Goal: Task Accomplishment & Management: Complete application form

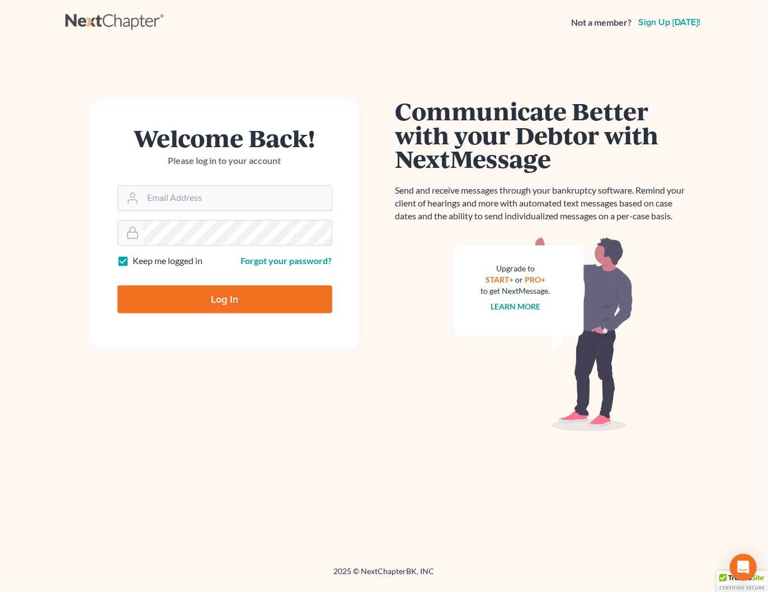
type input "[PERSON_NAME][EMAIL_ADDRESS][DOMAIN_NAME]"
click at [224, 305] on input "Log In" at bounding box center [224, 299] width 215 height 28
type input "Thinking..."
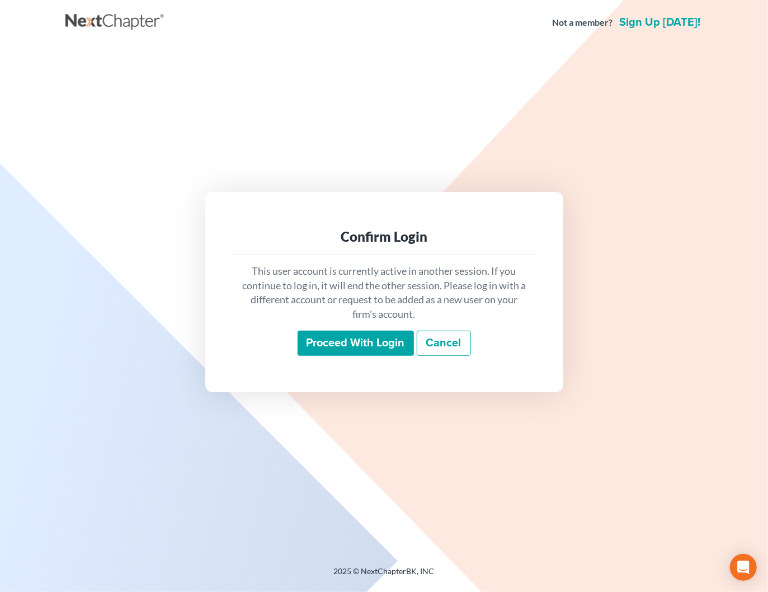
click at [449, 340] on link "Cancel" at bounding box center [444, 344] width 54 height 26
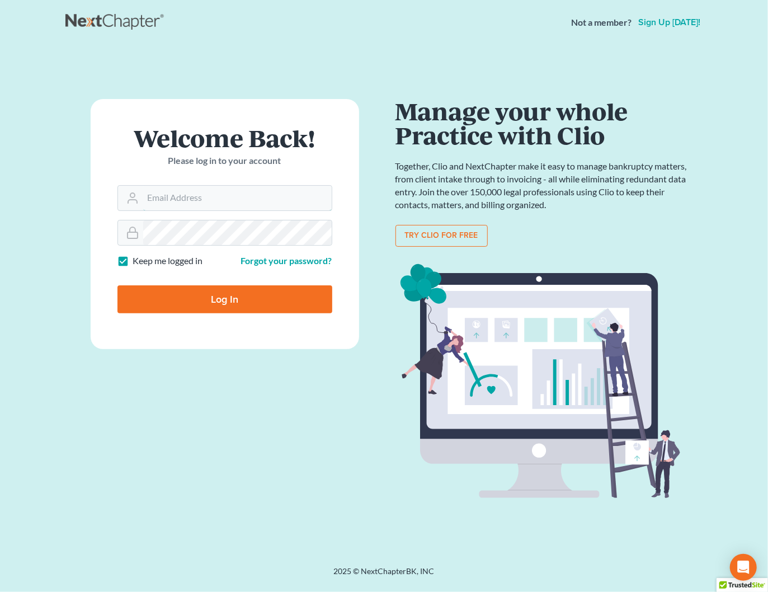
type input "[PERSON_NAME][EMAIL_ADDRESS][DOMAIN_NAME]"
click at [240, 295] on input "Log In" at bounding box center [224, 299] width 215 height 28
type input "Thinking..."
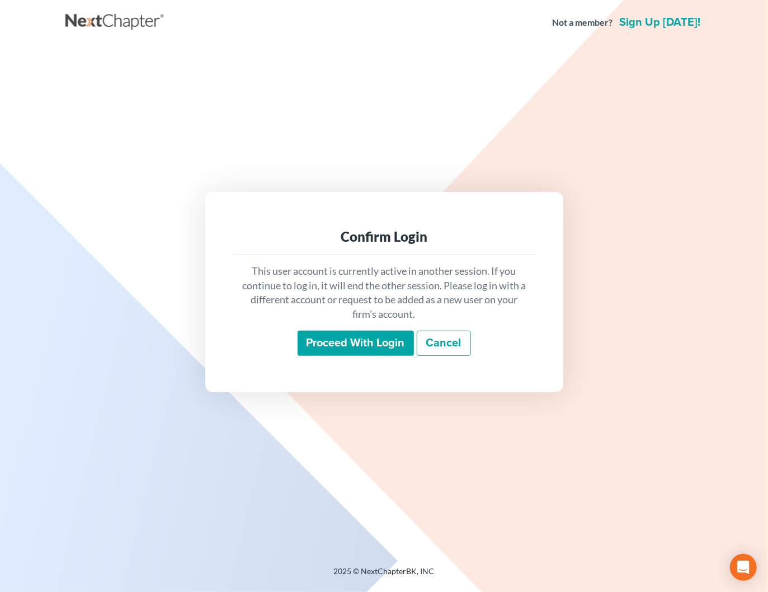
click at [371, 333] on input "Proceed with login" at bounding box center [356, 344] width 116 height 26
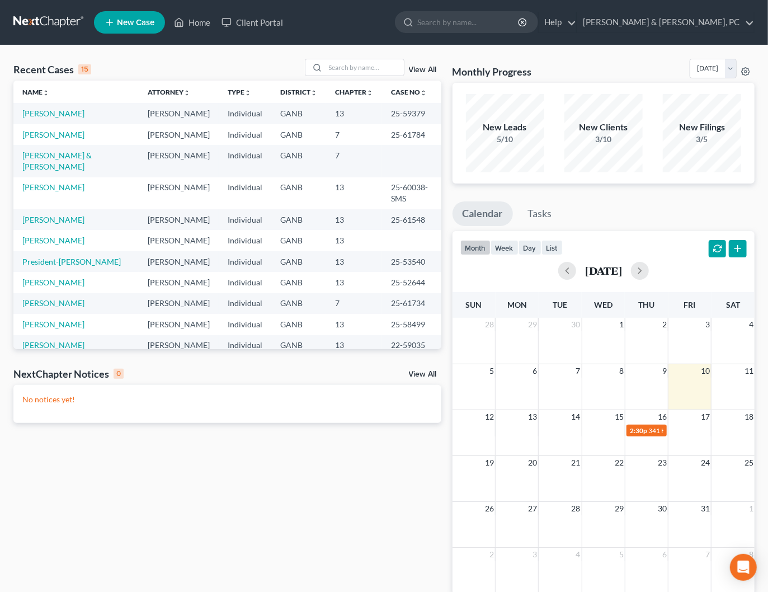
click at [62, 148] on td "[PERSON_NAME] & [PERSON_NAME]" at bounding box center [75, 161] width 125 height 32
click at [60, 155] on link "[PERSON_NAME] & [PERSON_NAME]" at bounding box center [56, 160] width 69 height 21
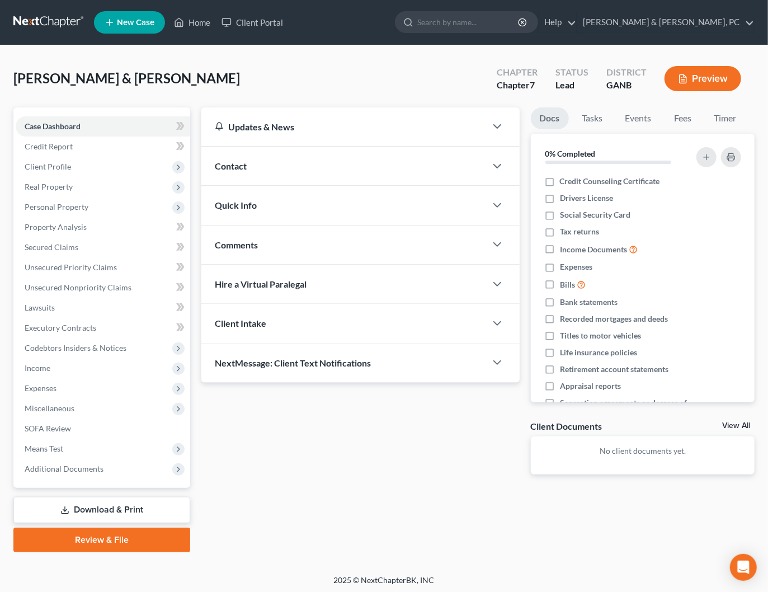
scroll to position [1, 0]
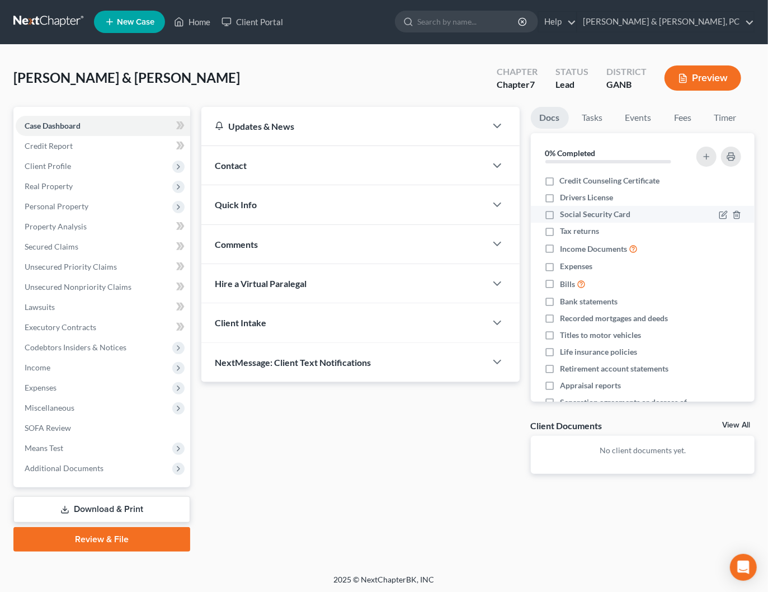
click at [560, 213] on label "Social Security Card" at bounding box center [595, 214] width 70 height 11
click at [564, 213] on input "Social Security Card" at bounding box center [567, 212] width 7 height 7
checkbox input "true"
click at [560, 234] on label "Tax returns" at bounding box center [579, 230] width 39 height 11
click at [564, 233] on input "Tax returns" at bounding box center [567, 228] width 7 height 7
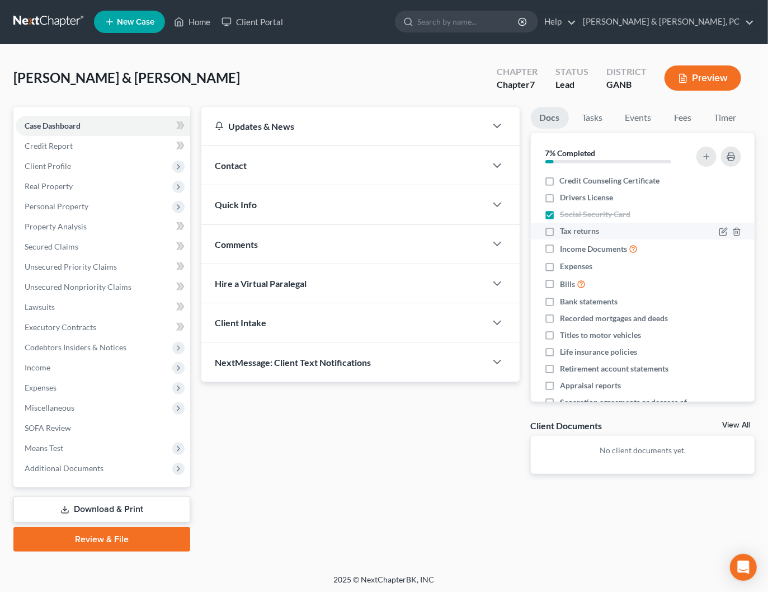
checkbox input "true"
click at [560, 247] on label "Income Documents" at bounding box center [599, 248] width 78 height 13
click at [564, 247] on input "Income Documents" at bounding box center [567, 245] width 7 height 7
checkbox input "true"
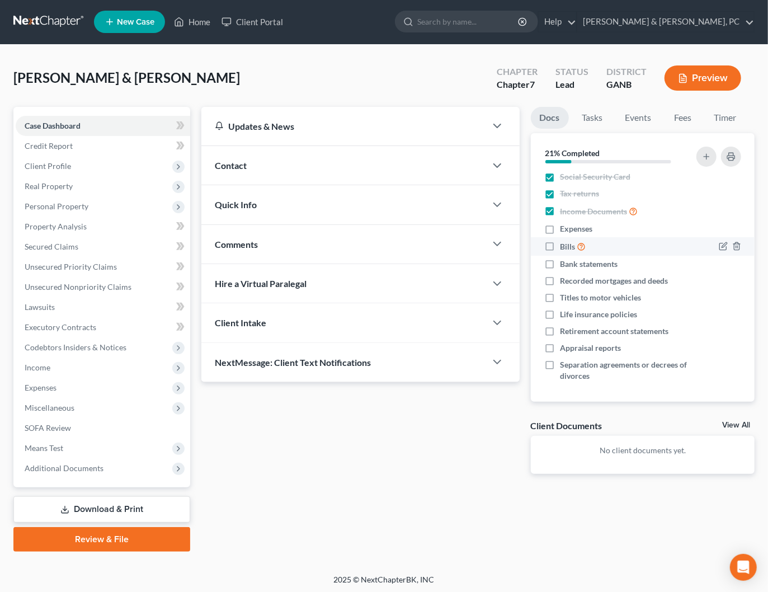
click at [560, 244] on label "Bills" at bounding box center [573, 246] width 26 height 13
click at [564, 244] on input "Bills" at bounding box center [567, 243] width 7 height 7
checkbox input "true"
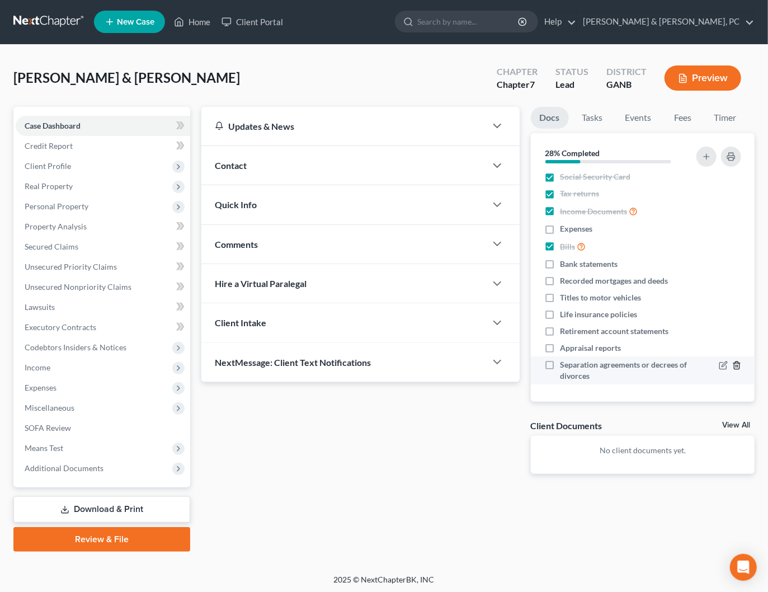
click at [737, 366] on icon "button" at bounding box center [736, 365] width 9 height 9
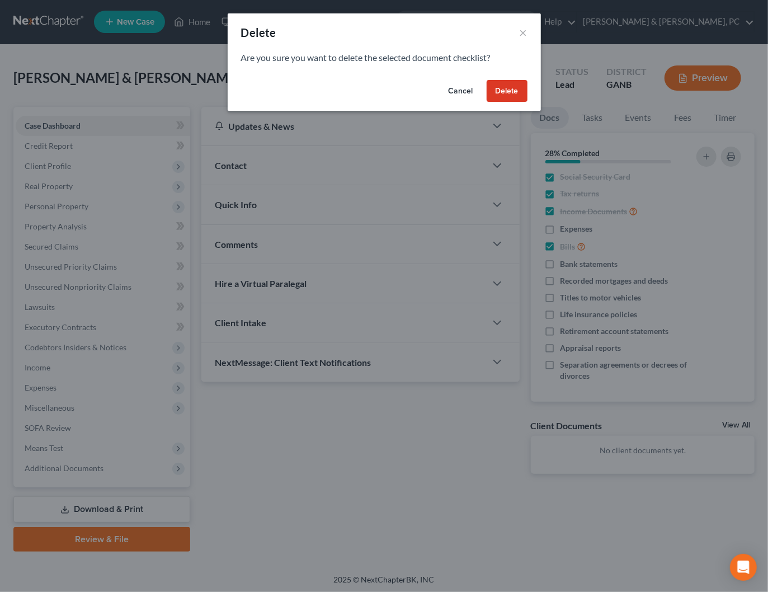
click at [511, 87] on button "Delete" at bounding box center [507, 91] width 41 height 22
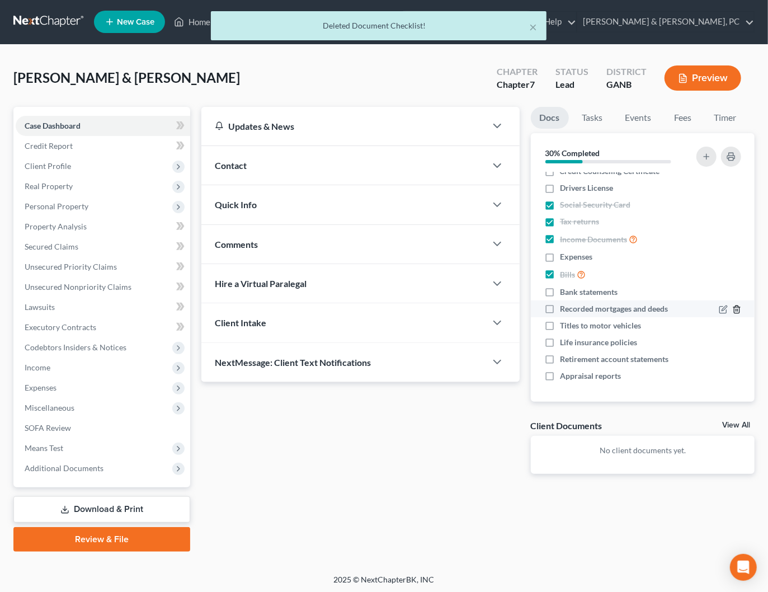
scroll to position [9, 0]
click at [737, 309] on line "button" at bounding box center [737, 310] width 0 height 2
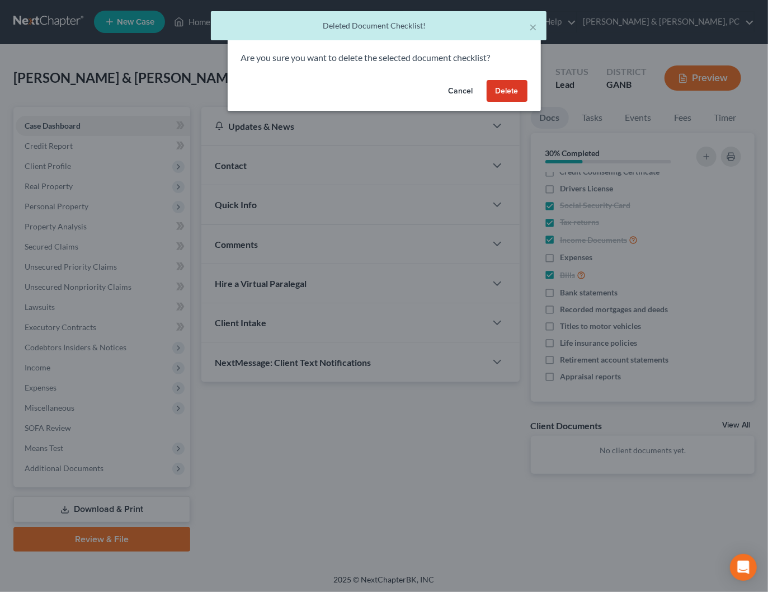
click at [505, 89] on button "Delete" at bounding box center [507, 91] width 41 height 22
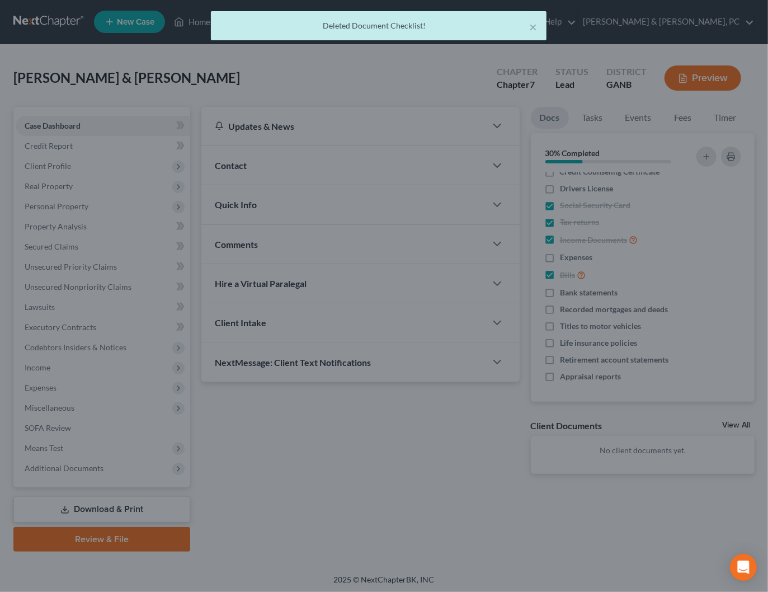
scroll to position [0, 0]
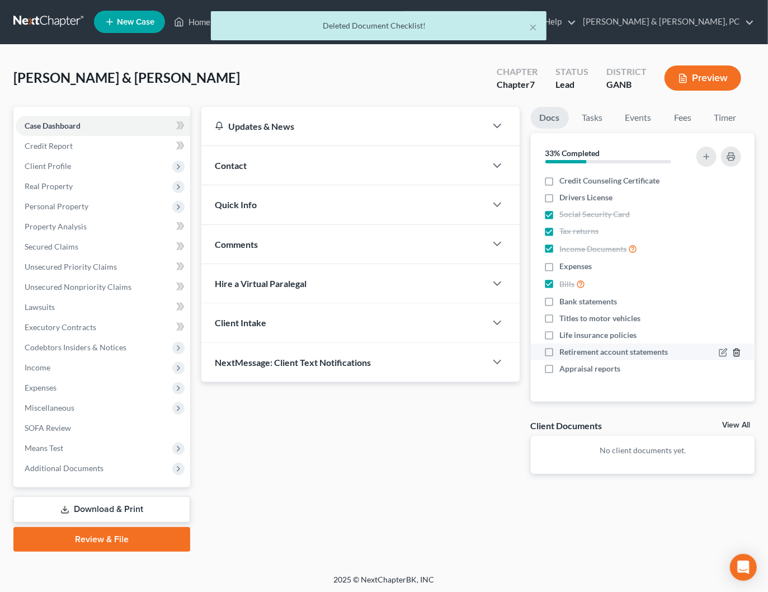
click at [739, 351] on icon "button" at bounding box center [736, 351] width 5 height 7
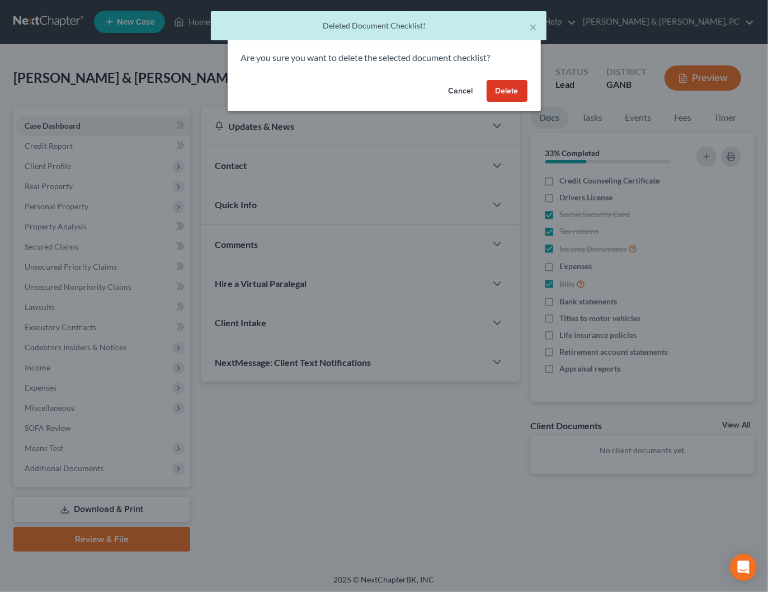
click at [512, 86] on button "Delete" at bounding box center [507, 91] width 41 height 22
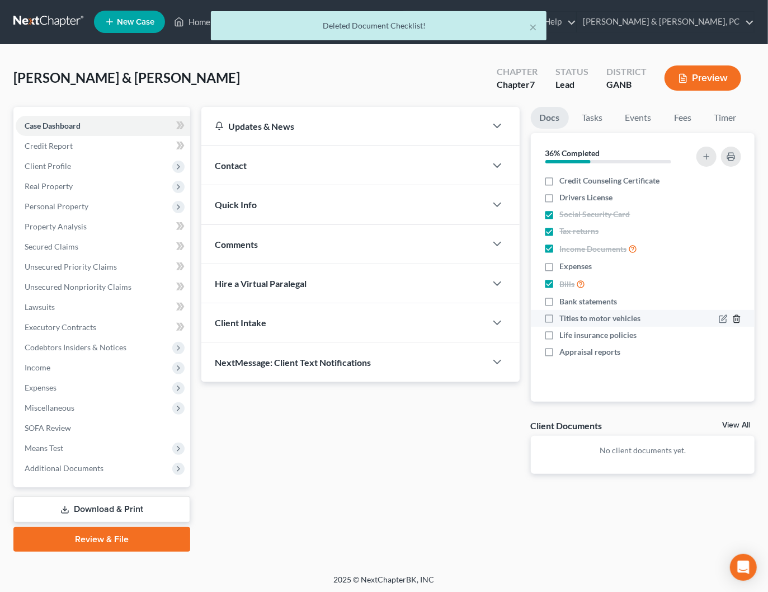
click at [736, 322] on icon "button" at bounding box center [736, 318] width 9 height 9
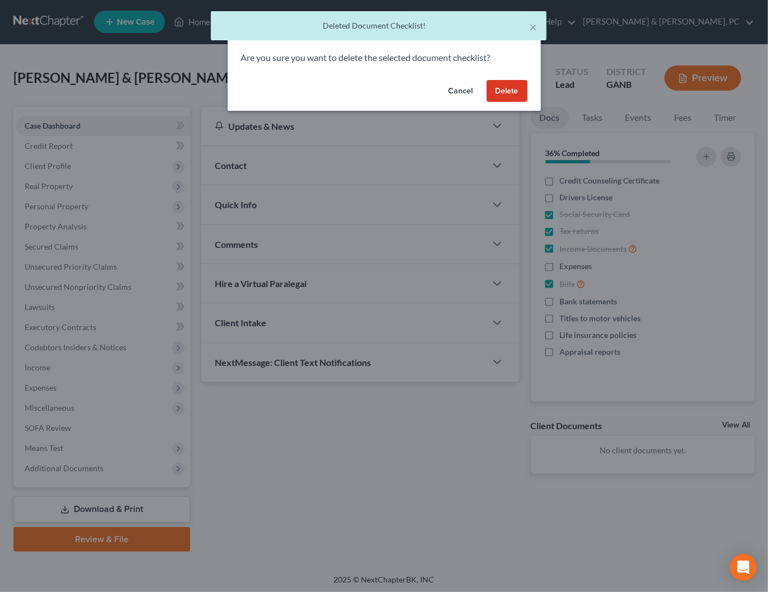
click at [507, 98] on button "Delete" at bounding box center [507, 91] width 41 height 22
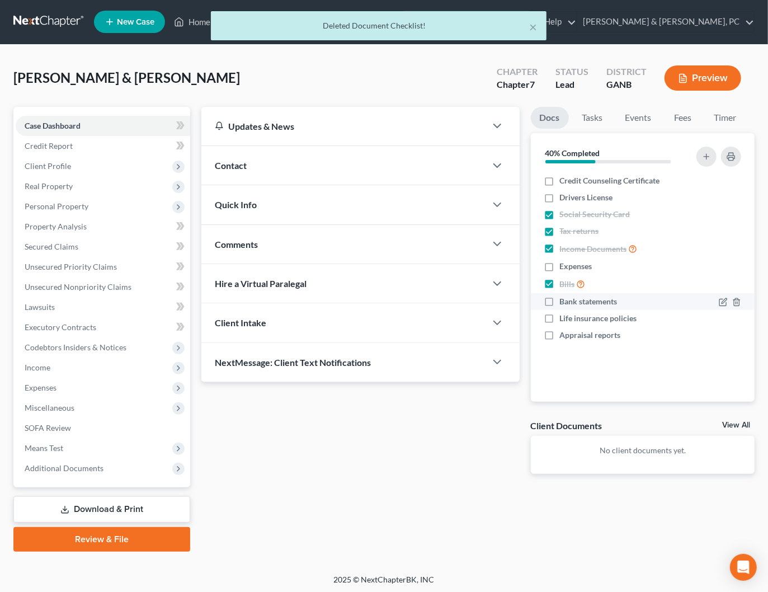
click at [560, 302] on label "Bank statements" at bounding box center [589, 301] width 58 height 11
click at [564, 302] on input "Bank statements" at bounding box center [567, 299] width 7 height 7
checkbox input "true"
click at [37, 308] on span "Lawsuits" at bounding box center [40, 307] width 30 height 10
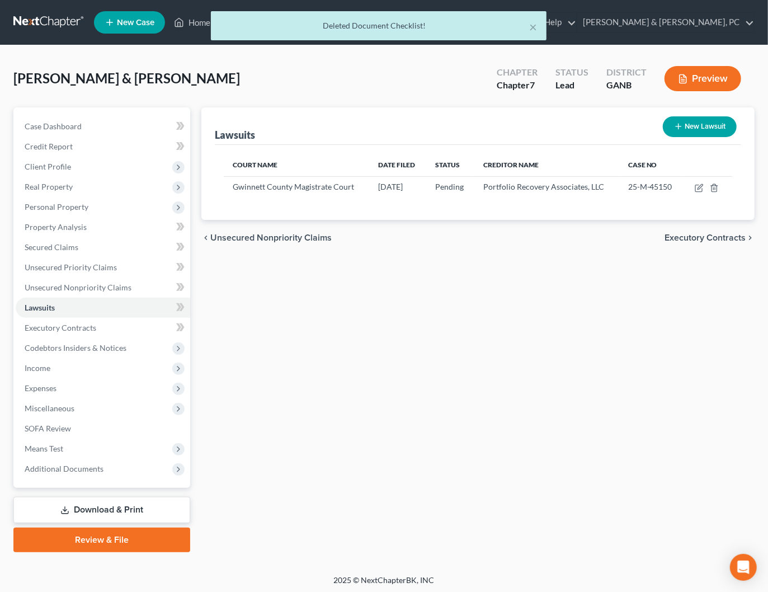
click at [675, 234] on span "Executory Contracts" at bounding box center [704, 237] width 81 height 9
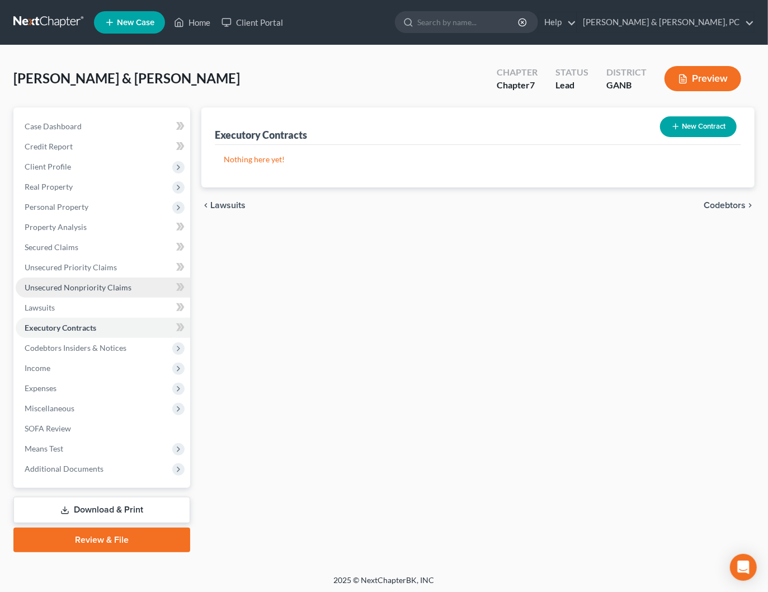
click at [69, 289] on span "Unsecured Nonpriority Claims" at bounding box center [78, 287] width 107 height 10
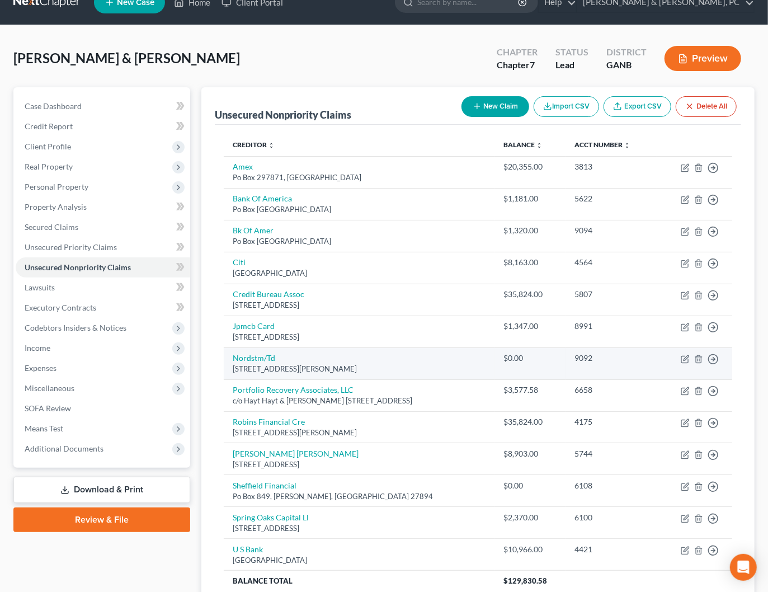
scroll to position [45, 0]
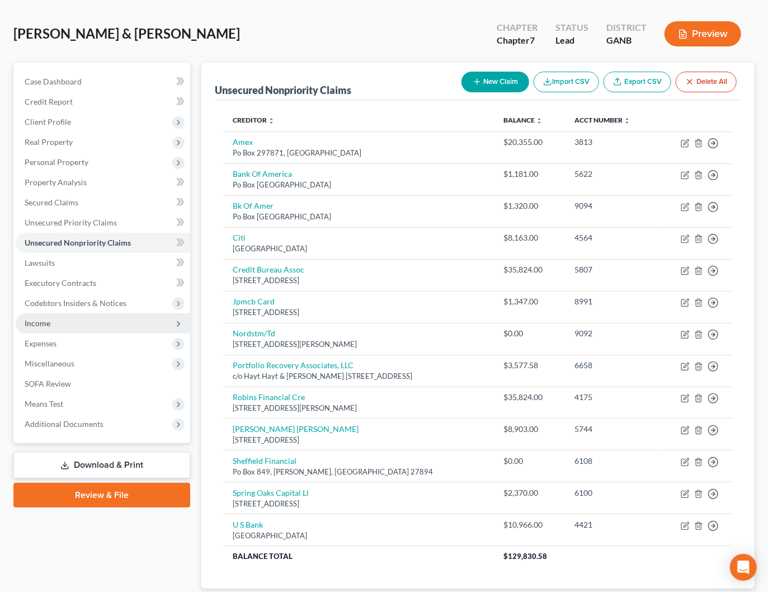
click at [40, 322] on span "Income" at bounding box center [38, 323] width 26 height 10
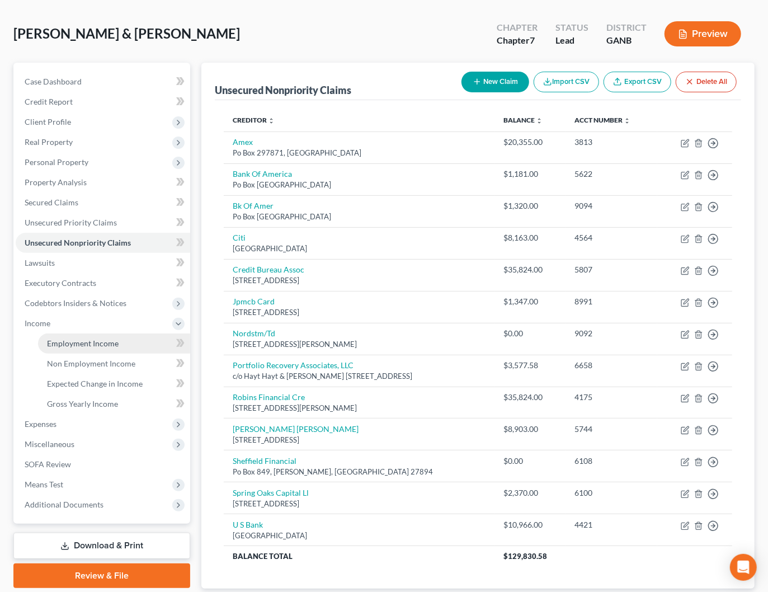
click at [80, 345] on span "Employment Income" at bounding box center [83, 343] width 72 height 10
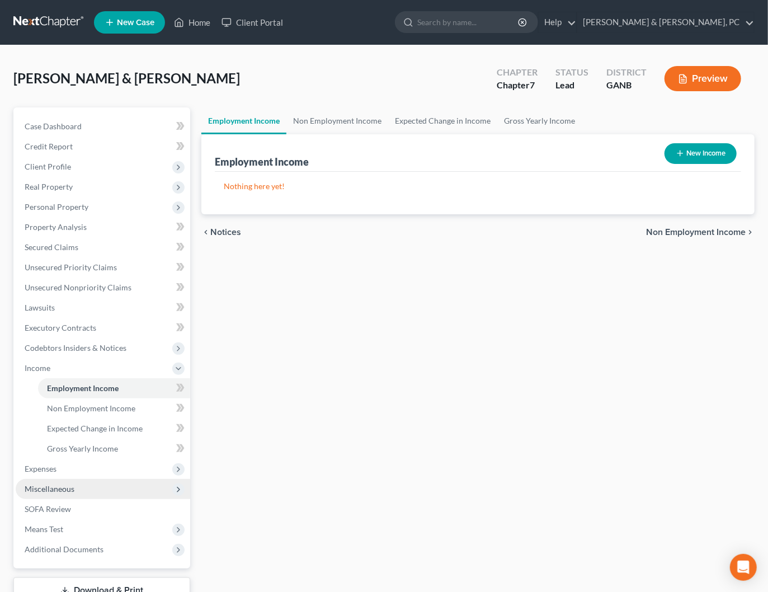
click at [56, 486] on span "Miscellaneous" at bounding box center [50, 489] width 50 height 10
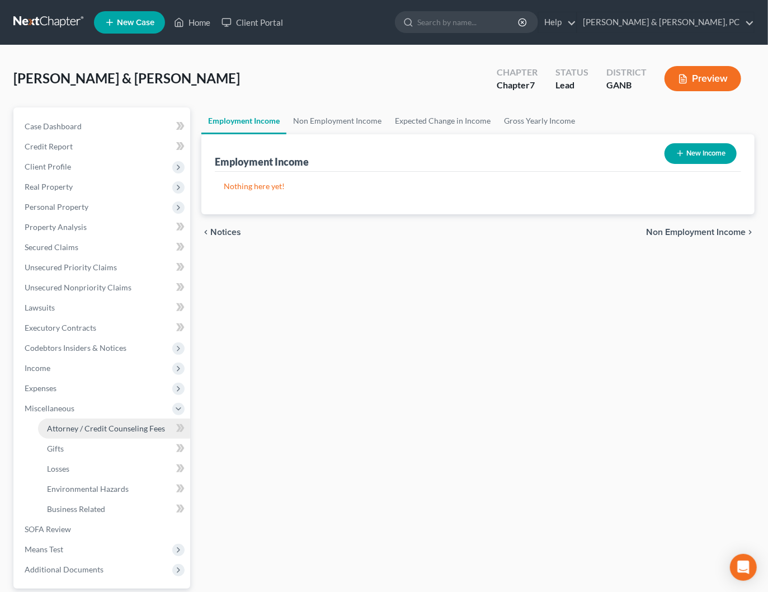
click at [107, 432] on span "Attorney / Credit Counseling Fees" at bounding box center [106, 428] width 118 height 10
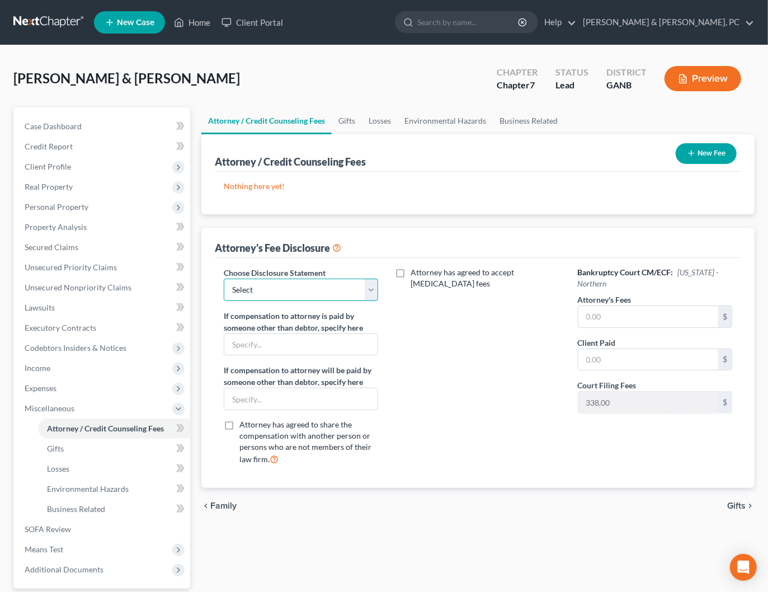
click at [336, 295] on select "Select DISCLOSURE OF COMPENSATION OF ATTORNEY FOR DEBTOR" at bounding box center [301, 290] width 154 height 22
select select "0"
click at [224, 279] on select "Select DISCLOSURE OF COMPENSATION OF ATTORNEY FOR DEBTOR" at bounding box center [301, 290] width 154 height 22
click at [692, 156] on icon "button" at bounding box center [691, 153] width 9 height 9
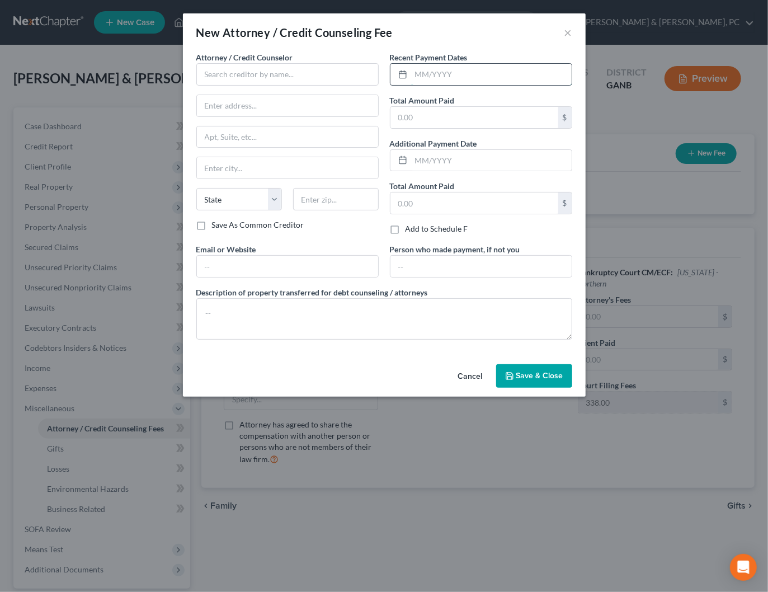
click at [415, 82] on input "text" at bounding box center [491, 74] width 161 height 21
type input "10/06/2025"
type input "500"
click at [293, 77] on input "text" at bounding box center [287, 74] width 182 height 22
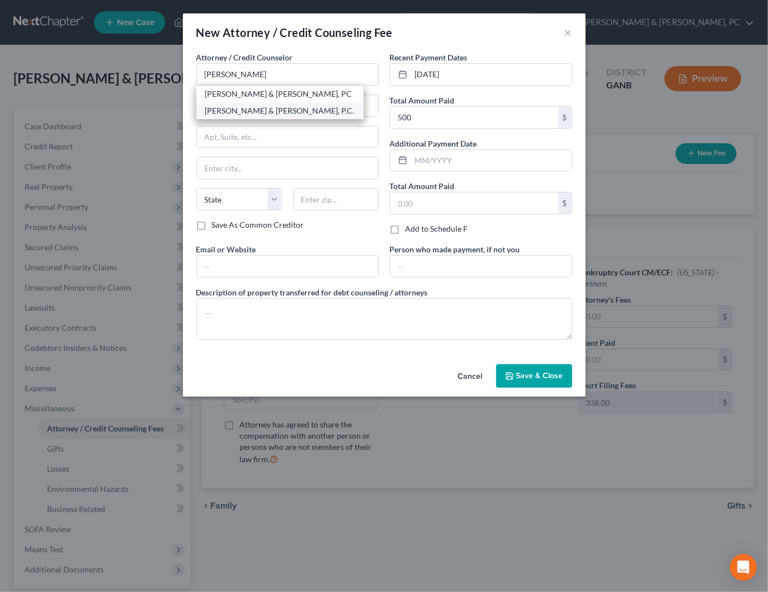
click at [296, 106] on div "Blevins & Hong, P.C." at bounding box center [279, 110] width 149 height 11
type input "Blevins & Hong, P.C."
type input "191 Roswell Street"
type input "Marietta"
select select "10"
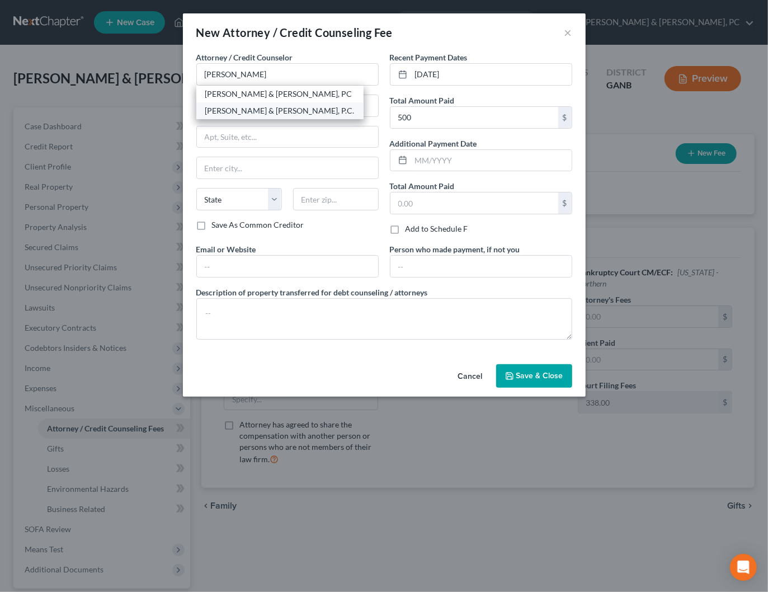
type input "30060"
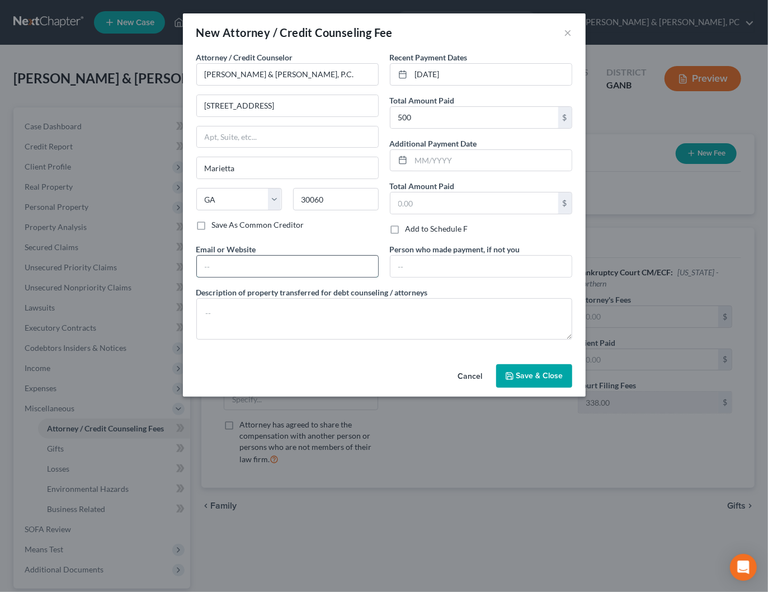
click at [300, 259] on input "text" at bounding box center [287, 266] width 181 height 21
type input "bk@cobbcountylaw.com"
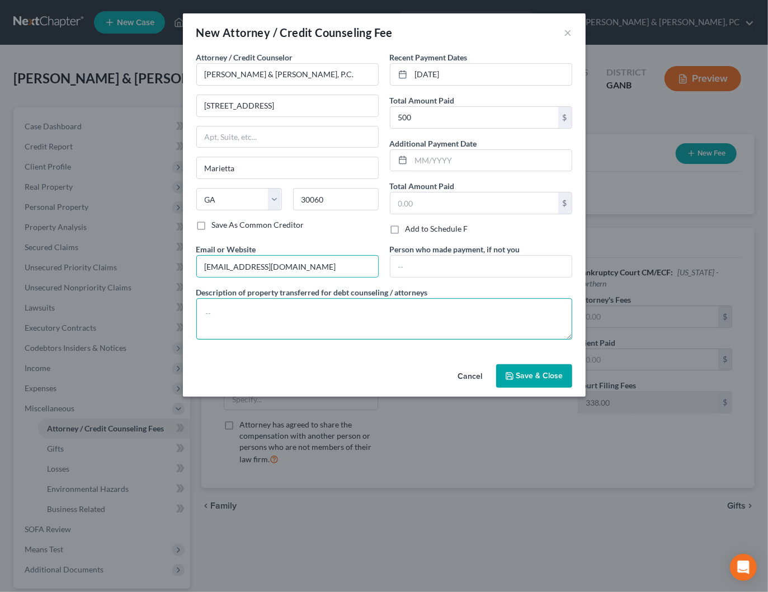
click at [288, 322] on textarea at bounding box center [384, 318] width 376 height 41
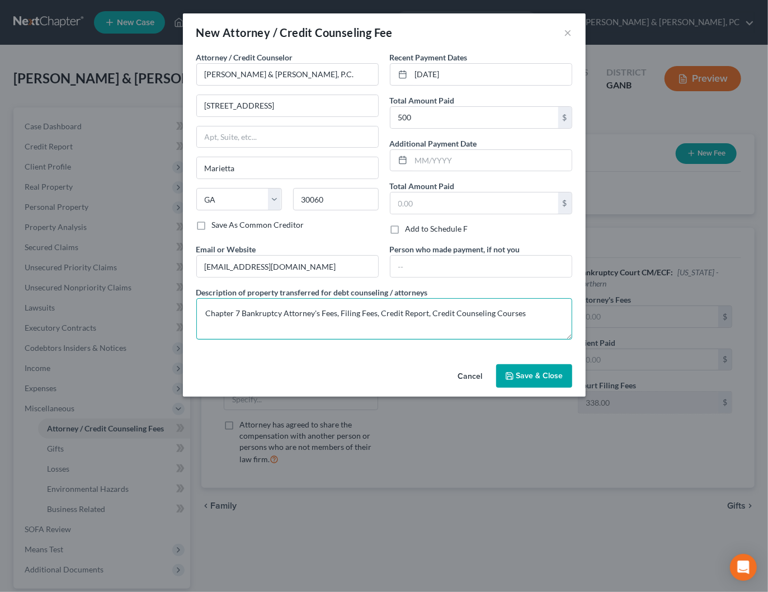
type textarea "Chapter 7 Bankruptcy Attorney's Fees, Filing Fees, Credit Report, Credit Counse…"
click at [539, 381] on button "Save & Close" at bounding box center [534, 375] width 76 height 23
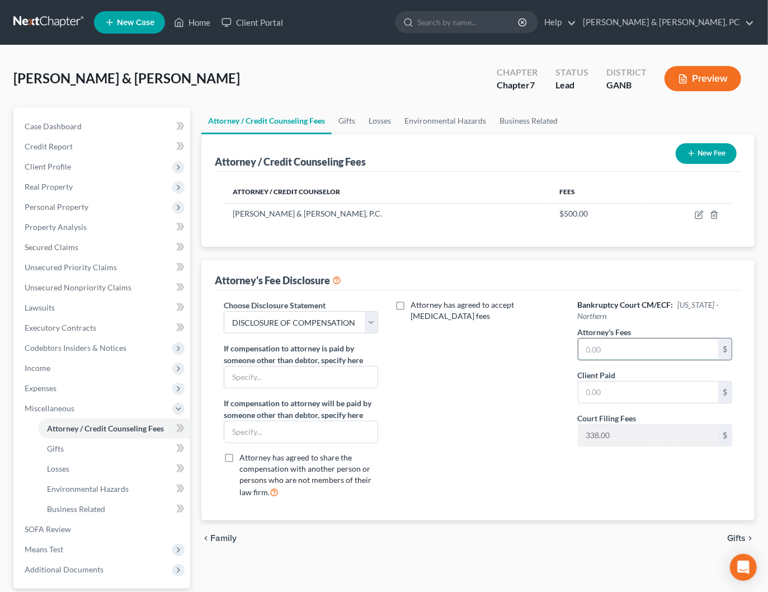
click at [628, 346] on input "text" at bounding box center [648, 348] width 140 height 21
type input "2,500"
click at [593, 381] on input "text" at bounding box center [648, 391] width 140 height 21
click at [594, 389] on input "text" at bounding box center [648, 391] width 140 height 21
type input "29"
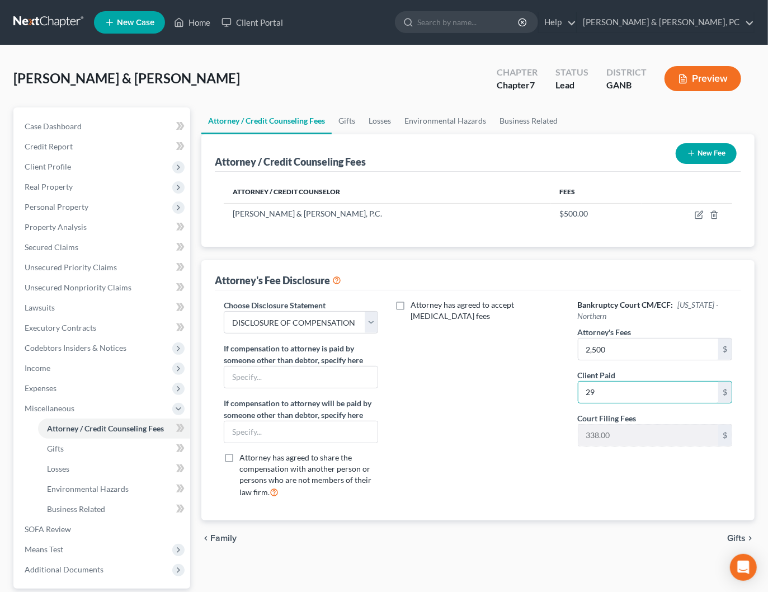
click at [499, 364] on div "Attorney has agreed to accept retainer fees" at bounding box center [477, 402] width 177 height 207
click at [40, 363] on span "Income" at bounding box center [38, 368] width 26 height 10
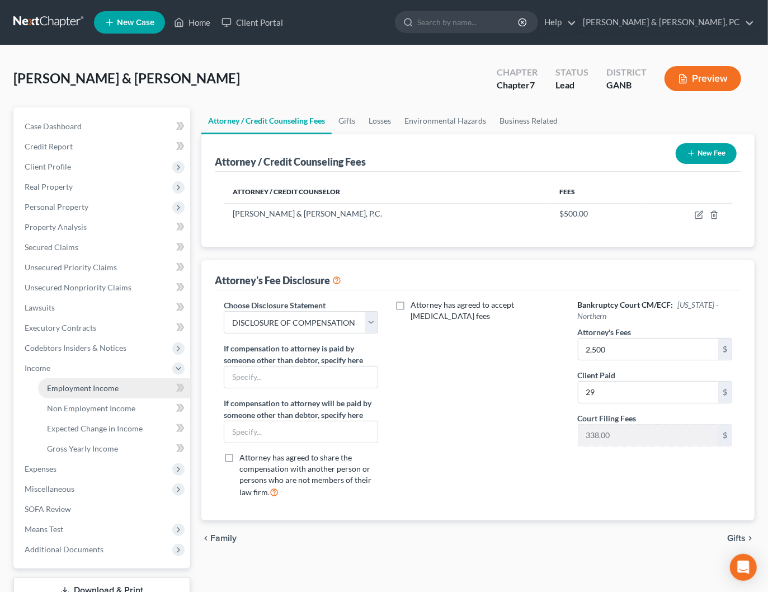
click at [67, 386] on span "Employment Income" at bounding box center [83, 388] width 72 height 10
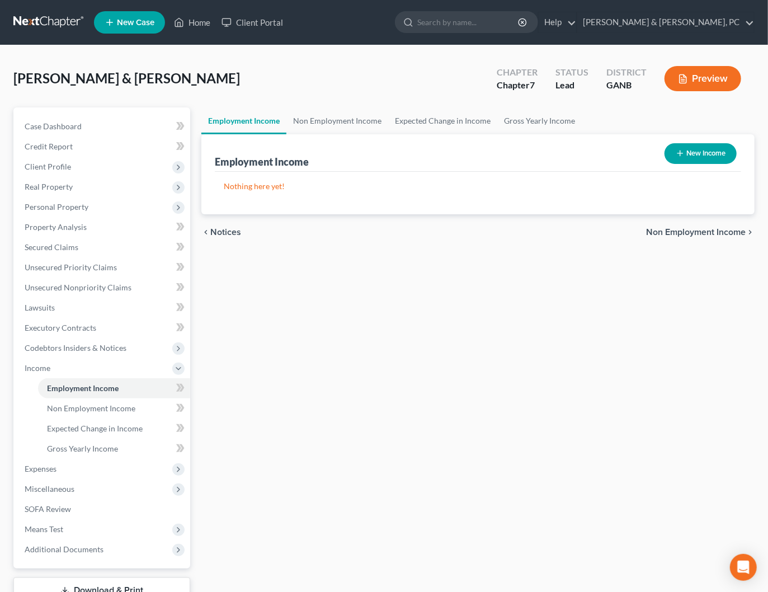
click at [711, 148] on button "New Income" at bounding box center [700, 153] width 72 height 21
select select "0"
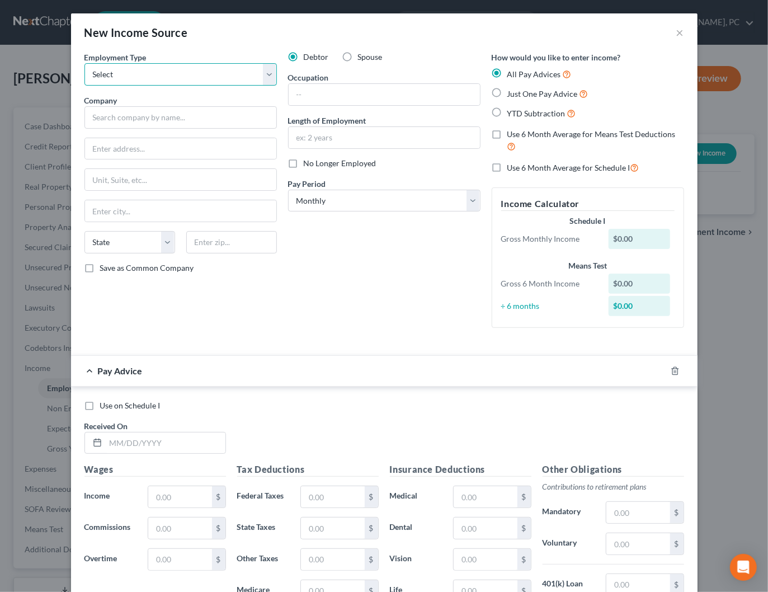
click at [205, 66] on select "Select Full or Part Time Employment Self Employment" at bounding box center [180, 74] width 192 height 22
select select "0"
click at [84, 63] on select "Select Full or Part Time Employment Self Employment" at bounding box center [180, 74] width 192 height 22
click at [174, 119] on input "text" at bounding box center [180, 117] width 192 height 22
type input "B"
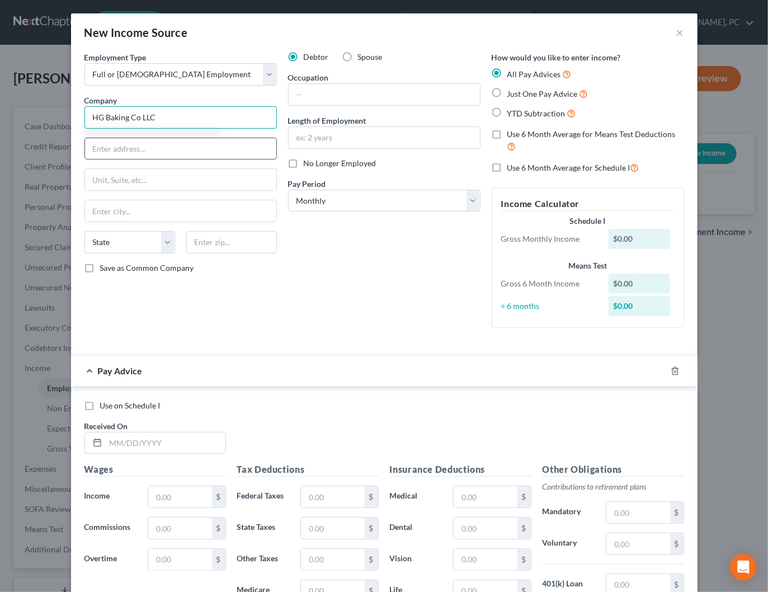
type input "HG Baking Co LLC"
click at [215, 143] on input "text" at bounding box center [180, 148] width 191 height 21
type input "2131 Pleasant Hill Rd"
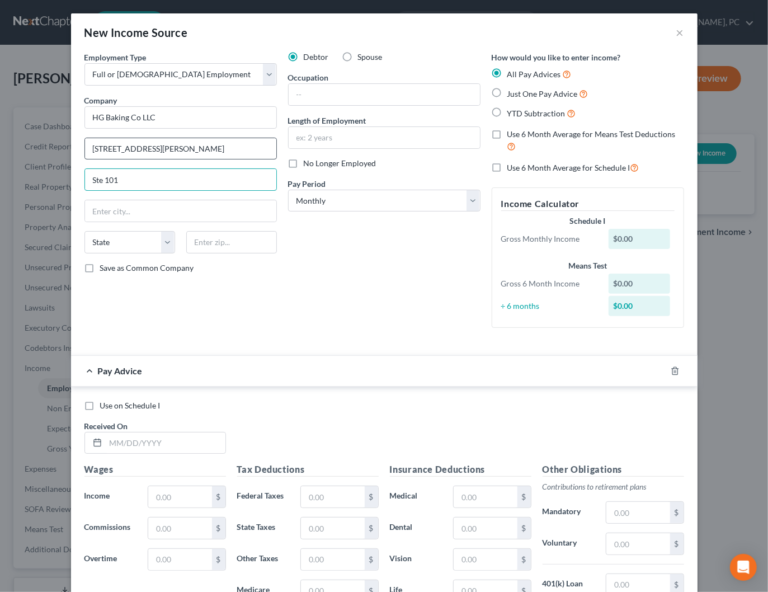
type input "Ste 101"
type input "30096"
type input "Duluth"
select select "10"
click at [671, 369] on icon "button" at bounding box center [675, 370] width 9 height 9
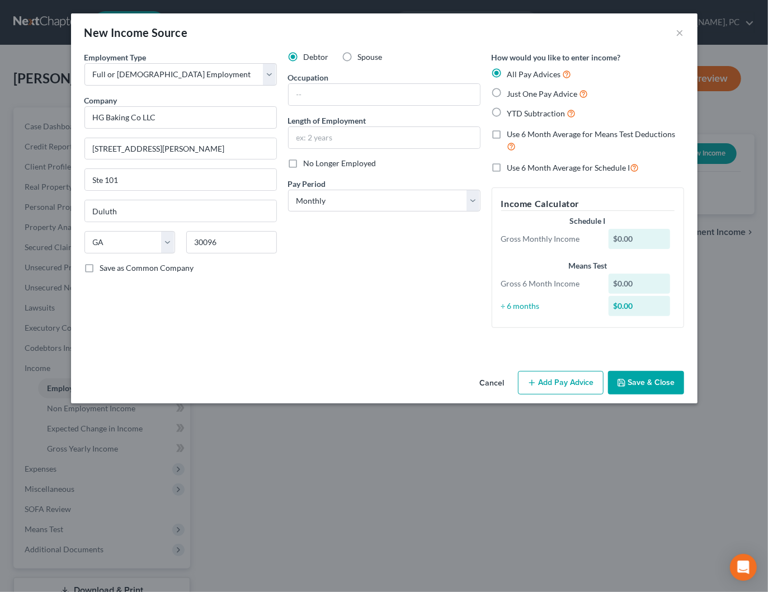
click at [668, 376] on button "Save & Close" at bounding box center [646, 382] width 76 height 23
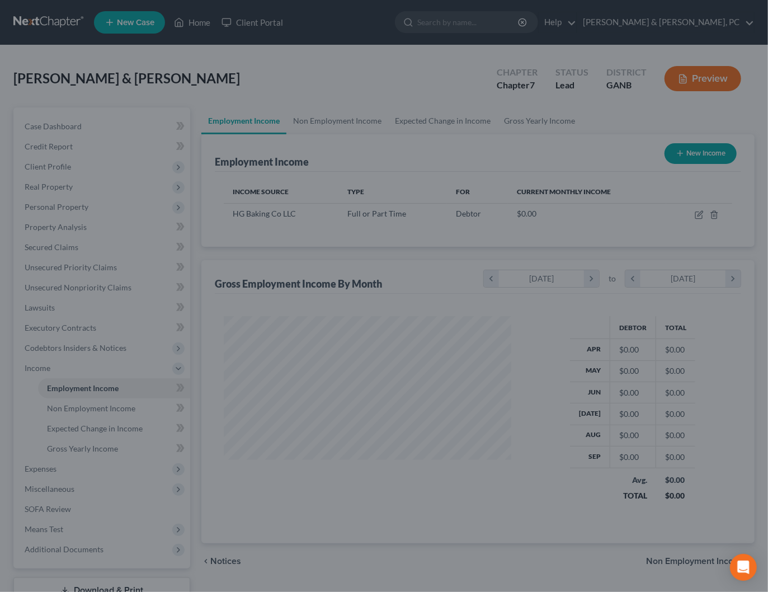
scroll to position [199, 309]
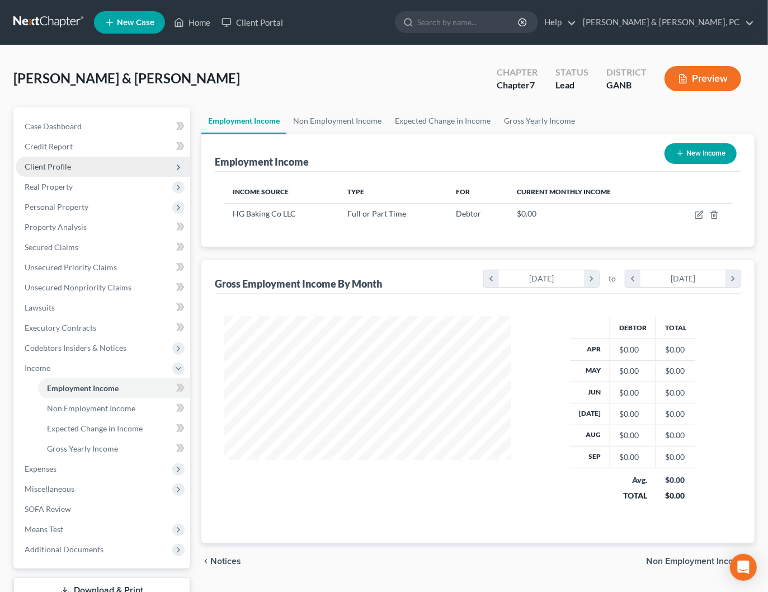
click at [50, 169] on span "Client Profile" at bounding box center [48, 167] width 46 height 10
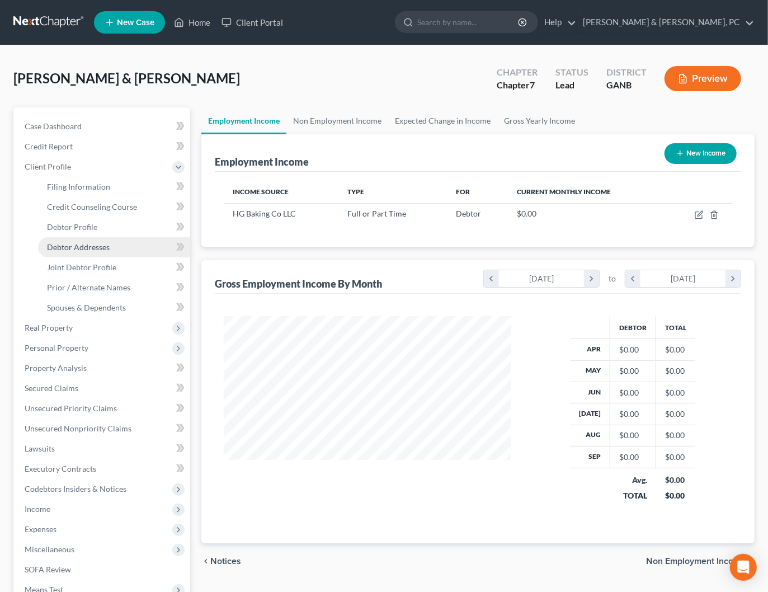
click at [86, 249] on span "Debtor Addresses" at bounding box center [78, 247] width 63 height 10
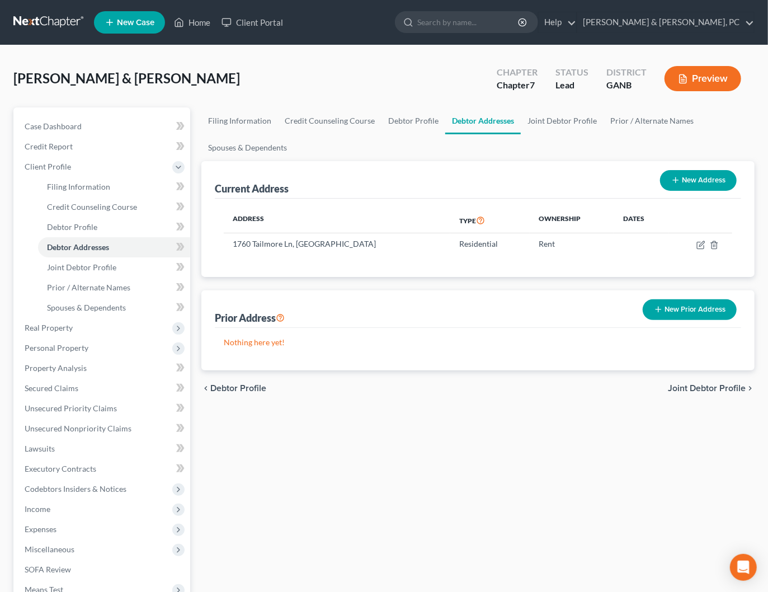
click at [687, 315] on button "New Prior Address" at bounding box center [690, 309] width 94 height 21
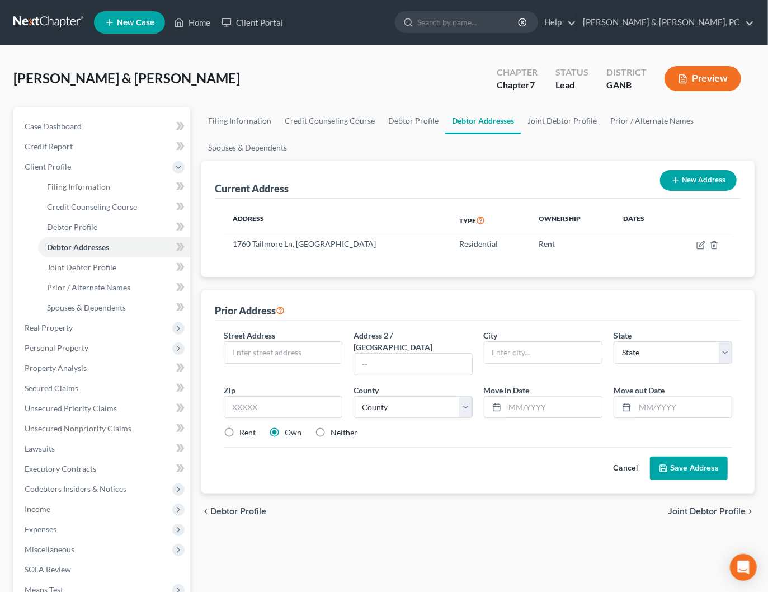
click at [277, 313] on div "Prior Address" at bounding box center [250, 310] width 70 height 13
click at [262, 354] on input "text" at bounding box center [282, 352] width 117 height 21
type input "3463 Dunbar Ln"
type input "Suwanee"
select select "10"
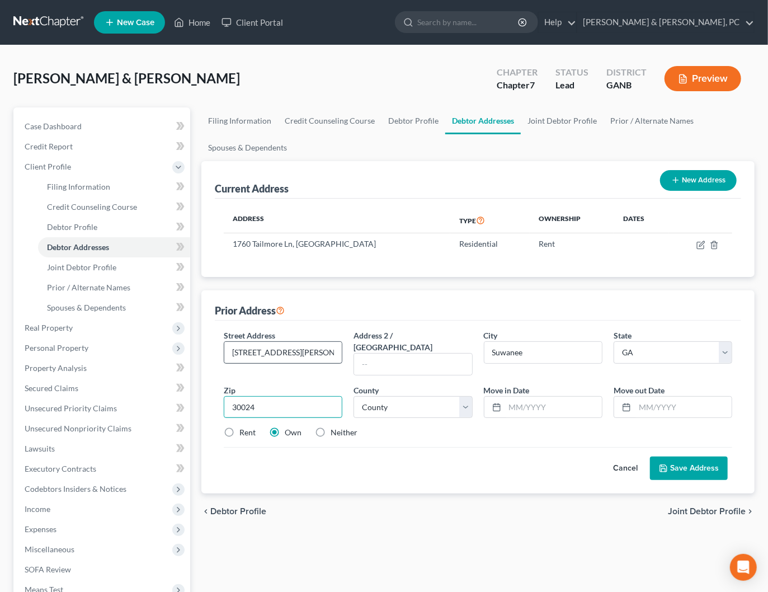
type input "30024"
select select "66"
type input "01/2017"
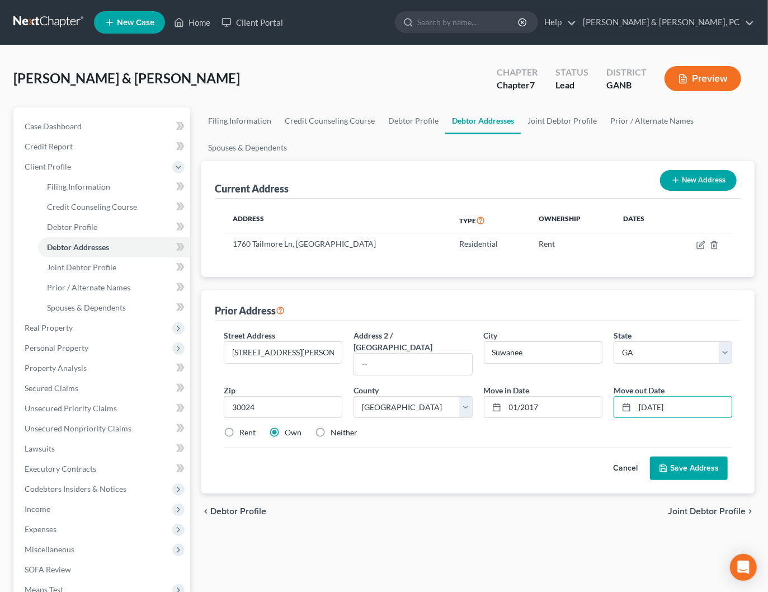
type input "04/30/2025"
drag, startPoint x: 243, startPoint y: 421, endPoint x: 277, endPoint y: 423, distance: 34.2
click at [243, 427] on label "Rent" at bounding box center [247, 432] width 16 height 11
click at [244, 427] on input "Rent" at bounding box center [247, 430] width 7 height 7
radio input "true"
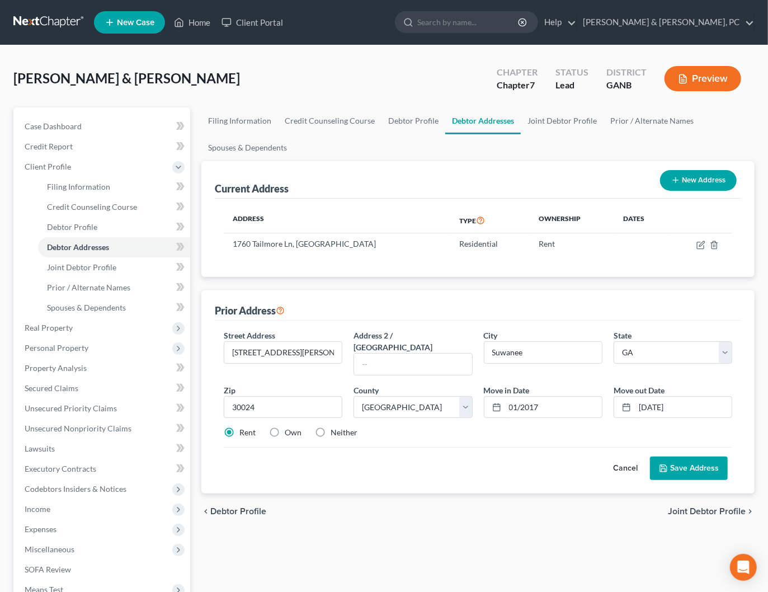
click at [685, 456] on button "Save Address" at bounding box center [689, 467] width 78 height 23
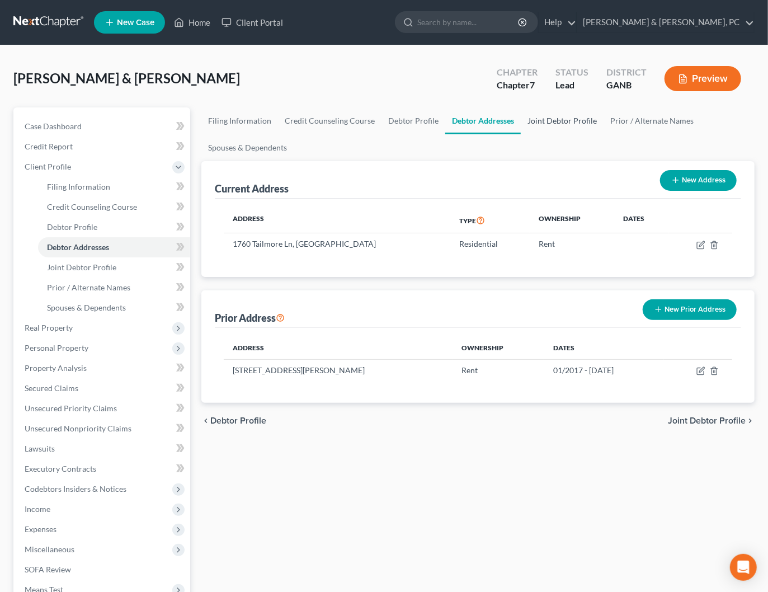
click at [563, 117] on link "Joint Debtor Profile" at bounding box center [562, 120] width 83 height 27
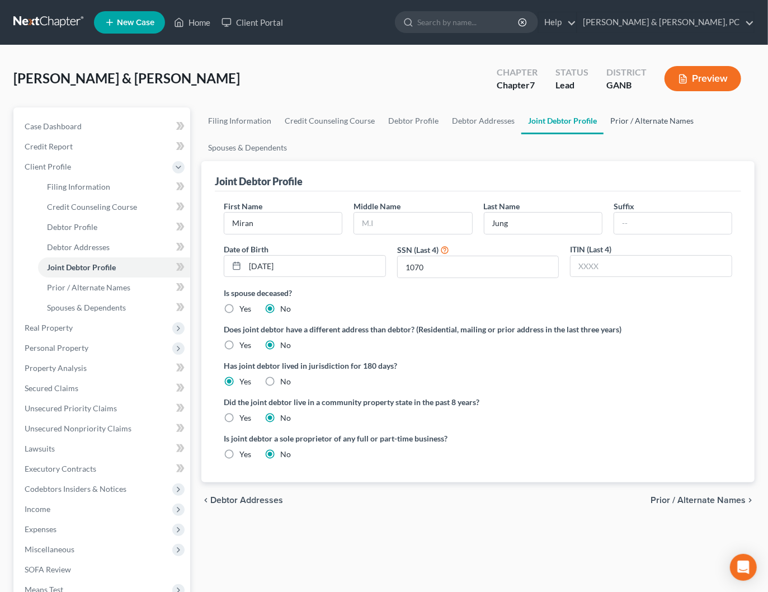
click at [667, 119] on link "Prior / Alternate Names" at bounding box center [651, 120] width 97 height 27
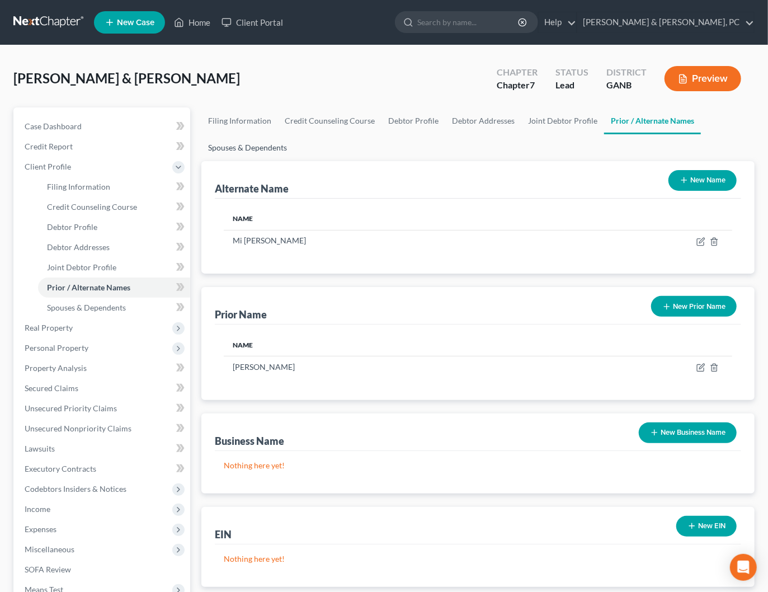
click at [219, 149] on link "Spouses & Dependents" at bounding box center [247, 147] width 92 height 27
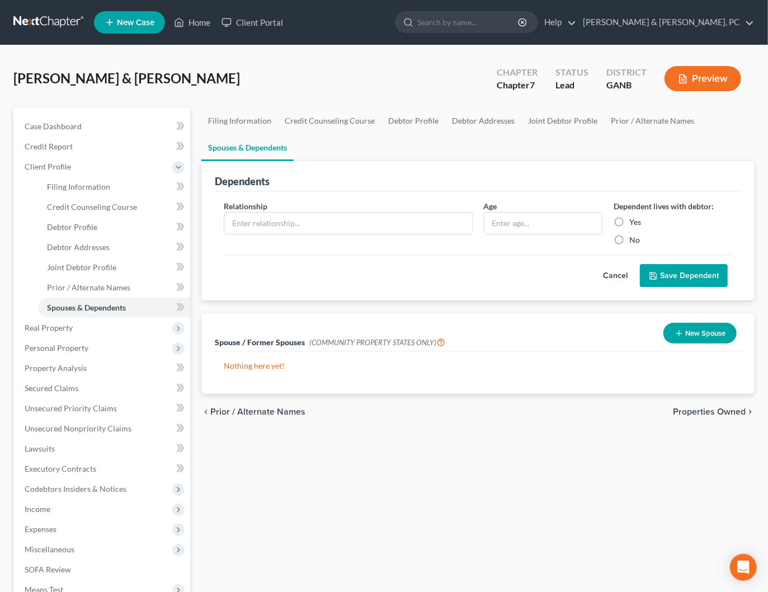
click at [619, 270] on button "Cancel" at bounding box center [615, 276] width 49 height 22
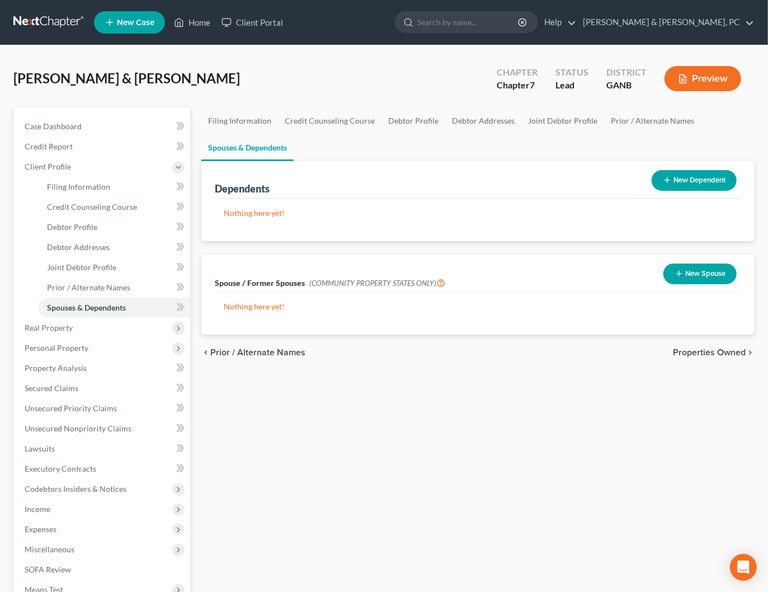
click at [699, 352] on span "Properties Owned" at bounding box center [709, 352] width 73 height 9
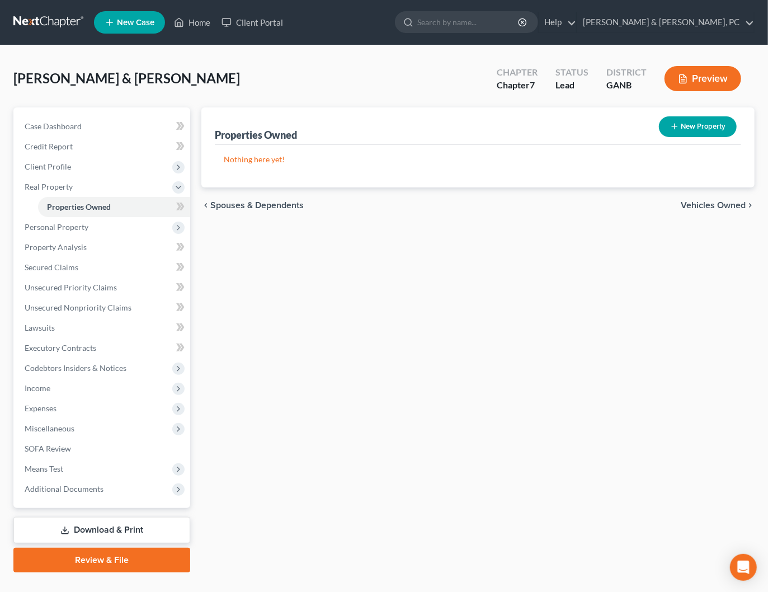
click at [715, 206] on span "Vehicles Owned" at bounding box center [713, 205] width 65 height 9
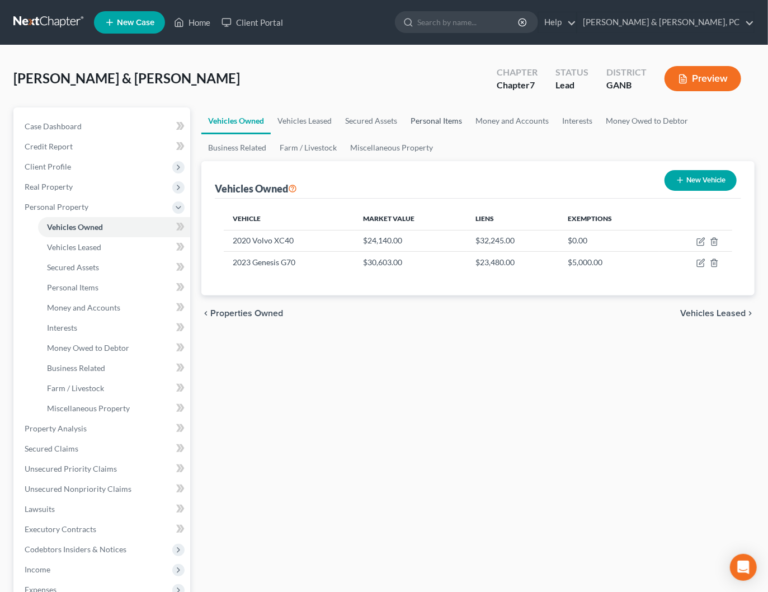
click at [450, 115] on link "Personal Items" at bounding box center [436, 120] width 65 height 27
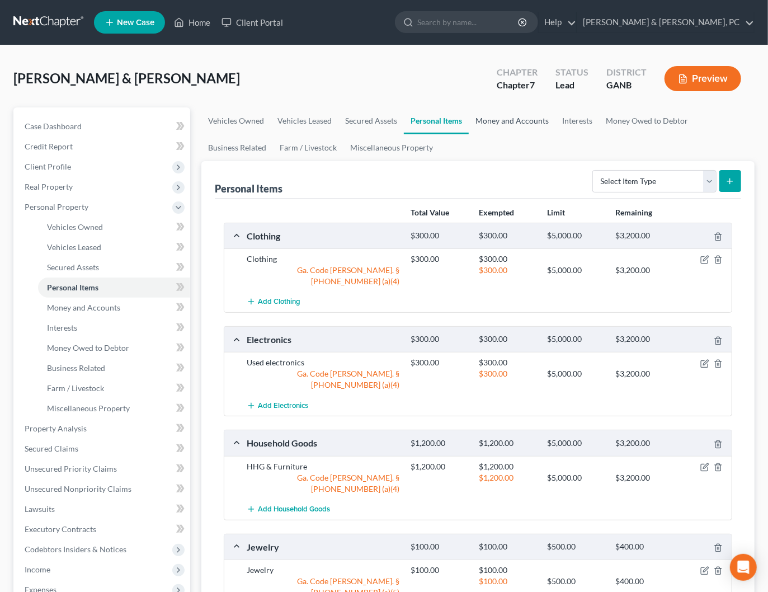
click at [510, 115] on link "Money and Accounts" at bounding box center [512, 120] width 87 height 27
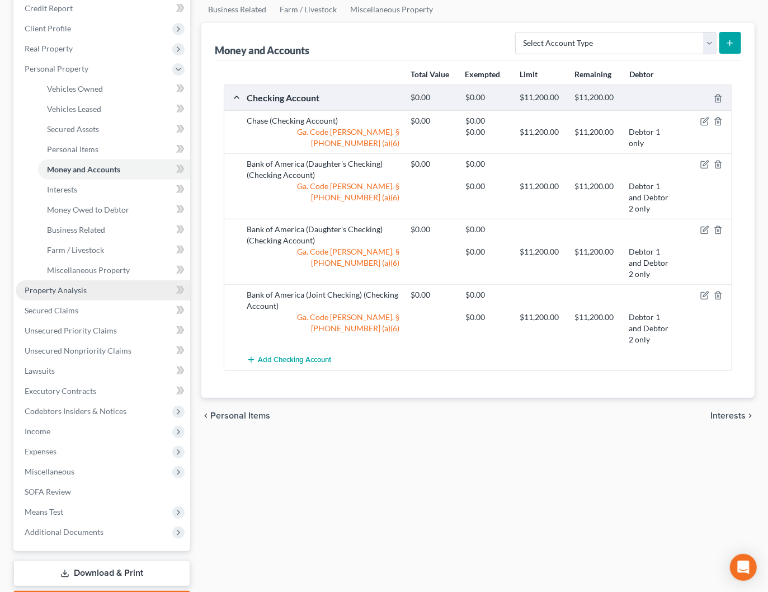
scroll to position [142, 0]
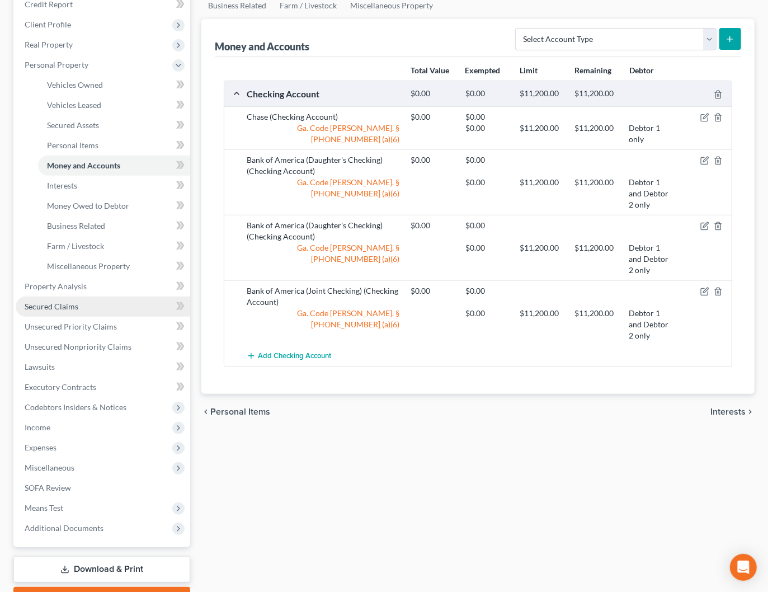
click at [56, 298] on link "Secured Claims" at bounding box center [103, 306] width 174 height 20
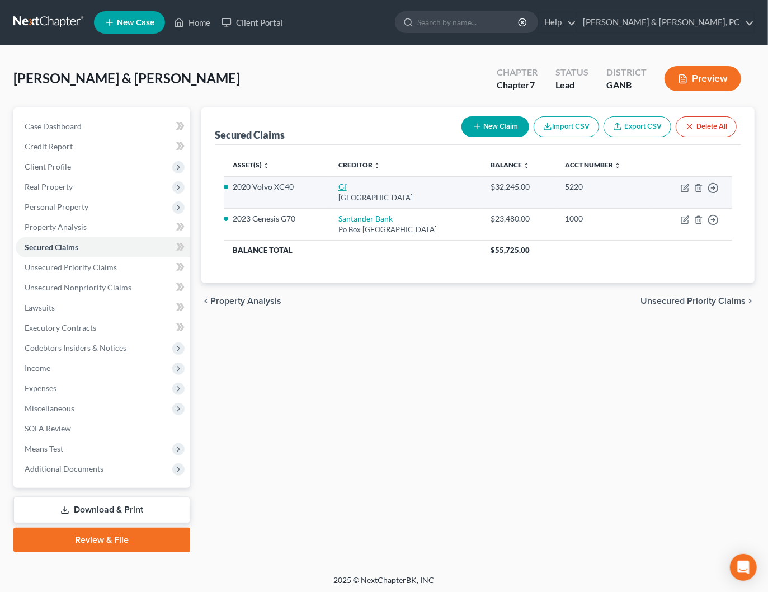
click at [338, 186] on link "Gf" at bounding box center [342, 187] width 8 height 10
select select "4"
select select "2"
select select "1"
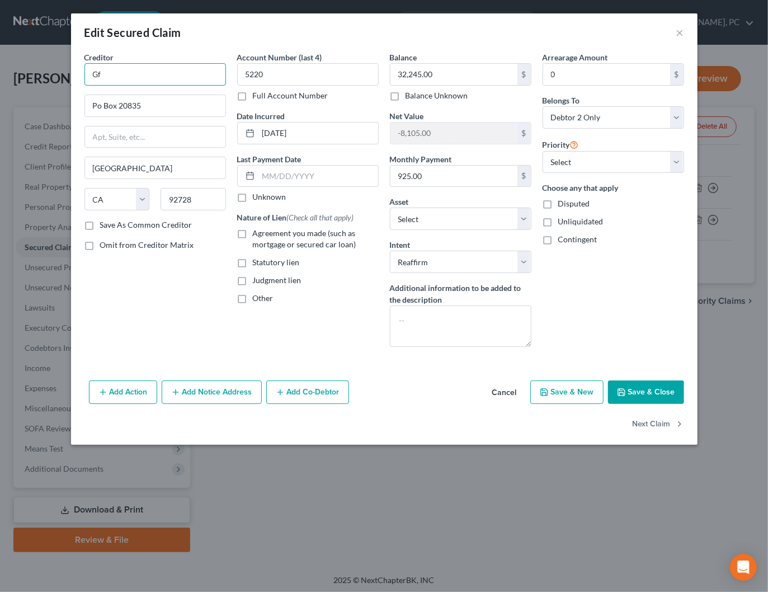
click at [131, 81] on input "Gf" at bounding box center [155, 74] width 142 height 22
paste input "Hyundai Capital America"
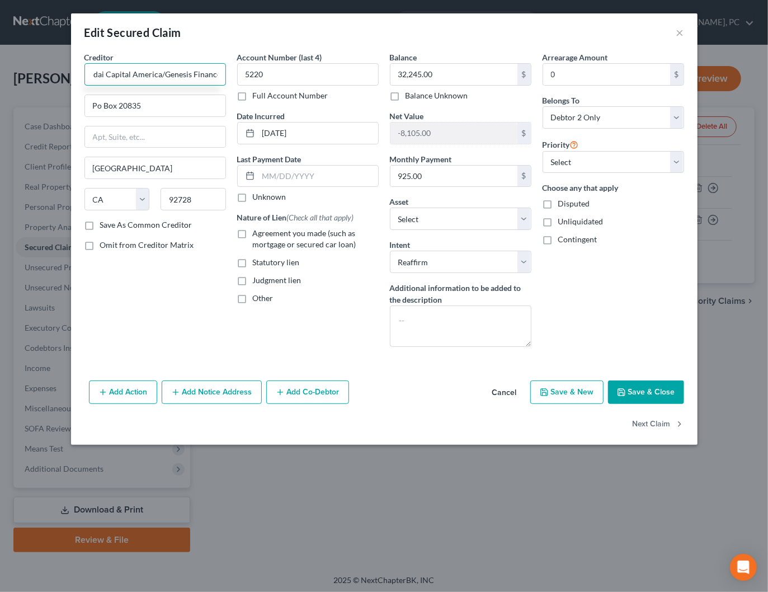
type input "Hyundai Capital America/Genesis Finance"
paste input "Map 3161 Michelson Dr., Suite 1900"
drag, startPoint x: 218, startPoint y: 105, endPoint x: 180, endPoint y: 104, distance: 37.5
click at [180, 104] on input "Map 3161 Michelson Dr., Suite 1900" at bounding box center [155, 105] width 140 height 21
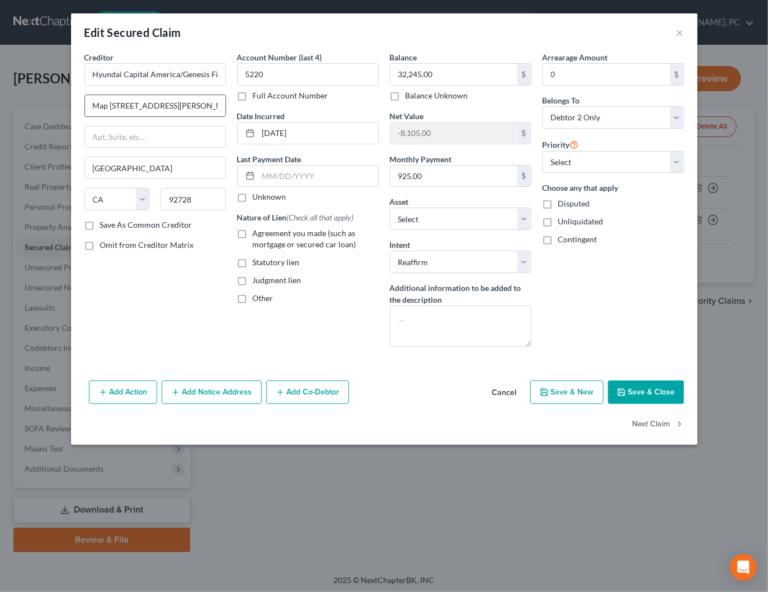
type input "Map 3161 Michelson Dr."
paste input "Suite 1900"
type input "Suite 1900"
drag, startPoint x: 110, startPoint y: 103, endPoint x: 96, endPoint y: 98, distance: 15.4
click at [38, 98] on div "Edit Secured Claim × Creditor * Hyundai Capital America/Genesis Finance Map 316…" at bounding box center [384, 296] width 768 height 592
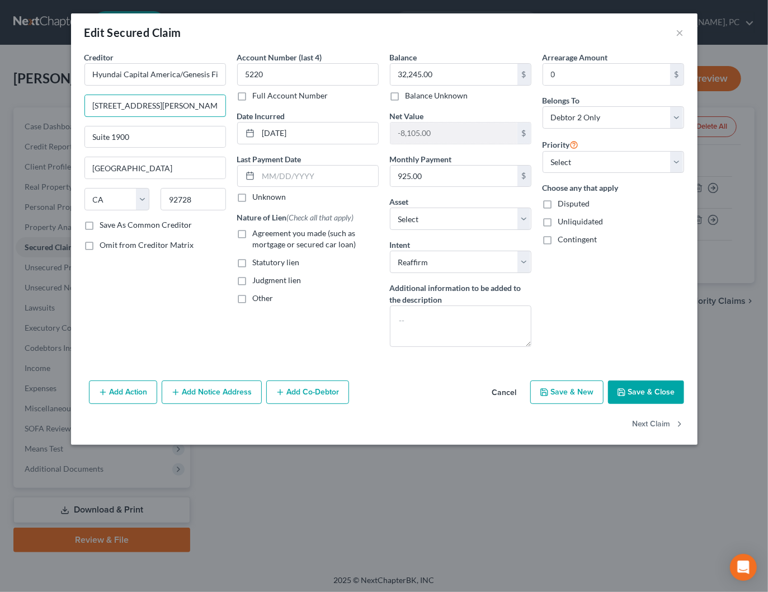
type input "3161 Michelson Dr."
click at [223, 197] on input "92728" at bounding box center [193, 199] width 65 height 22
type input "92612"
click at [205, 336] on div "Creditor * Hyundai Capital America/Genesis Finance 3161 Michelson Dr. Suite 190…" at bounding box center [155, 203] width 153 height 304
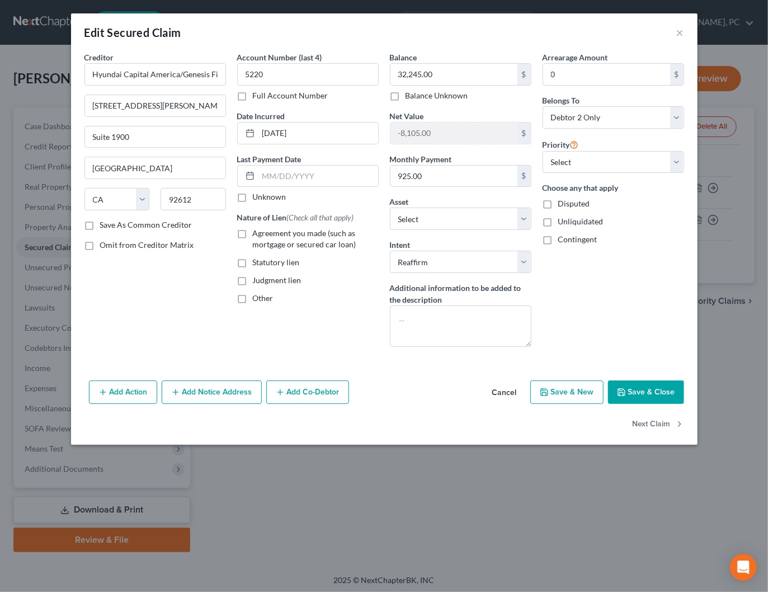
type input "Irvine"
click at [163, 224] on label "Save As Common Creditor" at bounding box center [146, 224] width 92 height 11
click at [112, 224] on input "Save As Common Creditor" at bounding box center [108, 222] width 7 height 7
click at [654, 388] on button "Save & Close" at bounding box center [646, 391] width 76 height 23
checkbox input "false"
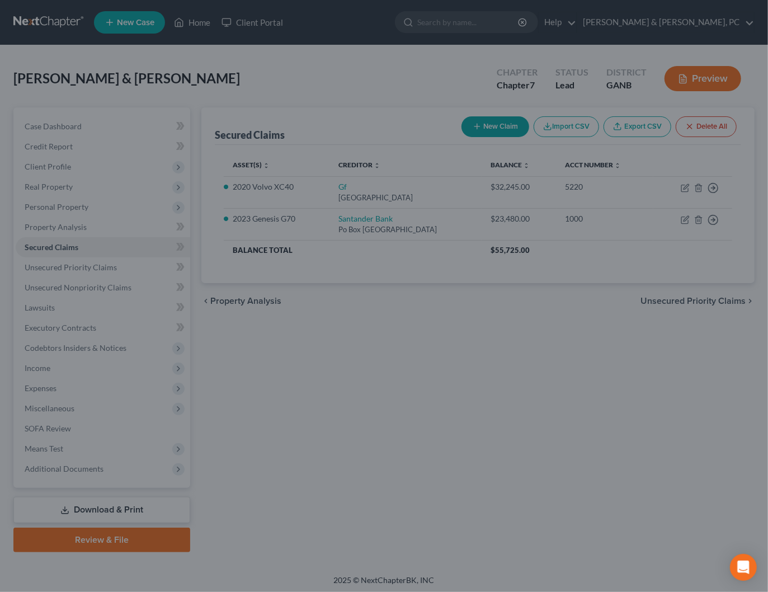
select select "5"
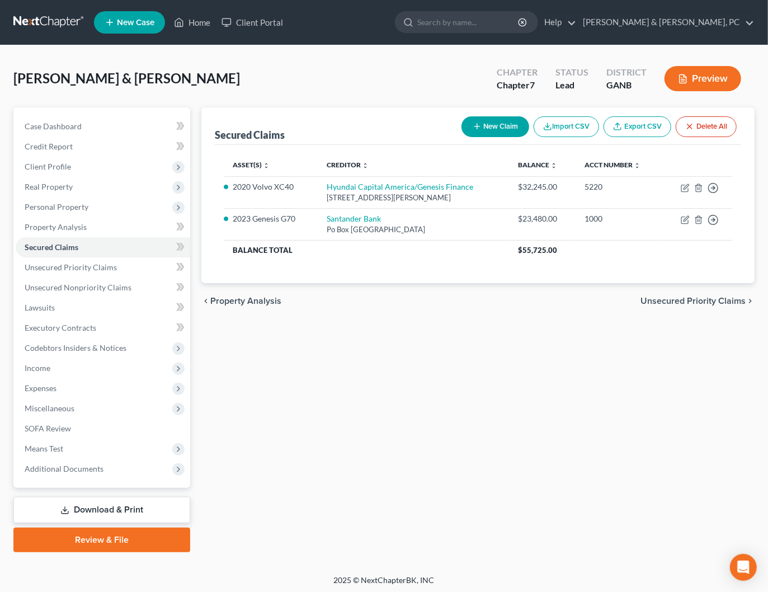
click at [678, 299] on span "Unsecured Priority Claims" at bounding box center [692, 300] width 105 height 9
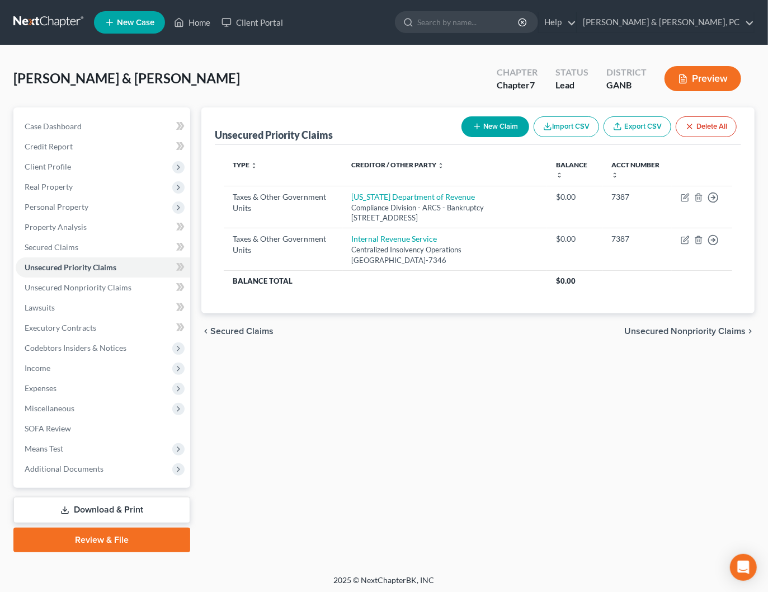
click at [676, 327] on span "Unsecured Nonpriority Claims" at bounding box center [684, 331] width 121 height 9
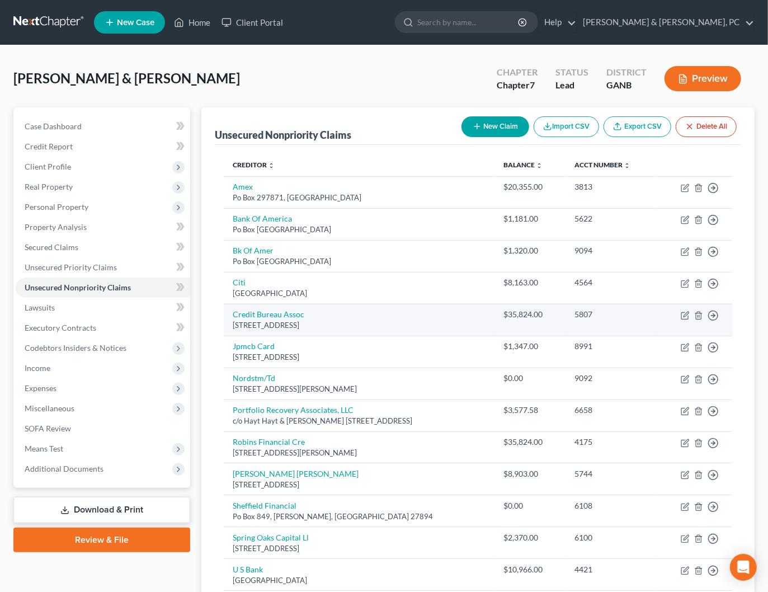
scroll to position [116, 0]
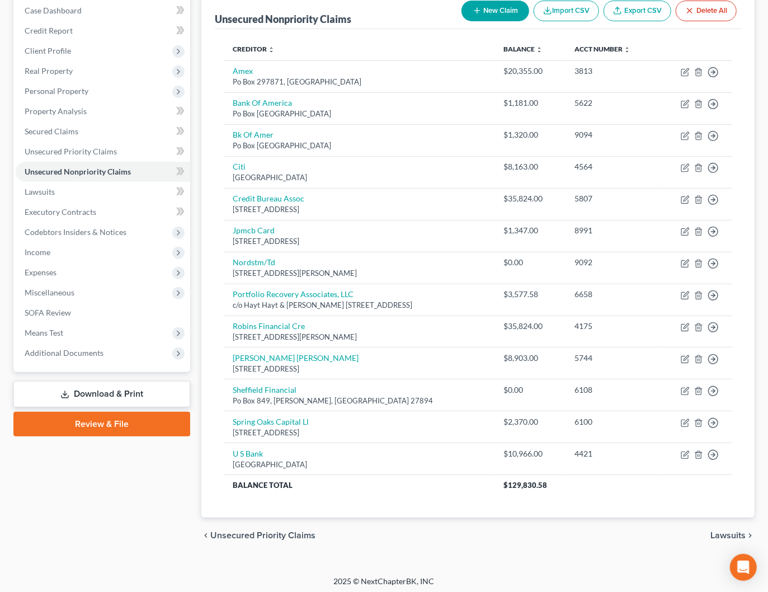
click at [728, 531] on span "Lawsuits" at bounding box center [727, 535] width 35 height 9
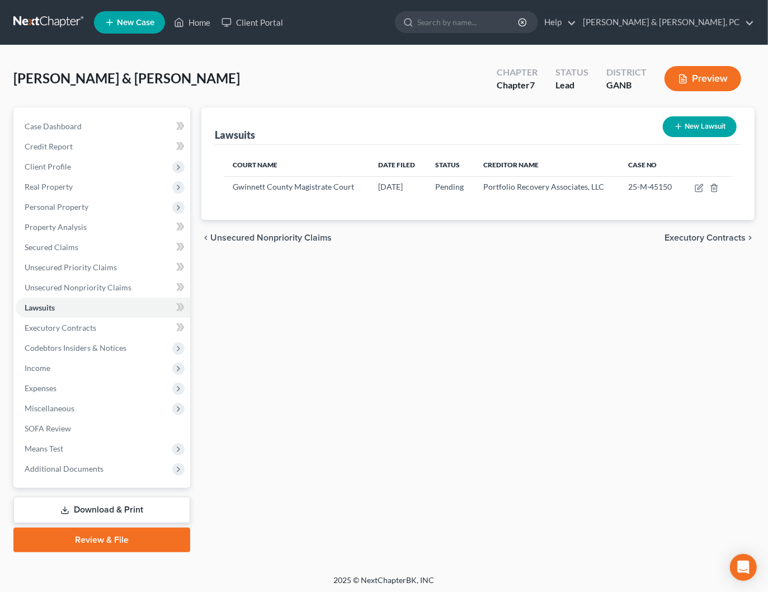
click at [682, 233] on span "Executory Contracts" at bounding box center [704, 237] width 81 height 9
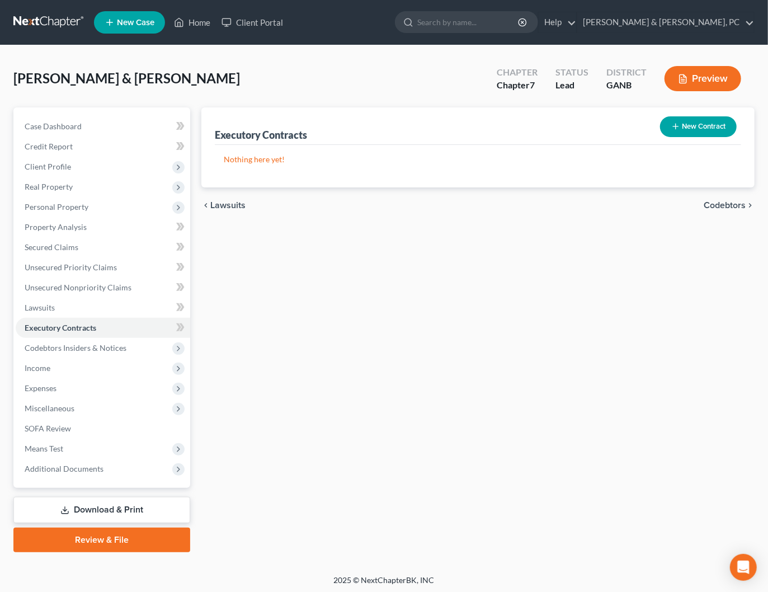
click at [713, 203] on span "Codebtors" at bounding box center [725, 205] width 42 height 9
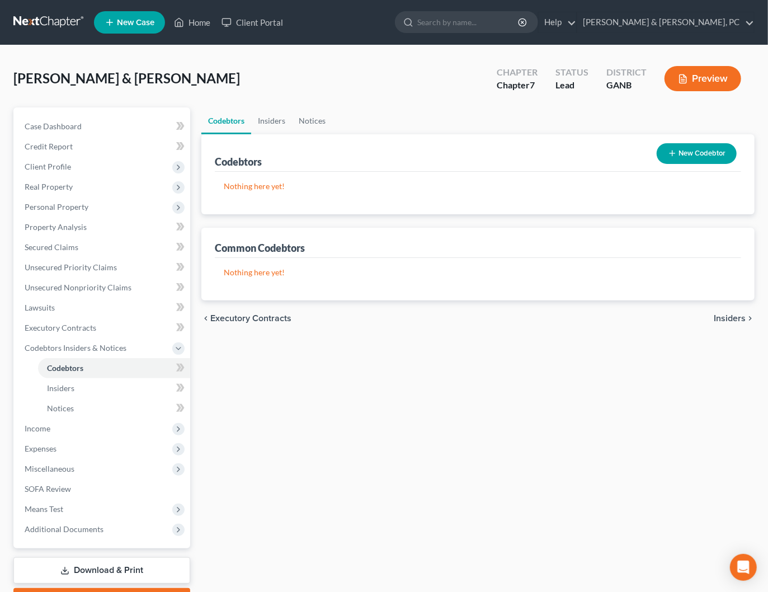
click at [724, 315] on span "Insiders" at bounding box center [730, 318] width 32 height 9
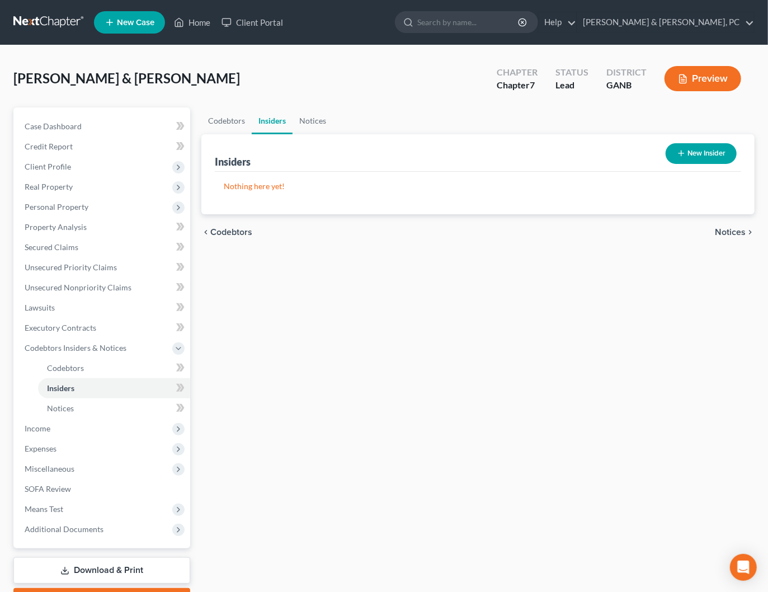
click at [730, 230] on span "Notices" at bounding box center [730, 232] width 31 height 9
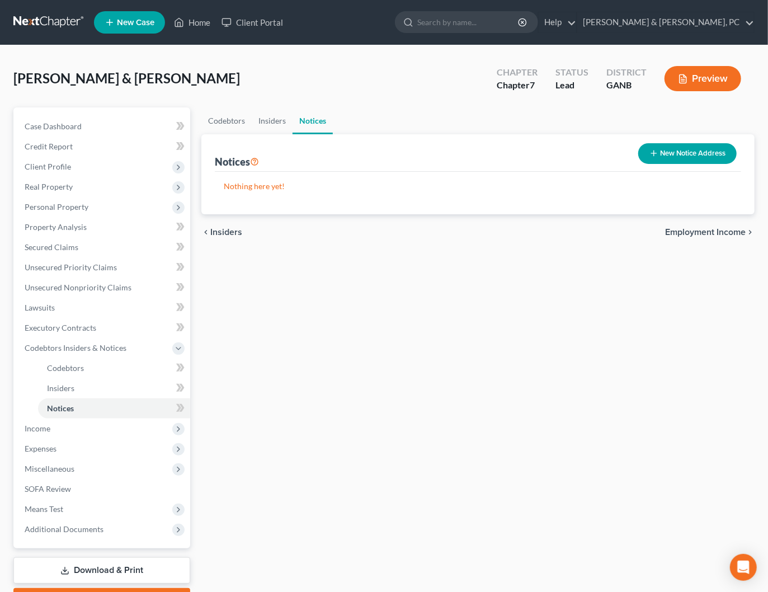
click at [730, 228] on span "Employment Income" at bounding box center [705, 232] width 81 height 9
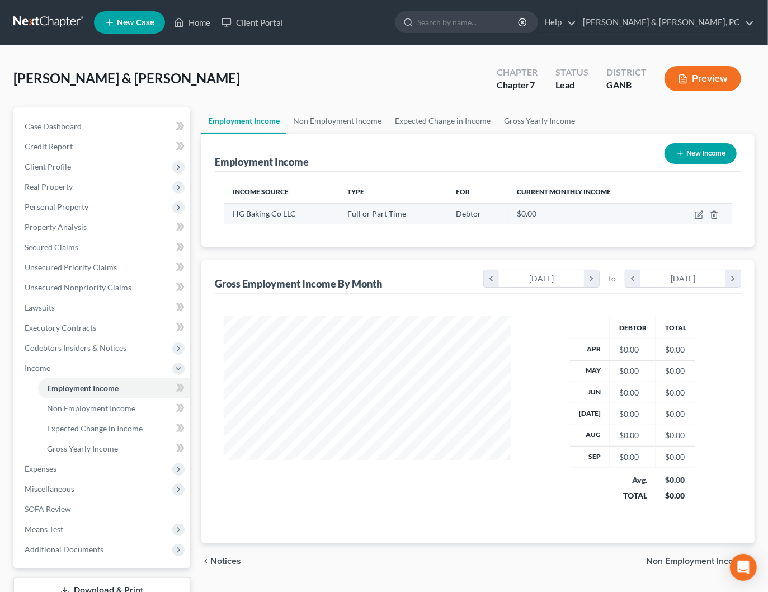
scroll to position [199, 309]
click at [701, 214] on icon "button" at bounding box center [699, 213] width 5 height 5
select select "0"
select select "10"
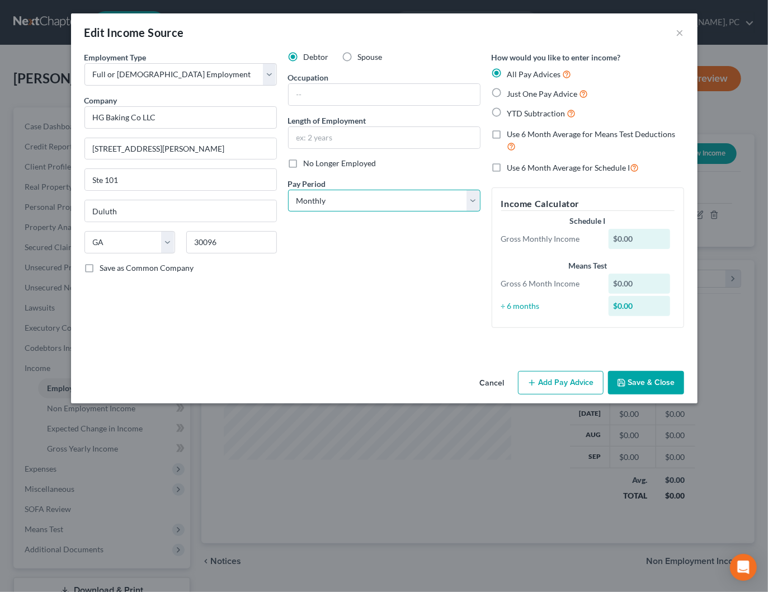
click at [382, 197] on select "Select Monthly Twice Monthly Every Other Week Weekly" at bounding box center [384, 201] width 192 height 22
select select "2"
click at [288, 190] on select "Select Monthly Twice Monthly Every Other Week Weekly" at bounding box center [384, 201] width 192 height 22
click at [562, 375] on button "Add Pay Advice" at bounding box center [561, 382] width 86 height 23
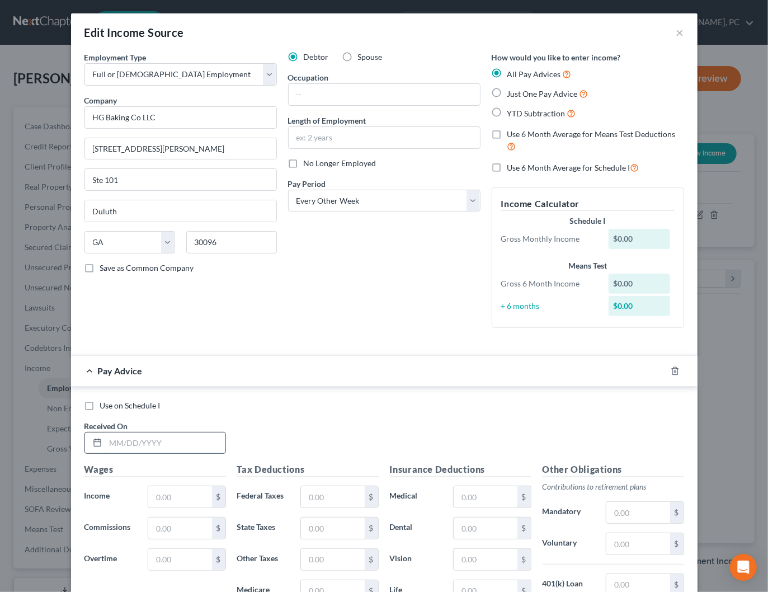
click at [162, 439] on input "text" at bounding box center [166, 442] width 120 height 21
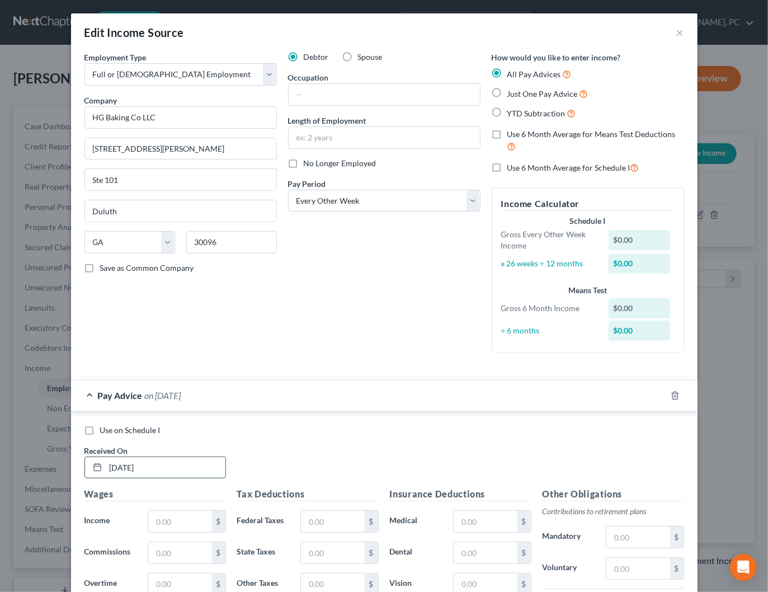
type input "09/19/2025"
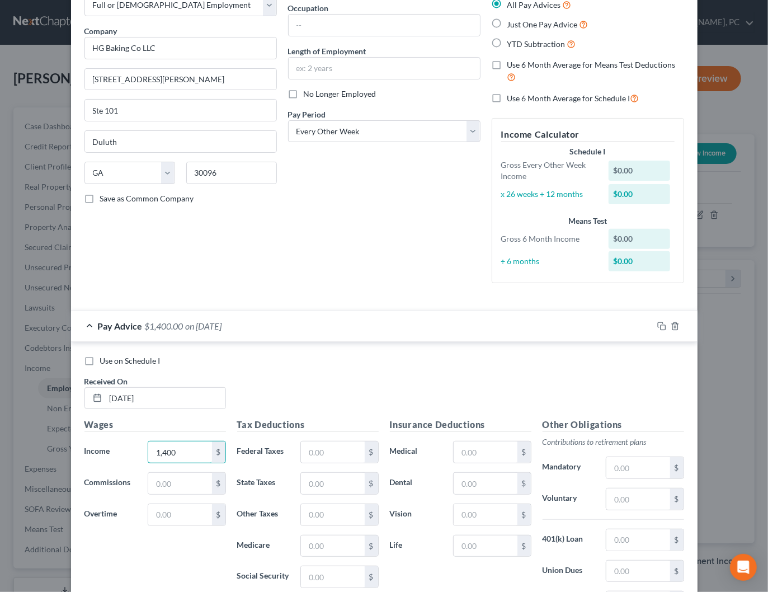
scroll to position [91, 0]
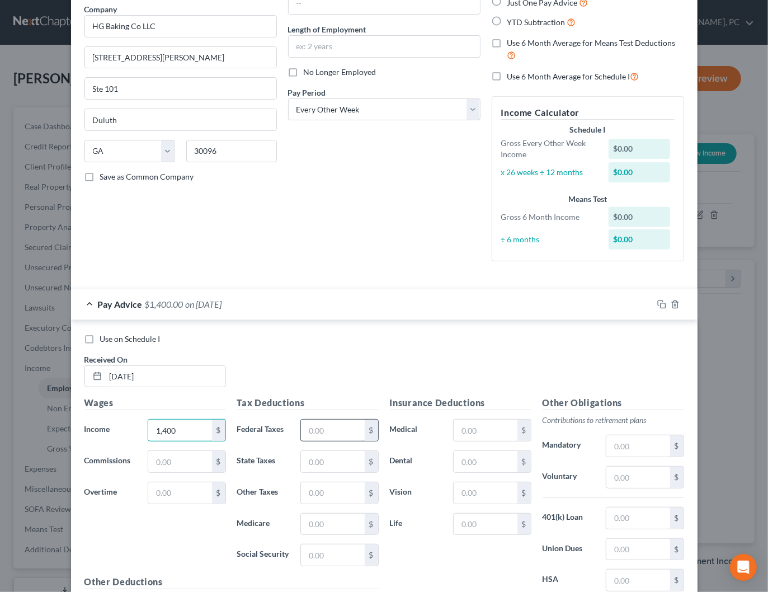
type input "1,400"
click at [337, 423] on input "text" at bounding box center [332, 429] width 63 height 21
type input "25"
type input "48.71"
type input "20.30"
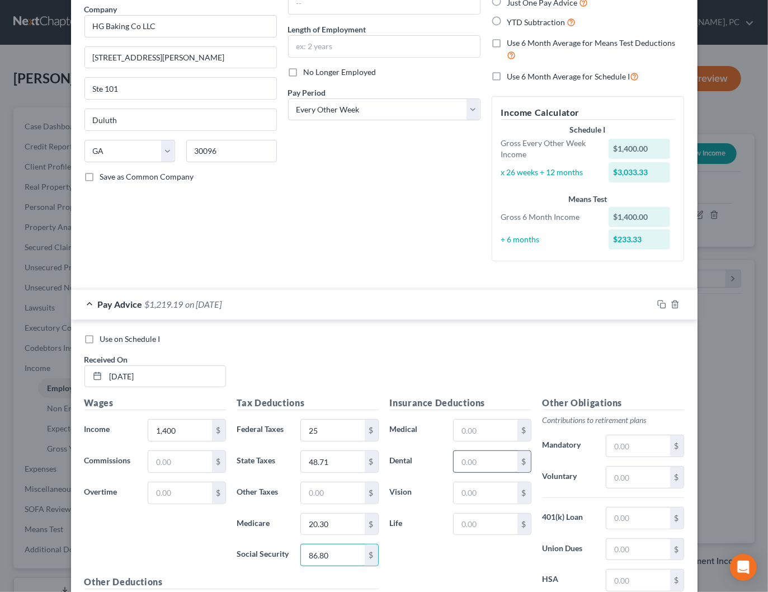
scroll to position [211, 0]
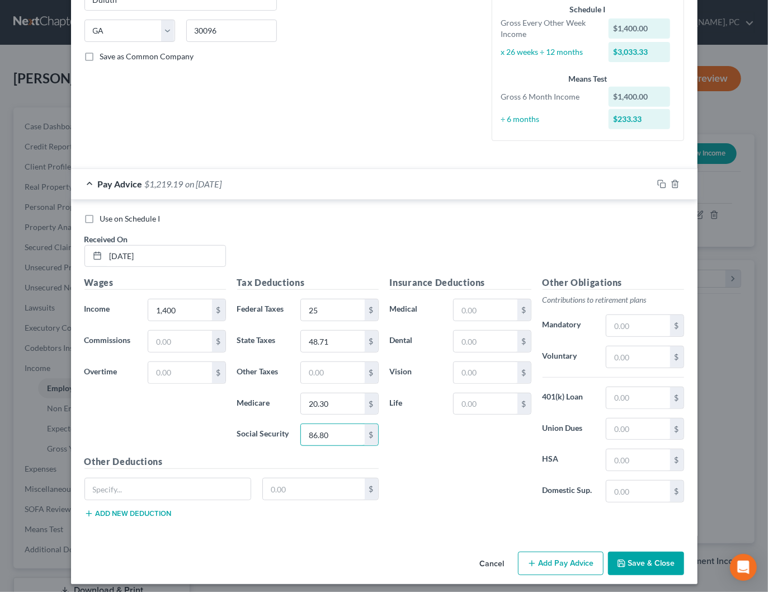
type input "86.80"
drag, startPoint x: 562, startPoint y: 554, endPoint x: 403, endPoint y: 255, distance: 339.0
click at [562, 553] on button "Add Pay Advice" at bounding box center [561, 562] width 86 height 23
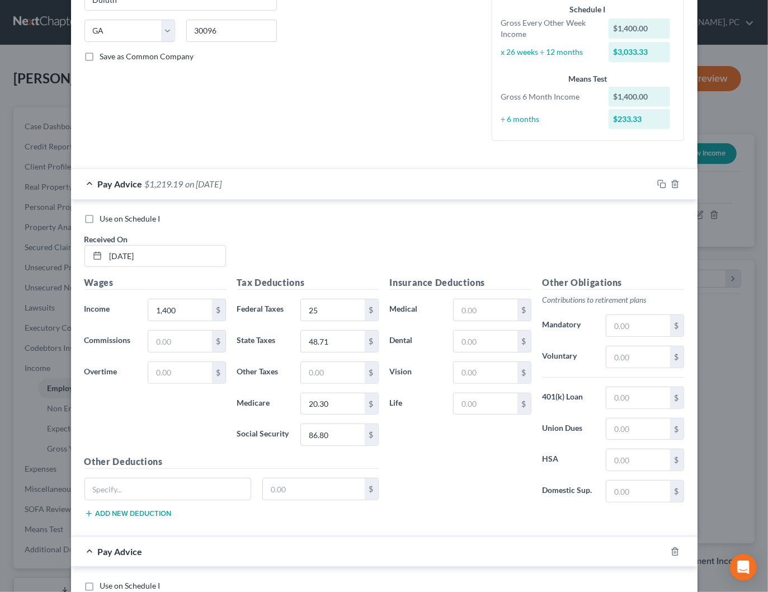
click at [280, 177] on div "Pay Advice $1,219.19 on 09/19/2025" at bounding box center [362, 184] width 582 height 30
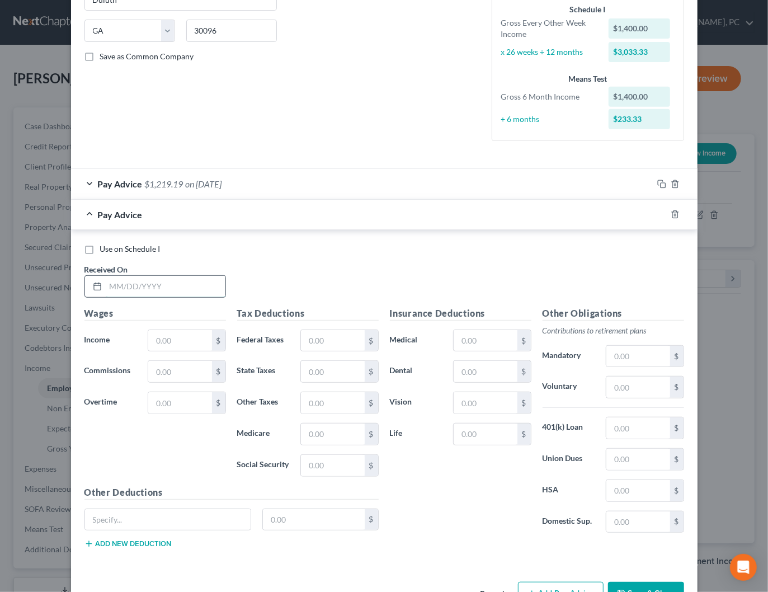
click at [201, 287] on input "text" at bounding box center [166, 286] width 120 height 21
type input "09/05/2025"
click at [675, 211] on icon "button" at bounding box center [675, 214] width 9 height 9
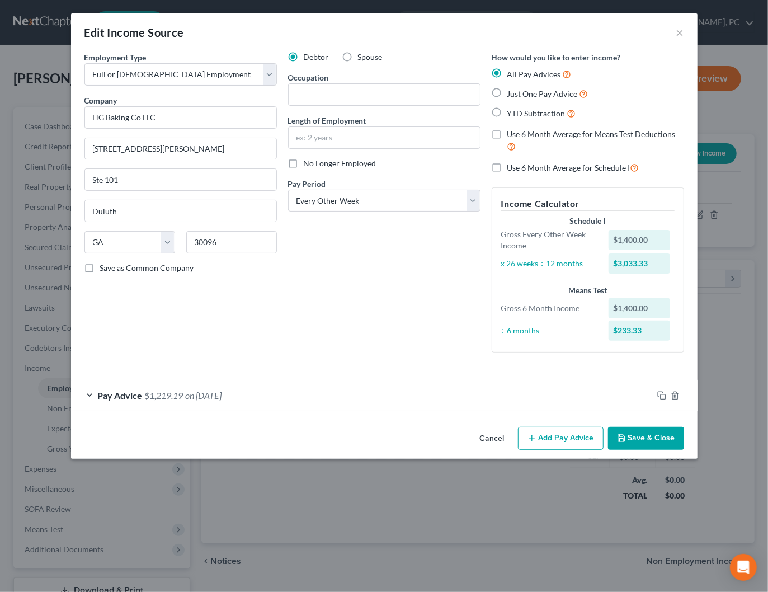
click at [643, 435] on button "Save & Close" at bounding box center [646, 438] width 76 height 23
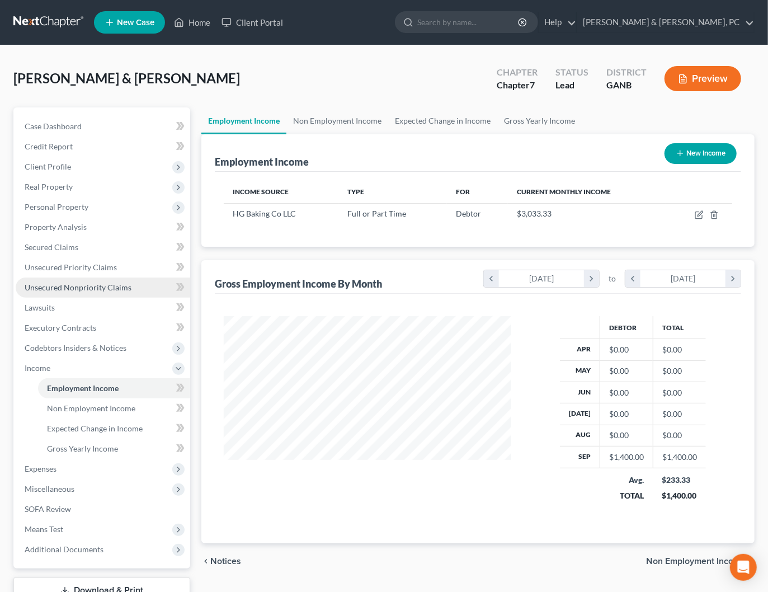
click at [68, 282] on span "Unsecured Nonpriority Claims" at bounding box center [78, 287] width 107 height 10
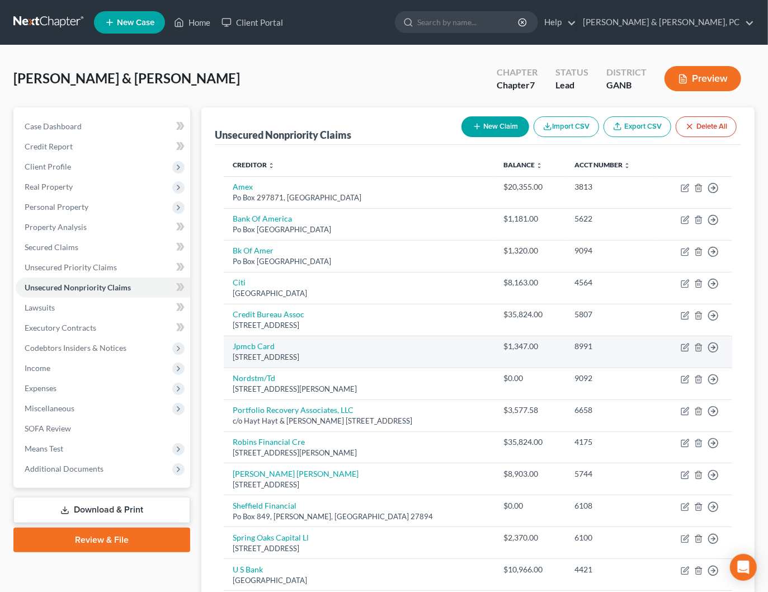
scroll to position [116, 0]
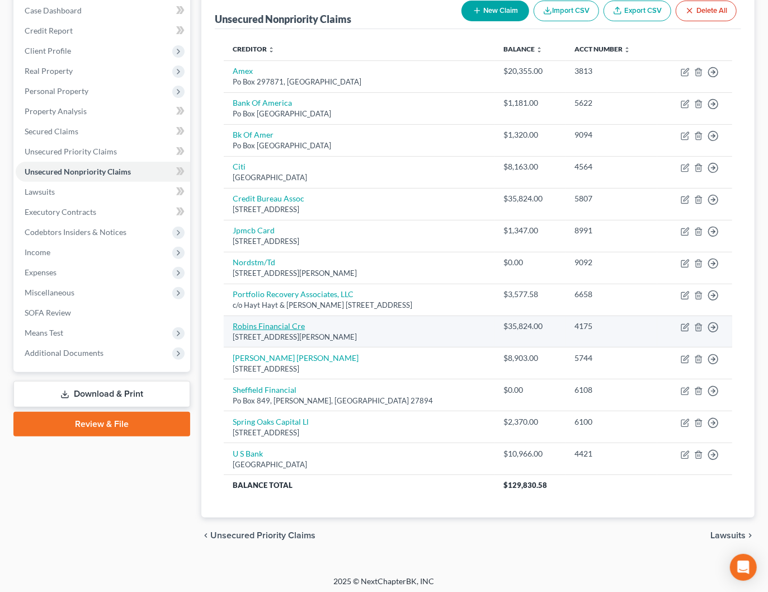
click at [282, 323] on link "Robins Financial Cre" at bounding box center [269, 326] width 72 height 10
select select "10"
select select "0"
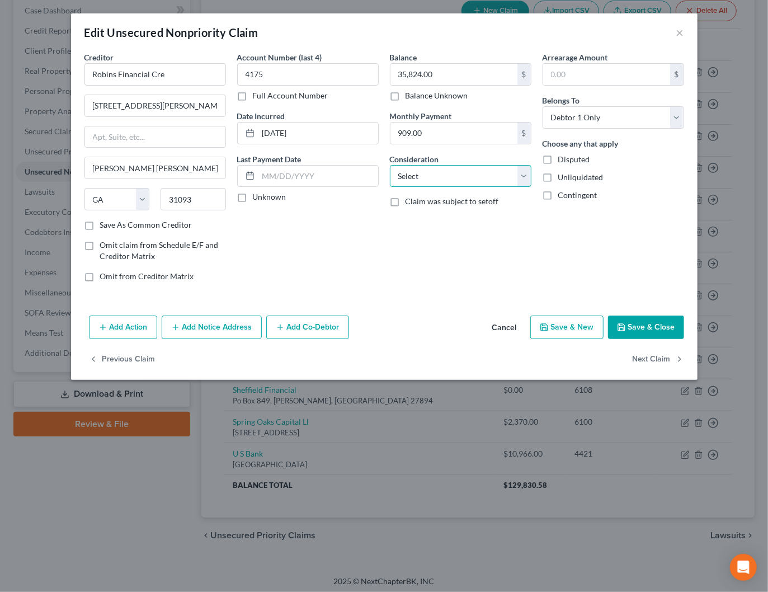
click at [451, 167] on select "Select Cable / Satellite Services Collection Agency Credit Card Debt Debt Couns…" at bounding box center [461, 176] width 142 height 22
select select "14"
click at [390, 165] on select "Select Cable / Satellite Services Collection Agency Credit Card Debt Debt Couns…" at bounding box center [461, 176] width 142 height 22
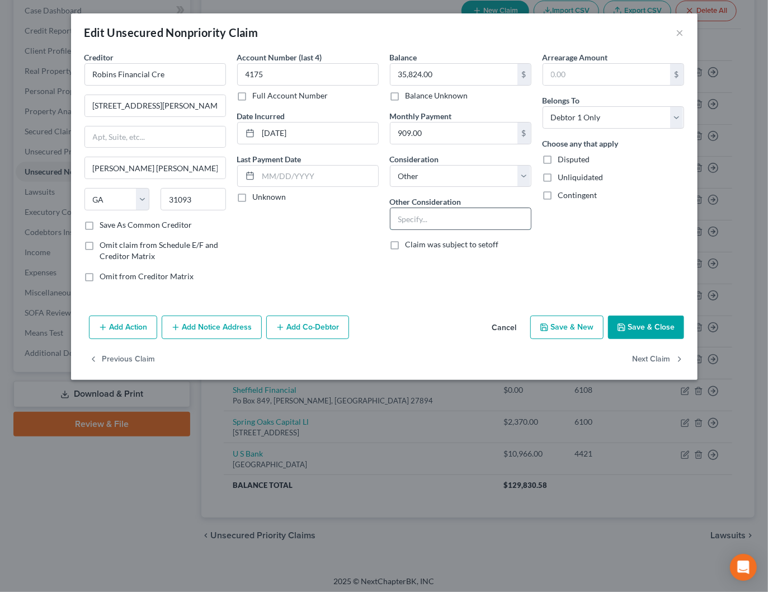
click at [459, 218] on input "text" at bounding box center [460, 218] width 140 height 21
type input "2"
type input "Repossession: 2019 Mercedes Benz Sprinter Van"
click at [652, 323] on button "Save & Close" at bounding box center [646, 326] width 76 height 23
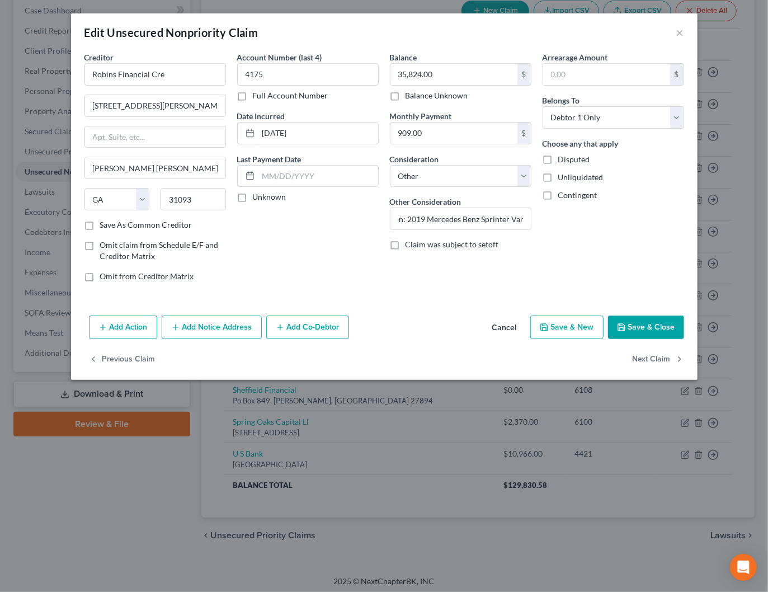
scroll to position [0, 0]
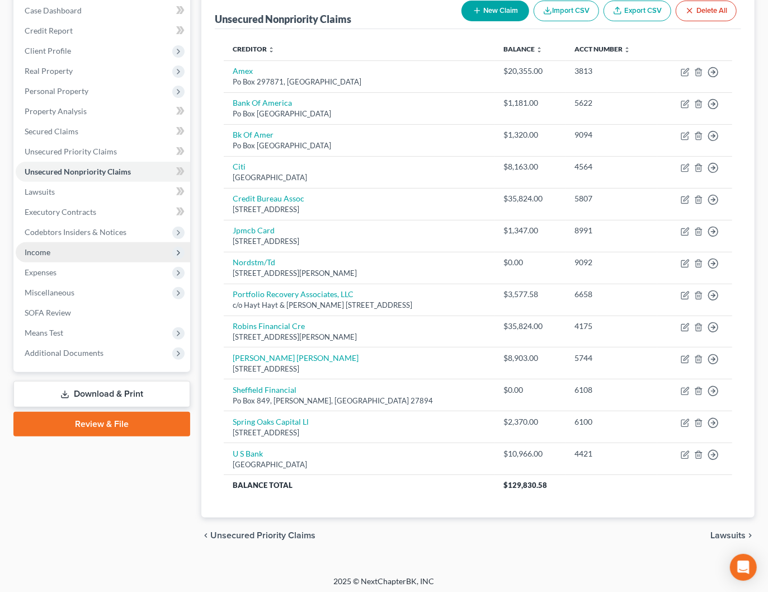
click at [51, 249] on span "Income" at bounding box center [103, 252] width 174 height 20
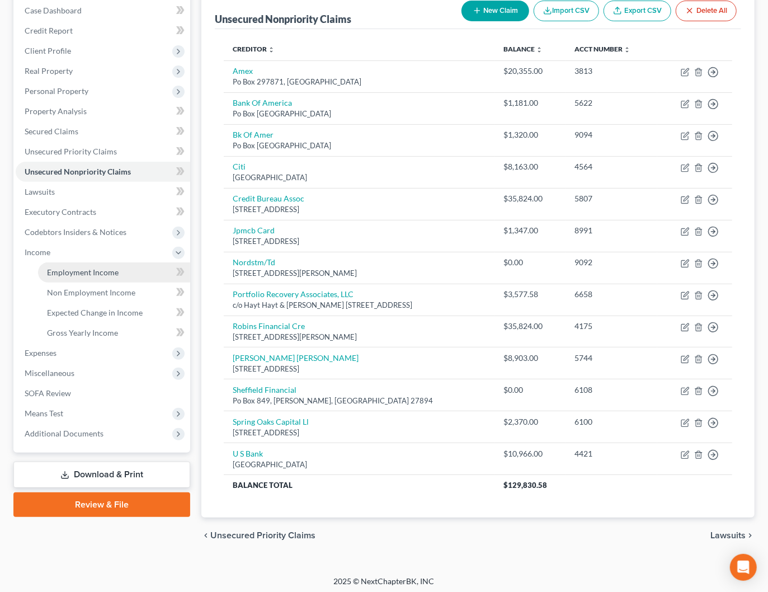
click at [79, 275] on span "Employment Income" at bounding box center [83, 272] width 72 height 10
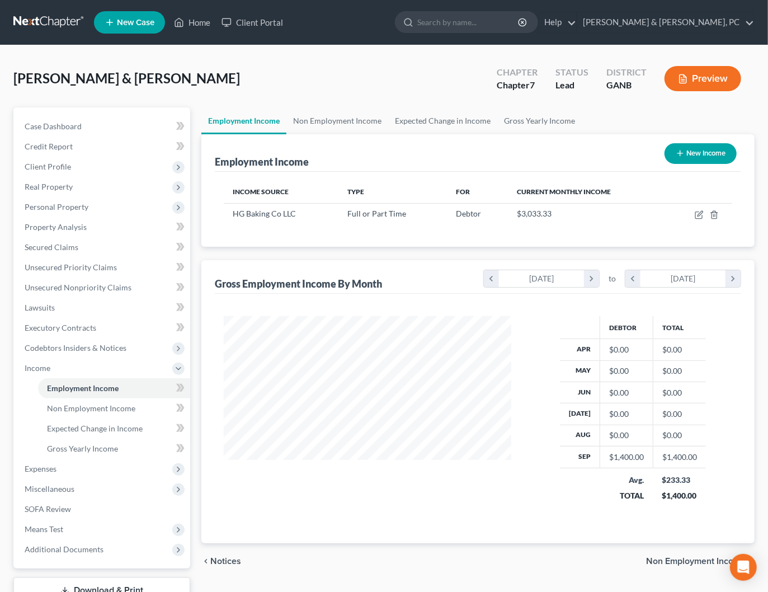
scroll to position [199, 309]
click at [696, 215] on icon "button" at bounding box center [699, 214] width 9 height 9
select select "0"
select select "10"
select select "2"
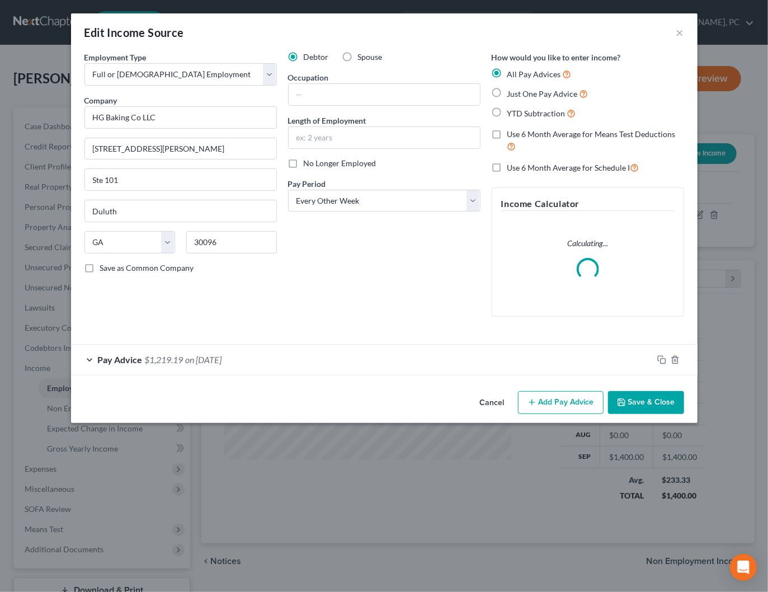
click at [560, 394] on button "Add Pay Advice" at bounding box center [561, 402] width 86 height 23
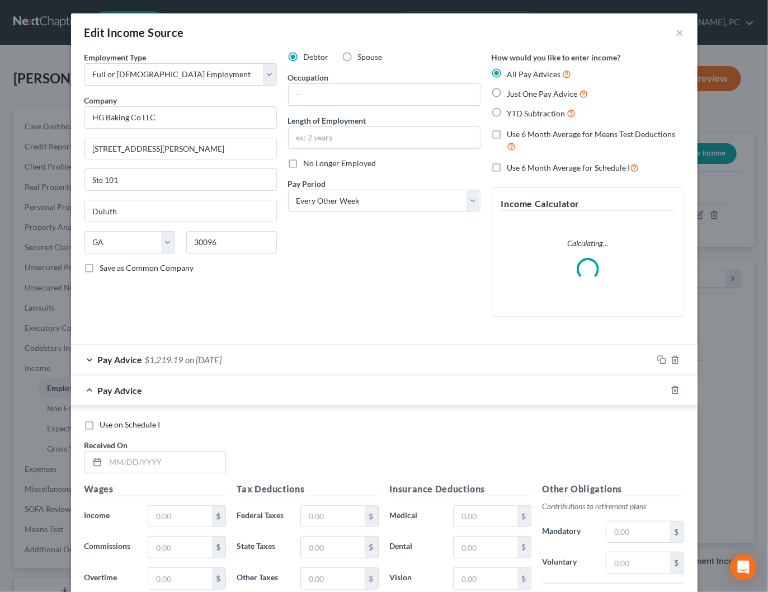
scroll to position [1, 0]
click at [674, 368] on div at bounding box center [675, 359] width 45 height 18
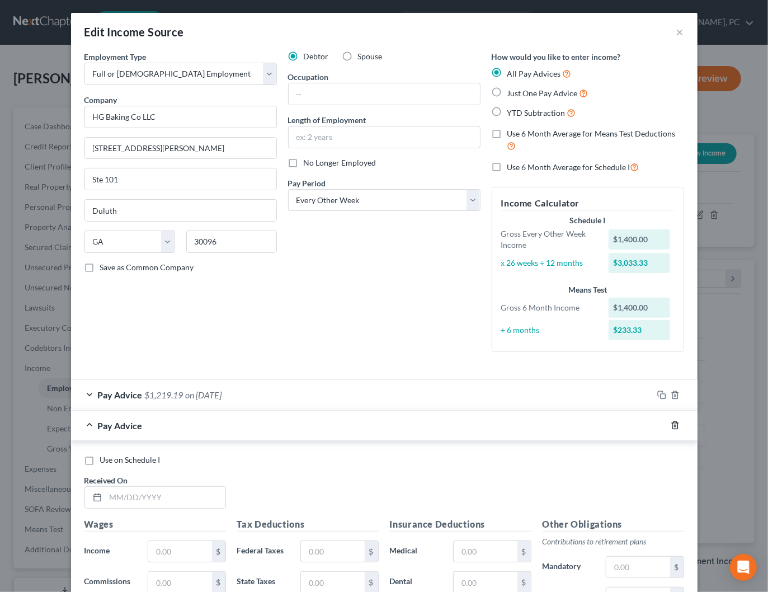
click at [676, 426] on line "button" at bounding box center [676, 426] width 0 height 2
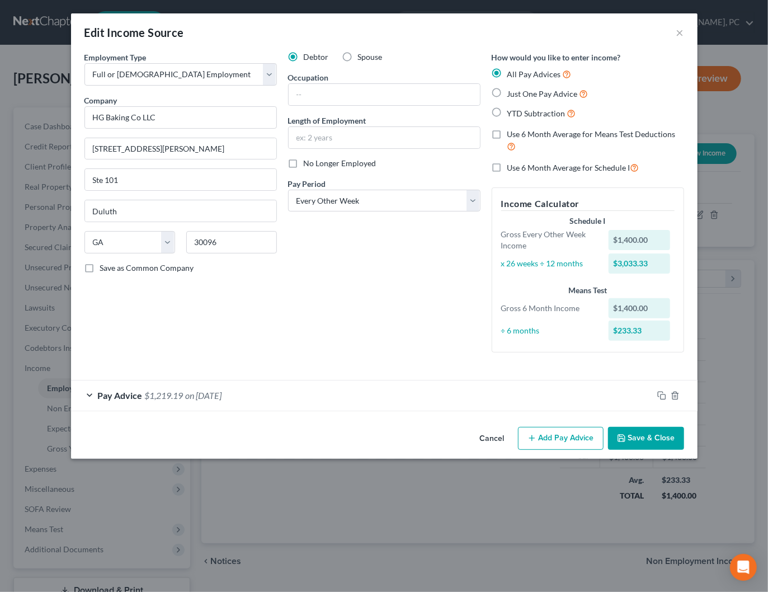
scroll to position [0, 0]
click at [657, 438] on button "Save & Close" at bounding box center [646, 438] width 76 height 23
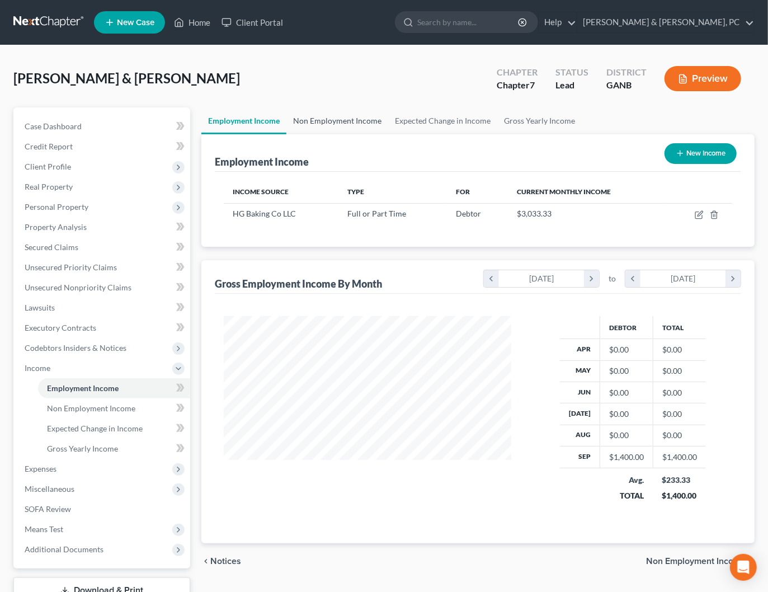
click at [312, 116] on link "Non Employment Income" at bounding box center [337, 120] width 102 height 27
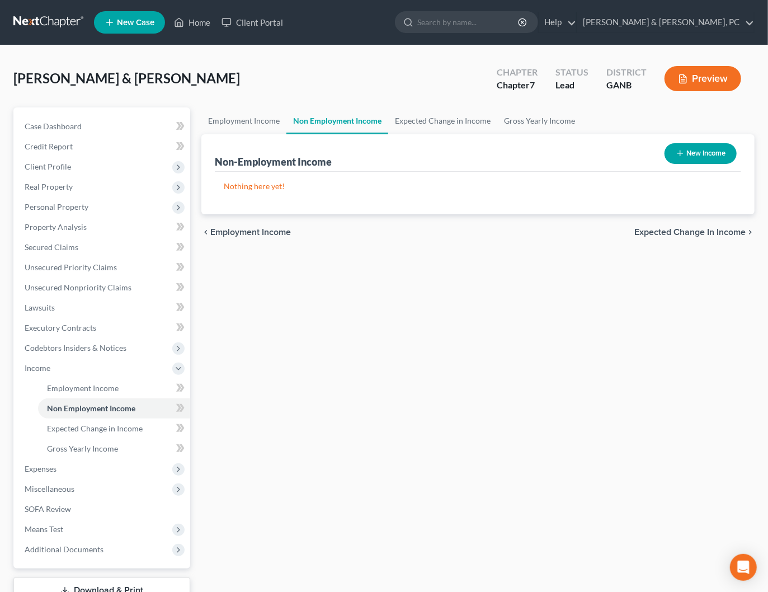
click at [690, 158] on button "New Income" at bounding box center [700, 153] width 72 height 21
select select "0"
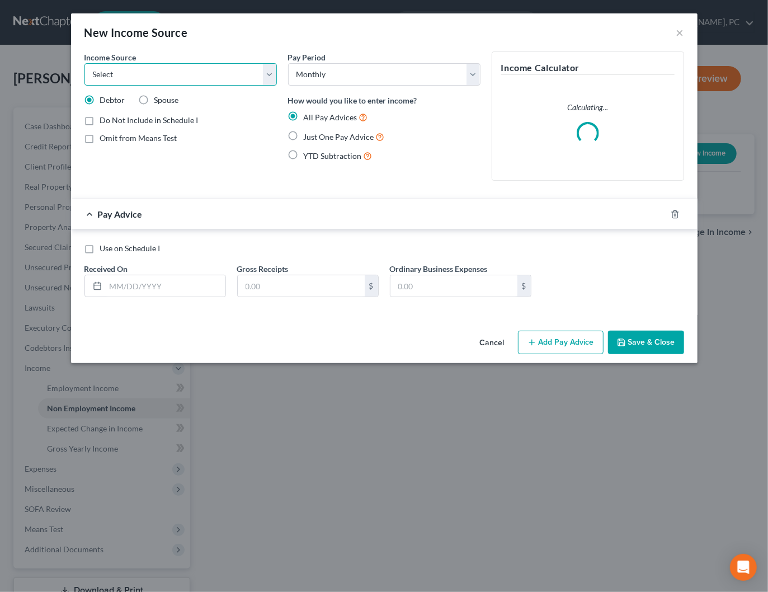
click at [200, 80] on select "Select Unemployment Disability (from employer) Pension Retirement Social Securi…" at bounding box center [180, 74] width 192 height 22
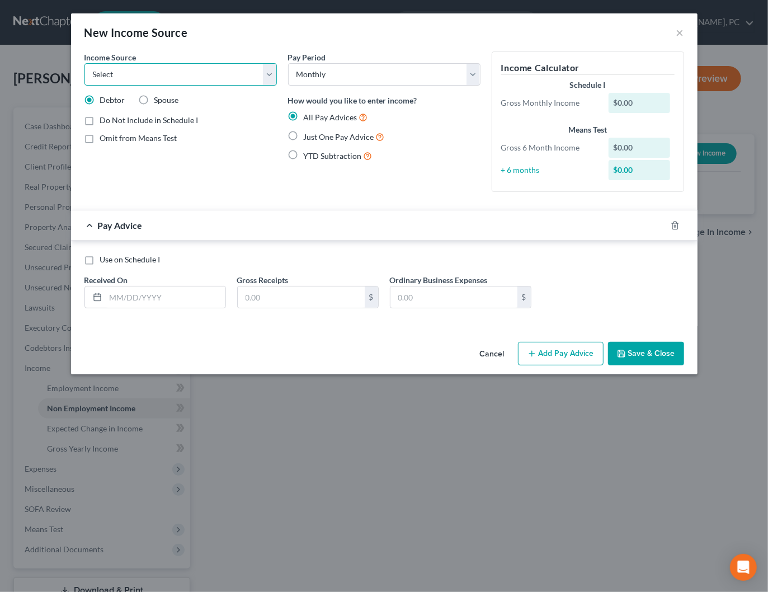
select select "8"
click at [84, 63] on select "Select Unemployment Disability (from employer) Pension Retirement Social Securi…" at bounding box center [180, 74] width 192 height 22
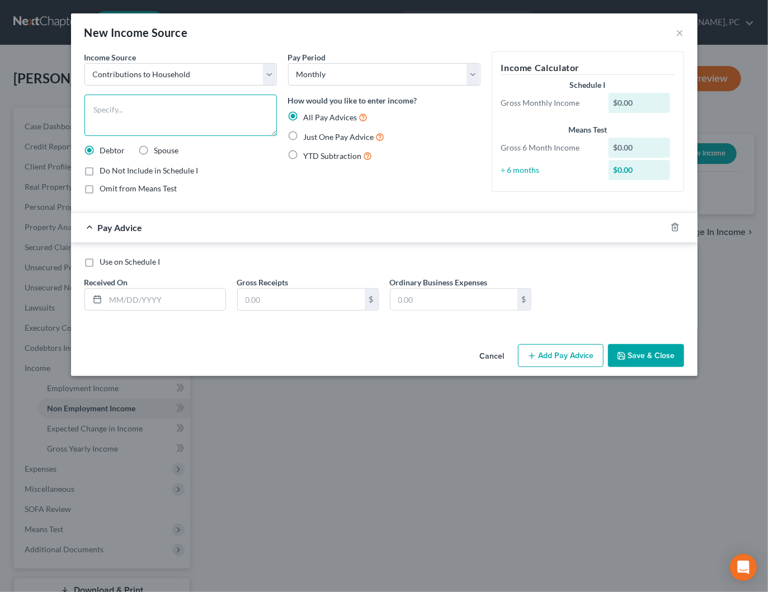
click at [174, 124] on textarea at bounding box center [180, 115] width 192 height 41
type textarea "Friends/Family Contributions"
click at [153, 299] on input "text" at bounding box center [166, 299] width 120 height 21
type input "03/28/2025"
type input "3,000"
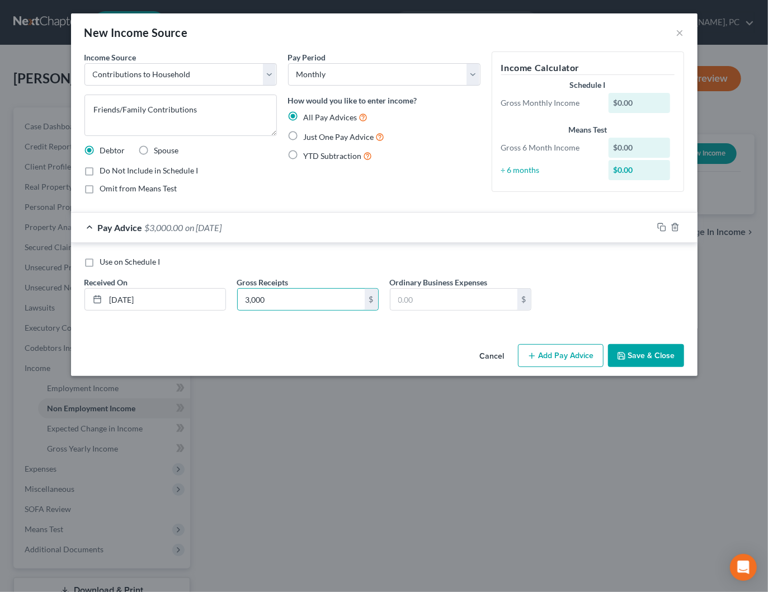
click at [559, 356] on button "Add Pay Advice" at bounding box center [561, 355] width 86 height 23
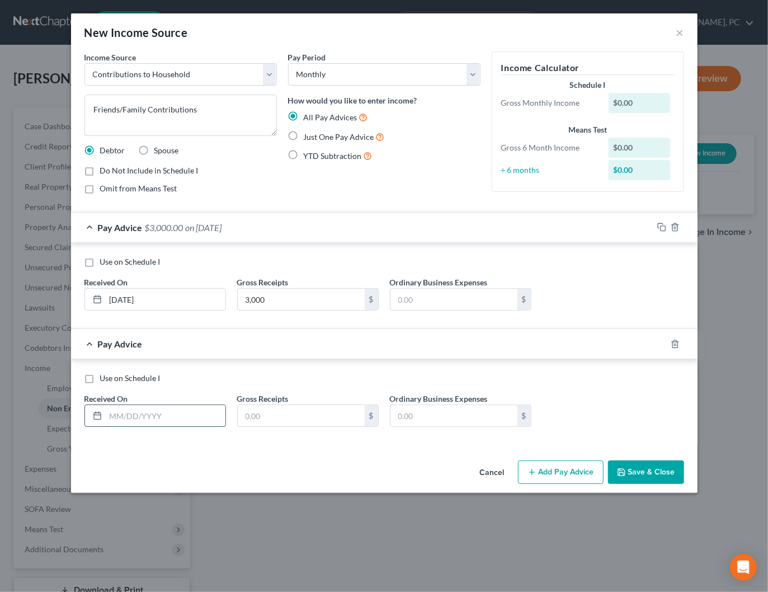
click at [152, 410] on input "text" at bounding box center [166, 415] width 120 height 21
type input "06/02/2025"
type input "300"
click at [652, 470] on button "Save & Close" at bounding box center [646, 471] width 76 height 23
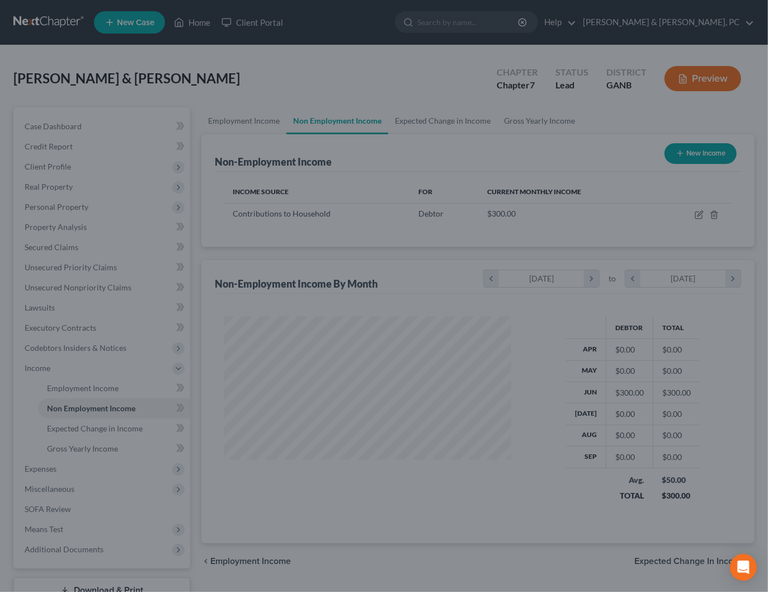
scroll to position [199, 309]
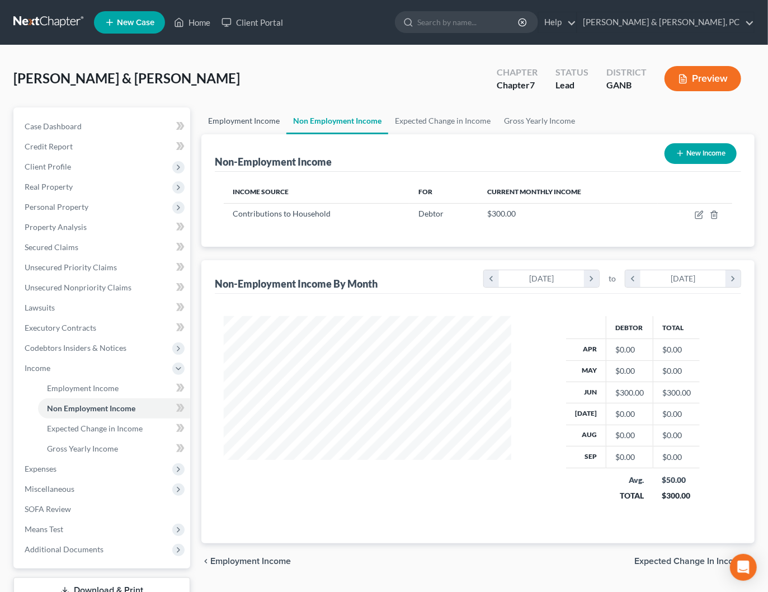
click at [247, 120] on link "Employment Income" at bounding box center [243, 120] width 85 height 27
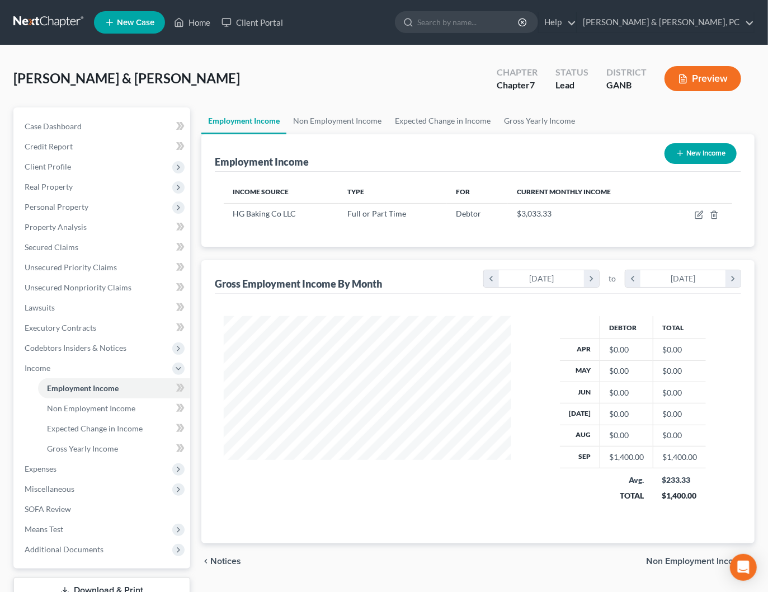
scroll to position [199, 309]
click at [702, 216] on icon "button" at bounding box center [699, 214] width 9 height 9
select select "0"
select select "10"
select select "2"
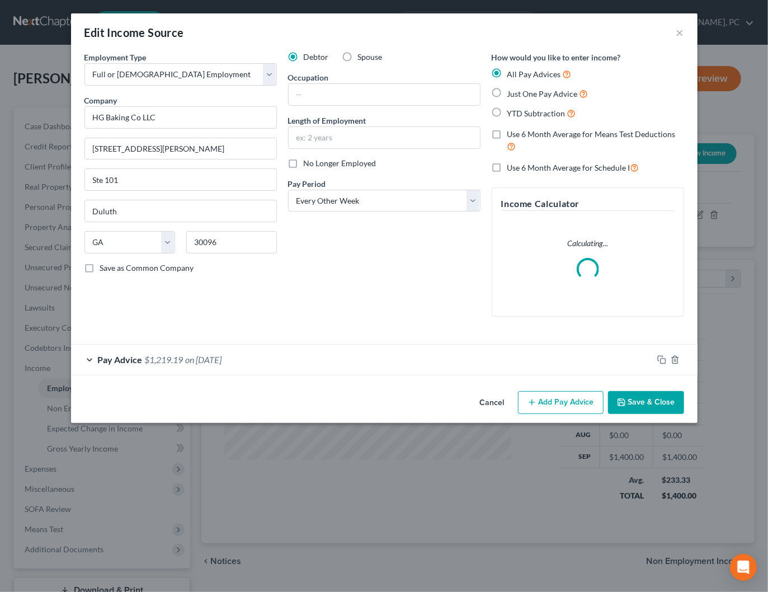
click at [545, 394] on button "Add Pay Advice" at bounding box center [561, 402] width 86 height 23
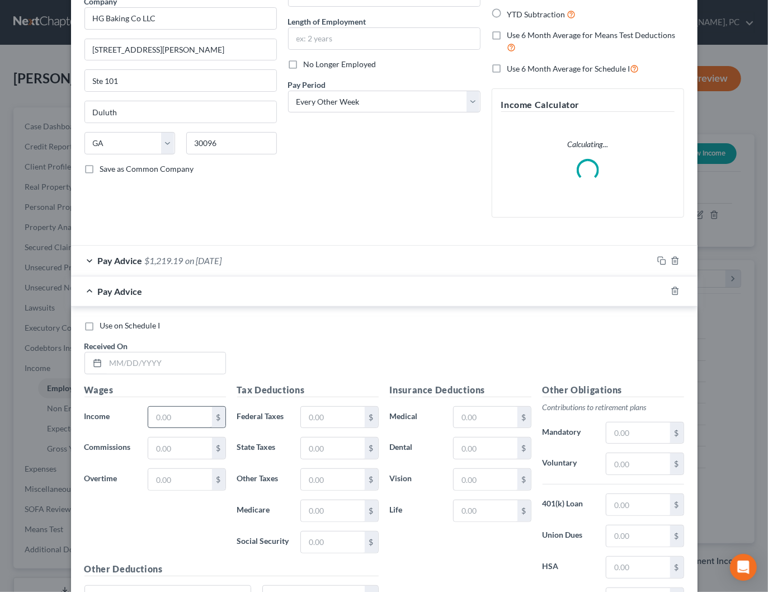
scroll to position [105, 0]
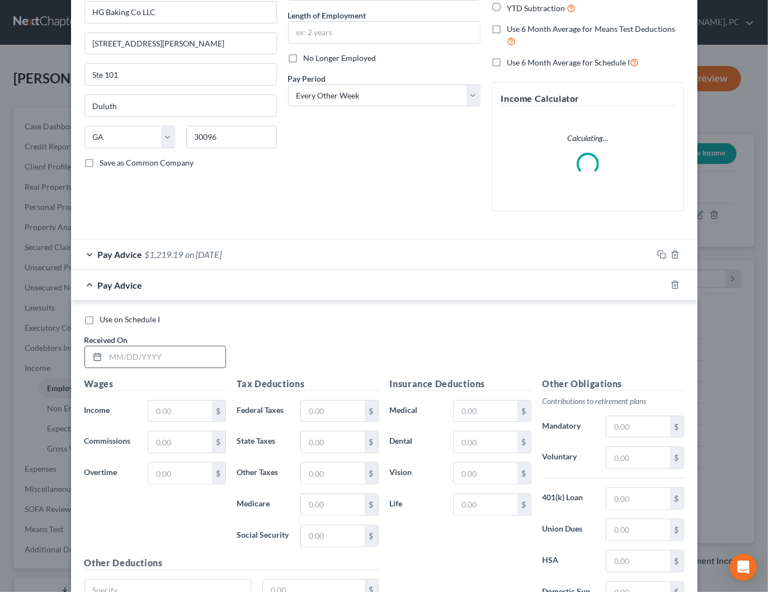
drag, startPoint x: 193, startPoint y: 370, endPoint x: 191, endPoint y: 361, distance: 9.7
click at [193, 370] on div "Use on Schedule I Received On *" at bounding box center [384, 345] width 611 height 63
click at [191, 361] on input "text" at bounding box center [166, 356] width 120 height 21
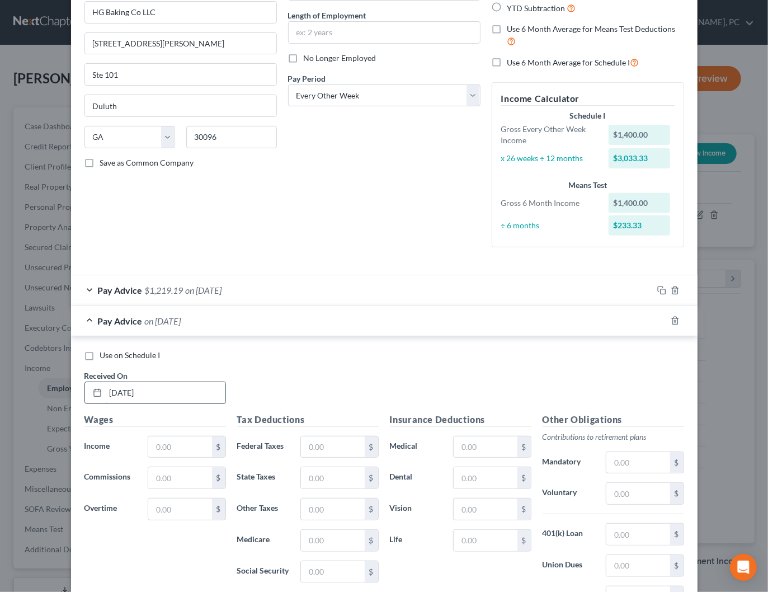
type input "09/05/2025"
type input "1,400"
click at [336, 443] on input "text" at bounding box center [332, 446] width 63 height 21
type input "25"
type input "48.71"
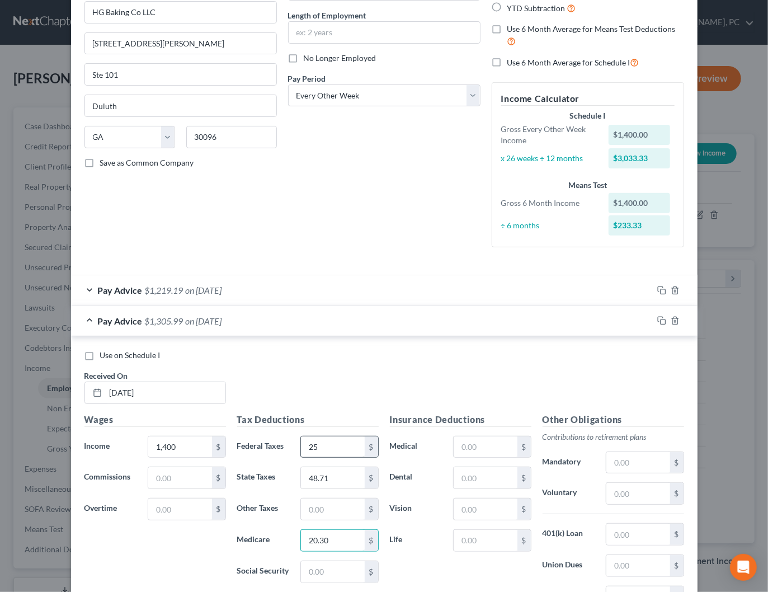
type input "20.30"
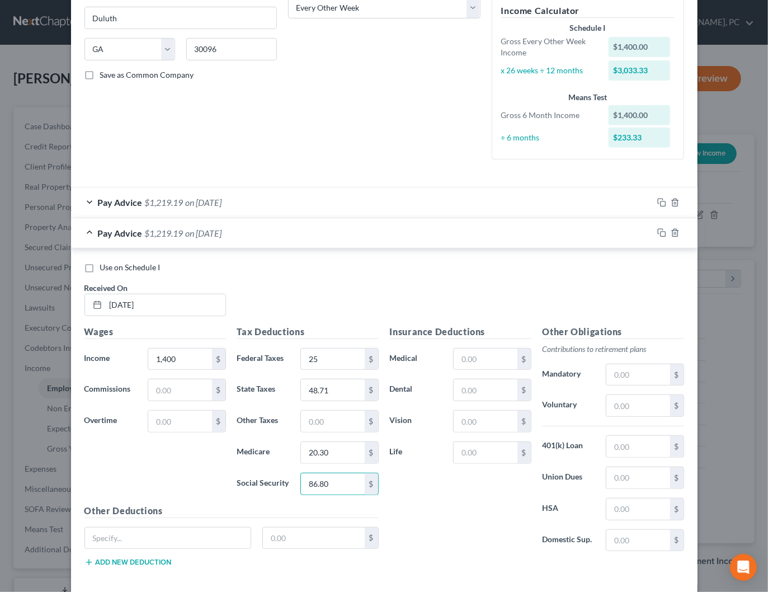
scroll to position [192, 0]
type input "86.80"
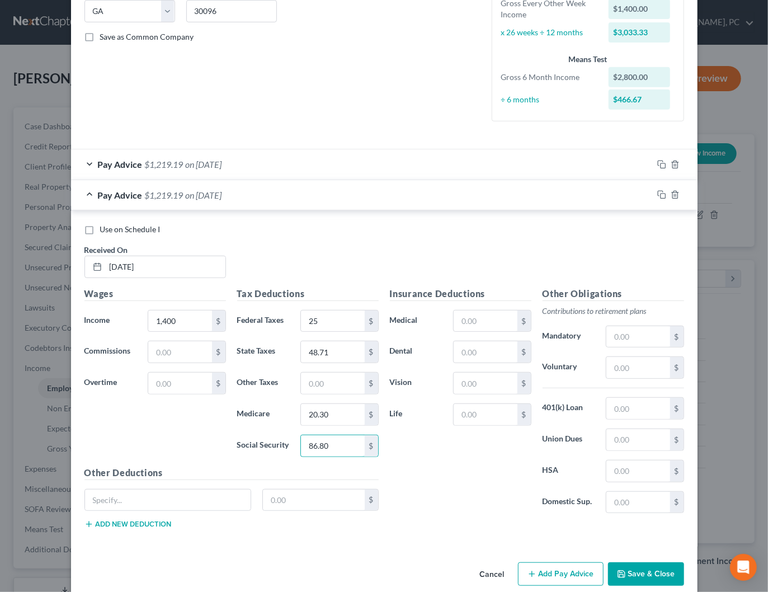
scroll to position [242, 0]
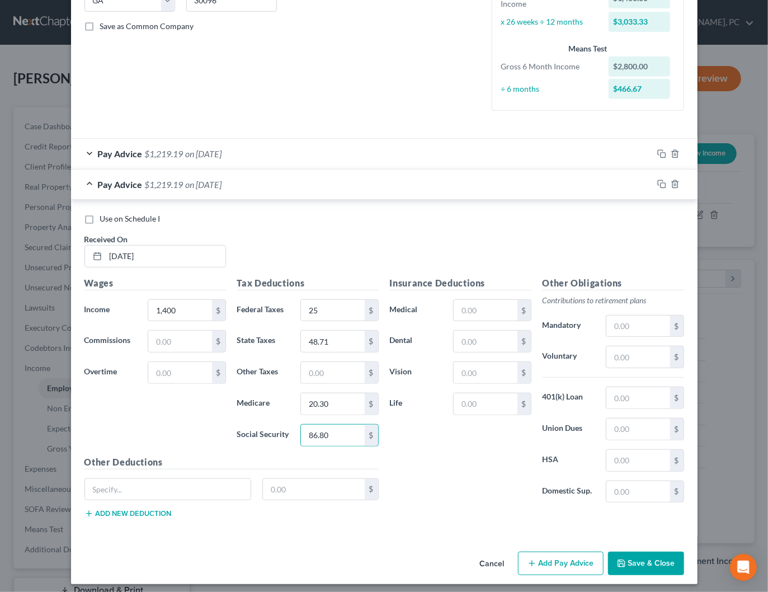
click at [561, 554] on button "Add Pay Advice" at bounding box center [561, 562] width 86 height 23
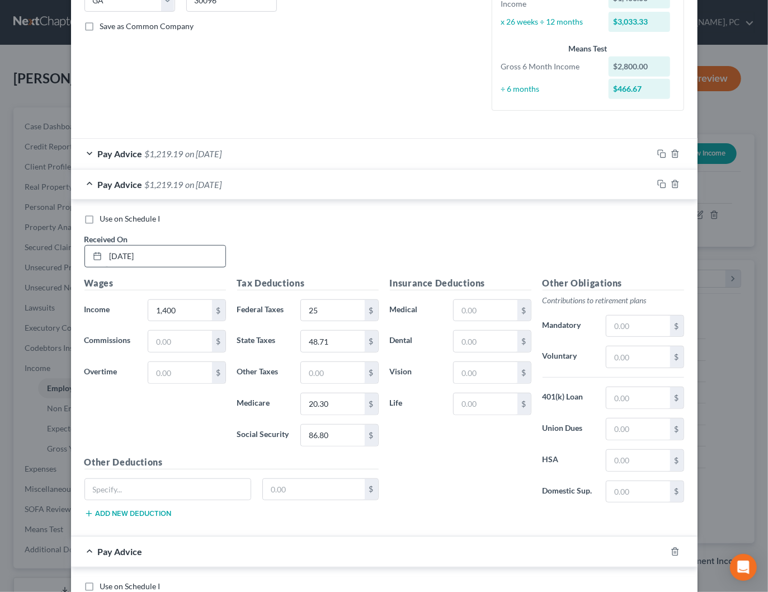
click at [285, 175] on div "Pay Advice $1,219.19 on 09/05/2025" at bounding box center [362, 184] width 582 height 30
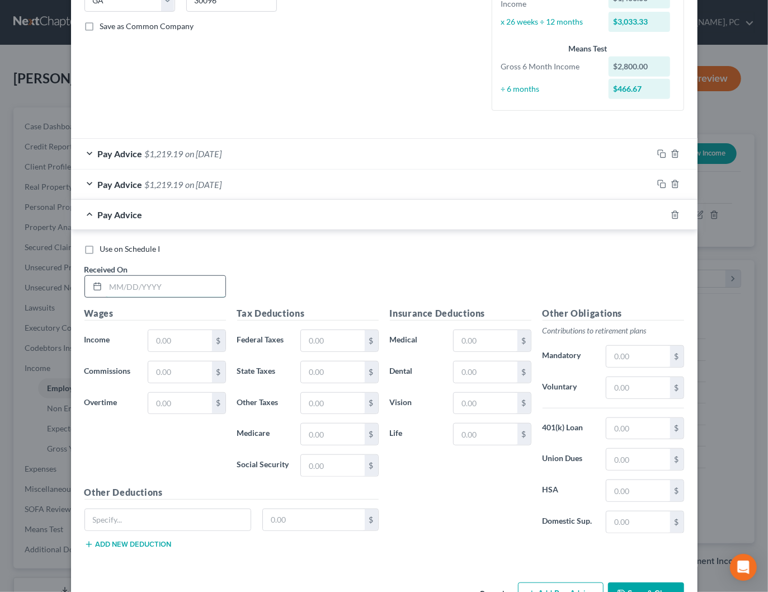
click at [150, 283] on input "text" at bounding box center [166, 286] width 120 height 21
type input "08/22/2025"
type input "1,400"
click at [351, 339] on input "text" at bounding box center [332, 340] width 63 height 21
type input "25"
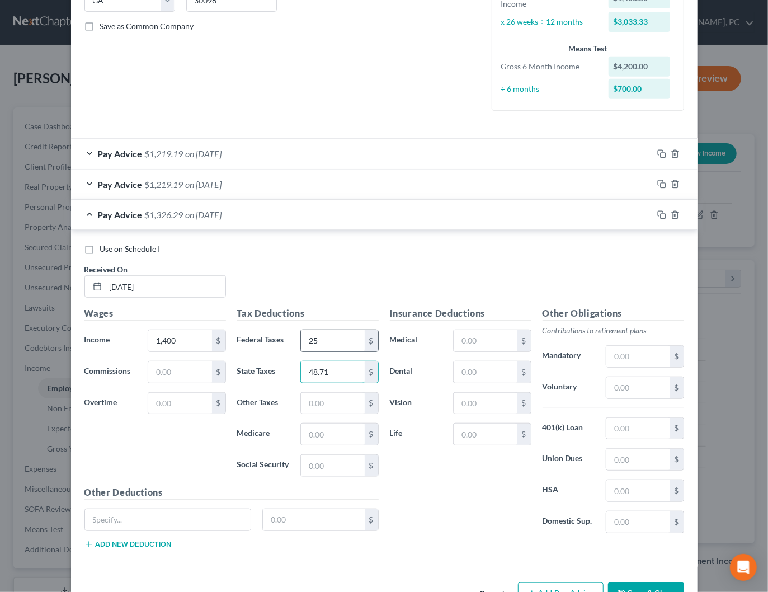
type input "48.71"
type input "20.30"
type input "86.80"
click at [553, 582] on button "Add Pay Advice" at bounding box center [561, 593] width 86 height 23
click at [311, 202] on div "Pay Advice $1,219.19 on 08/22/2025" at bounding box center [362, 215] width 582 height 30
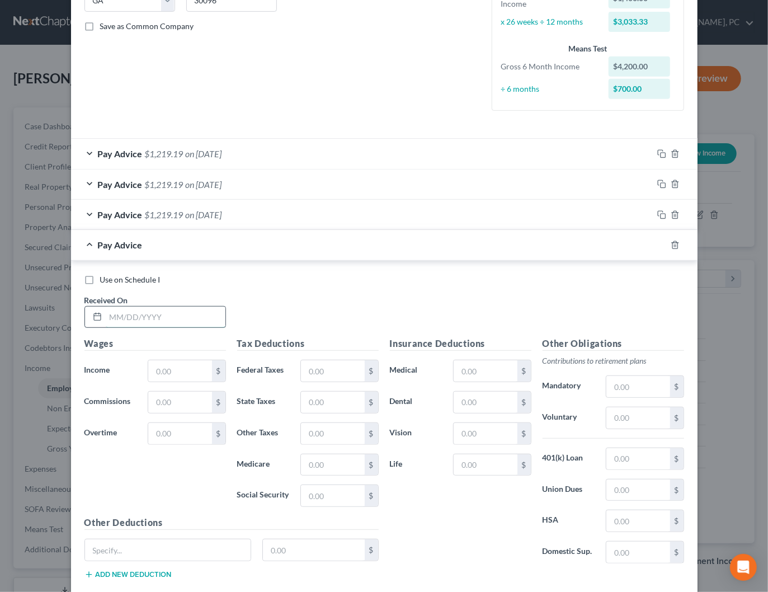
click at [182, 310] on input "text" at bounding box center [166, 316] width 120 height 21
type input "08/08/2025"
type input "1,400"
click at [339, 370] on input "text" at bounding box center [332, 370] width 63 height 21
type input "25"
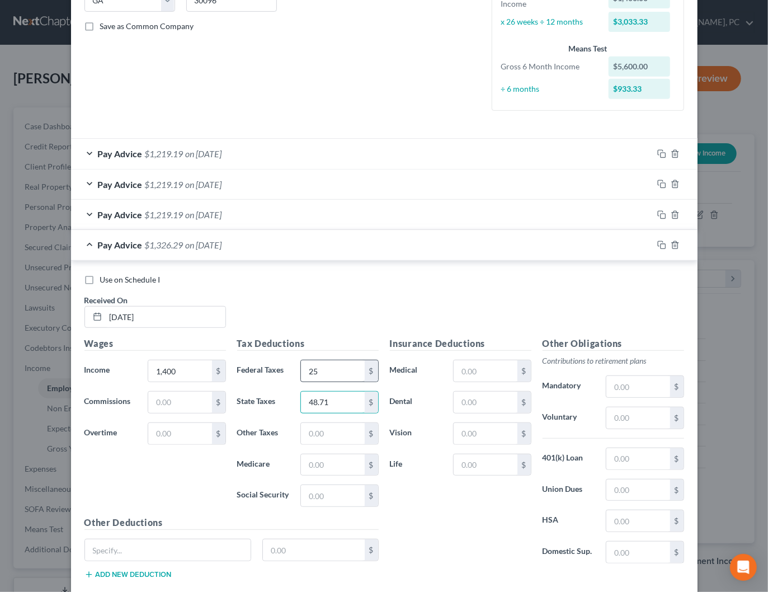
type input "48.71"
type input "20.30"
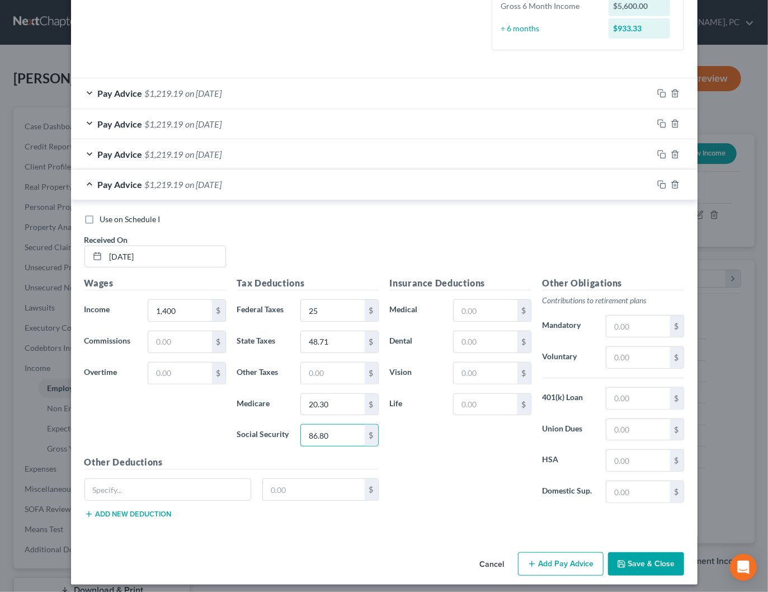
type input "86.80"
click at [560, 552] on button "Add Pay Advice" at bounding box center [561, 563] width 86 height 23
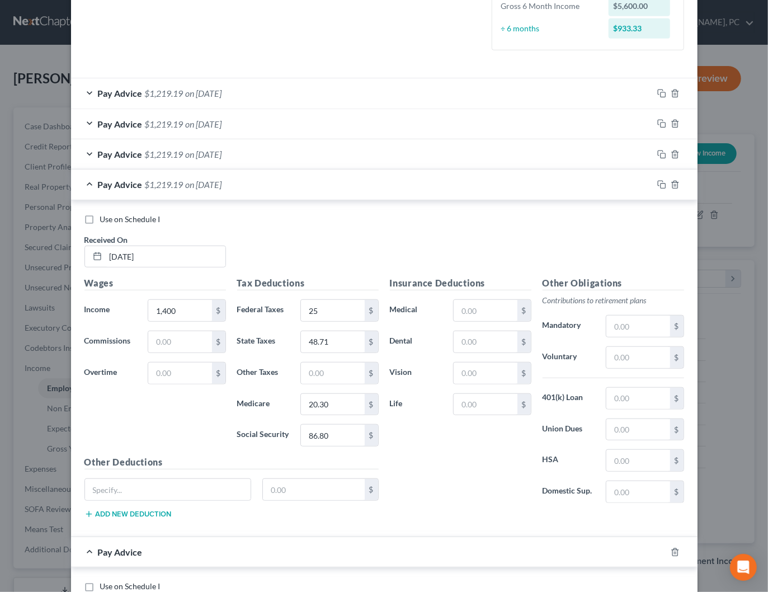
click at [276, 186] on div "Pay Advice $1,219.19 on 08/08/2025" at bounding box center [362, 184] width 582 height 30
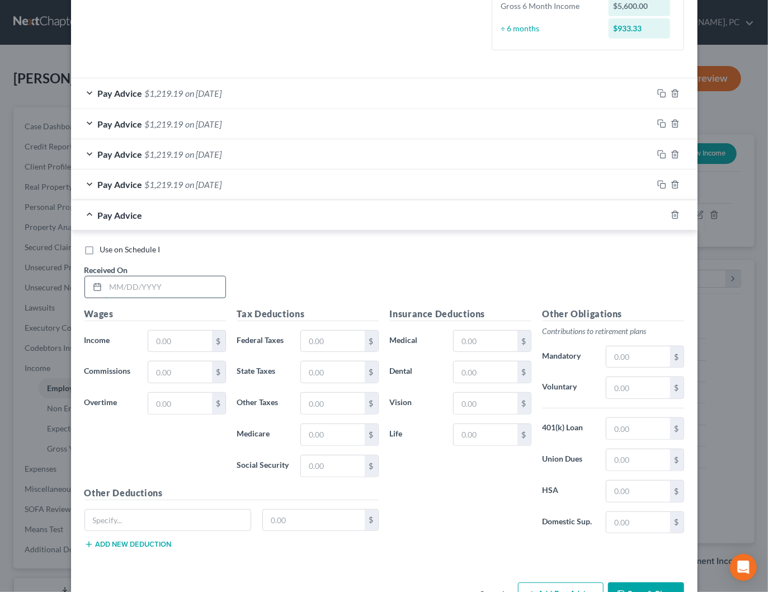
click at [183, 287] on input "text" at bounding box center [166, 286] width 120 height 21
type input "07/25/2025"
type input "1,400"
click at [332, 339] on input "text" at bounding box center [332, 341] width 63 height 21
type input "25"
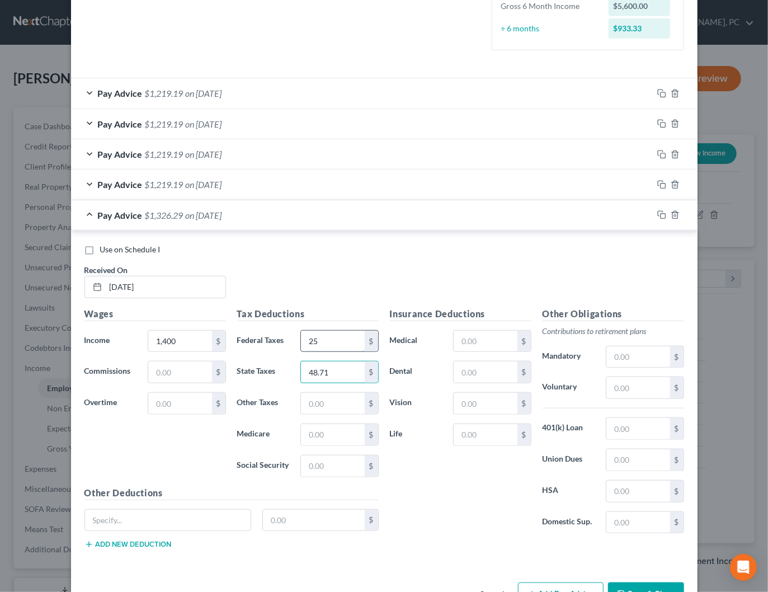
type input "48.71"
type input "20.30"
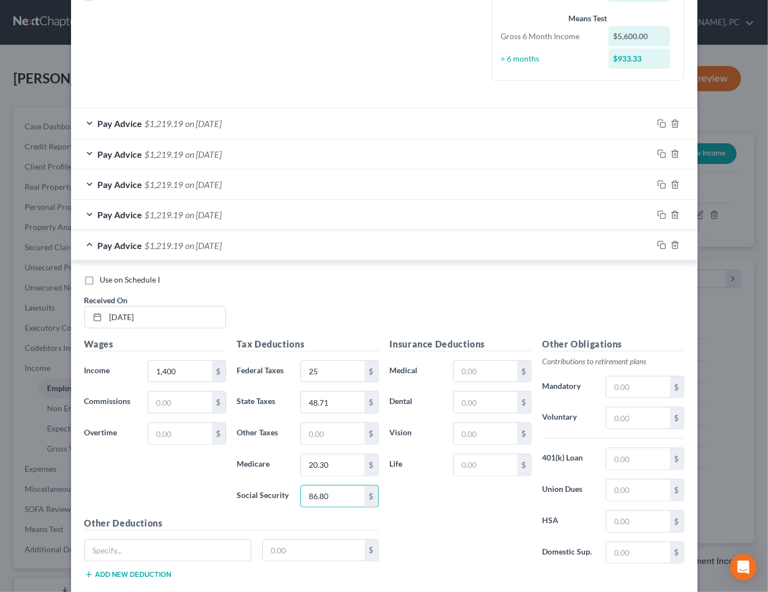
scroll to position [332, 0]
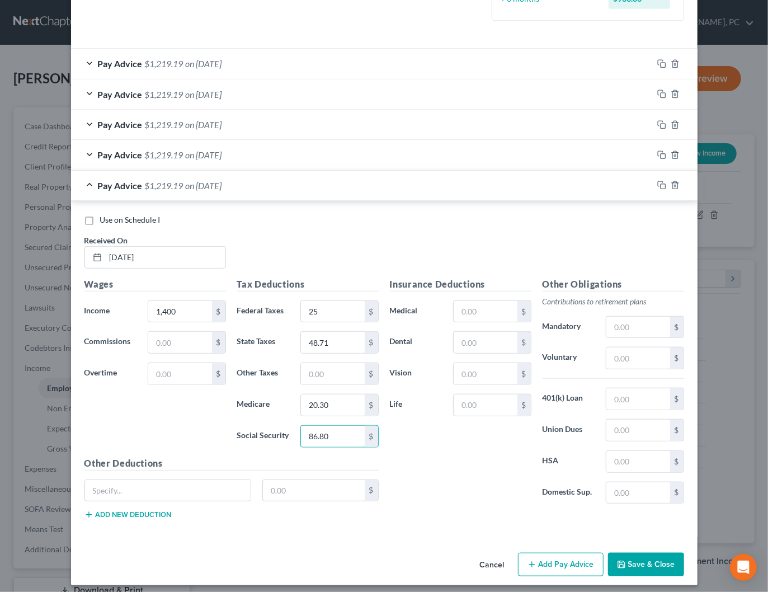
type input "86.80"
drag, startPoint x: 556, startPoint y: 555, endPoint x: 295, endPoint y: 220, distance: 424.8
click at [555, 554] on button "Add Pay Advice" at bounding box center [561, 564] width 86 height 23
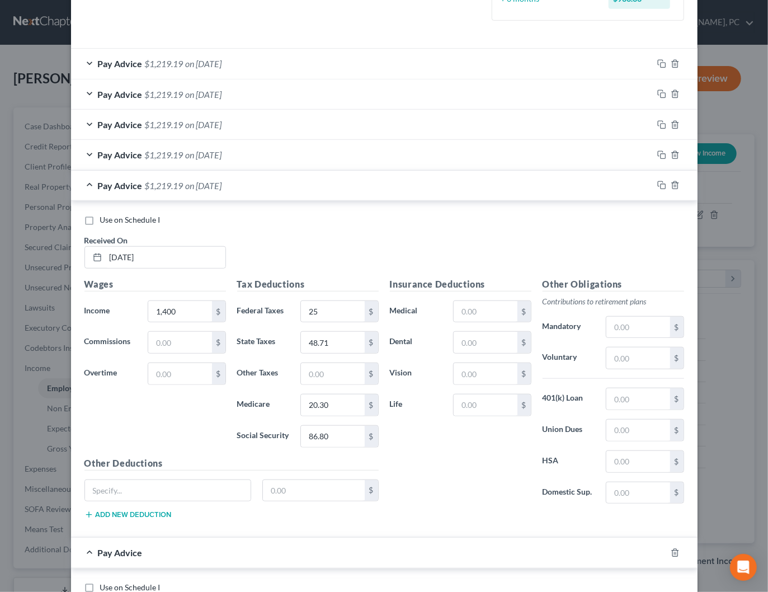
drag, startPoint x: 182, startPoint y: 188, endPoint x: 198, endPoint y: 267, distance: 80.0
click at [182, 188] on div "Pay Advice $1,219.19 on 07/25/2025" at bounding box center [362, 186] width 582 height 30
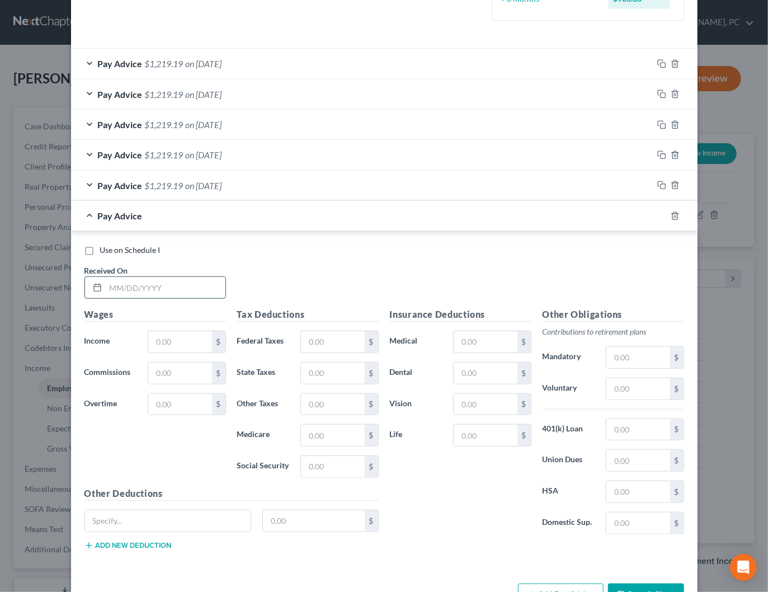
click at [195, 293] on input "text" at bounding box center [166, 287] width 120 height 21
type input "07/11/2025"
type input "1,400"
click at [345, 341] on input "text" at bounding box center [332, 341] width 63 height 21
type input "25"
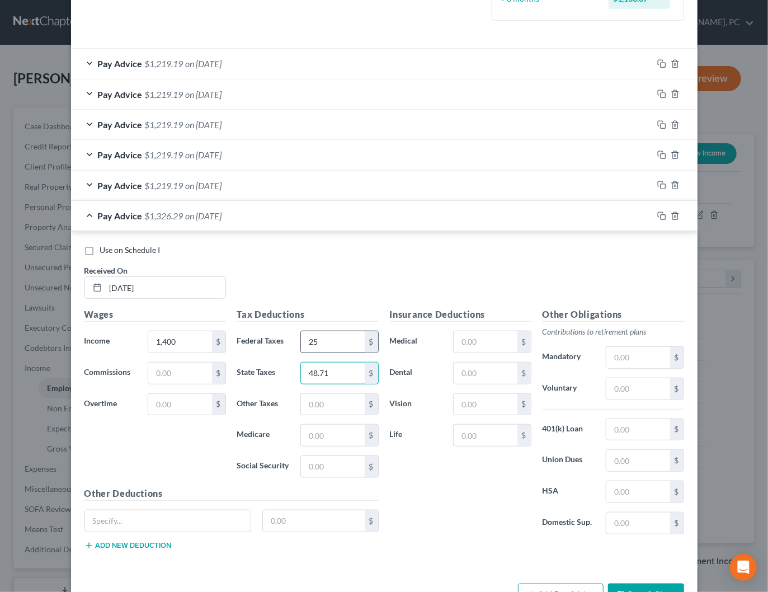
type input "48.71"
type input "20.30"
type input "86.80"
drag, startPoint x: 553, startPoint y: 579, endPoint x: 462, endPoint y: 338, distance: 257.5
click at [553, 583] on button "Add Pay Advice" at bounding box center [561, 594] width 86 height 23
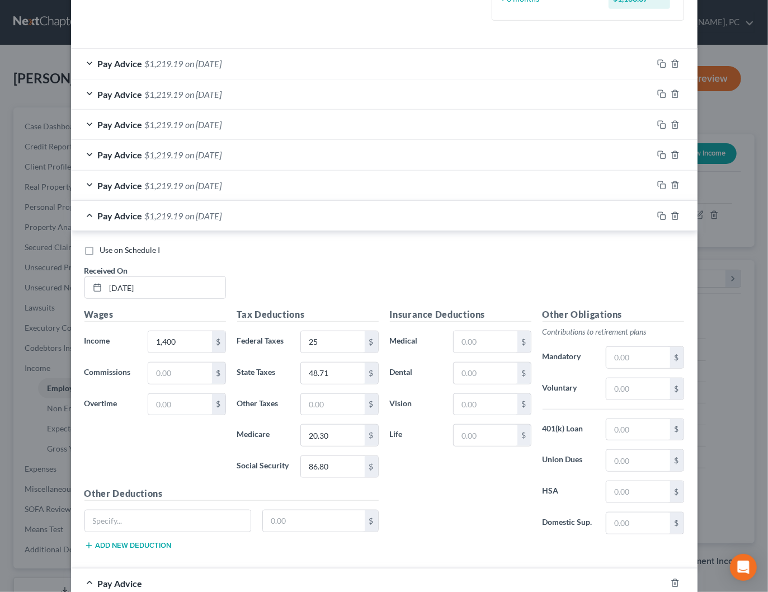
click at [300, 218] on div "Pay Advice $1,219.19 on 07/11/2025" at bounding box center [362, 216] width 582 height 30
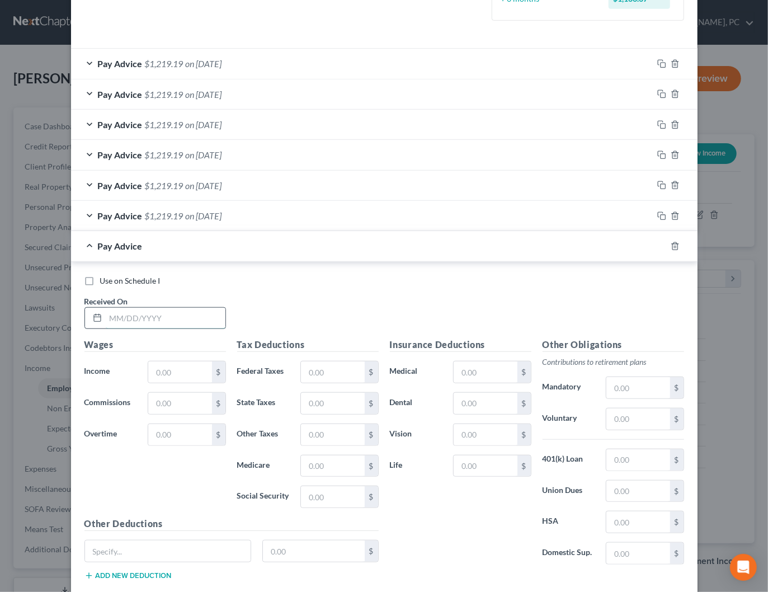
click at [199, 323] on input "text" at bounding box center [166, 318] width 120 height 21
type input "06/27/2025"
type input "1,400"
click at [322, 372] on input "text" at bounding box center [332, 371] width 63 height 21
type input "25"
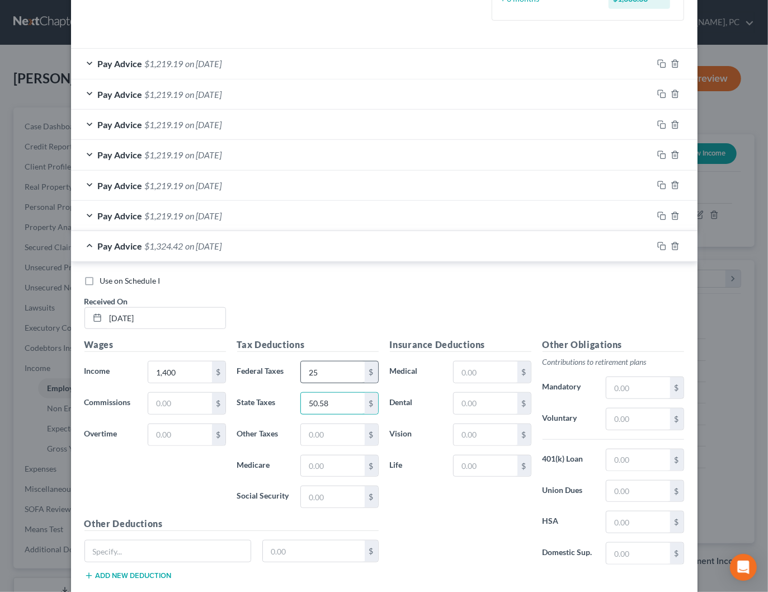
type input "50.58"
type input "20.30"
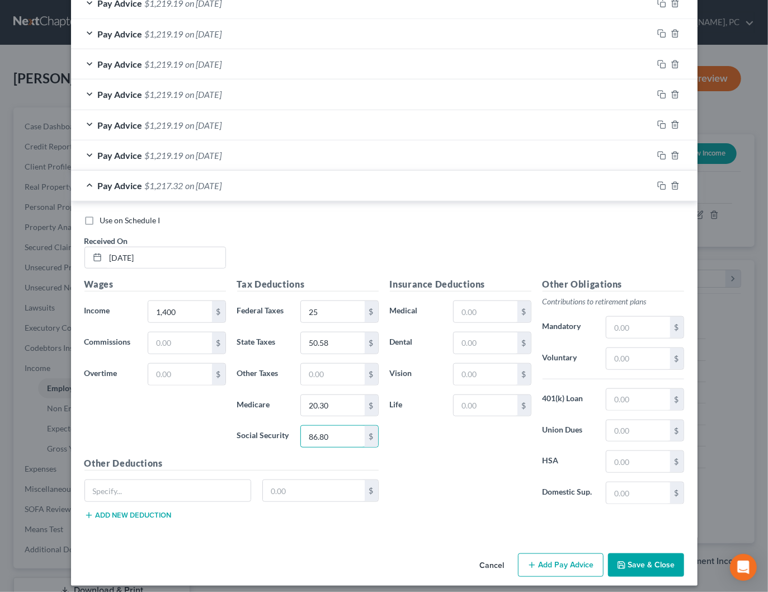
type input "86.80"
click at [573, 555] on button "Add Pay Advice" at bounding box center [561, 564] width 86 height 23
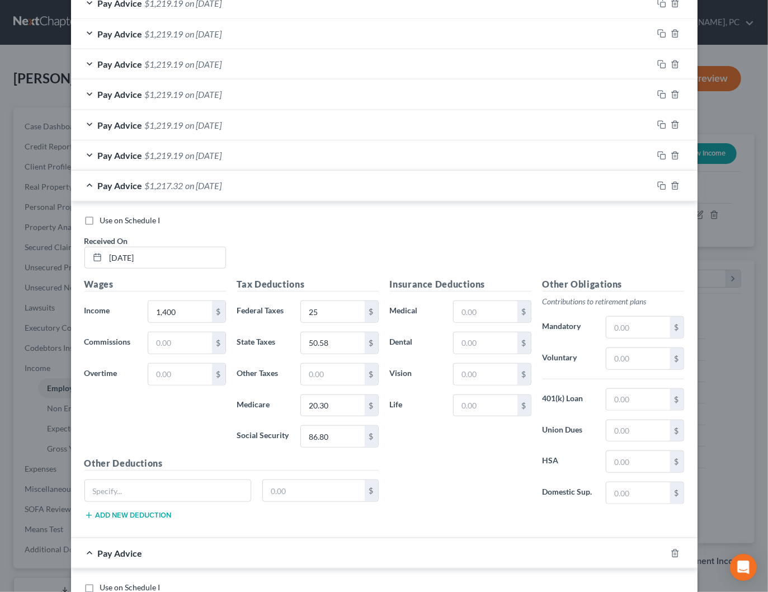
click at [222, 185] on span "on 06/27/2025" at bounding box center [204, 185] width 36 height 11
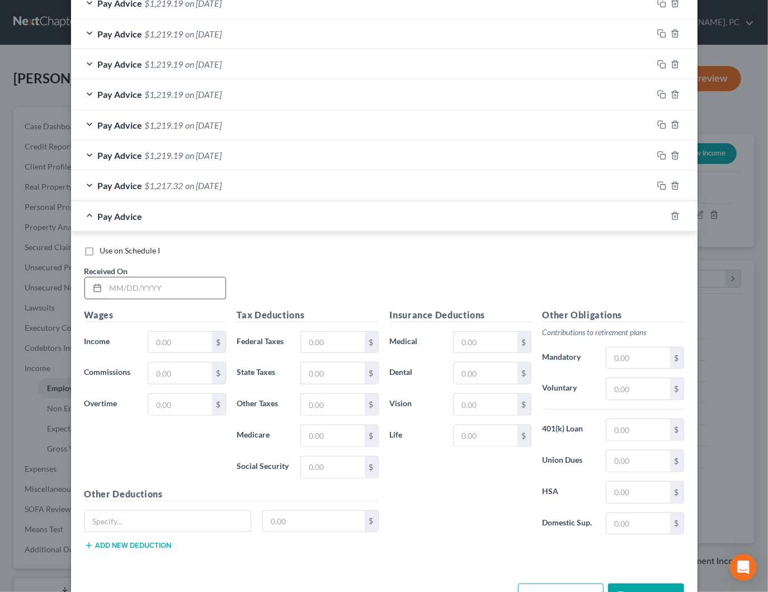
click at [186, 284] on input "text" at bounding box center [166, 287] width 120 height 21
type input "06/13/2025"
type input "1,400"
click at [331, 338] on input "text" at bounding box center [332, 342] width 63 height 21
type input "25"
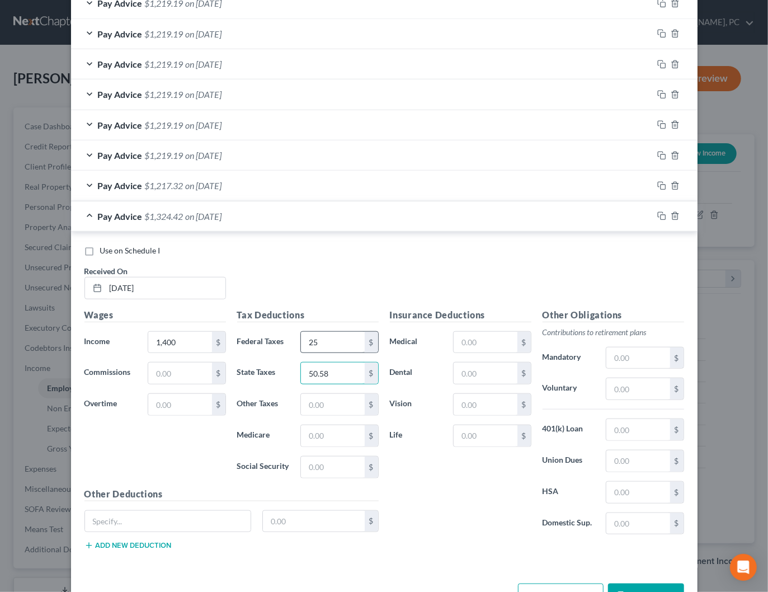
type input "50.58"
type input "20.30"
type input "86.80"
click at [557, 584] on button "Add Pay Advice" at bounding box center [561, 594] width 86 height 23
click at [220, 214] on span "on 06/13/2025" at bounding box center [204, 216] width 36 height 11
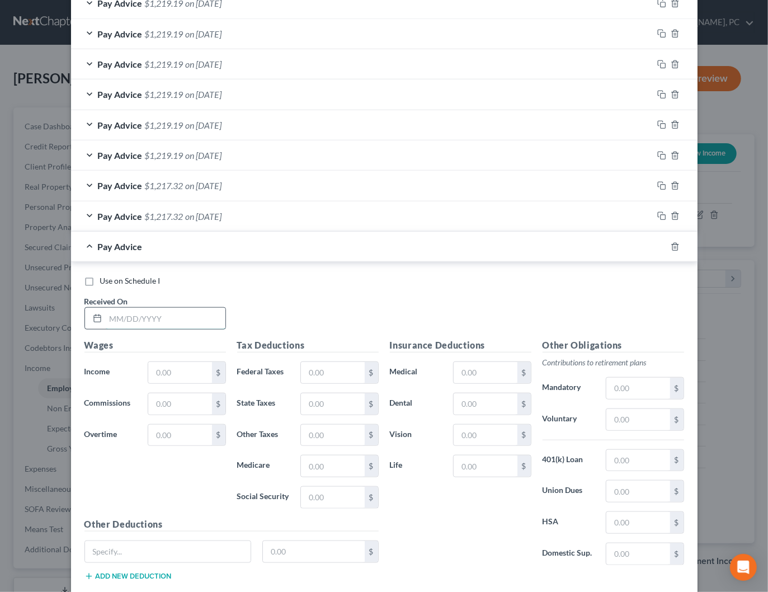
click at [172, 315] on input "text" at bounding box center [166, 318] width 120 height 21
type input "05/30/2025"
type input "1,400"
click at [327, 371] on input "text" at bounding box center [332, 372] width 63 height 21
type input "25"
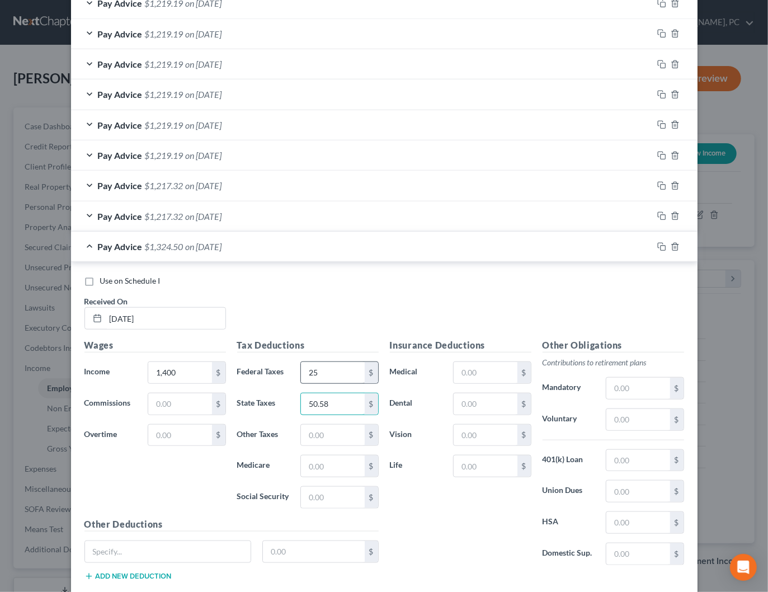
type input "50.58"
type input "20.30"
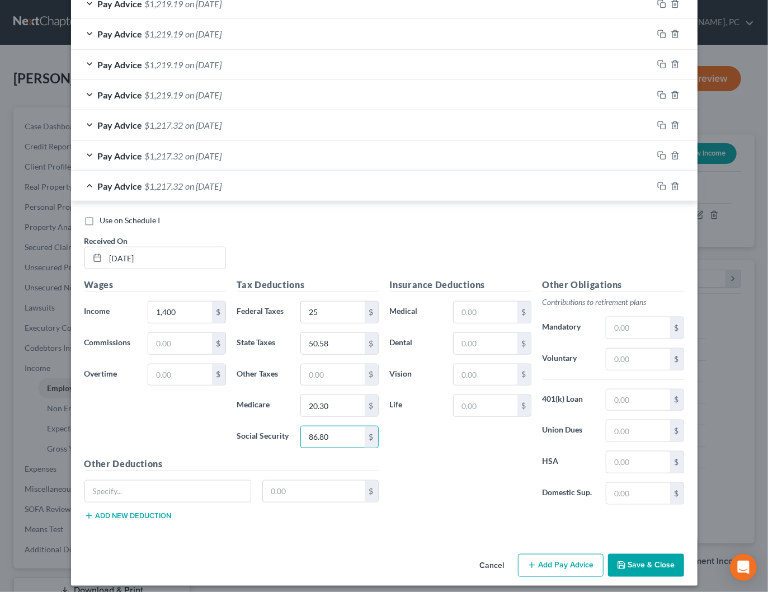
type input "86.80"
click at [570, 559] on button "Add Pay Advice" at bounding box center [561, 565] width 86 height 23
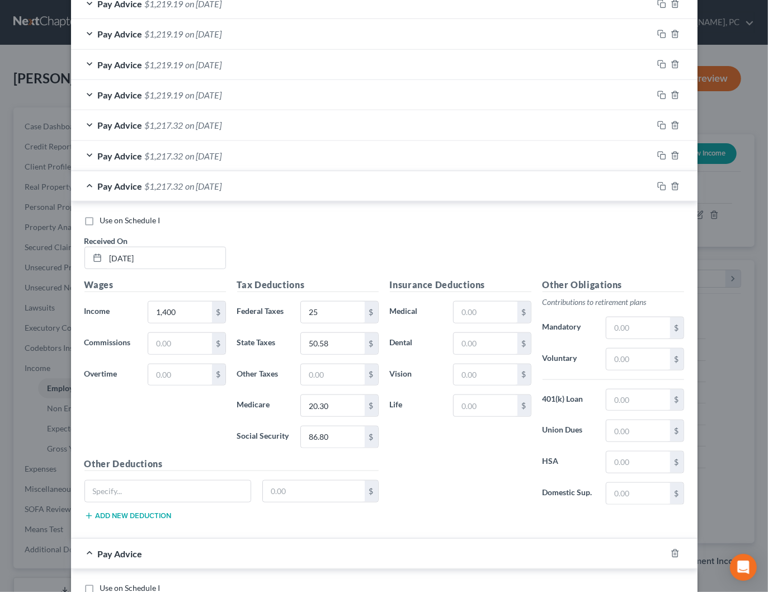
click at [222, 182] on span "on 05/30/2025" at bounding box center [204, 186] width 36 height 11
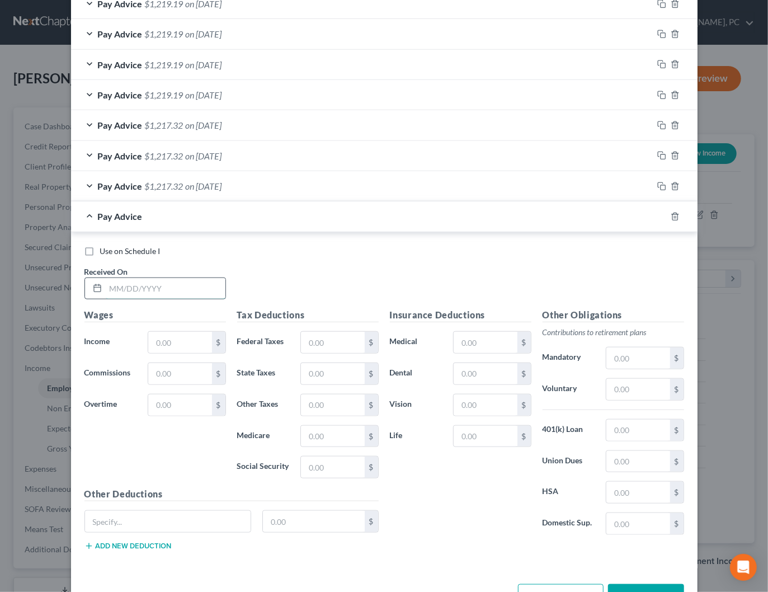
click at [143, 280] on input "text" at bounding box center [166, 288] width 120 height 21
type input "05/16/2025"
type input "1,400"
click at [323, 338] on input "text" at bounding box center [332, 342] width 63 height 21
type input "25"
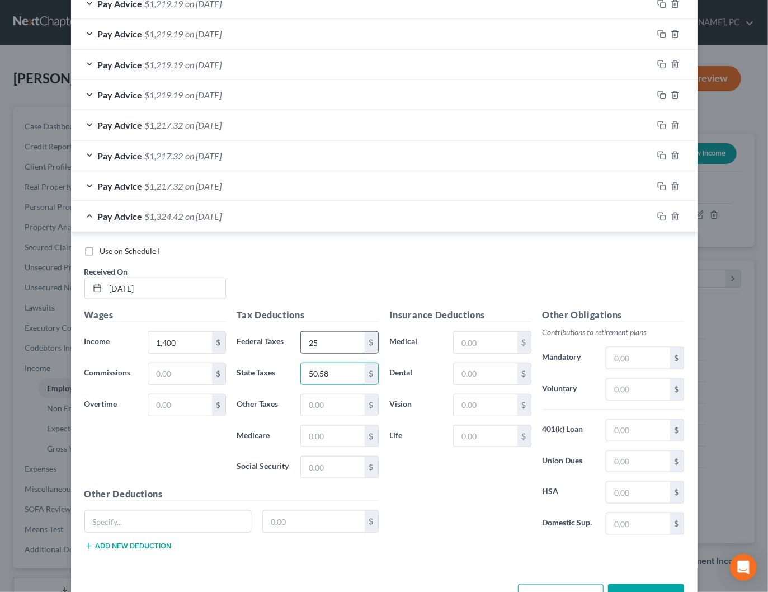
type input "50.58"
type input "20.30"
type input "86.80"
click at [547, 584] on button "Add Pay Advice" at bounding box center [561, 595] width 86 height 23
click at [222, 211] on span "on 05/16/2025" at bounding box center [204, 216] width 36 height 11
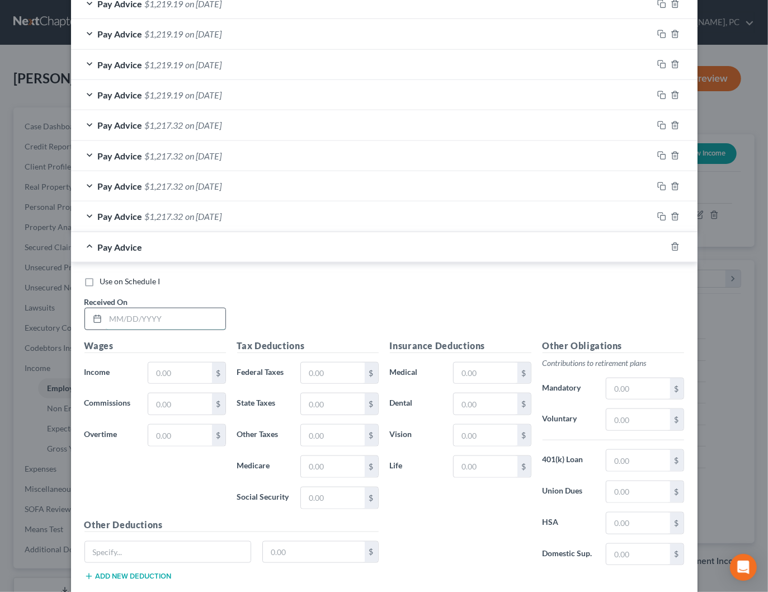
click at [186, 317] on input "text" at bounding box center [166, 318] width 120 height 21
type input "05/02/2025"
type input "1,400"
click at [343, 367] on input "text" at bounding box center [332, 372] width 63 height 21
type input "25"
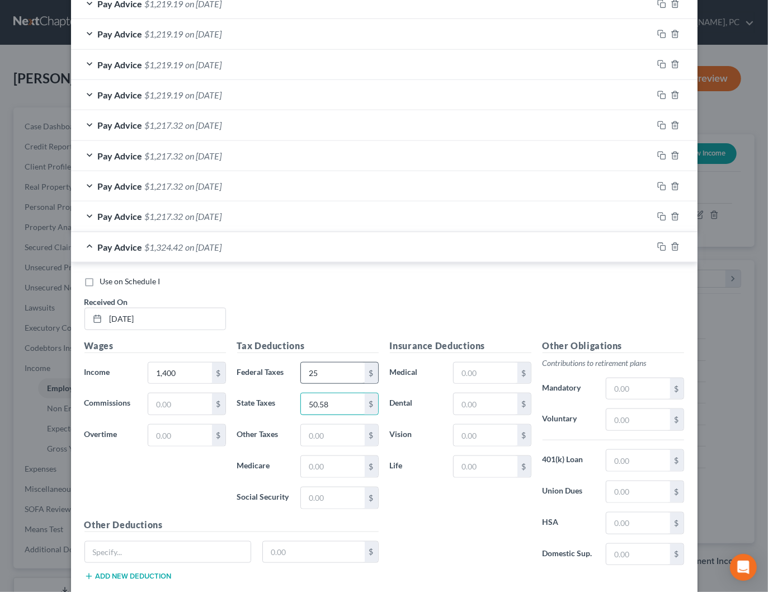
type input "50.58"
type input "20.30"
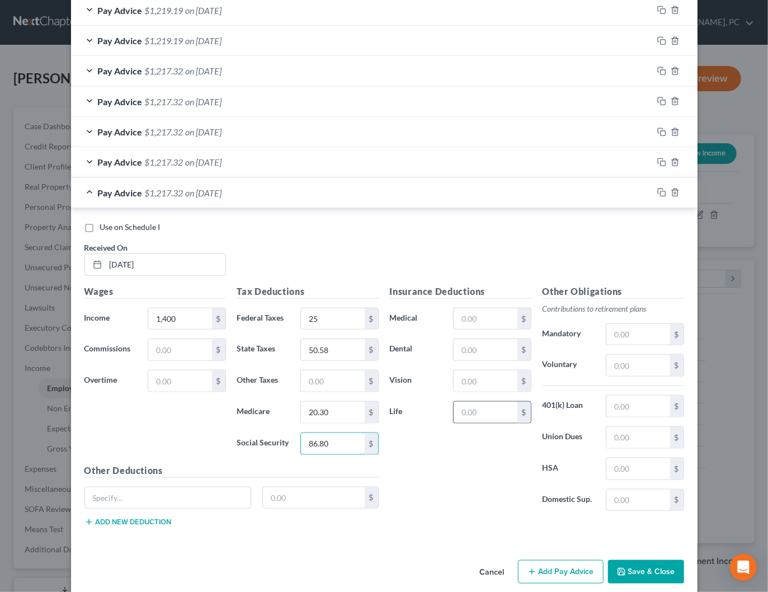
scroll to position [513, 0]
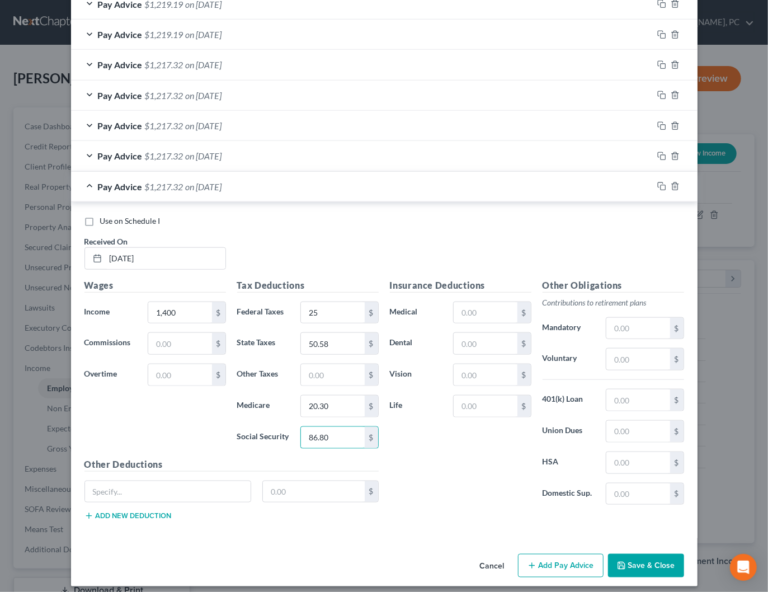
type input "86.80"
click at [583, 556] on button "Add Pay Advice" at bounding box center [561, 565] width 86 height 23
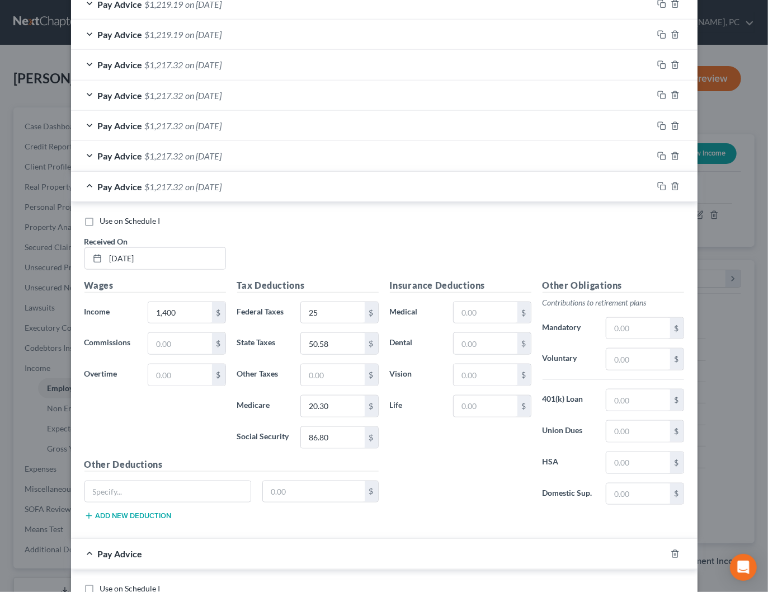
drag, startPoint x: 279, startPoint y: 180, endPoint x: 142, endPoint y: 305, distance: 186.1
click at [279, 181] on div "Pay Advice $1,217.32 on 05/02/2025" at bounding box center [362, 187] width 582 height 30
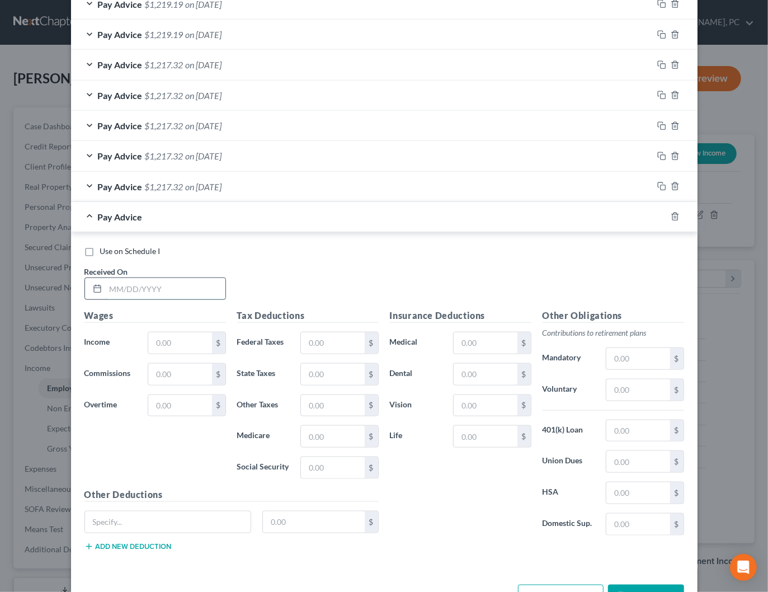
click at [145, 288] on input "text" at bounding box center [166, 288] width 120 height 21
type input "04/18/2025"
type input "1,400"
click at [331, 337] on input "text" at bounding box center [332, 342] width 63 height 21
type input "25"
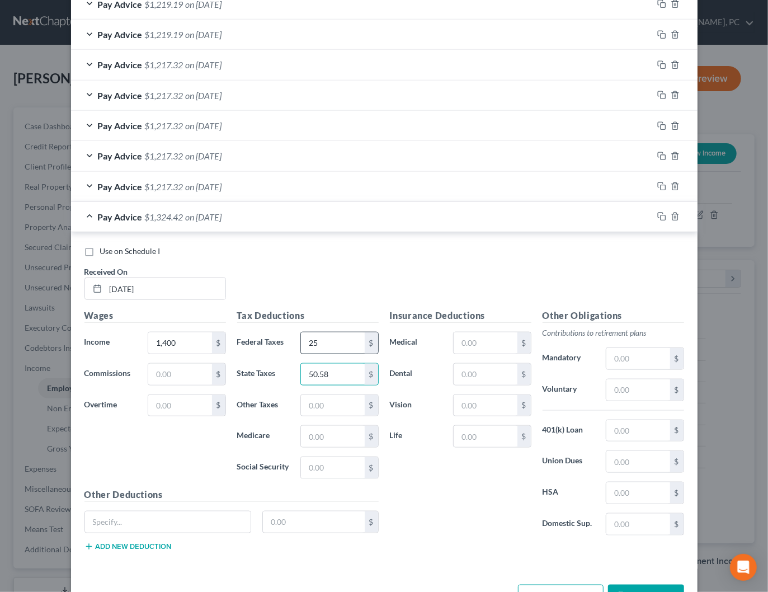
type input "50.58"
type input "20.30"
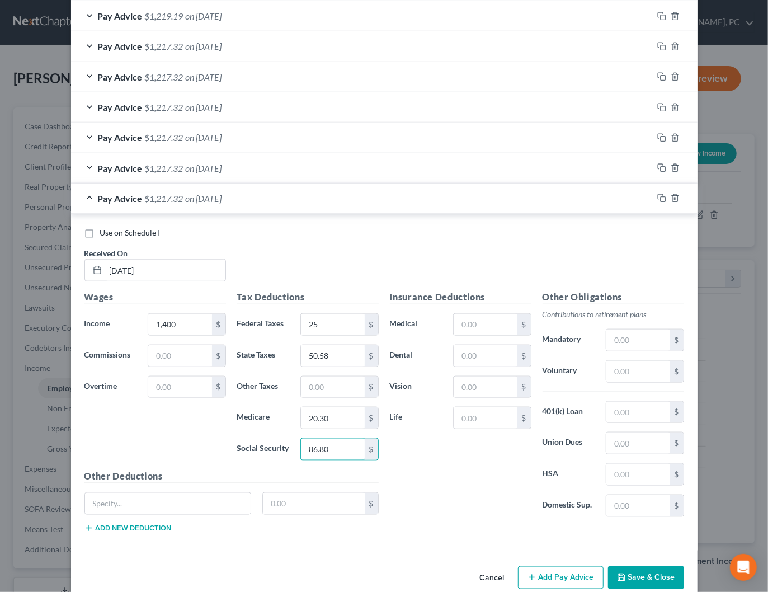
scroll to position [543, 0]
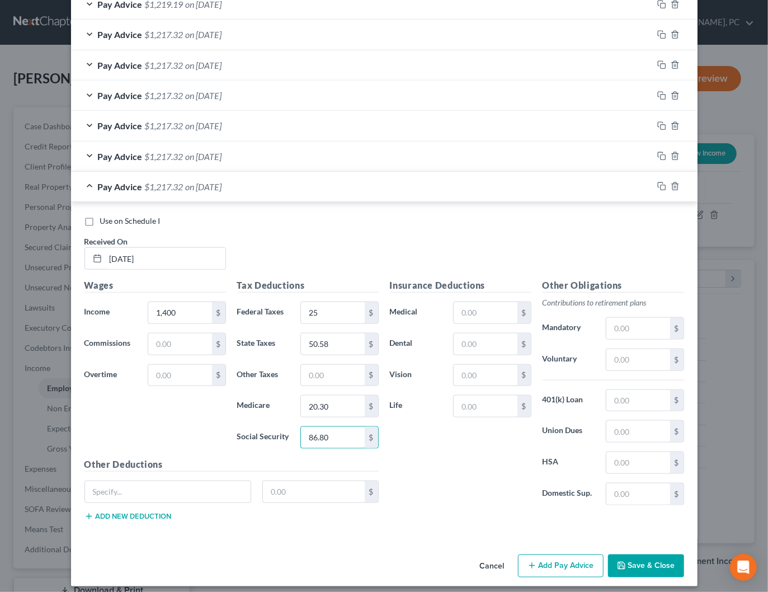
type input "86.80"
click at [556, 559] on button "Add Pay Advice" at bounding box center [561, 565] width 86 height 23
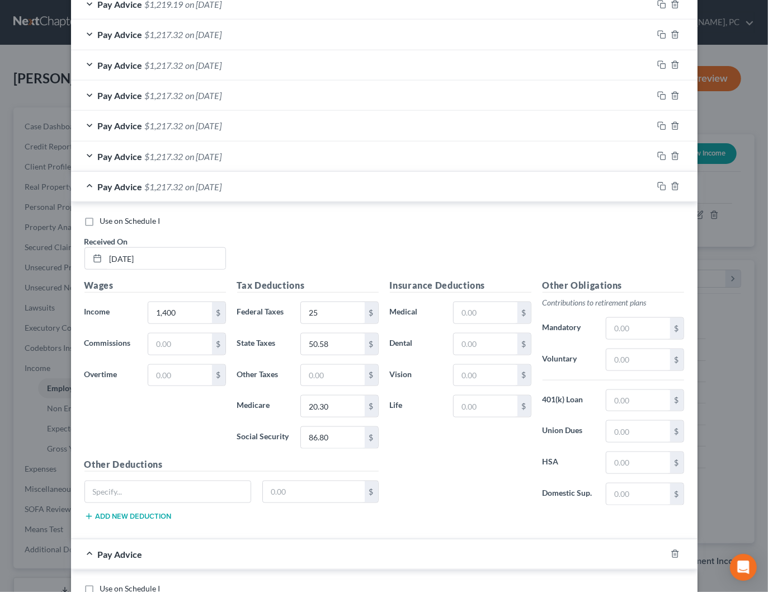
click at [214, 191] on div "Pay Advice $1,217.32 on 04/18/2025" at bounding box center [362, 187] width 582 height 30
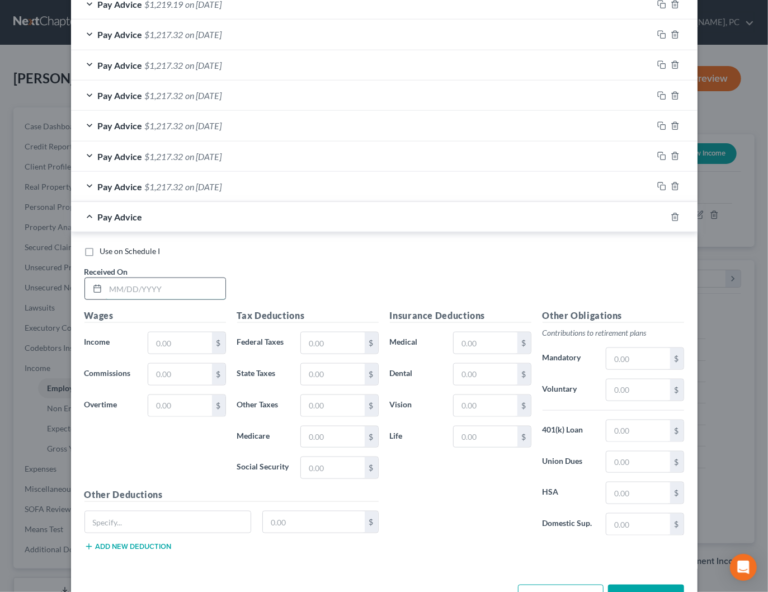
click at [142, 287] on input "text" at bounding box center [166, 288] width 120 height 21
type input "04/04/2025"
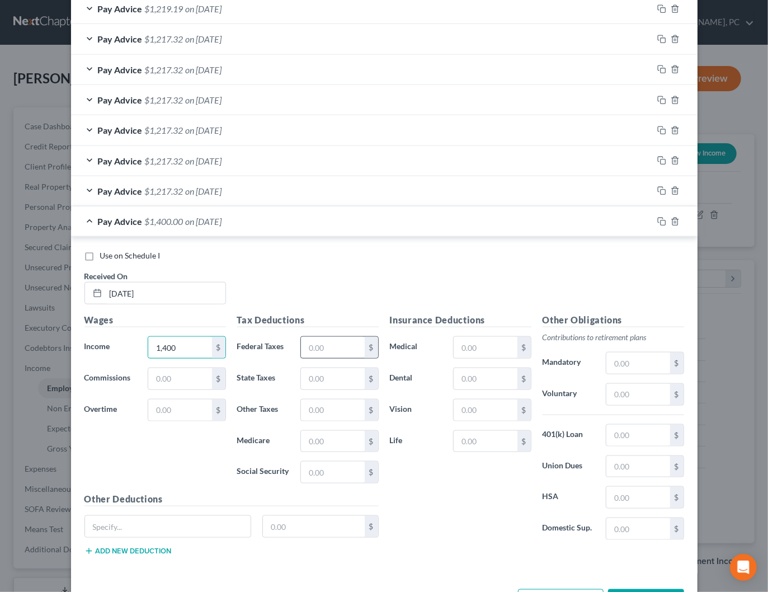
type input "1,400"
click at [336, 347] on input "text" at bounding box center [332, 347] width 63 height 21
type input "25"
type input "50.58"
type input "20.30"
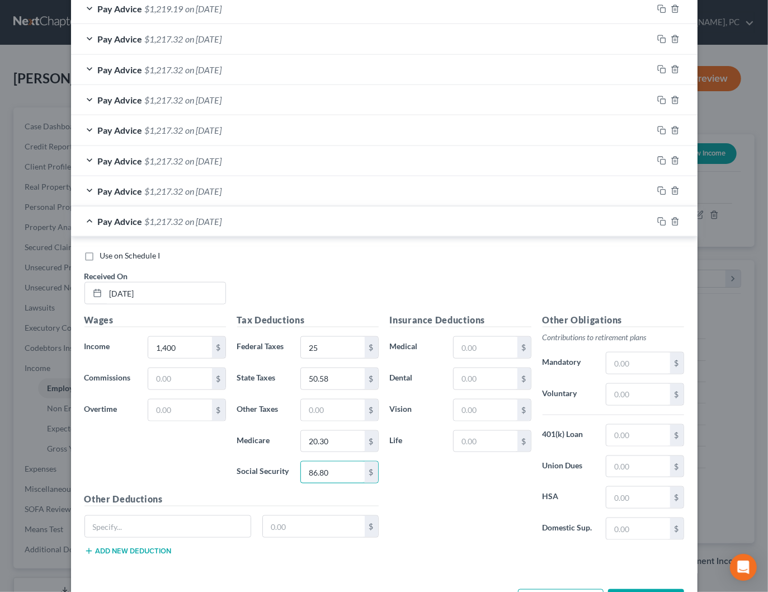
scroll to position [573, 0]
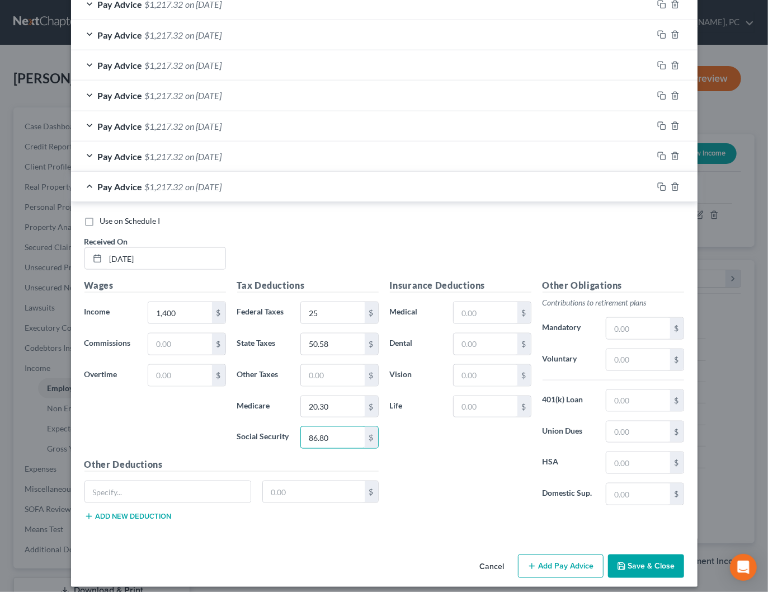
type input "86.80"
click at [281, 192] on div "Pay Advice $1,217.32 on 04/04/2025" at bounding box center [362, 187] width 582 height 30
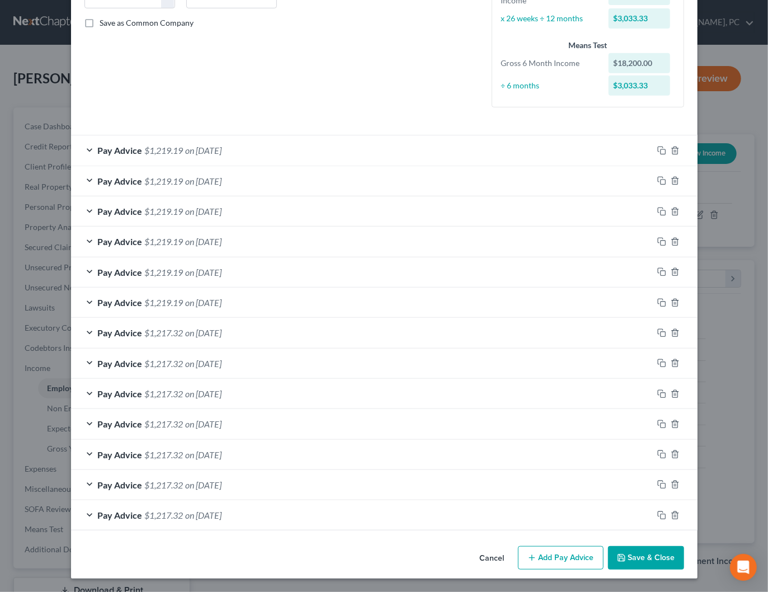
scroll to position [240, 0]
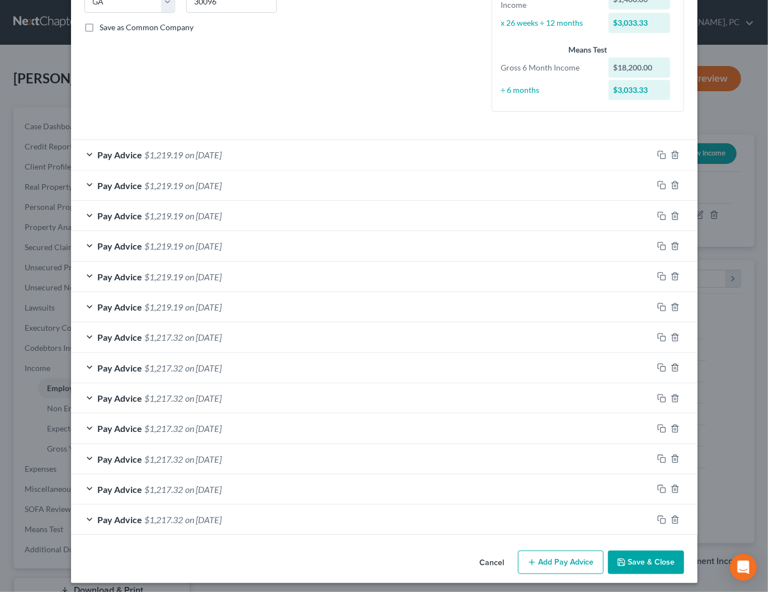
click at [222, 152] on span "on 09/19/2025" at bounding box center [204, 154] width 36 height 11
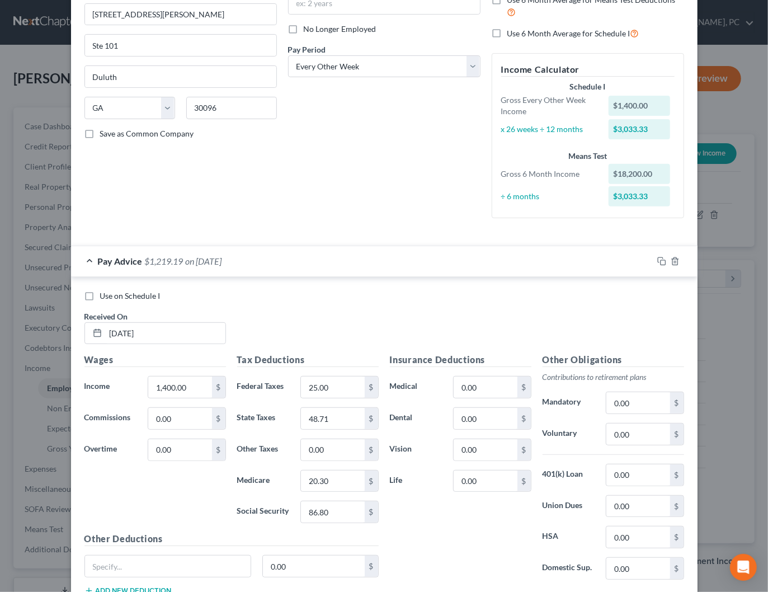
scroll to position [0, 0]
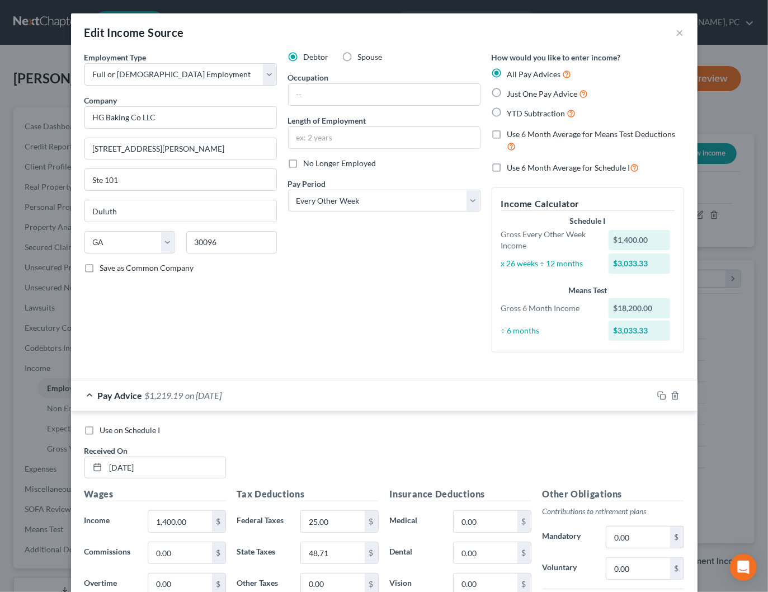
click at [136, 430] on span "Use on Schedule I" at bounding box center [130, 430] width 60 height 10
click at [112, 430] on input "Use on Schedule I" at bounding box center [108, 428] width 7 height 7
checkbox input "true"
click at [287, 402] on div "Pay Advice $1,219.19 on 09/19/2025 - Use on Schedule I" at bounding box center [362, 395] width 582 height 30
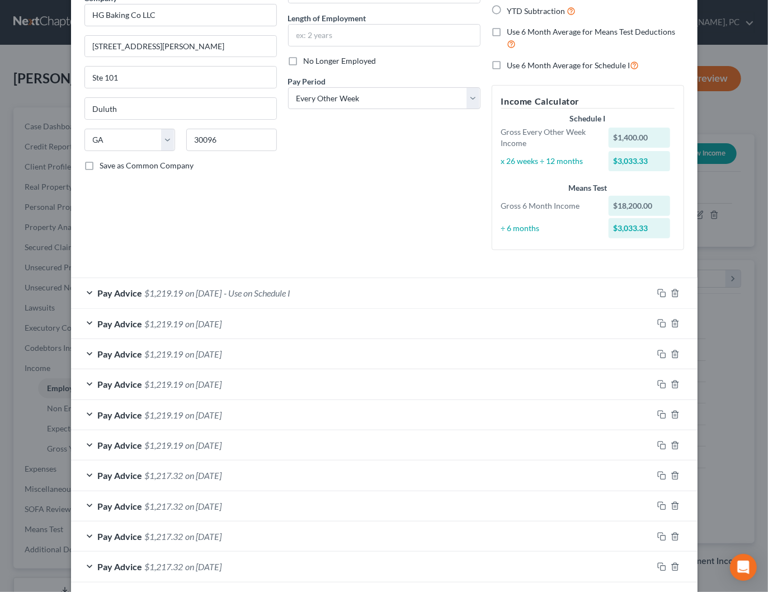
scroll to position [240, 0]
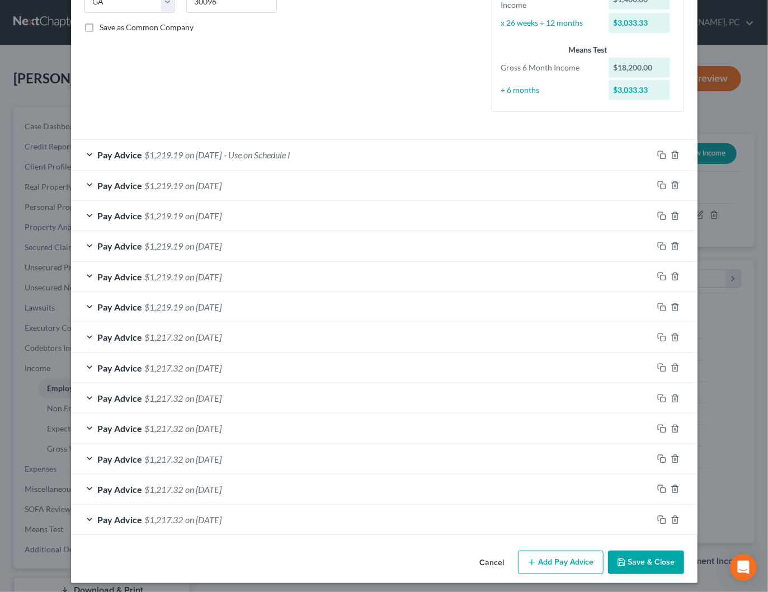
click at [647, 557] on button "Save & Close" at bounding box center [646, 561] width 76 height 23
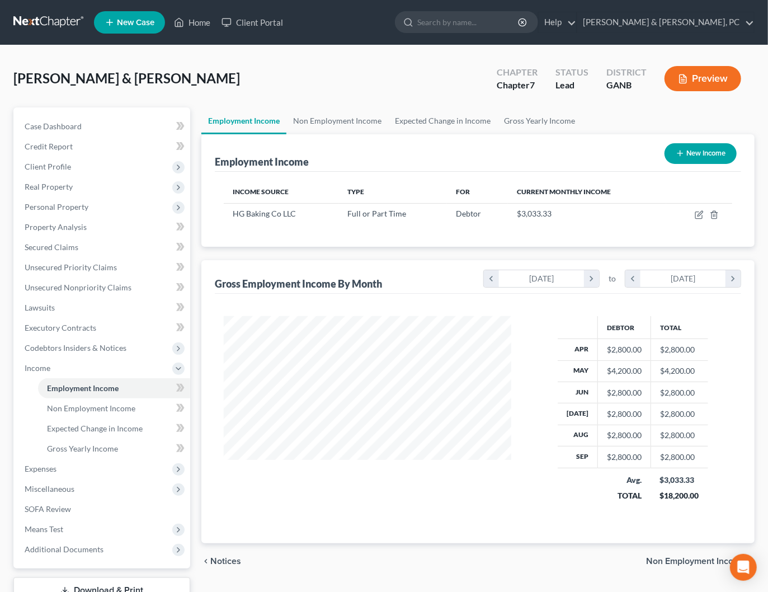
scroll to position [15, 0]
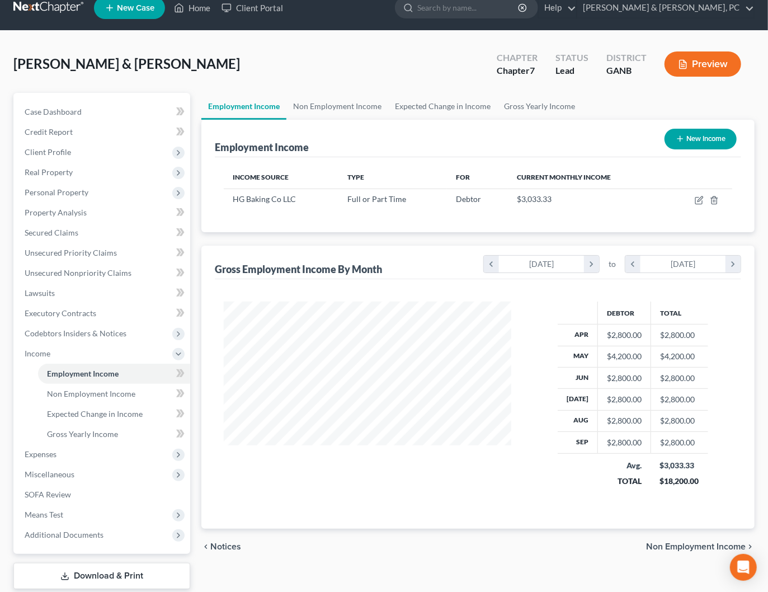
click at [701, 149] on div "New Income" at bounding box center [700, 139] width 81 height 30
click at [704, 139] on button "New Income" at bounding box center [700, 139] width 72 height 21
select select "0"
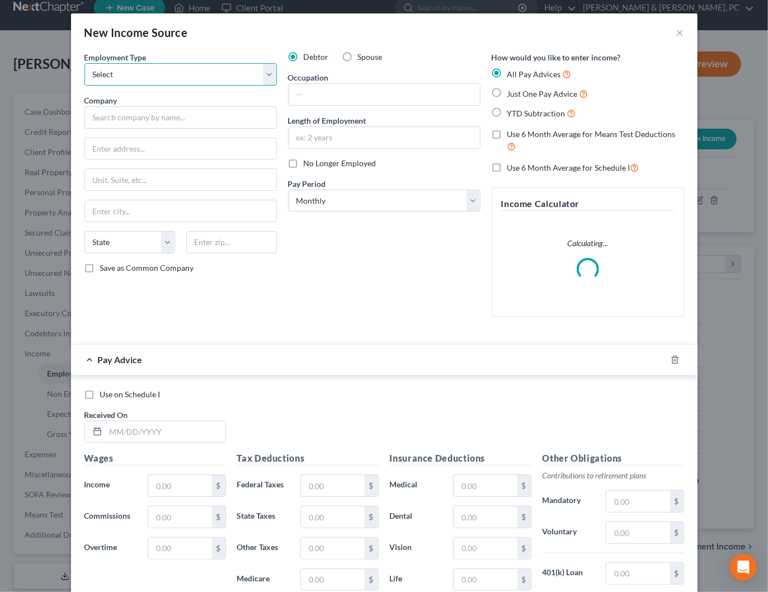
click at [164, 73] on select "Select Full or Part Time Employment Self Employment" at bounding box center [180, 74] width 192 height 22
select select "0"
click at [84, 63] on select "Select Full or Part Time Employment Self Employment" at bounding box center [180, 74] width 192 height 22
click at [189, 115] on input "text" at bounding box center [180, 117] width 192 height 22
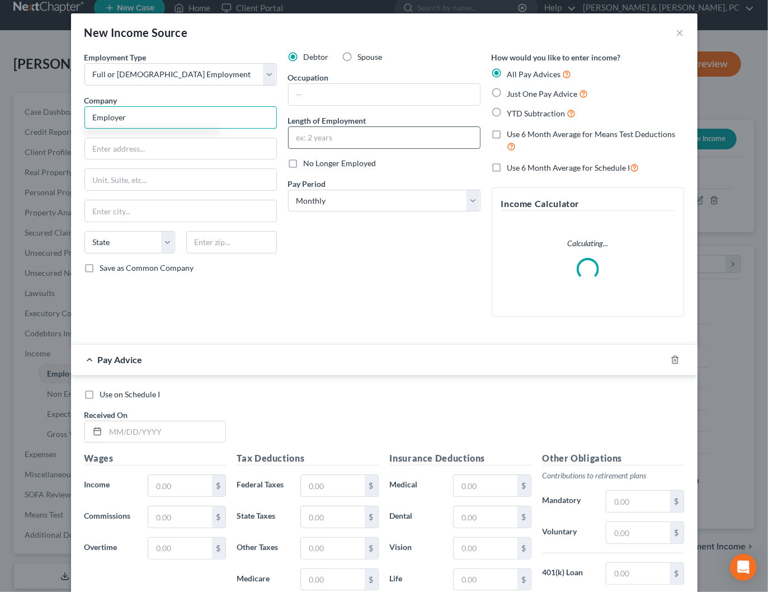
type input "Employer"
click at [402, 140] on input "text" at bounding box center [384, 137] width 191 height 21
click at [362, 93] on input "text" at bounding box center [384, 94] width 191 height 21
type input "Light Installer"
click at [455, 299] on div "Debtor Spouse Occupation Light Installer Length of Employment No Longer Employe…" at bounding box center [384, 188] width 204 height 274
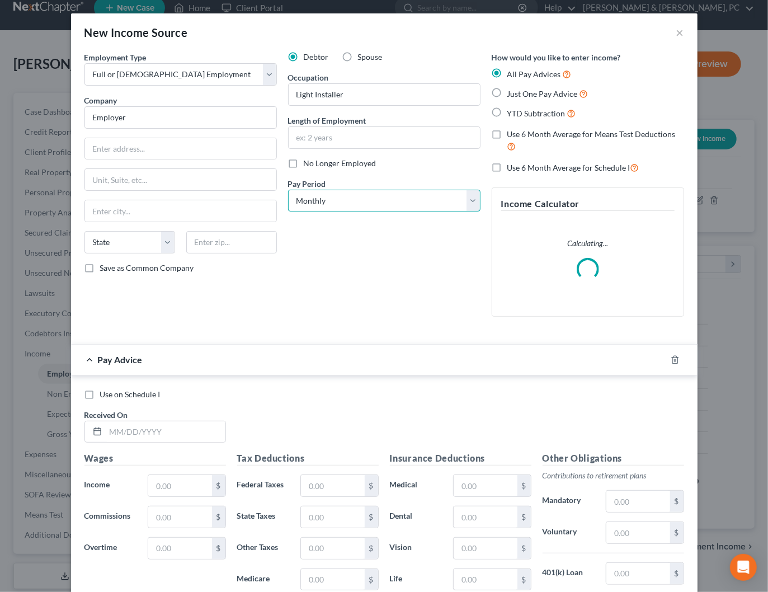
click at [388, 198] on select "Select Monthly Twice Monthly Every Other Week Weekly" at bounding box center [384, 201] width 192 height 22
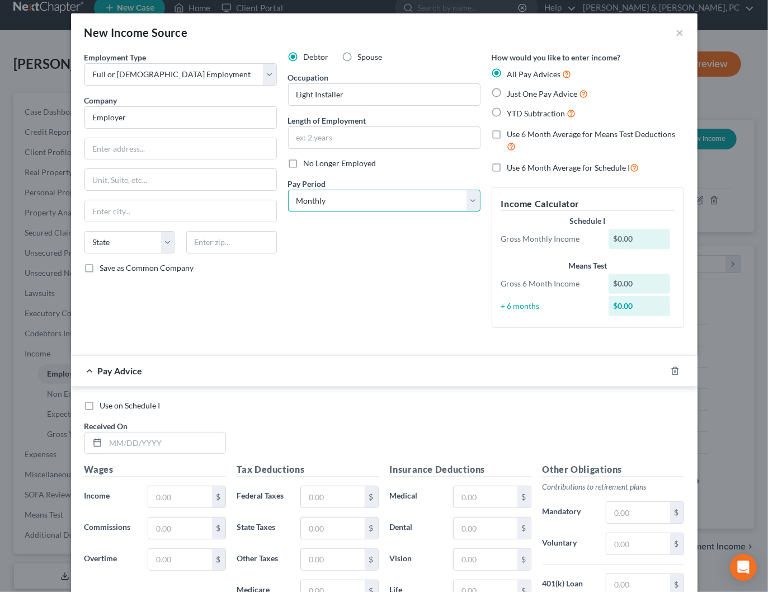
select select "3"
click at [288, 190] on select "Select Monthly Twice Monthly Every Other Week Weekly" at bounding box center [384, 201] width 192 height 22
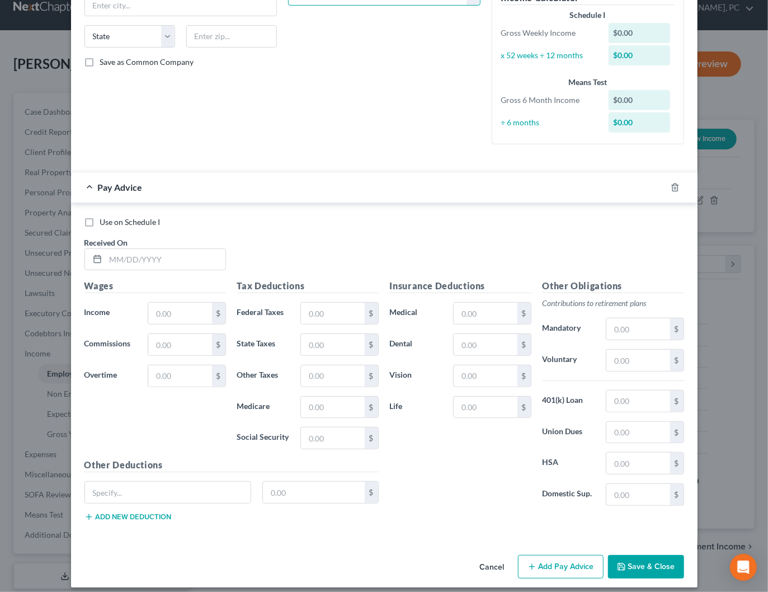
scroll to position [209, 0]
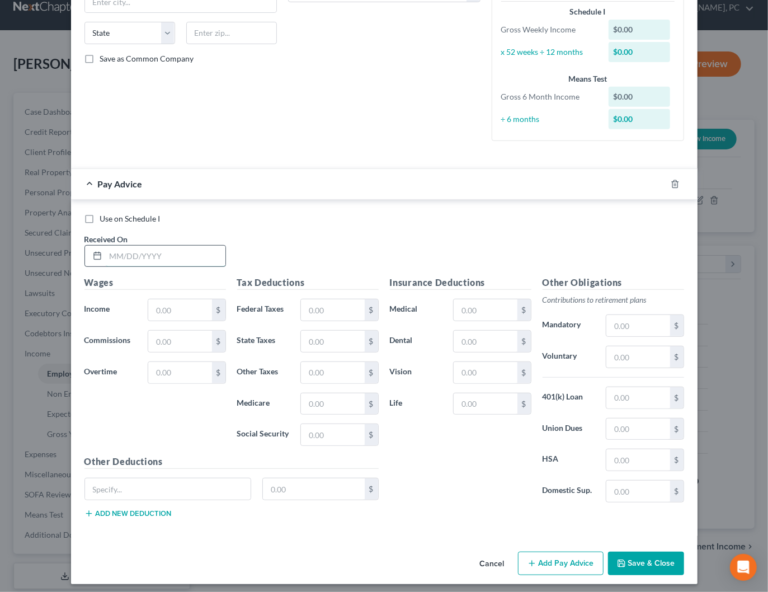
click at [115, 253] on input "text" at bounding box center [166, 256] width 120 height 21
type input "09/11/2025"
type input "918"
click at [583, 560] on button "Add Pay Advice" at bounding box center [561, 562] width 86 height 23
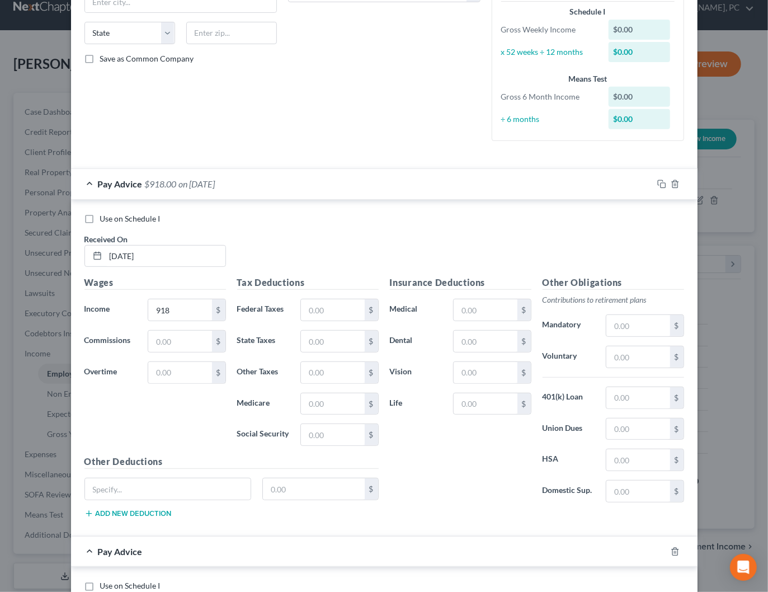
click at [314, 185] on div "Pay Advice $918.00 on 09/11/2025" at bounding box center [362, 184] width 582 height 30
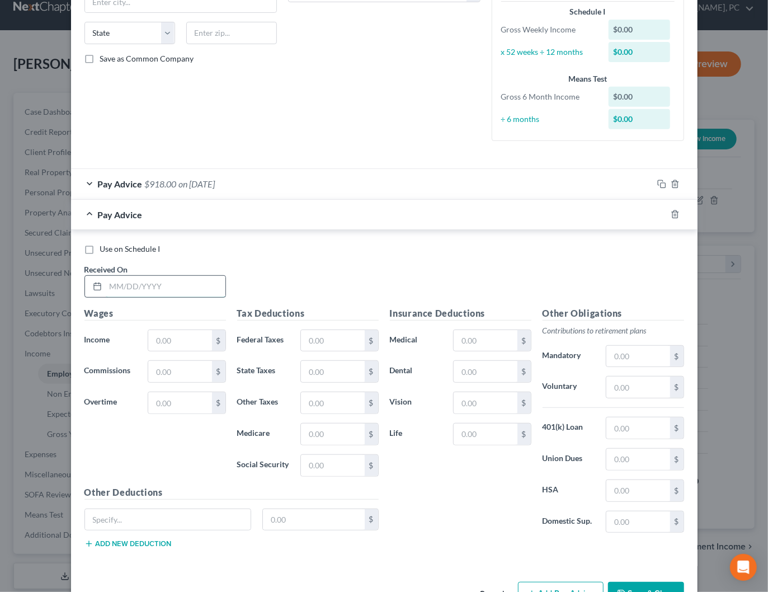
click at [184, 286] on input "text" at bounding box center [166, 286] width 120 height 21
type input "08/22/2025"
type input "300"
click at [567, 582] on button "Add Pay Advice" at bounding box center [561, 593] width 86 height 23
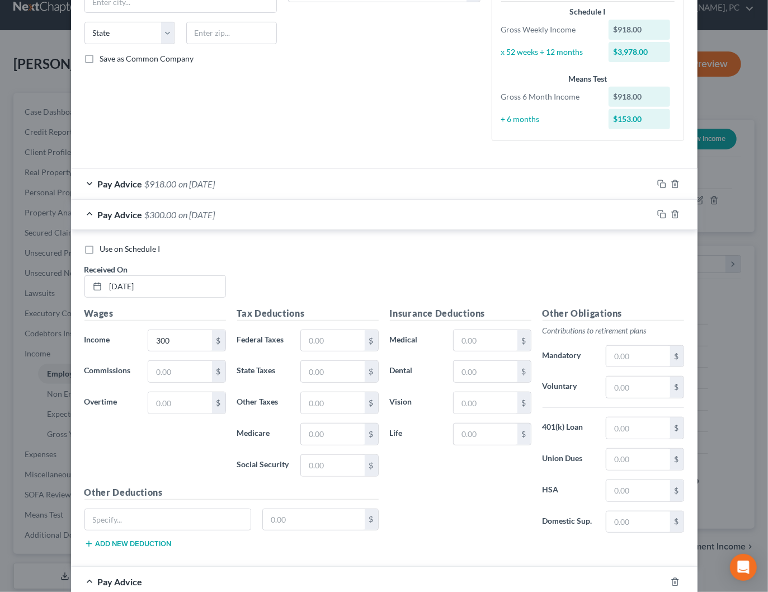
click at [325, 197] on div "Pay Advice $918.00 on 09/11/2025" at bounding box center [362, 184] width 582 height 30
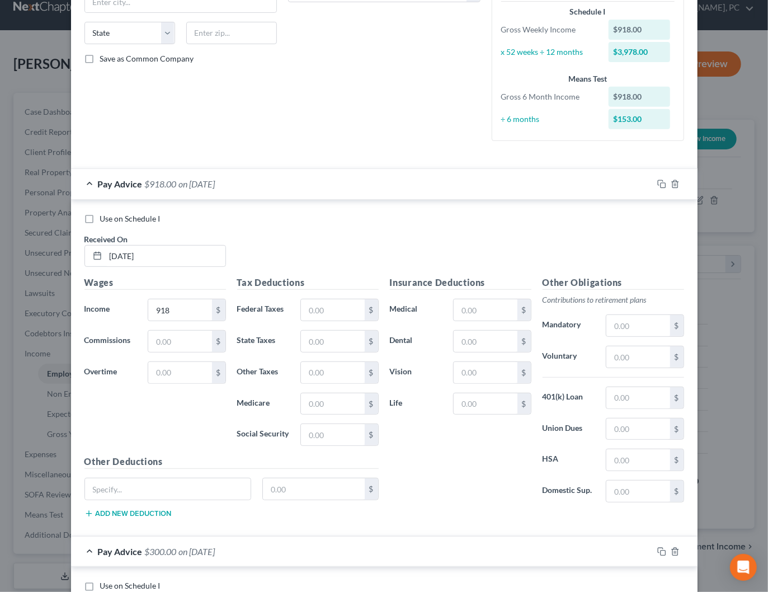
click at [317, 185] on div "Pay Advice $918.00 on 09/11/2025" at bounding box center [362, 184] width 582 height 30
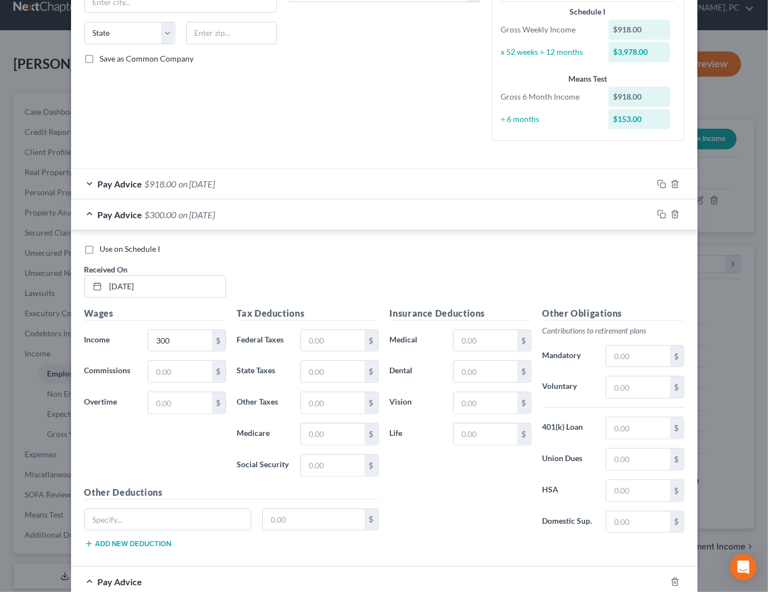
click at [322, 213] on div "Pay Advice $300.00 on 08/22/2025" at bounding box center [362, 215] width 582 height 30
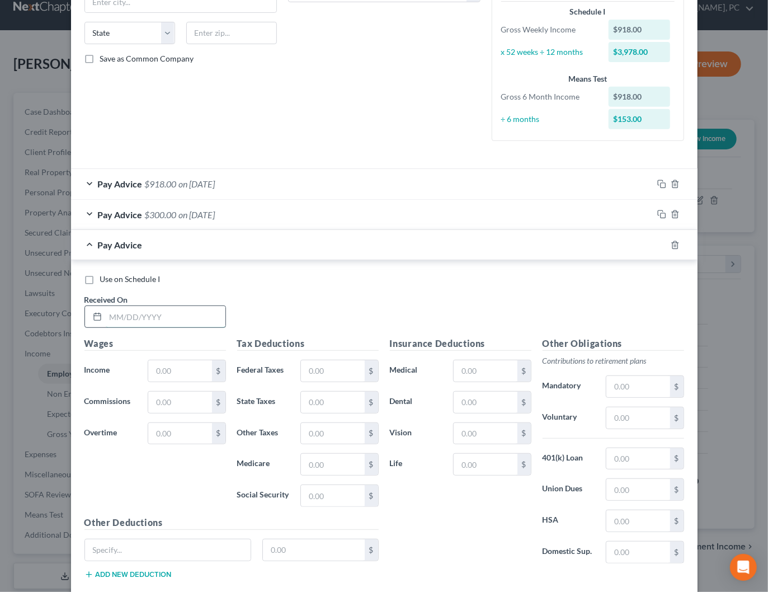
click at [194, 317] on input "text" at bounding box center [166, 316] width 120 height 21
type input "08/19/2025"
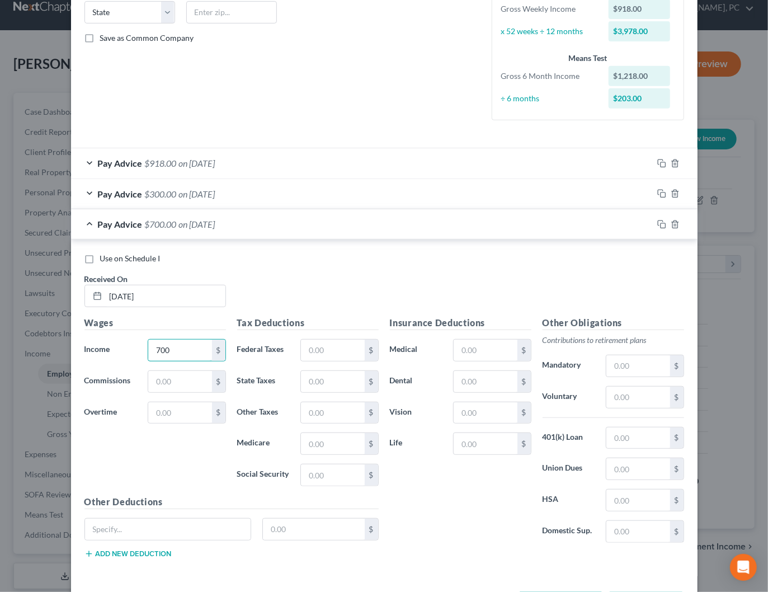
type input "700"
click at [329, 227] on div "Pay Advice $700.00 on 08/19/2025" at bounding box center [362, 224] width 582 height 30
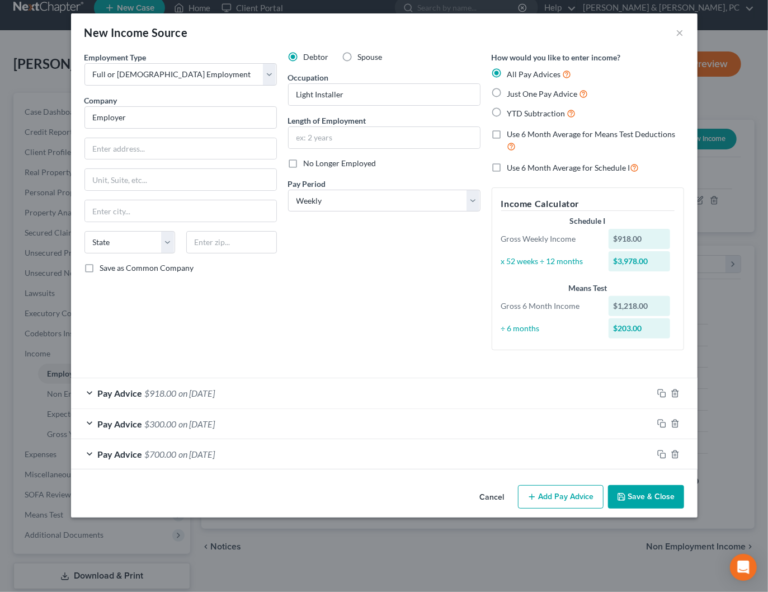
scroll to position [0, 0]
click at [549, 498] on button "Add Pay Advice" at bounding box center [561, 496] width 86 height 23
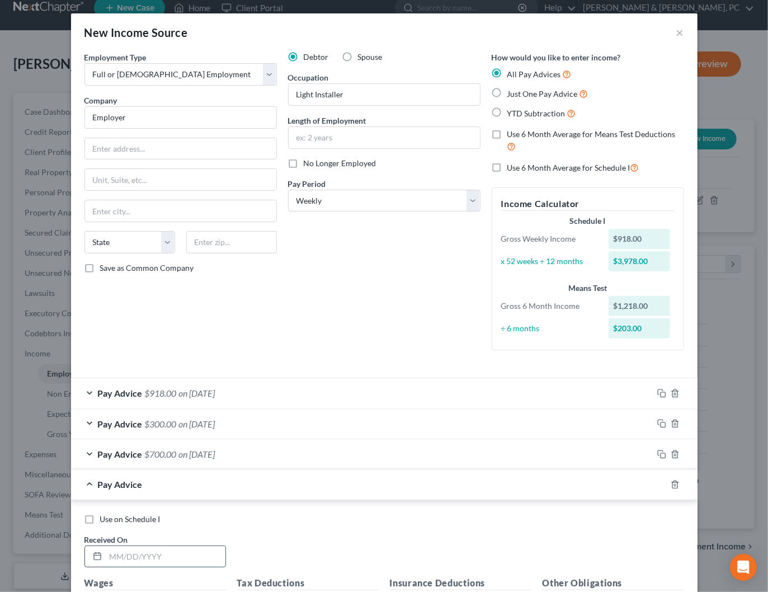
click at [169, 556] on input "text" at bounding box center [166, 556] width 120 height 21
type input "08/18/2025"
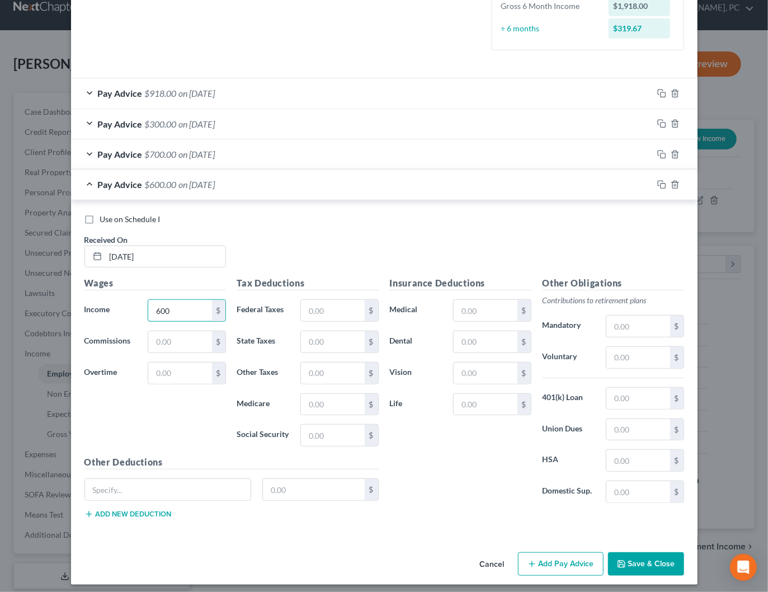
type input "600"
click at [568, 555] on button "Add Pay Advice" at bounding box center [561, 563] width 86 height 23
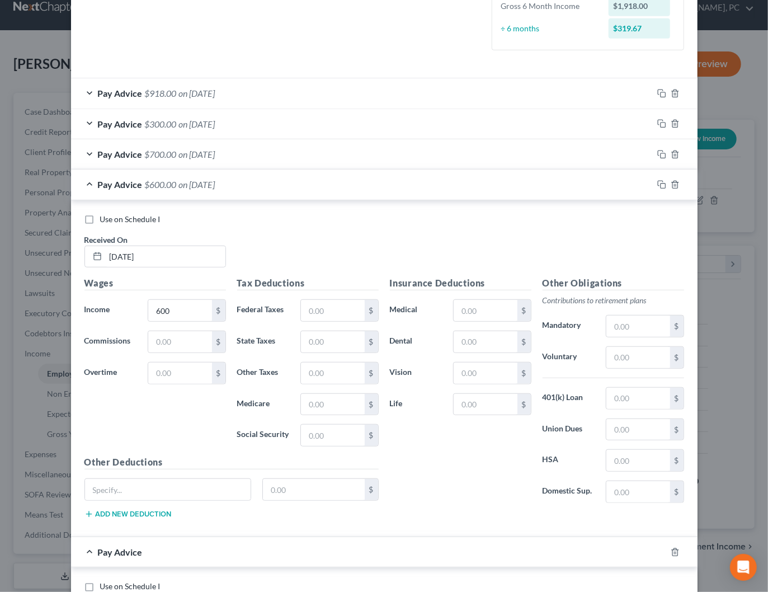
drag, startPoint x: 291, startPoint y: 185, endPoint x: 229, endPoint y: 262, distance: 99.1
click at [291, 185] on div "Pay Advice $600.00 on 08/18/2025" at bounding box center [362, 184] width 582 height 30
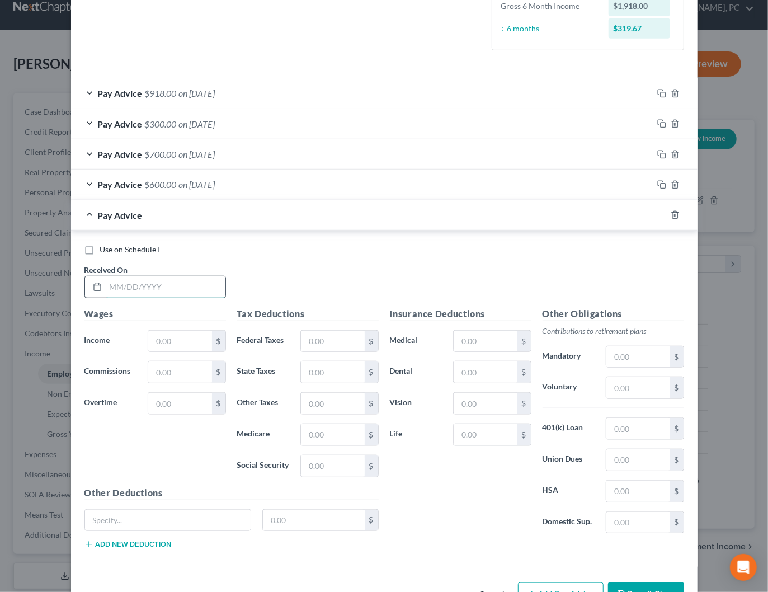
click at [181, 287] on input "text" at bounding box center [166, 286] width 120 height 21
type input "08/13/2025"
type input "100"
click at [550, 588] on button "Add Pay Advice" at bounding box center [561, 593] width 86 height 23
click at [328, 219] on div "Pay Advice $100.00 on 08/13/2025" at bounding box center [362, 215] width 582 height 30
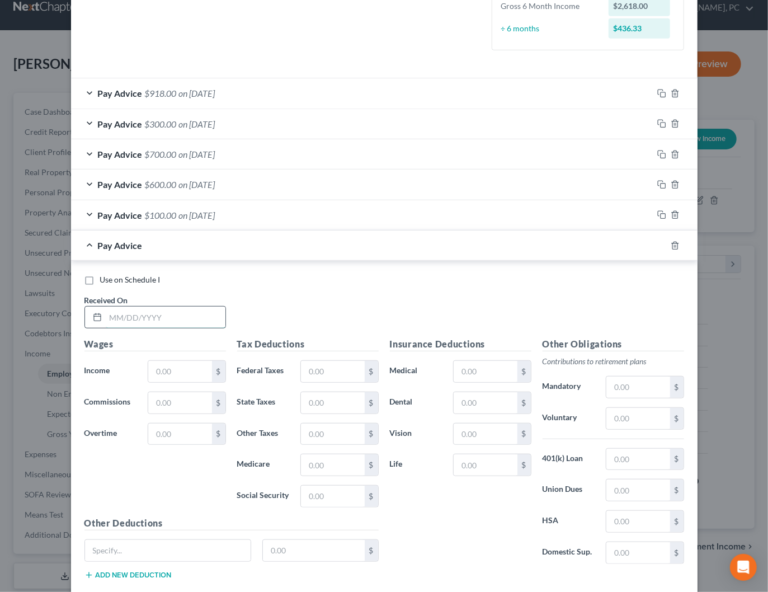
click at [194, 313] on input "text" at bounding box center [166, 316] width 120 height 21
type input "08/08/2025"
type input "1,000"
click at [314, 250] on div "Pay Advice $1,000.00 on 08/08/2025" at bounding box center [362, 245] width 582 height 30
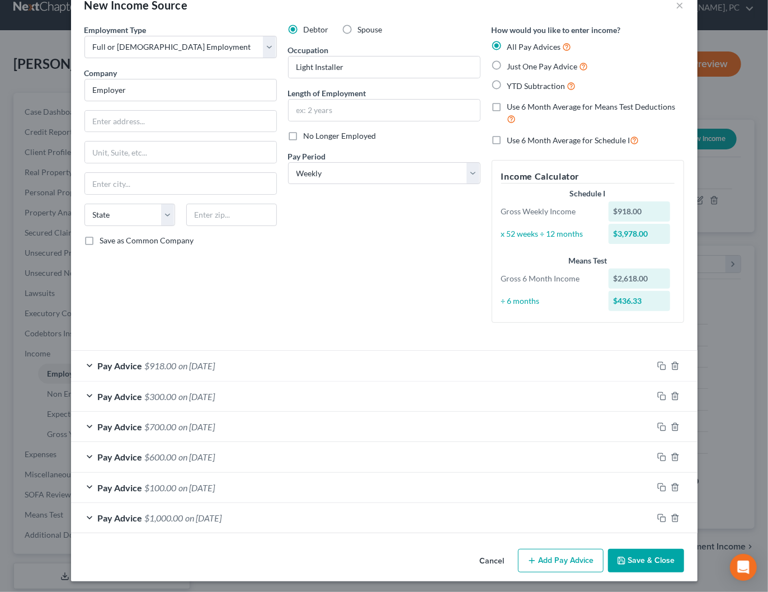
scroll to position [27, 0]
click at [561, 558] on button "Add Pay Advice" at bounding box center [561, 560] width 86 height 23
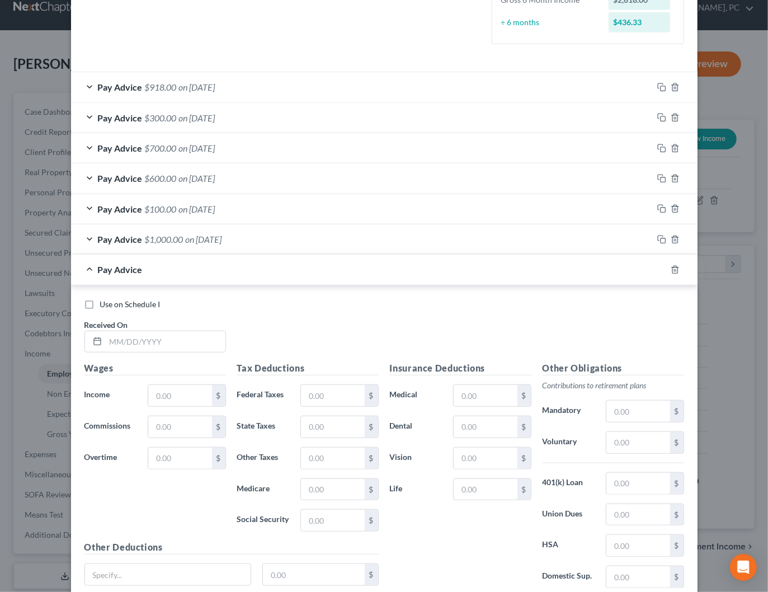
scroll to position [324, 0]
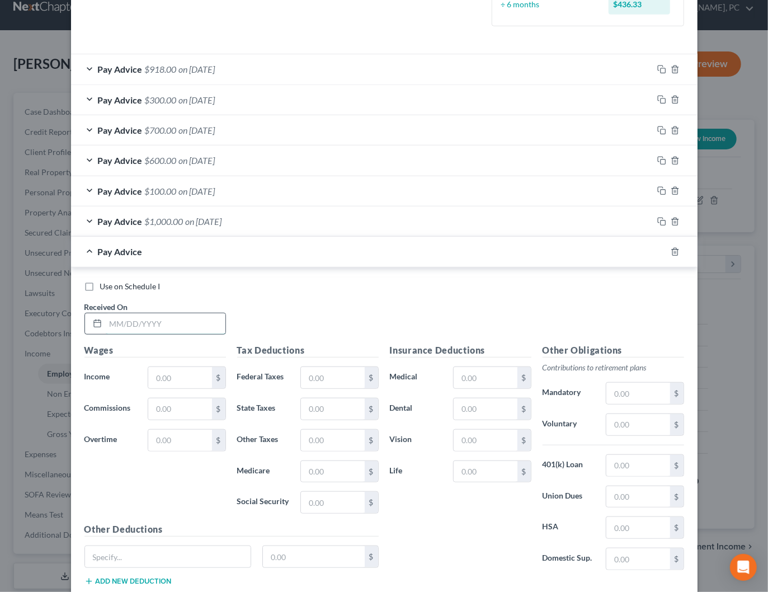
click at [172, 318] on input "text" at bounding box center [166, 323] width 120 height 21
type input "07/31/2025"
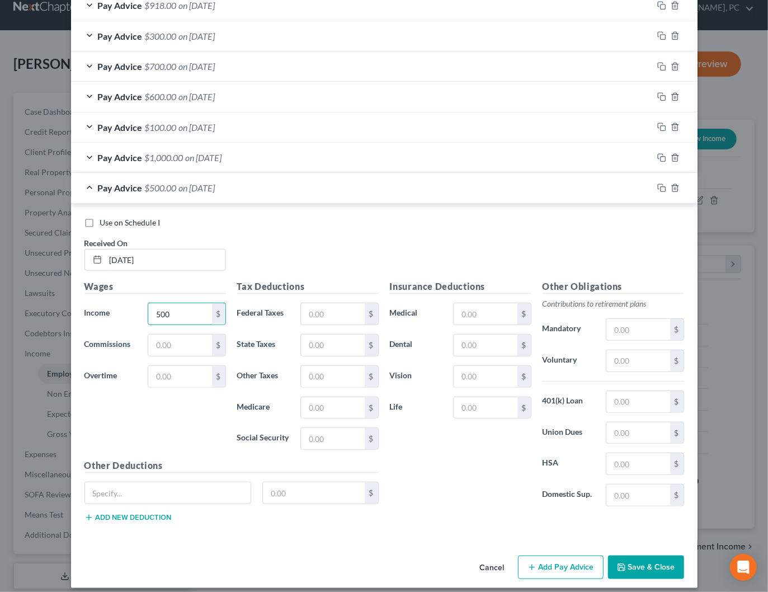
scroll to position [390, 0]
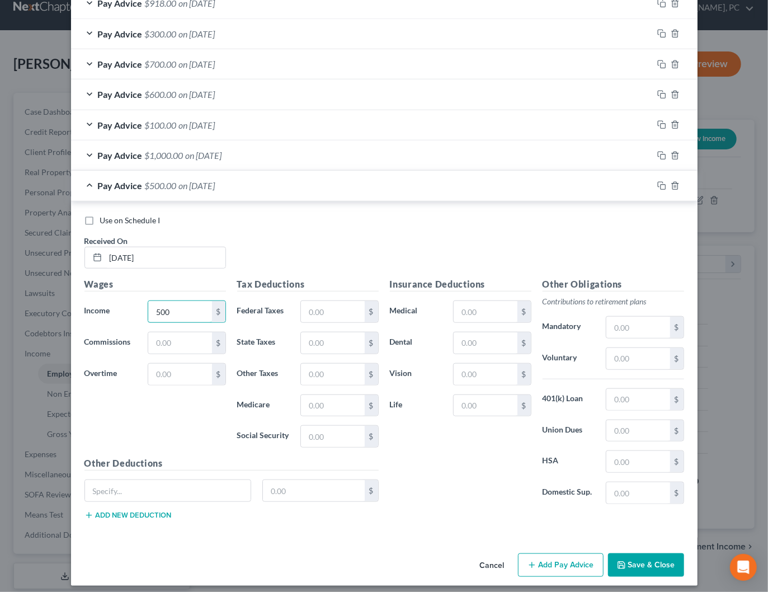
type input "500"
click at [579, 560] on button "Add Pay Advice" at bounding box center [561, 564] width 86 height 23
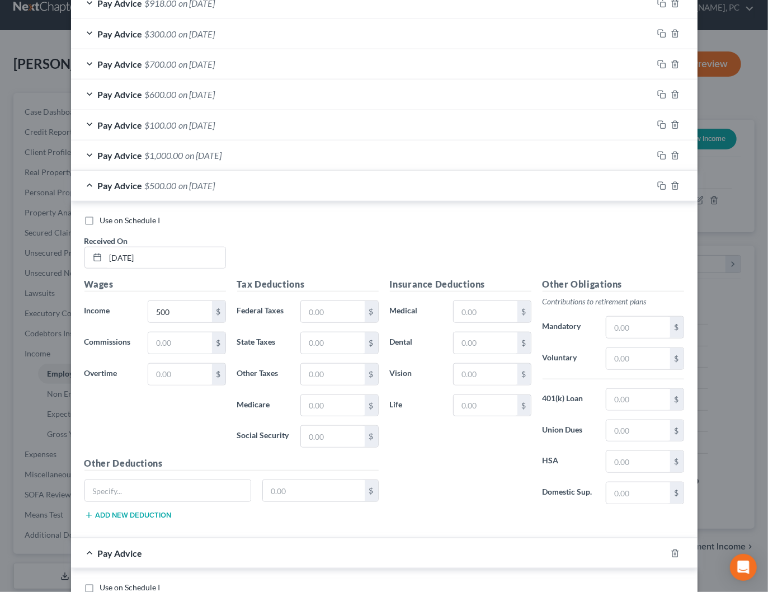
click at [244, 186] on div "Pay Advice $500.00 on 07/31/2025" at bounding box center [362, 186] width 582 height 30
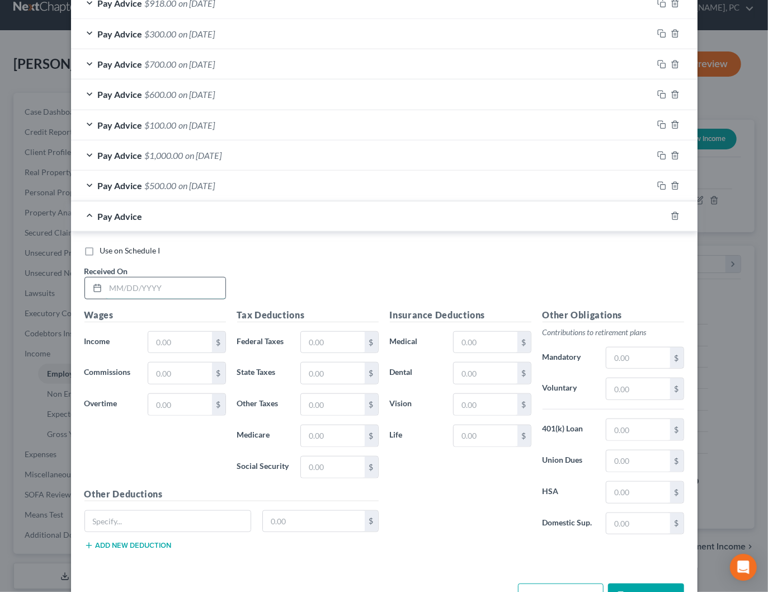
click at [183, 279] on input "text" at bounding box center [166, 287] width 120 height 21
type input "07/24/2025"
type input "500"
drag, startPoint x: 551, startPoint y: 584, endPoint x: 429, endPoint y: 301, distance: 307.6
click at [551, 584] on button "Add Pay Advice" at bounding box center [561, 594] width 86 height 23
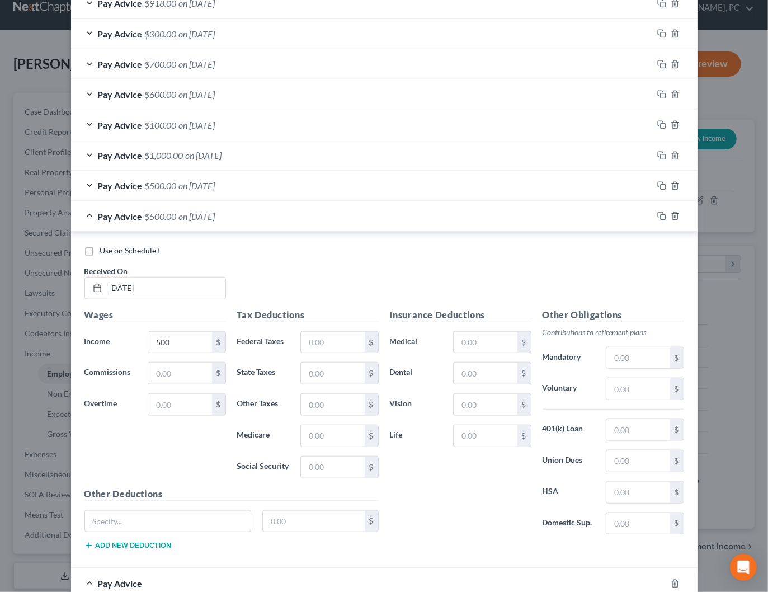
click at [288, 224] on div "Pay Advice $500.00 on 07/24/2025" at bounding box center [362, 216] width 582 height 30
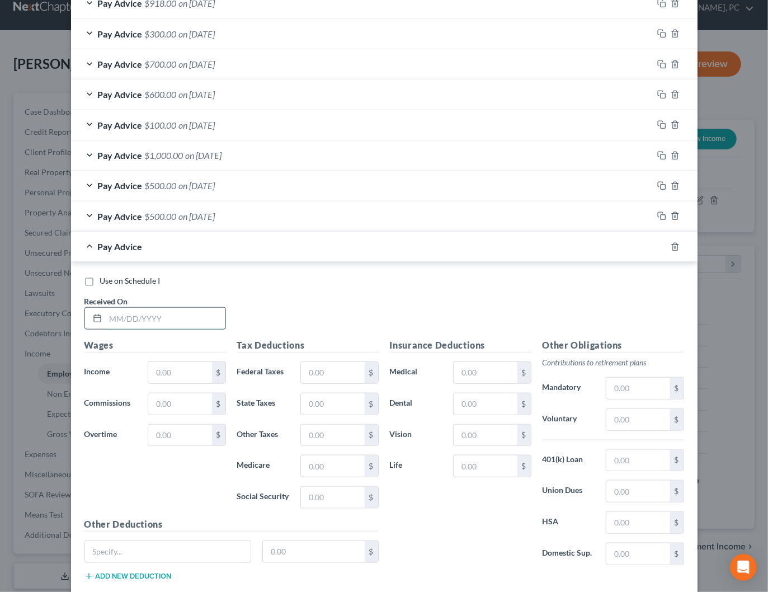
click at [181, 314] on input "text" at bounding box center [166, 318] width 120 height 21
type input "07/18/2025"
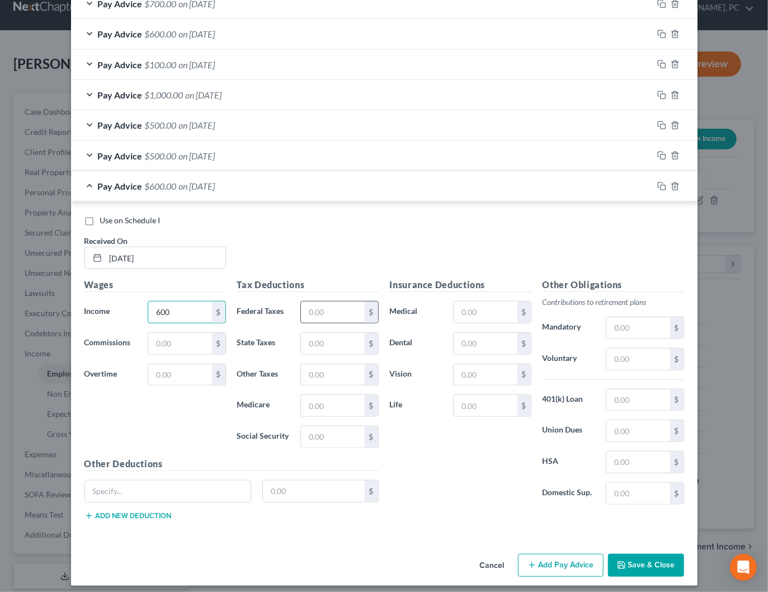
type input "600"
click at [548, 554] on button "Add Pay Advice" at bounding box center [561, 565] width 86 height 23
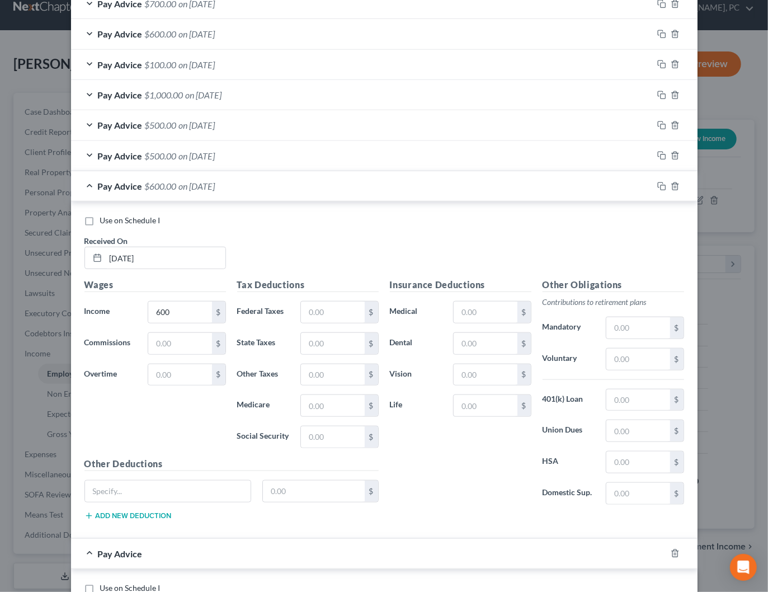
click at [233, 191] on div "Pay Advice $600.00 on 07/18/2025" at bounding box center [362, 186] width 582 height 30
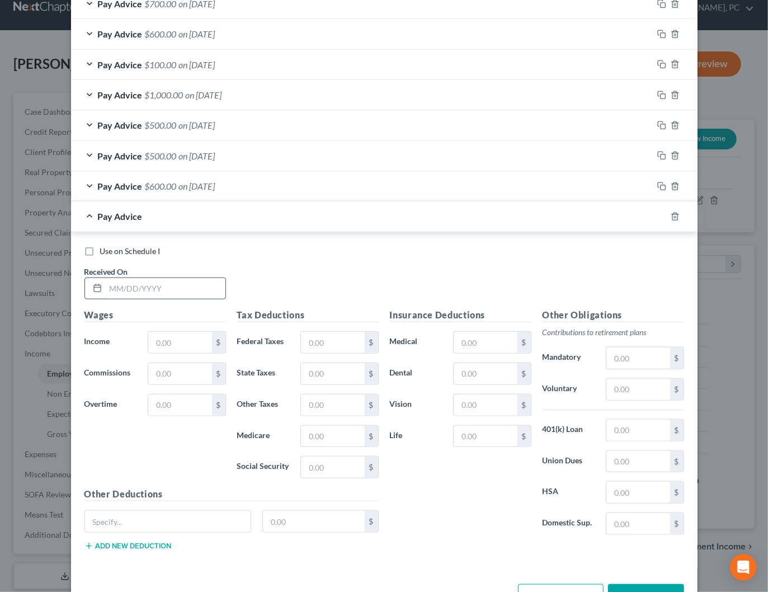
click at [190, 286] on input "text" at bounding box center [166, 288] width 120 height 21
type input "07/14/2025"
type input "600"
click at [576, 584] on button "Add Pay Advice" at bounding box center [561, 595] width 86 height 23
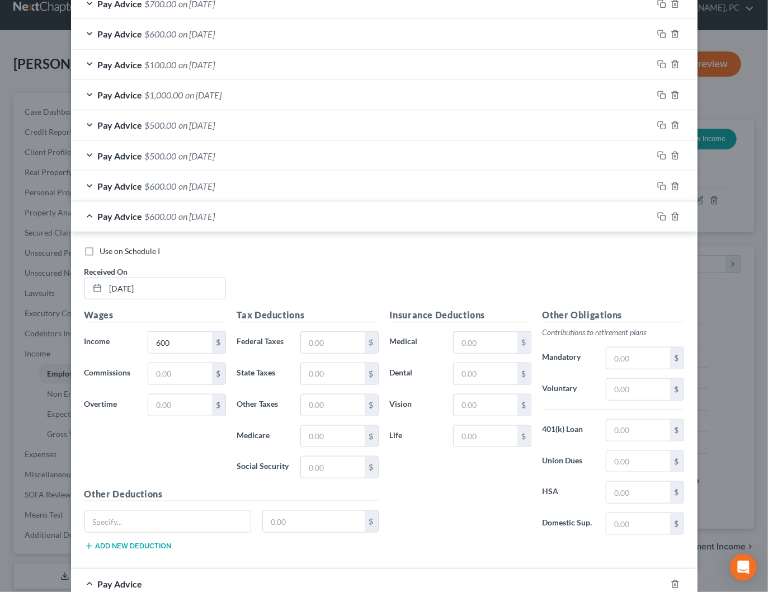
click at [299, 206] on div "Pay Advice $600.00 on 07/14/2025" at bounding box center [362, 216] width 582 height 30
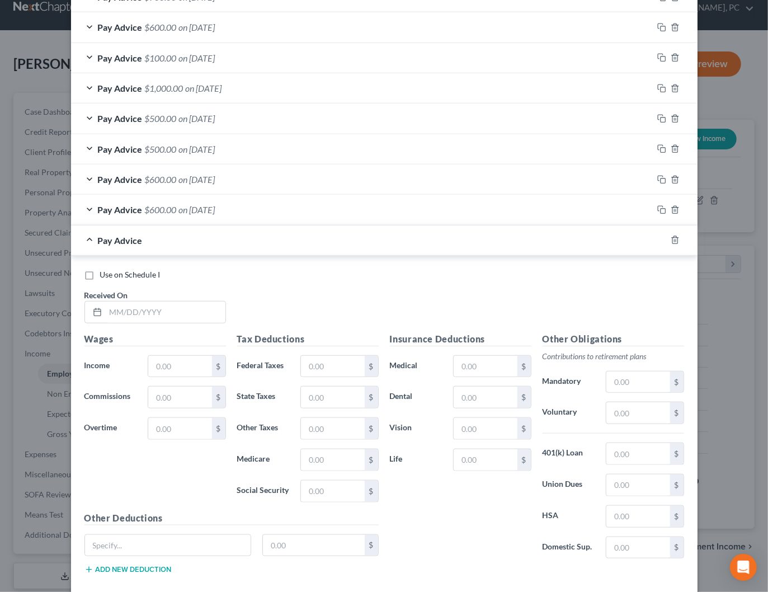
scroll to position [511, 0]
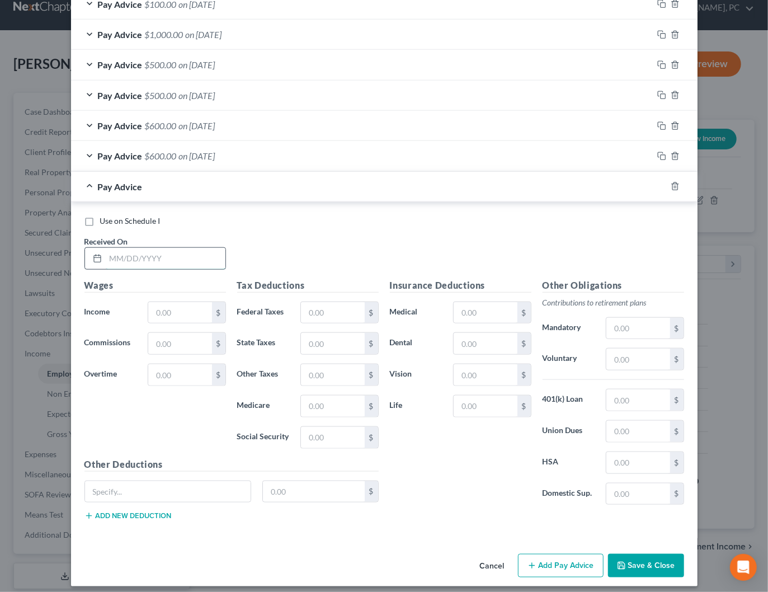
click at [177, 251] on input "text" at bounding box center [166, 258] width 120 height 21
type input "07/07/2025"
type input "900"
click at [576, 554] on button "Add Pay Advice" at bounding box center [561, 565] width 86 height 23
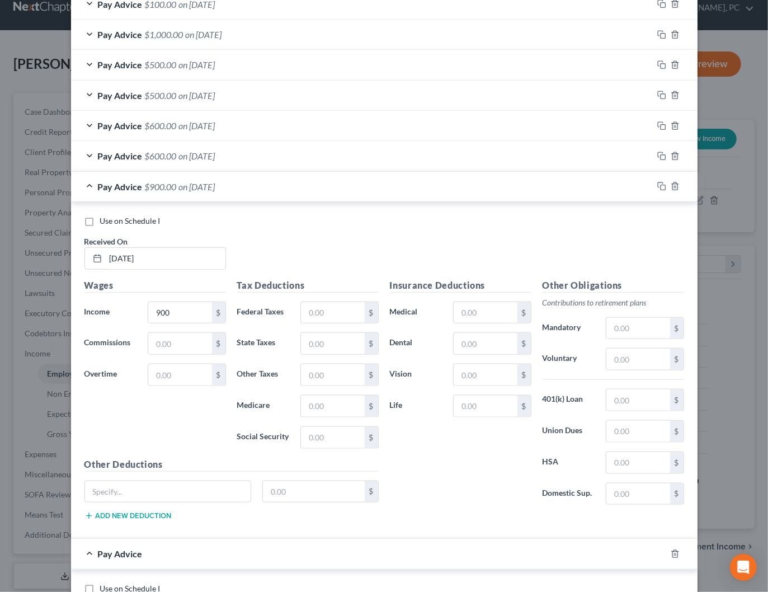
click at [246, 187] on div "Pay Advice $900.00 on 07/07/2025" at bounding box center [362, 187] width 582 height 30
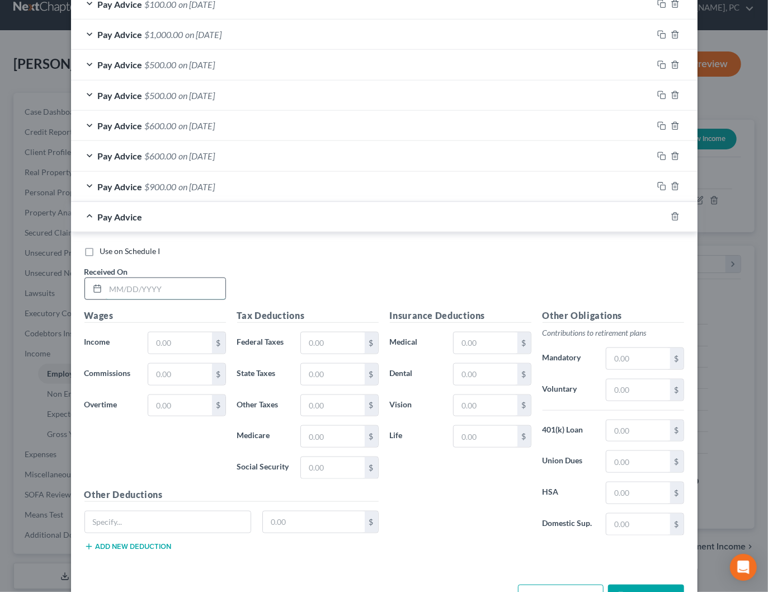
click at [172, 294] on input "text" at bounding box center [166, 288] width 120 height 21
click at [130, 281] on input "07/012025" at bounding box center [166, 288] width 120 height 21
type input "07/01/2025"
type input "1,000"
click at [560, 584] on button "Add Pay Advice" at bounding box center [561, 595] width 86 height 23
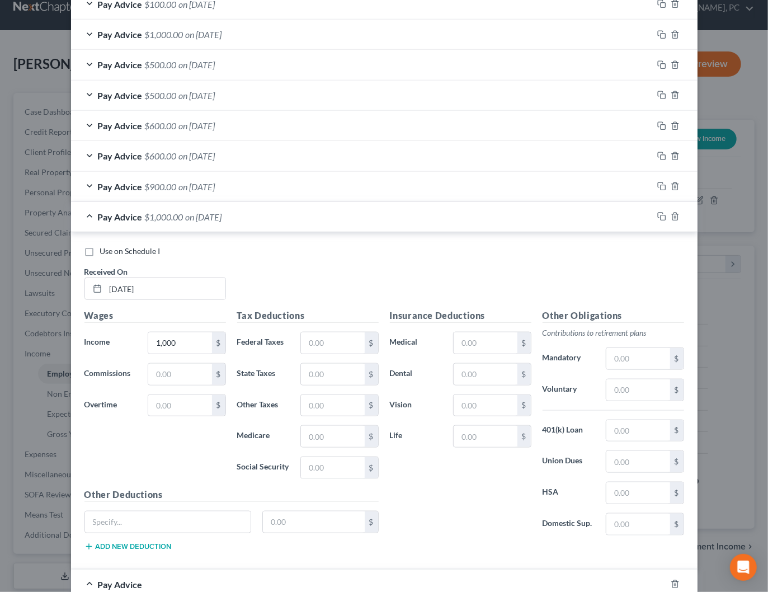
click at [222, 211] on span "on 07/01/2025" at bounding box center [204, 216] width 36 height 11
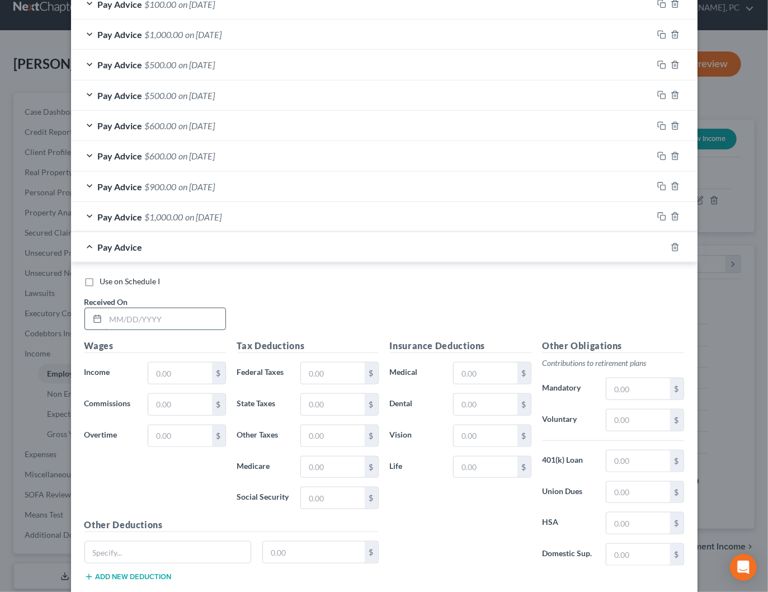
click at [172, 308] on input "text" at bounding box center [166, 318] width 120 height 21
type input "06/30/2025"
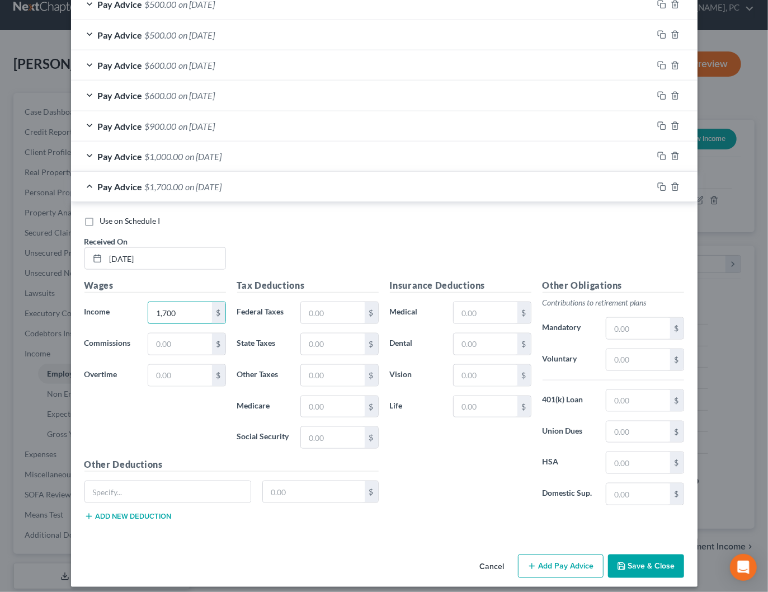
type input "1,700"
click at [556, 558] on button "Add Pay Advice" at bounding box center [561, 565] width 86 height 23
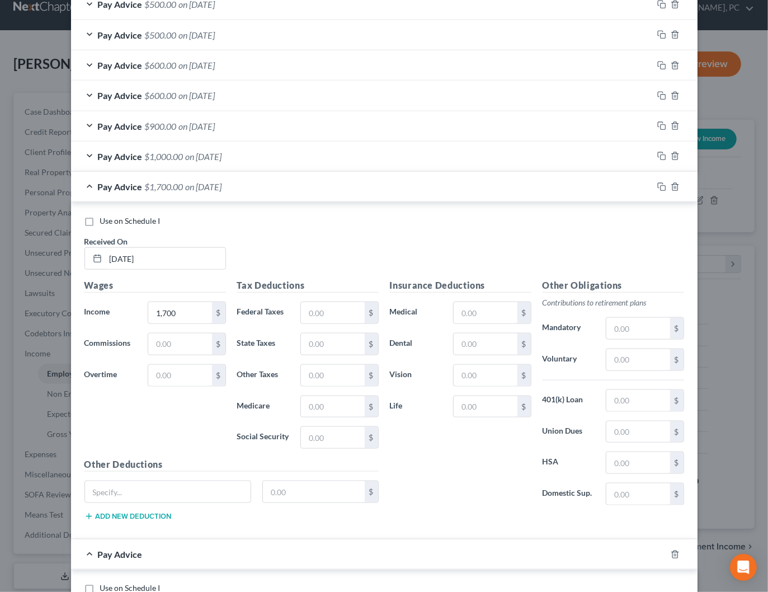
click at [251, 187] on div "Pay Advice $1,700.00 on 06/30/2025" at bounding box center [362, 187] width 582 height 30
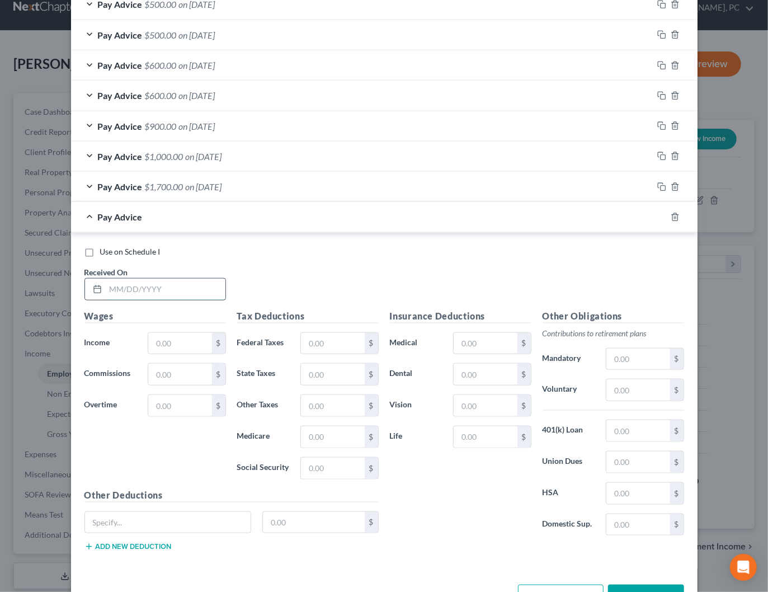
click at [181, 285] on input "text" at bounding box center [166, 289] width 120 height 21
type input "06/05/2025"
type input "300"
drag, startPoint x: 561, startPoint y: 580, endPoint x: 384, endPoint y: 240, distance: 383.2
click at [561, 584] on button "Add Pay Advice" at bounding box center [561, 595] width 86 height 23
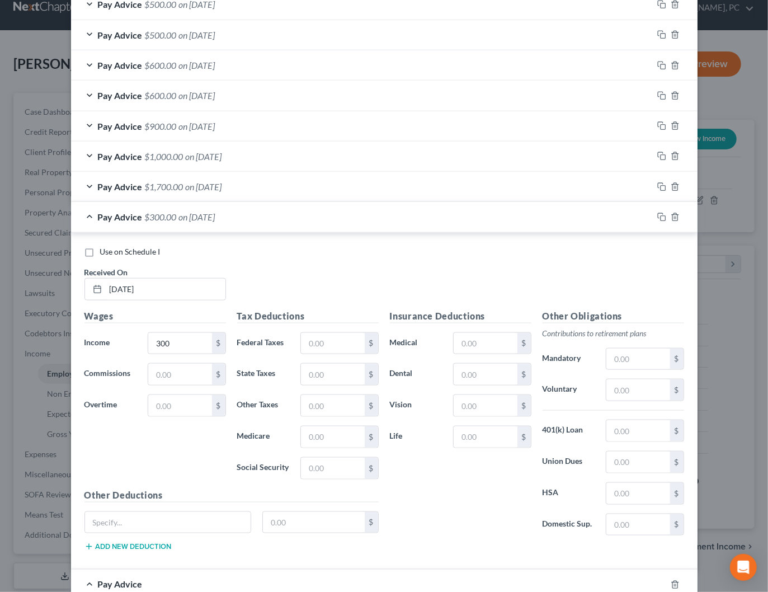
drag, startPoint x: 338, startPoint y: 219, endPoint x: 143, endPoint y: 332, distance: 226.0
click at [338, 219] on div "Pay Advice $300.00 on 06/05/2025" at bounding box center [362, 217] width 582 height 30
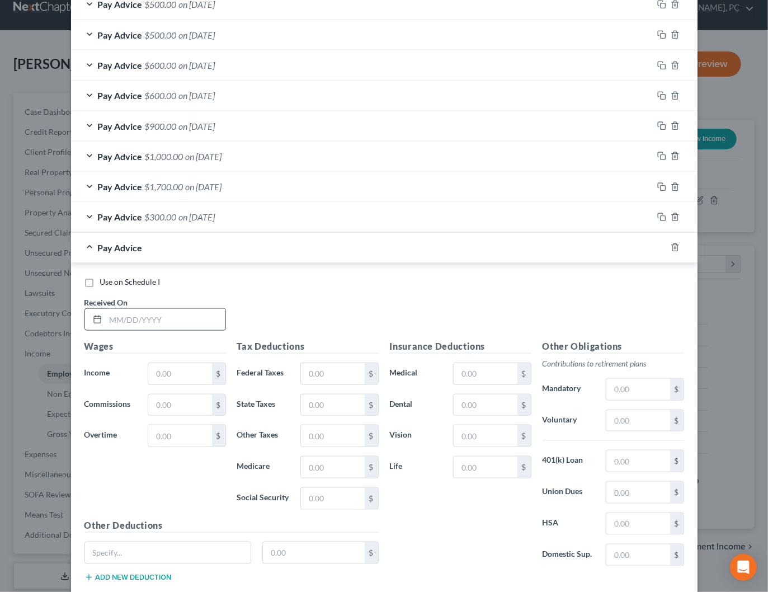
click at [149, 315] on input "text" at bounding box center [166, 319] width 120 height 21
type input "06/02/2025"
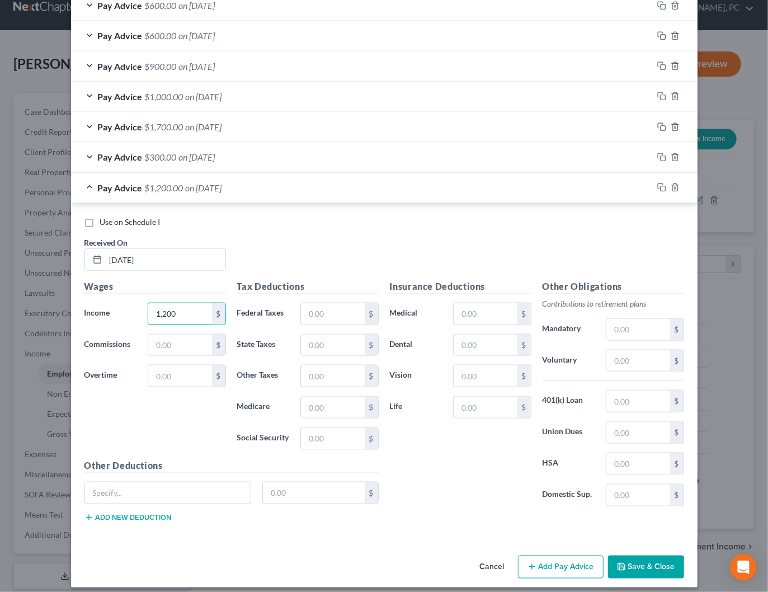
type input "1,200"
drag, startPoint x: 559, startPoint y: 551, endPoint x: 352, endPoint y: 189, distance: 417.1
click at [559, 555] on button "Add Pay Advice" at bounding box center [561, 566] width 86 height 23
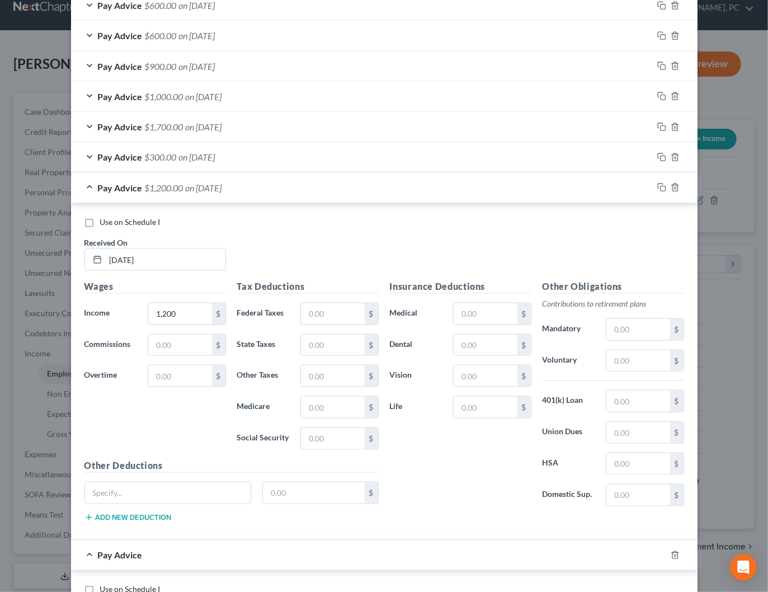
click at [337, 184] on div "Pay Advice $1,200.00 on 06/02/2025" at bounding box center [362, 188] width 582 height 30
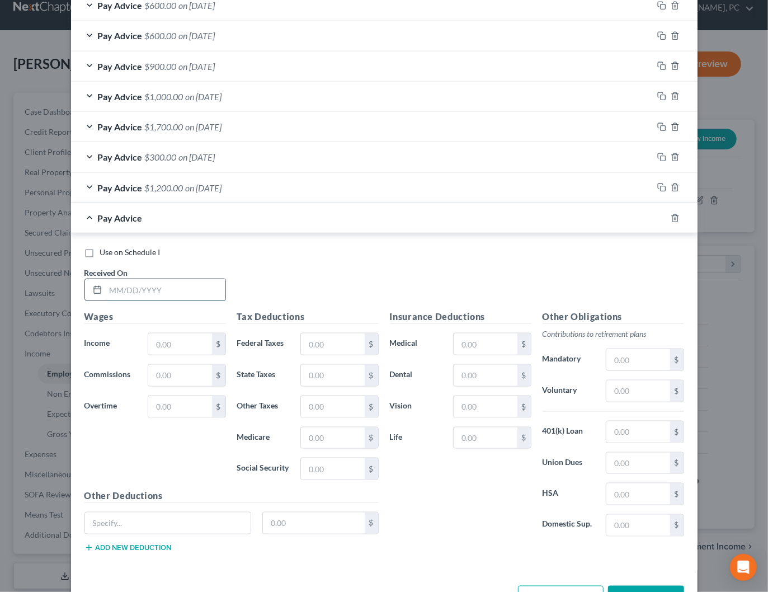
click at [202, 288] on input "text" at bounding box center [166, 289] width 120 height 21
type input "05/27/2025"
type input "1,200"
click at [543, 586] on button "Add Pay Advice" at bounding box center [561, 597] width 86 height 23
click at [293, 216] on div "Pay Advice $1,200.00 on 05/27/2025" at bounding box center [362, 218] width 582 height 30
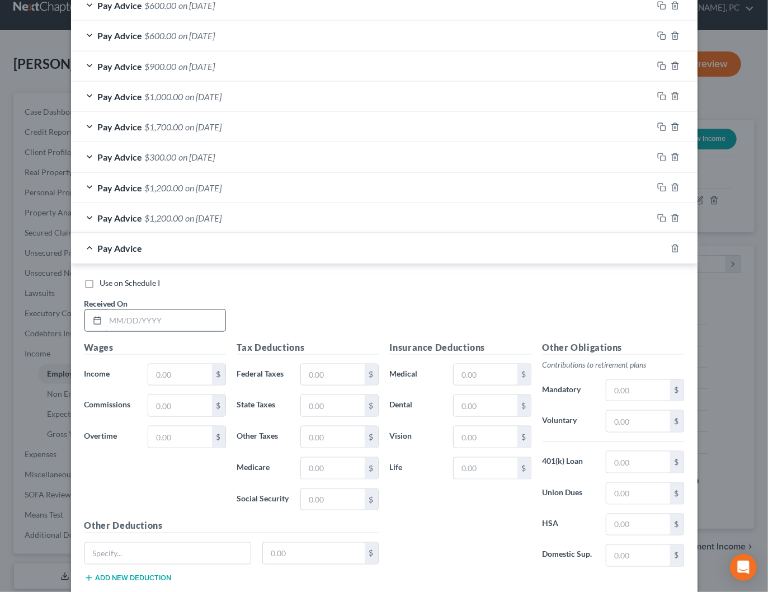
click at [165, 318] on input "text" at bounding box center [166, 320] width 120 height 21
type input "05/21/2025"
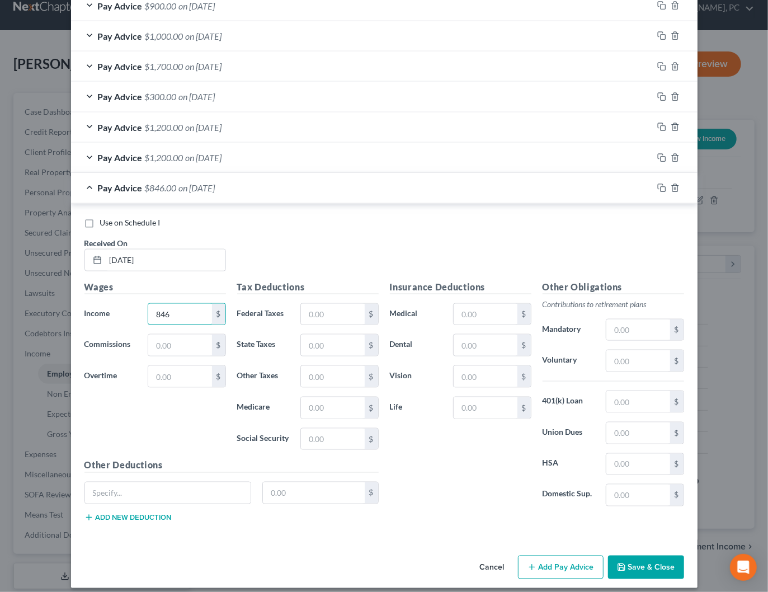
type input "846"
click at [564, 555] on button "Add Pay Advice" at bounding box center [561, 566] width 86 height 23
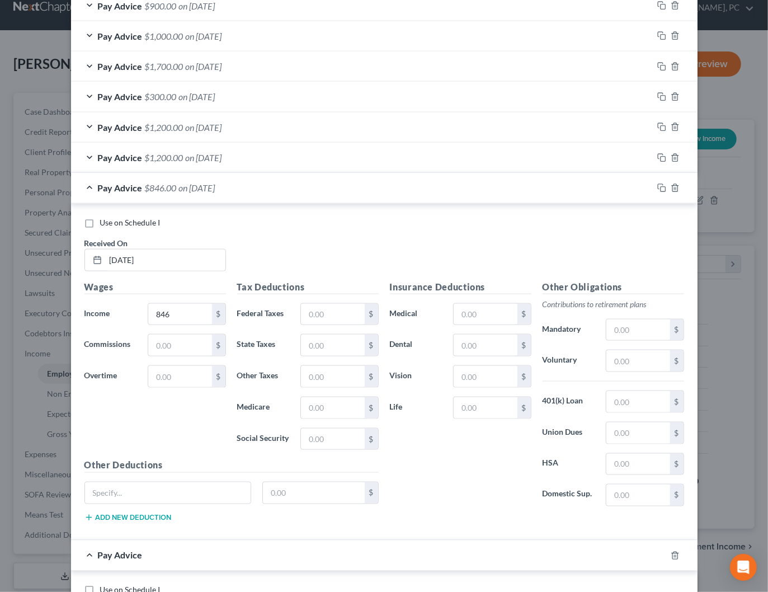
click at [370, 188] on div "Pay Advice $846.00 on 05/21/2025" at bounding box center [362, 188] width 582 height 30
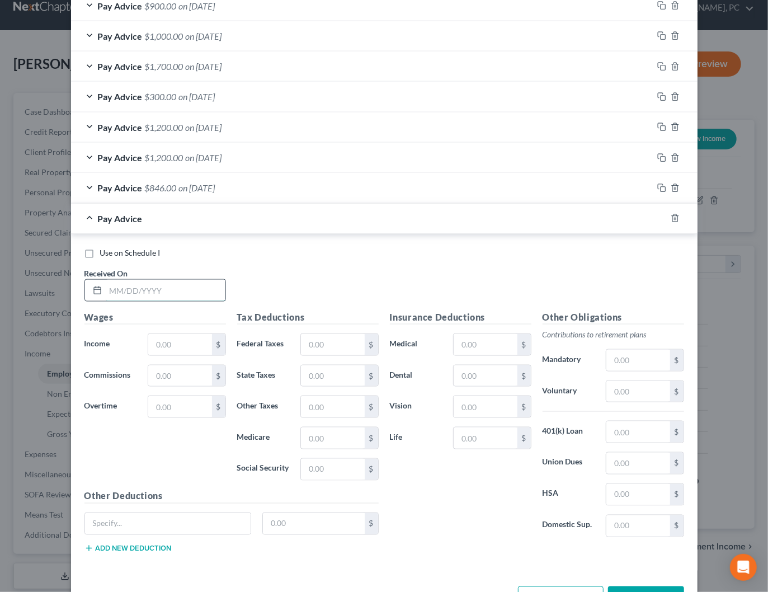
click at [170, 287] on input "text" at bounding box center [166, 290] width 120 height 21
type input "05/19/2025"
type input "800"
click at [545, 586] on button "Add Pay Advice" at bounding box center [561, 597] width 86 height 23
click at [369, 196] on div "Pay Advice $846.00 on 05/21/2025" at bounding box center [362, 188] width 582 height 30
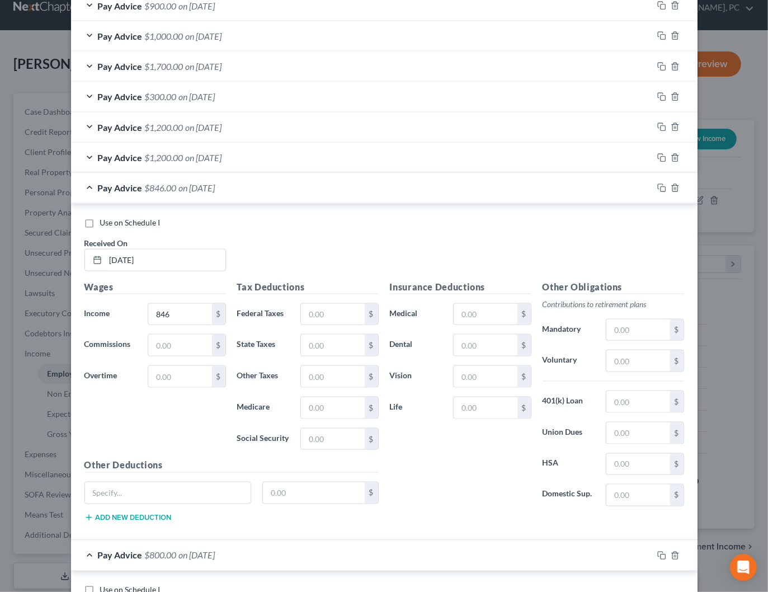
click at [364, 188] on div "Pay Advice $846.00 on 05/21/2025" at bounding box center [362, 188] width 582 height 30
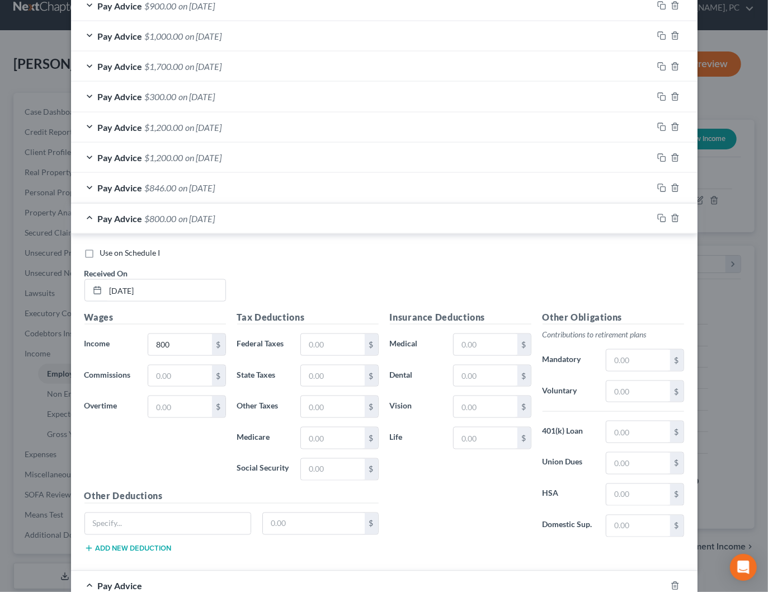
click at [355, 214] on div "Pay Advice $800.00 on 05/19/2025" at bounding box center [362, 219] width 582 height 30
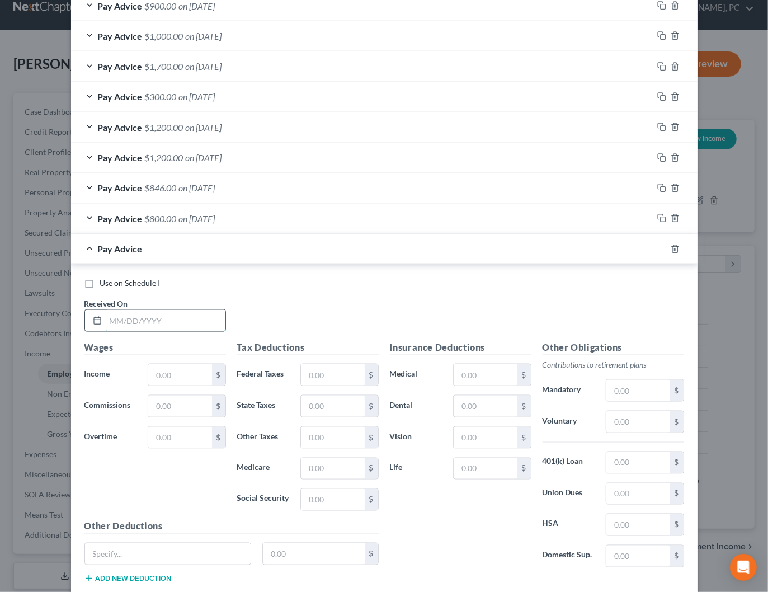
click at [144, 324] on input "text" at bounding box center [166, 320] width 120 height 21
type input "05/05/2025"
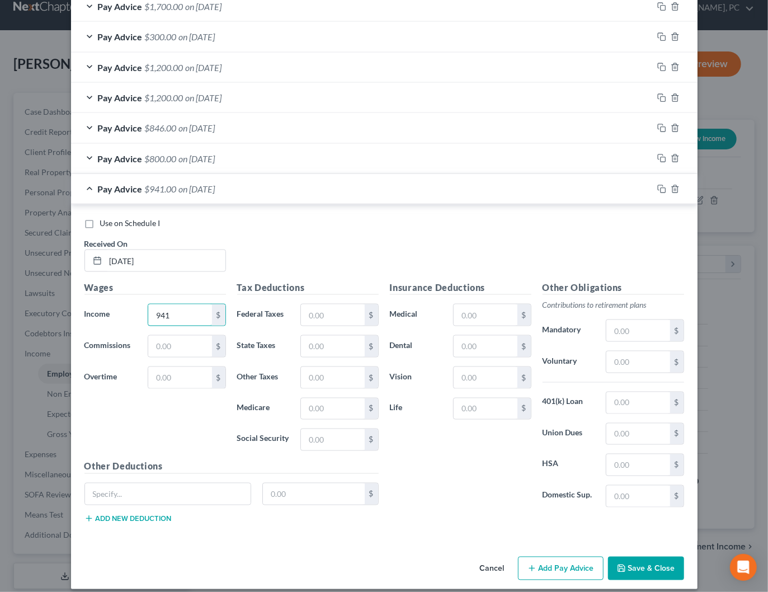
type input "941"
click at [575, 552] on div "Cancel Add Pay Advice Save & Close" at bounding box center [384, 570] width 626 height 37
click at [570, 556] on button "Add Pay Advice" at bounding box center [561, 567] width 86 height 23
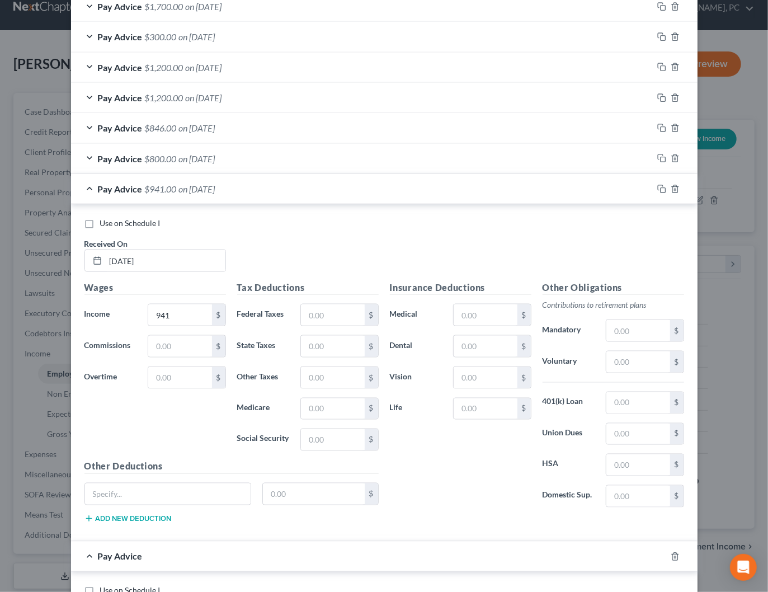
click at [277, 183] on div "Pay Advice $941.00 on 05/05/2025" at bounding box center [362, 189] width 582 height 30
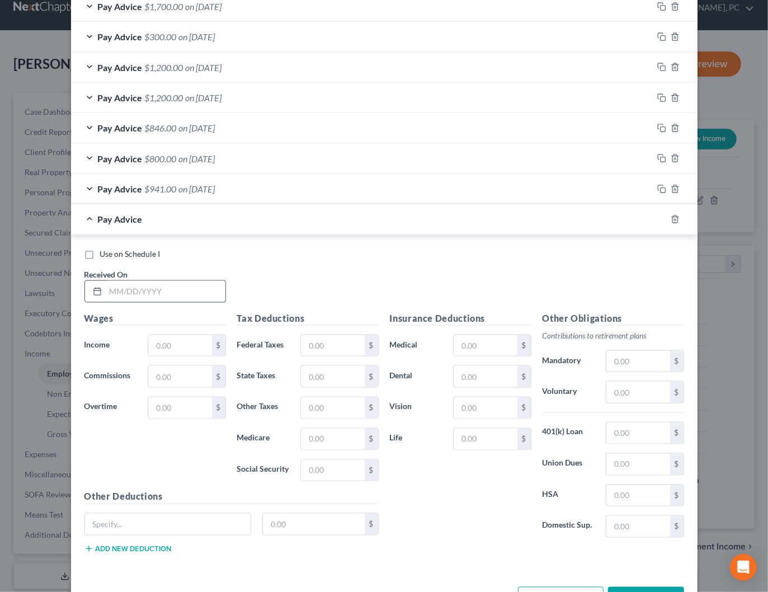
click at [167, 281] on input "text" at bounding box center [166, 291] width 120 height 21
type input "04/03/2025"
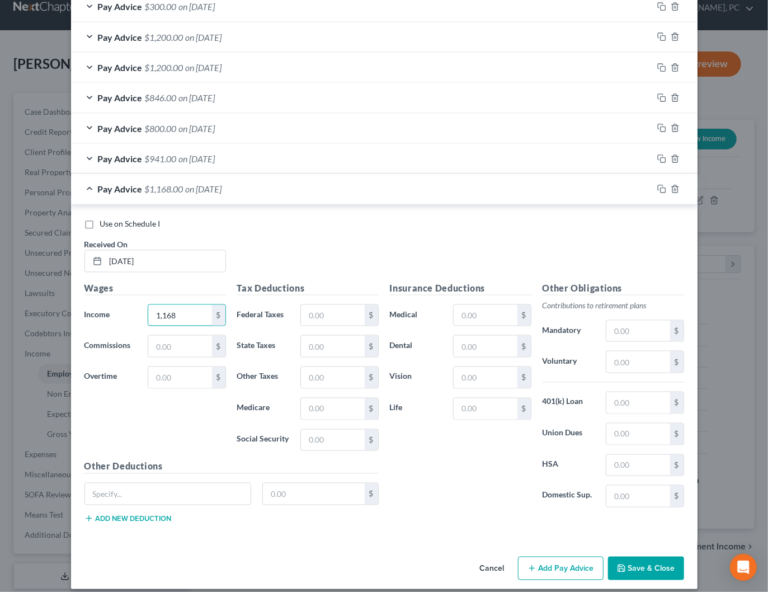
type input "1,168"
click at [561, 556] on button "Add Pay Advice" at bounding box center [561, 567] width 86 height 23
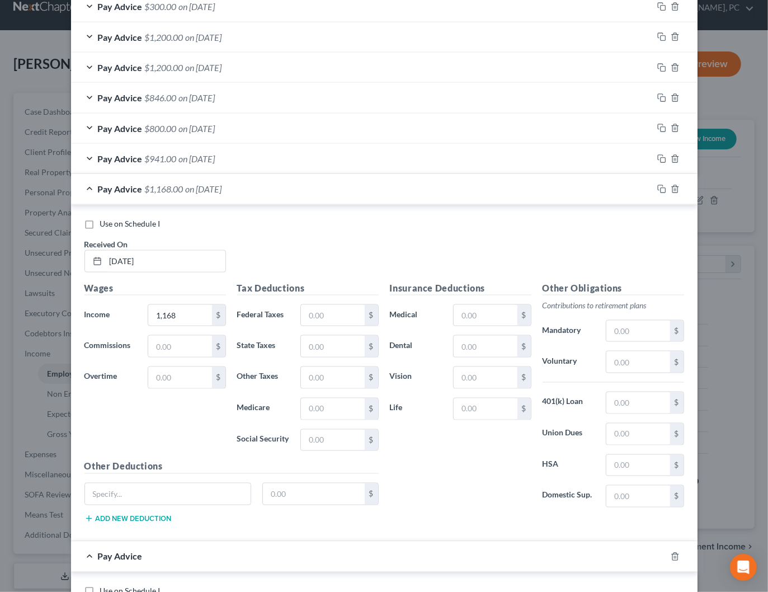
click at [277, 180] on div "Pay Advice $1,168.00 on 04/03/2025" at bounding box center [362, 189] width 582 height 30
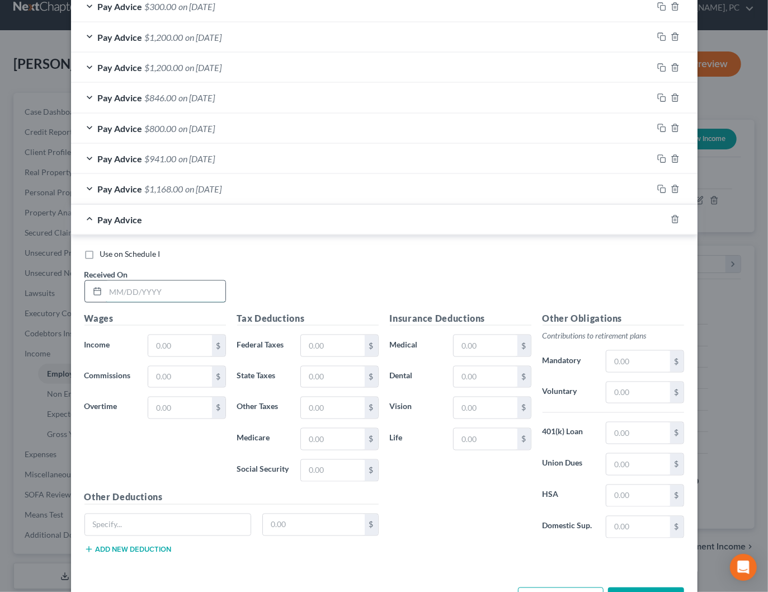
click at [180, 281] on input "text" at bounding box center [166, 291] width 120 height 21
type input "03/18/2025"
type input "2,000"
click at [275, 218] on div "Pay Advice $2,000.00 on 03/18/2025" at bounding box center [362, 220] width 582 height 30
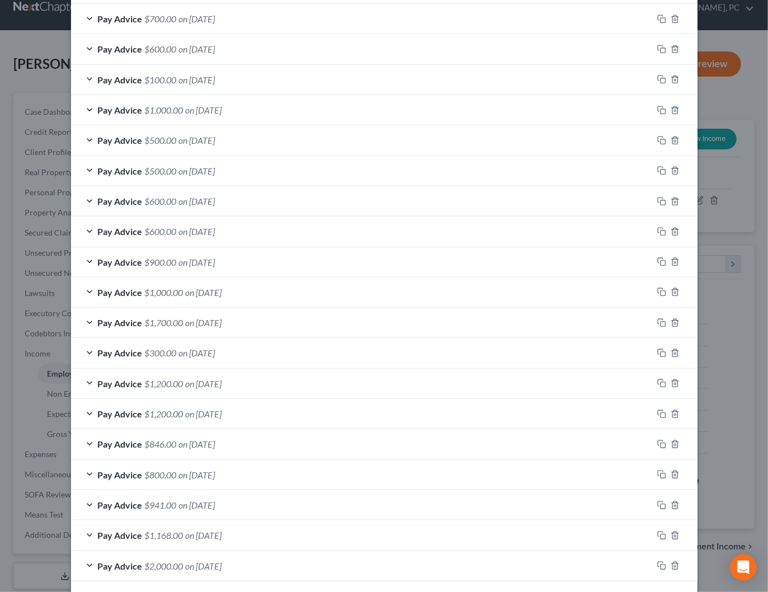
scroll to position [445, 0]
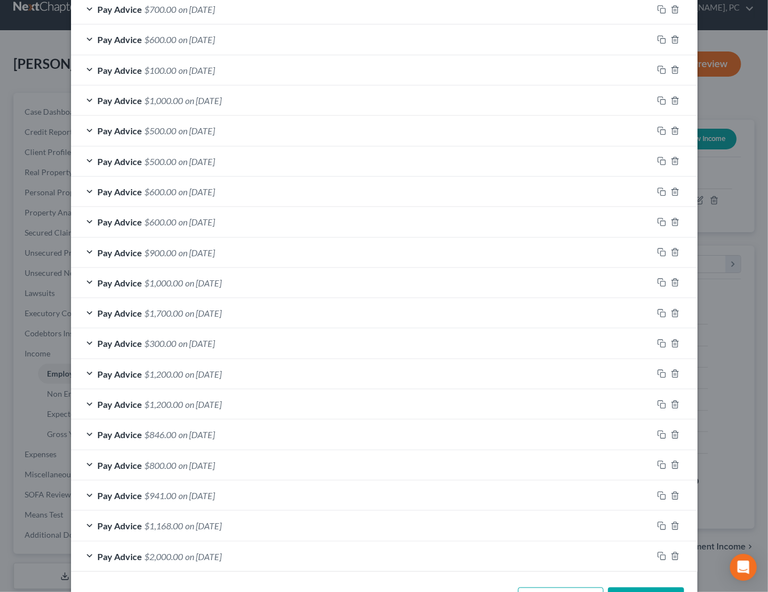
click at [194, 430] on span "on 05/21/2025" at bounding box center [197, 434] width 36 height 11
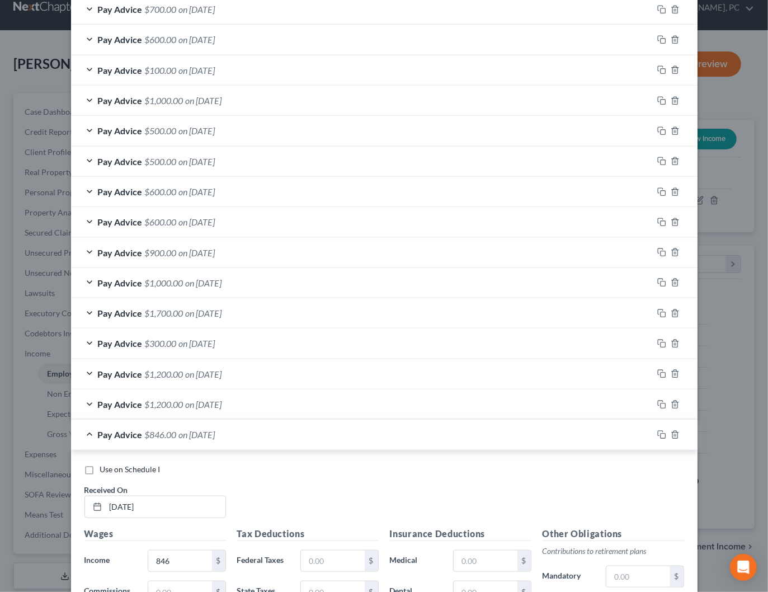
click at [137, 464] on span "Use on Schedule I" at bounding box center [130, 469] width 60 height 10
click at [112, 464] on input "Use on Schedule I" at bounding box center [108, 467] width 7 height 7
checkbox input "true"
click at [275, 440] on div "Pay Advice $846.00 on 05/21/2025 - Use on Schedule I" at bounding box center [362, 434] width 582 height 30
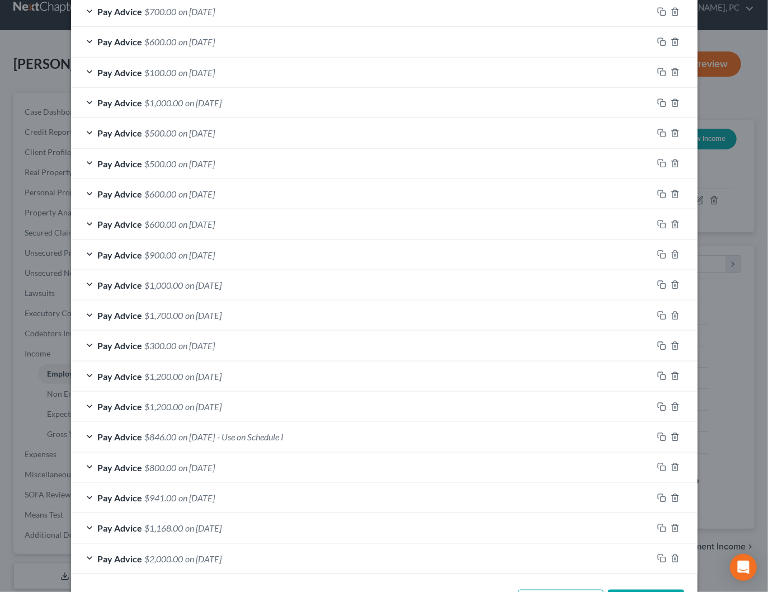
scroll to position [479, 0]
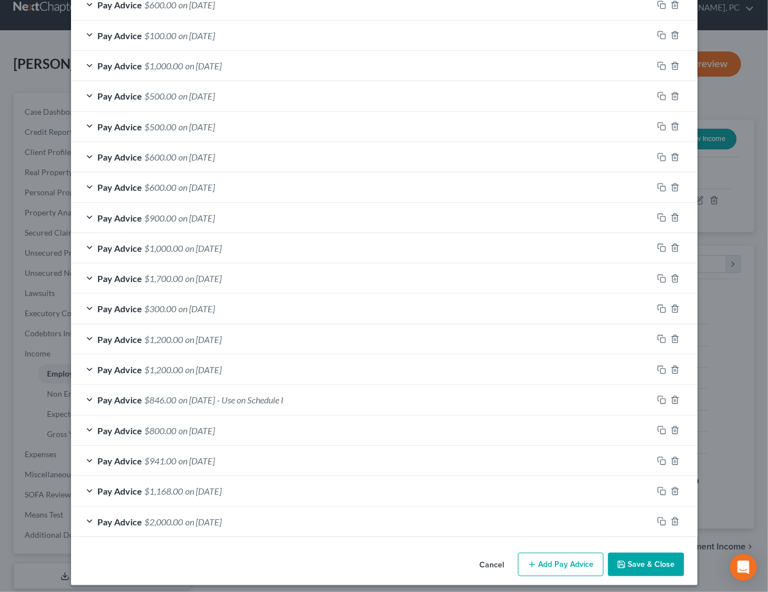
click at [640, 562] on button "Save & Close" at bounding box center [646, 564] width 76 height 23
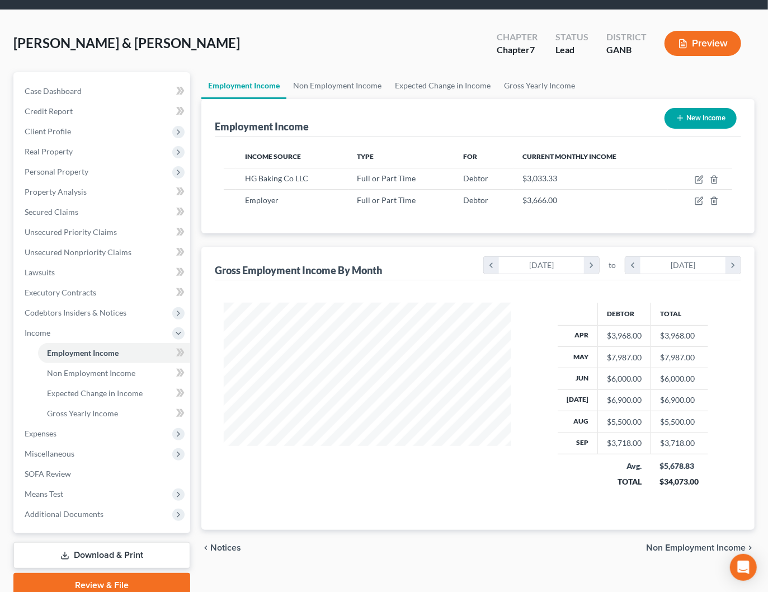
scroll to position [0, 0]
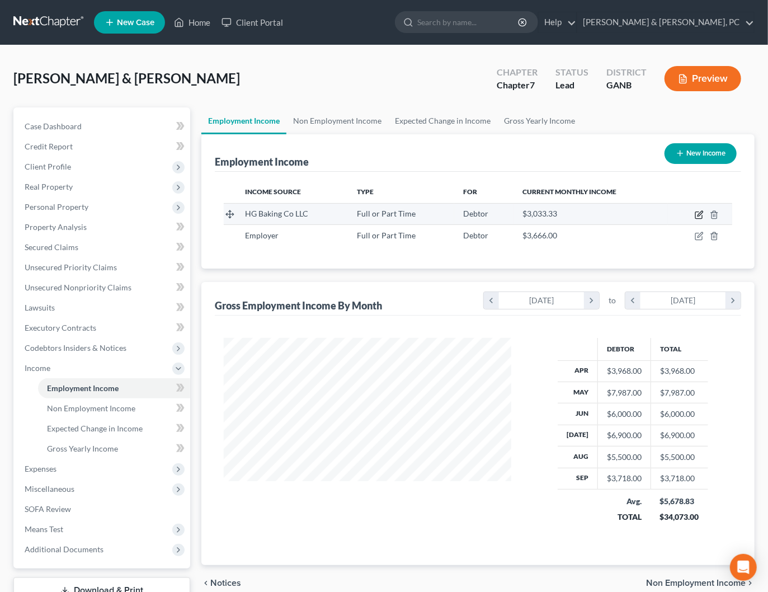
click at [700, 215] on icon "button" at bounding box center [699, 214] width 9 height 9
select select "0"
select select "10"
select select "2"
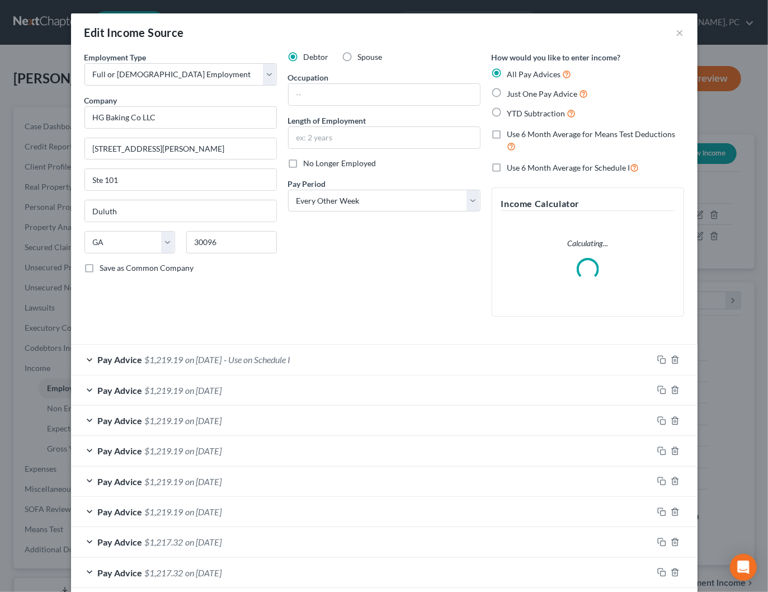
click at [358, 56] on label "Spouse" at bounding box center [370, 56] width 25 height 11
click at [362, 56] on input "Spouse" at bounding box center [365, 54] width 7 height 7
radio input "true"
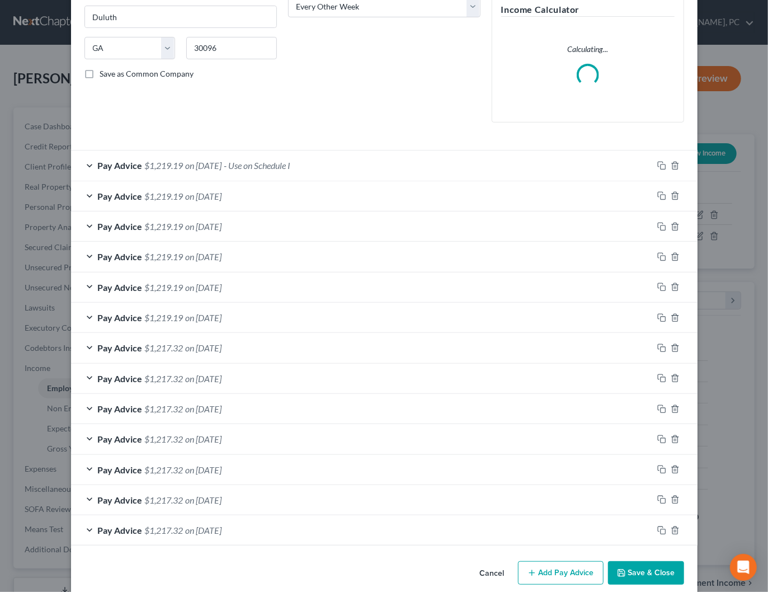
scroll to position [205, 0]
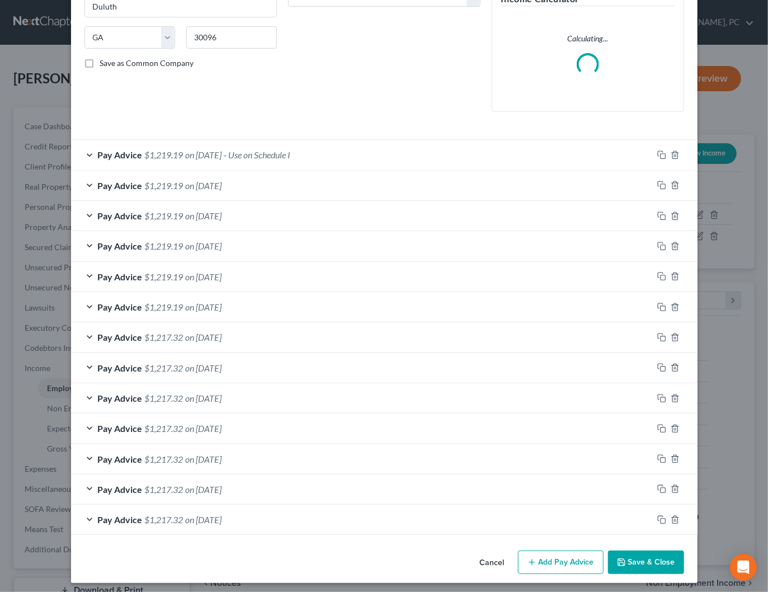
click at [649, 562] on button "Save & Close" at bounding box center [646, 561] width 76 height 23
click at [629, 550] on button "Save & Close" at bounding box center [646, 561] width 76 height 23
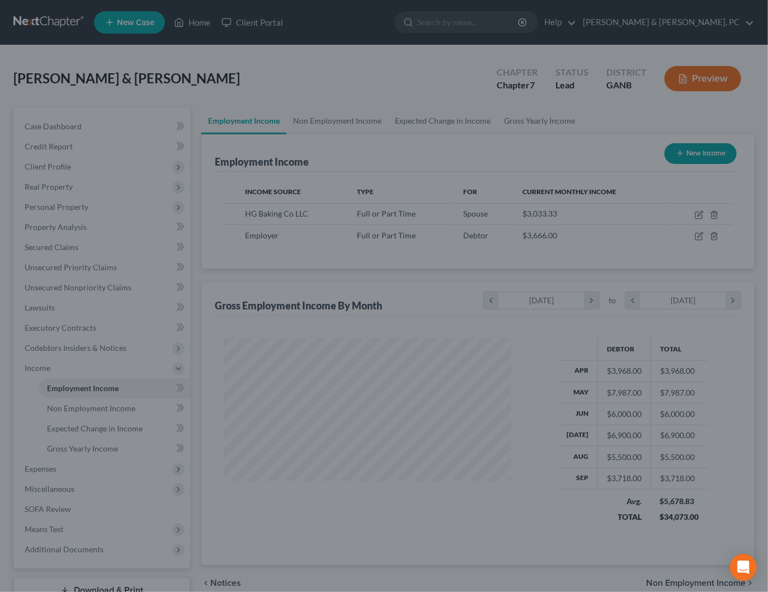
scroll to position [0, 0]
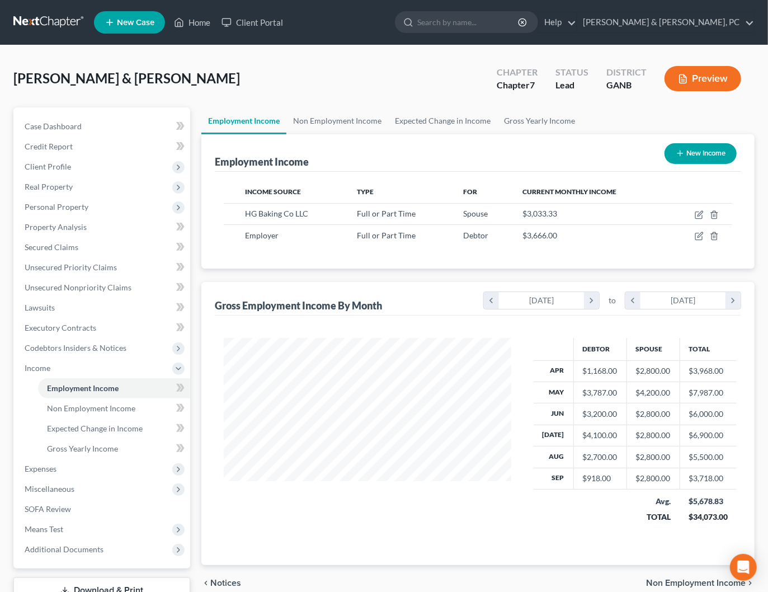
click at [700, 160] on button "New Income" at bounding box center [700, 153] width 72 height 21
select select "0"
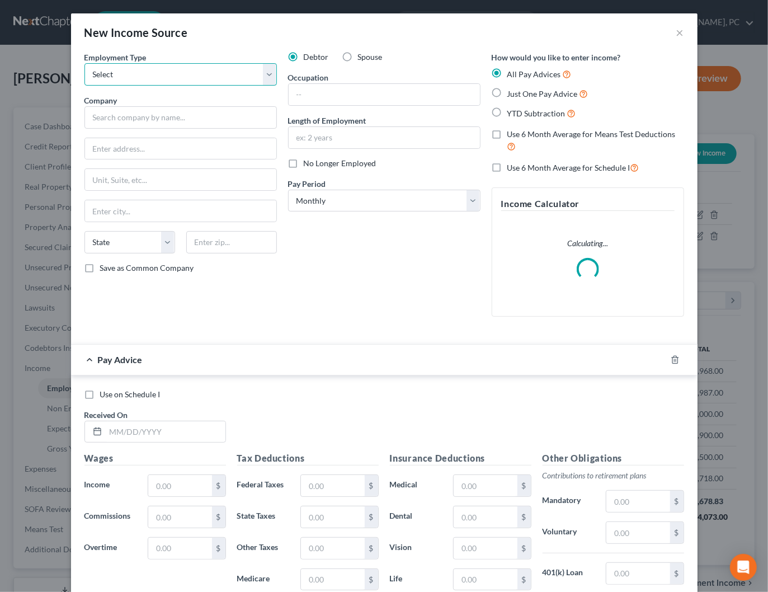
click at [167, 76] on select "Select Full or Part Time Employment Self Employment" at bounding box center [180, 74] width 192 height 22
select select "0"
click at [84, 63] on select "Select Full or Part Time Employment Self Employment" at bounding box center [180, 74] width 192 height 22
click at [168, 115] on input "text" at bounding box center [180, 117] width 192 height 22
drag, startPoint x: 387, startPoint y: 54, endPoint x: 377, endPoint y: 58, distance: 11.0
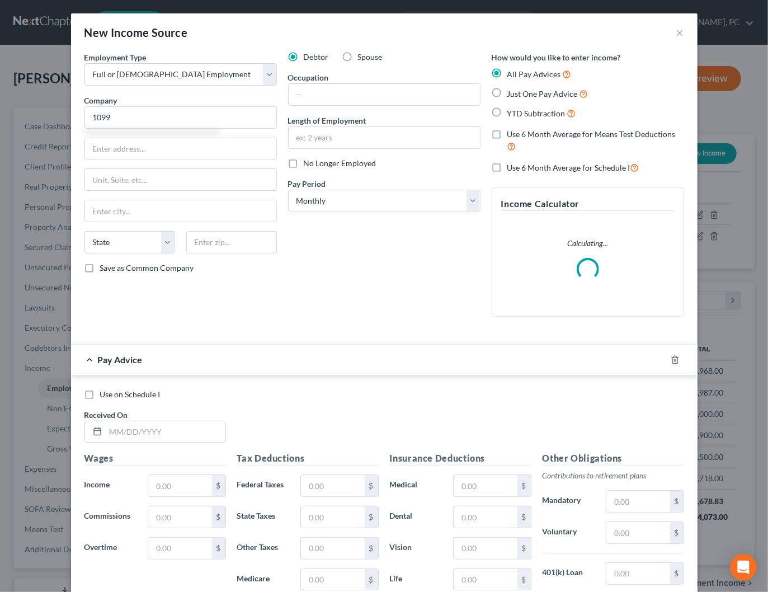
click at [386, 55] on div "Debtor Spouse" at bounding box center [384, 56] width 192 height 11
click at [375, 58] on span "Spouse" at bounding box center [370, 57] width 25 height 10
click at [370, 58] on input "Spouse" at bounding box center [365, 54] width 7 height 7
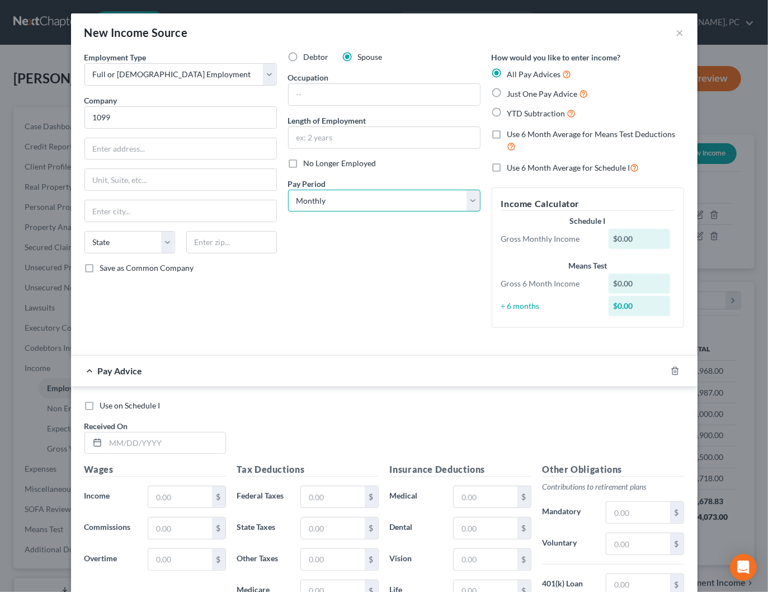
click at [355, 202] on select "Select Monthly Twice Monthly Every Other Week Weekly" at bounding box center [384, 201] width 192 height 22
click at [288, 190] on select "Select Monthly Twice Monthly Every Other Week Weekly" at bounding box center [384, 201] width 192 height 22
click at [183, 436] on input "text" at bounding box center [166, 442] width 120 height 21
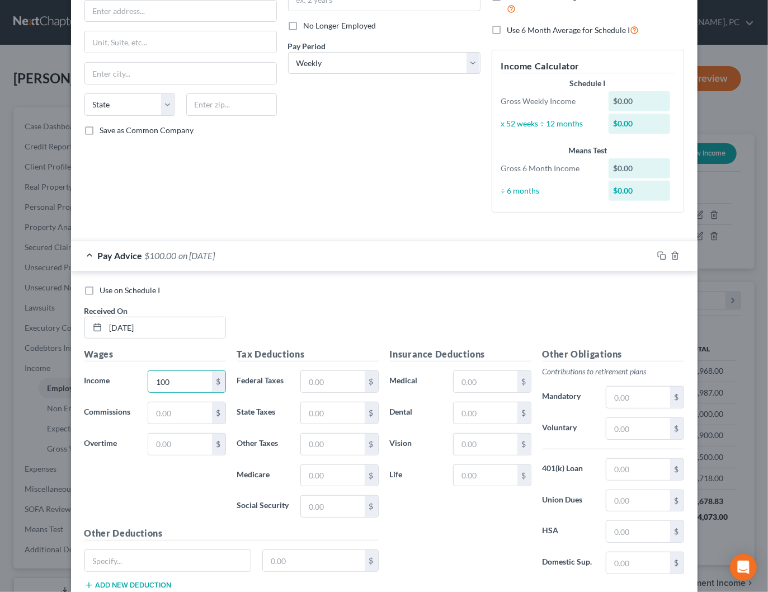
scroll to position [209, 0]
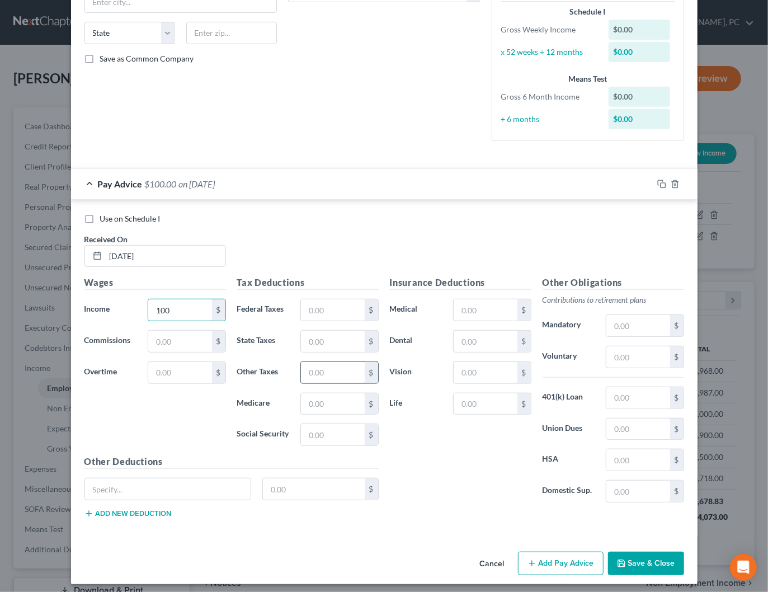
drag, startPoint x: 549, startPoint y: 561, endPoint x: 361, endPoint y: 358, distance: 277.0
click at [549, 561] on button "Add Pay Advice" at bounding box center [561, 562] width 86 height 23
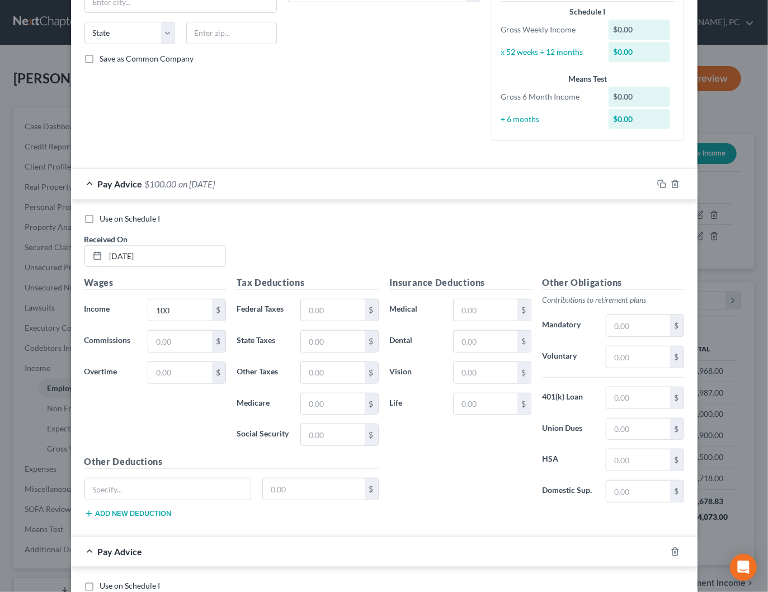
click at [215, 181] on span "on 08/05/2025" at bounding box center [197, 183] width 36 height 11
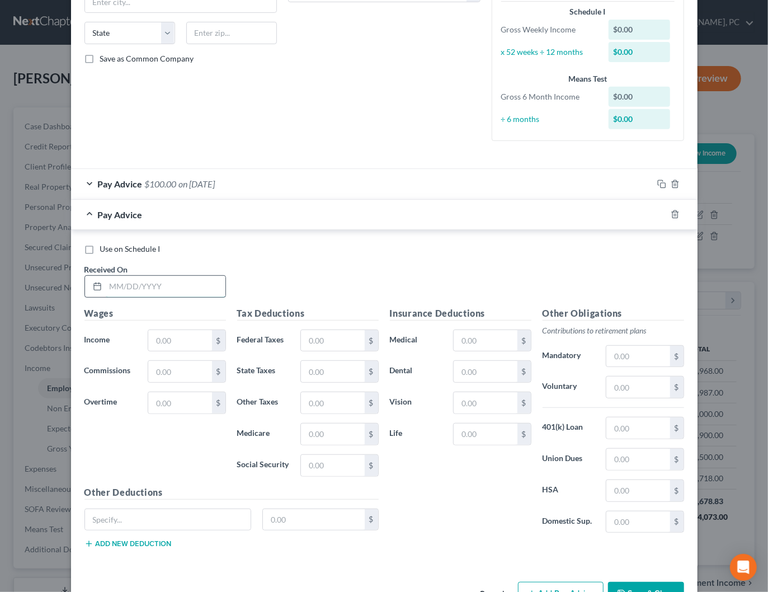
click at [177, 288] on input "text" at bounding box center [166, 286] width 120 height 21
click at [555, 583] on button "Add Pay Advice" at bounding box center [561, 593] width 86 height 23
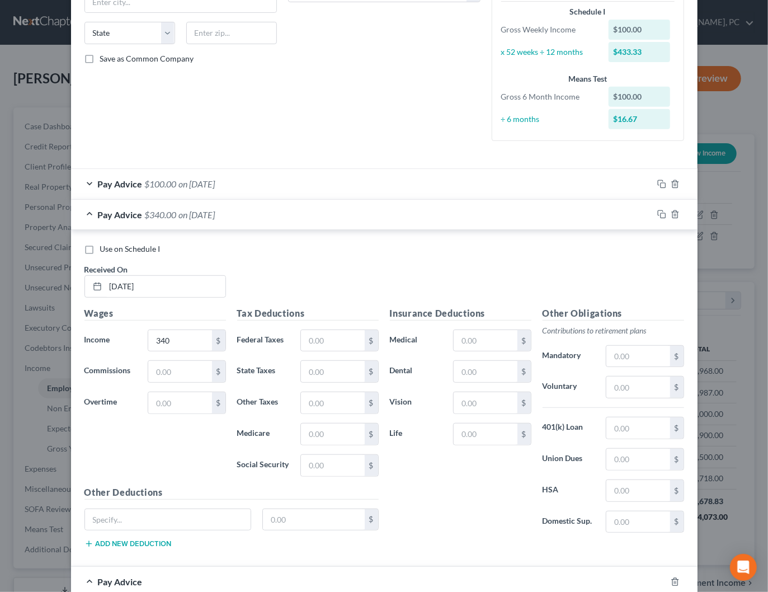
click at [272, 210] on div "Pay Advice $340.00 on 08/04/2025" at bounding box center [362, 215] width 582 height 30
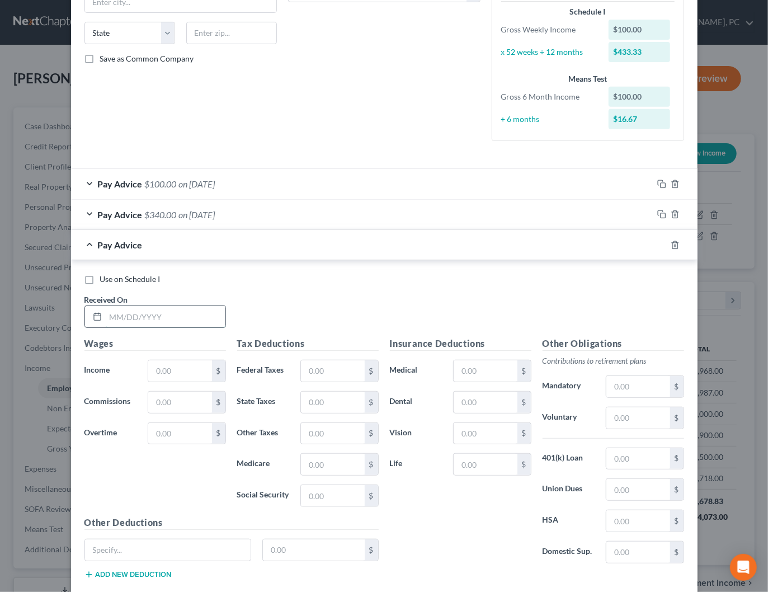
click at [190, 310] on input "text" at bounding box center [166, 316] width 120 height 21
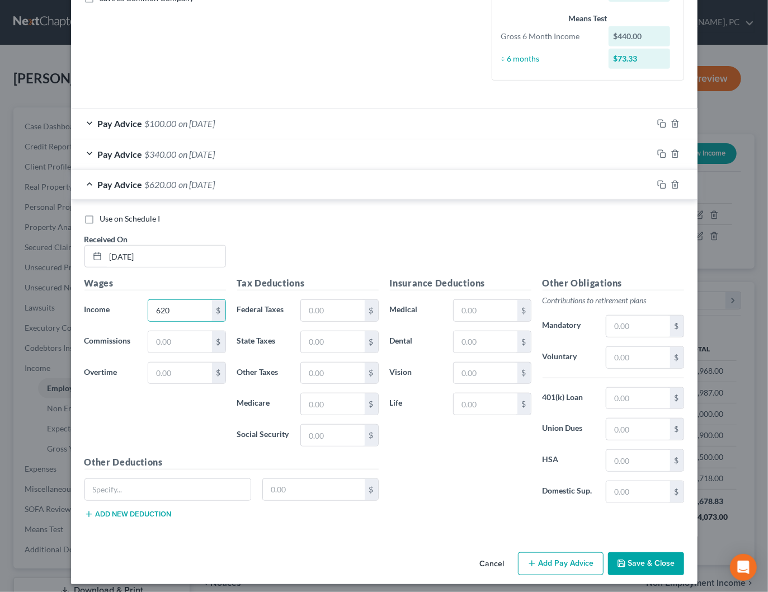
click at [532, 559] on icon "button" at bounding box center [531, 563] width 9 height 9
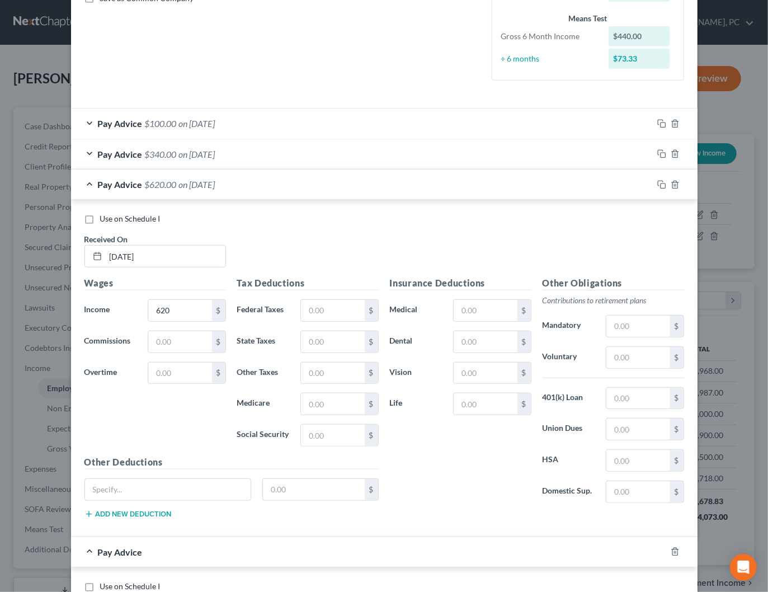
click at [303, 178] on div "Pay Advice $620.00 on 07/31/2025" at bounding box center [362, 184] width 582 height 30
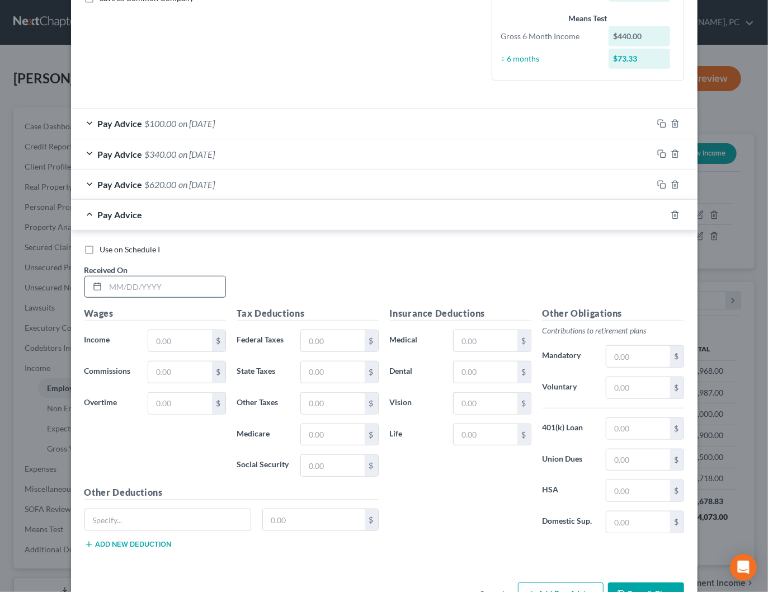
click at [194, 282] on input "text" at bounding box center [166, 286] width 120 height 21
click at [526, 582] on button "Add Pay Advice" at bounding box center [561, 593] width 86 height 23
click at [366, 216] on div "Pay Advice $500.00 on 07/24/2025" at bounding box center [362, 215] width 582 height 30
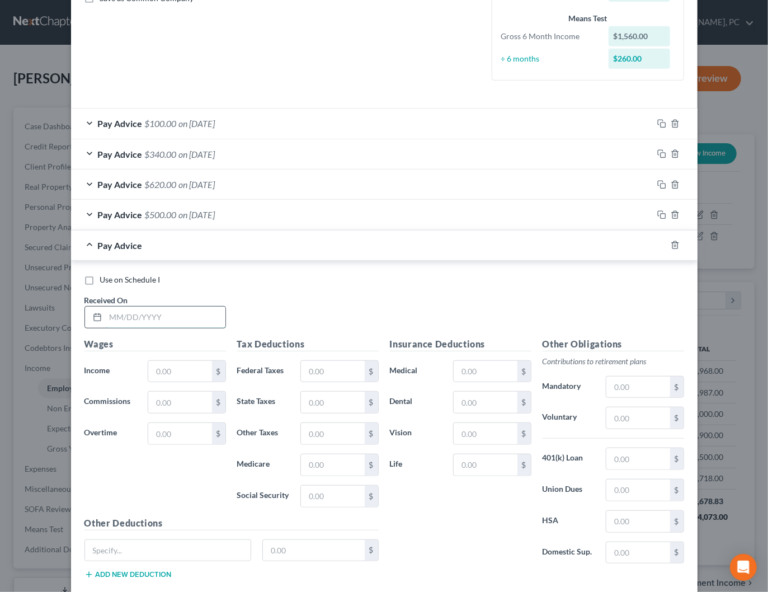
click at [172, 320] on input "text" at bounding box center [166, 316] width 120 height 21
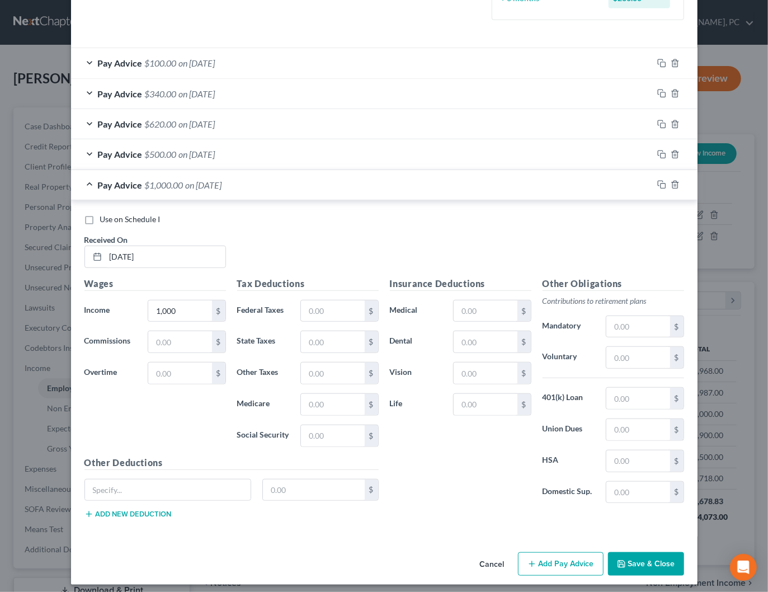
click at [546, 552] on button "Add Pay Advice" at bounding box center [561, 563] width 86 height 23
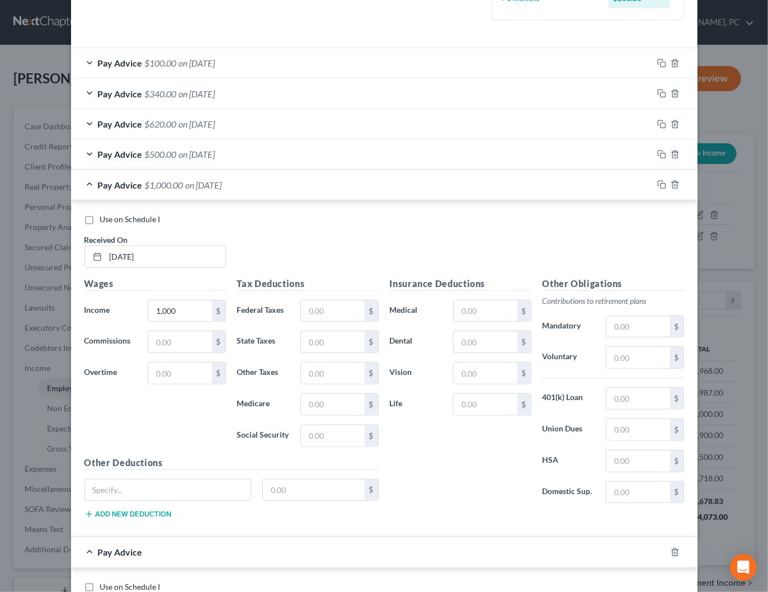
click at [304, 180] on div "Pay Advice $1,000.00 on 06/23/2025" at bounding box center [362, 185] width 582 height 30
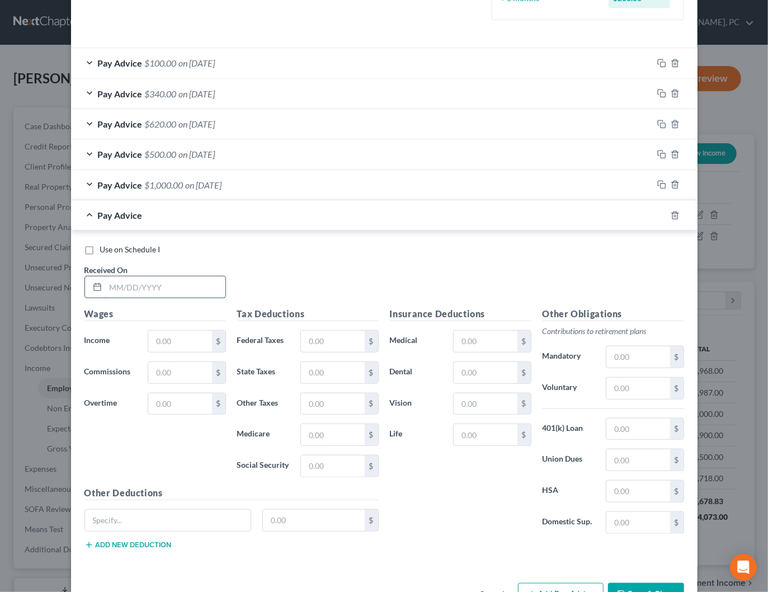
click at [184, 287] on input "text" at bounding box center [166, 286] width 120 height 21
click at [545, 583] on button "Add Pay Advice" at bounding box center [561, 594] width 86 height 23
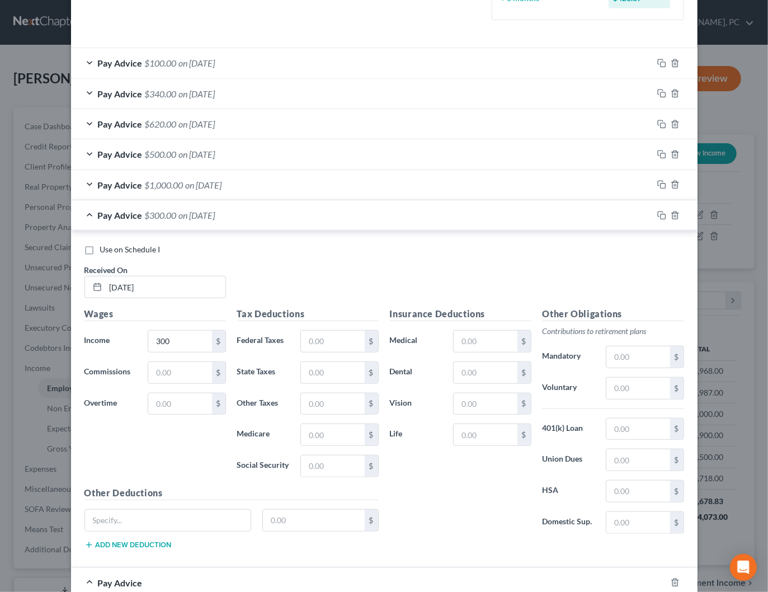
click at [256, 215] on div "Pay Advice $300.00 on 06/17/2025" at bounding box center [362, 215] width 582 height 30
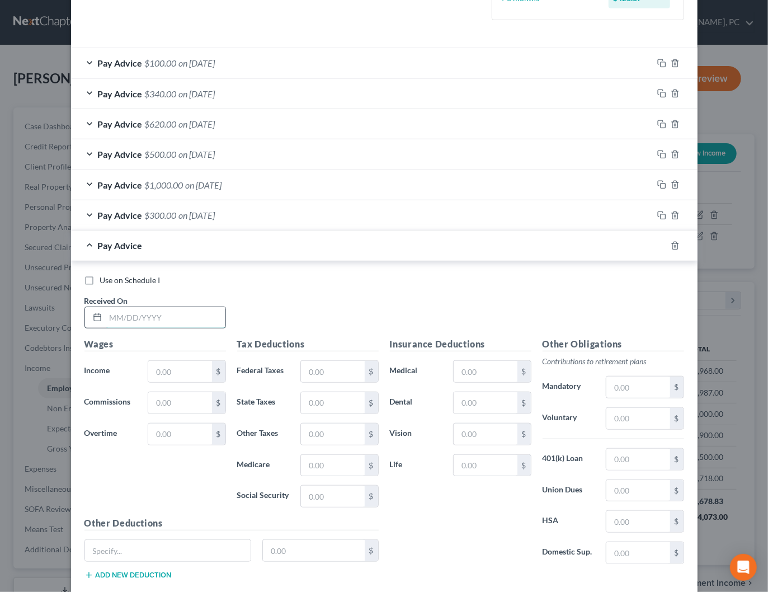
click at [199, 311] on input "text" at bounding box center [166, 317] width 120 height 21
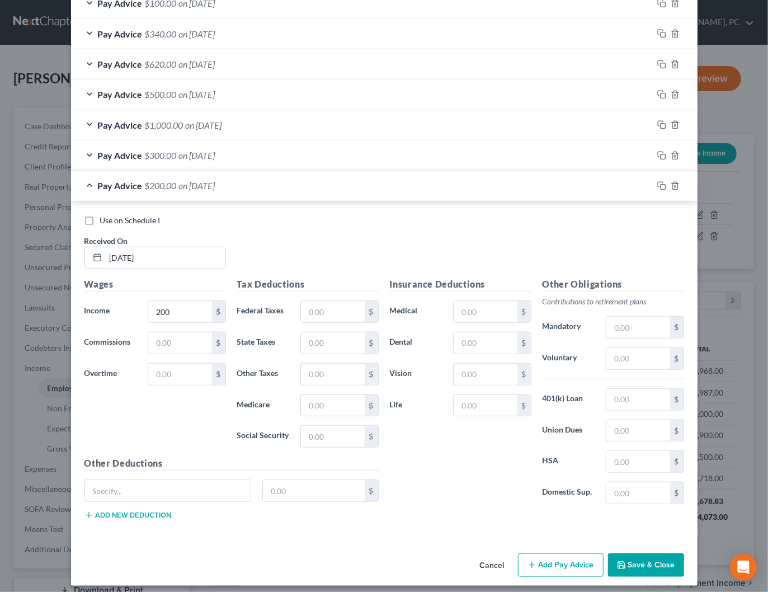
click at [556, 553] on button "Add Pay Advice" at bounding box center [561, 564] width 86 height 23
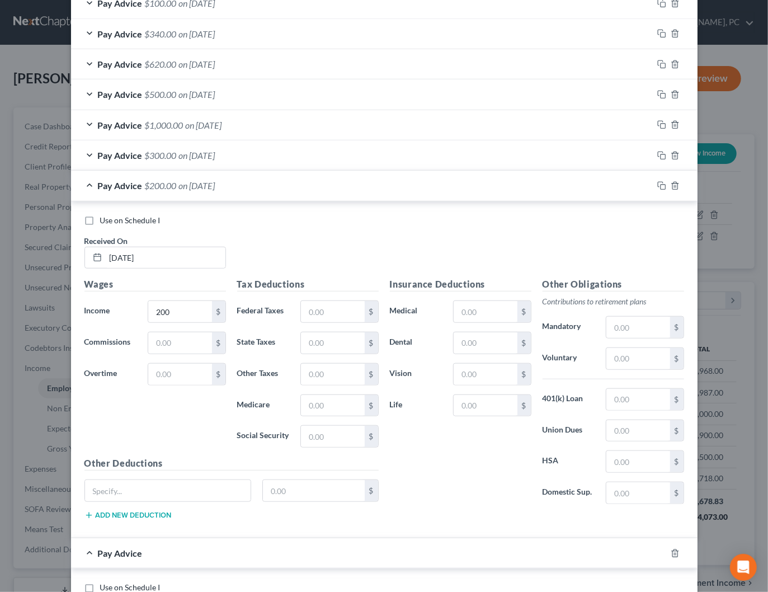
click at [252, 183] on div "Pay Advice $200.00 on 06/09/2025" at bounding box center [362, 186] width 582 height 30
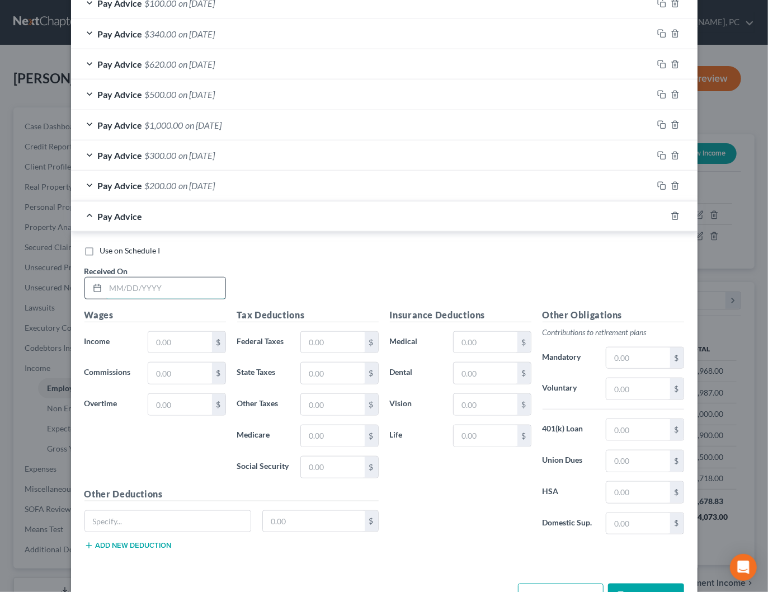
click at [171, 293] on input "text" at bounding box center [166, 287] width 120 height 21
click at [562, 583] on button "Add Pay Advice" at bounding box center [561, 594] width 86 height 23
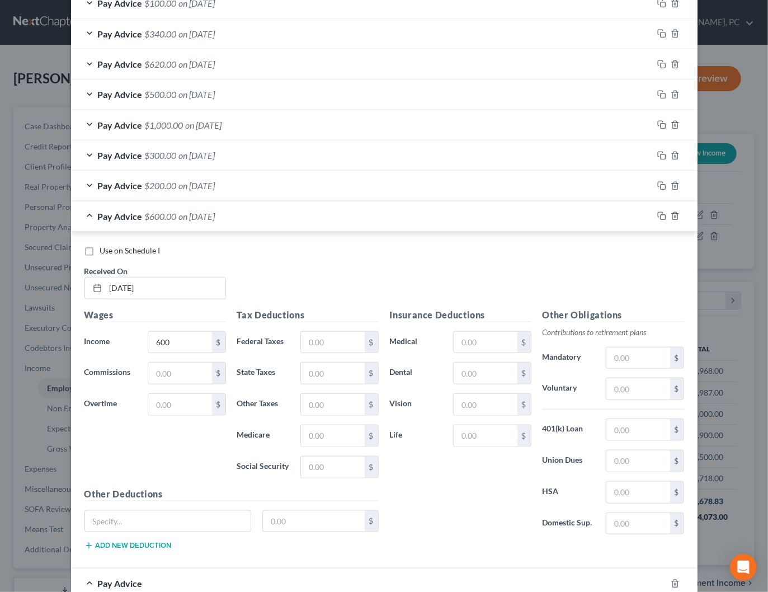
click at [364, 207] on div "Pay Advice $600.00 on 06/02/2025" at bounding box center [362, 216] width 582 height 30
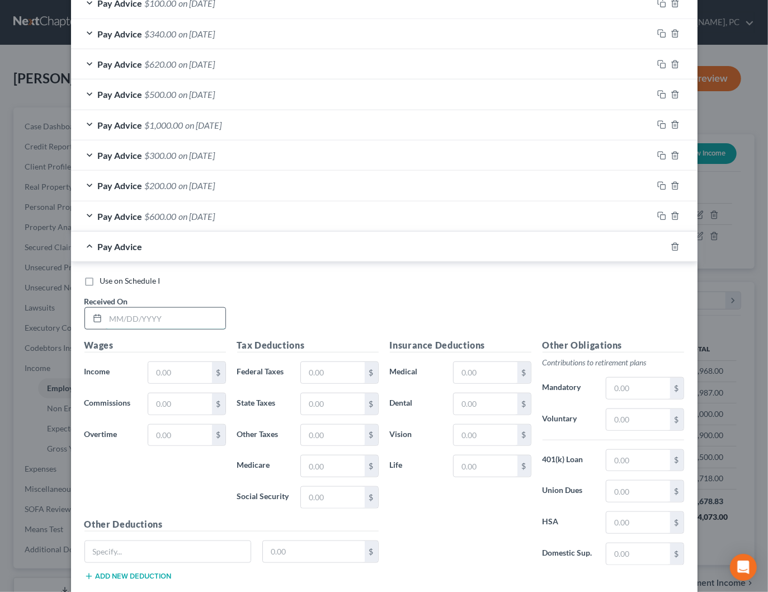
click at [193, 308] on input "text" at bounding box center [166, 318] width 120 height 21
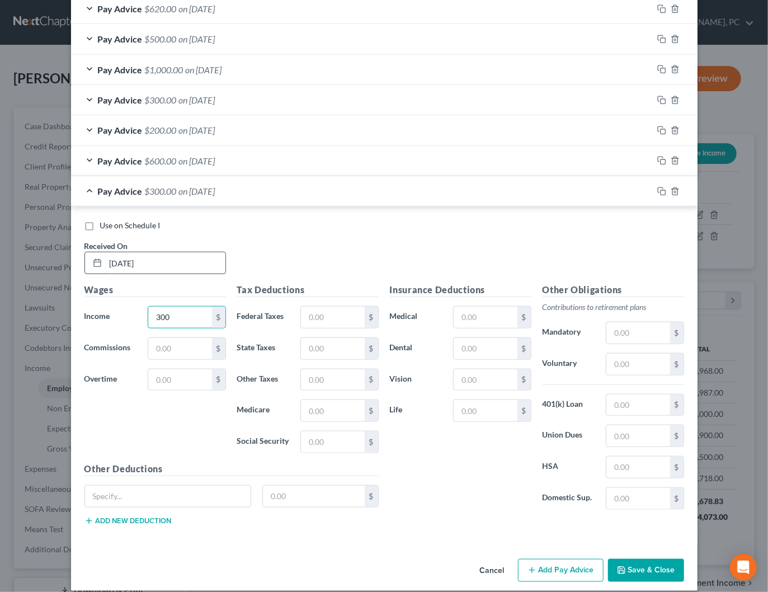
scroll to position [450, 0]
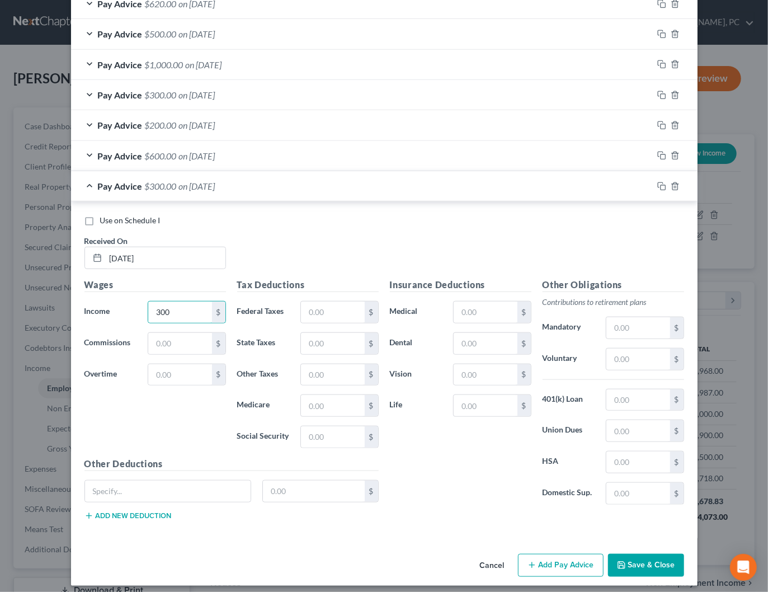
click at [553, 557] on button "Add Pay Advice" at bounding box center [561, 565] width 86 height 23
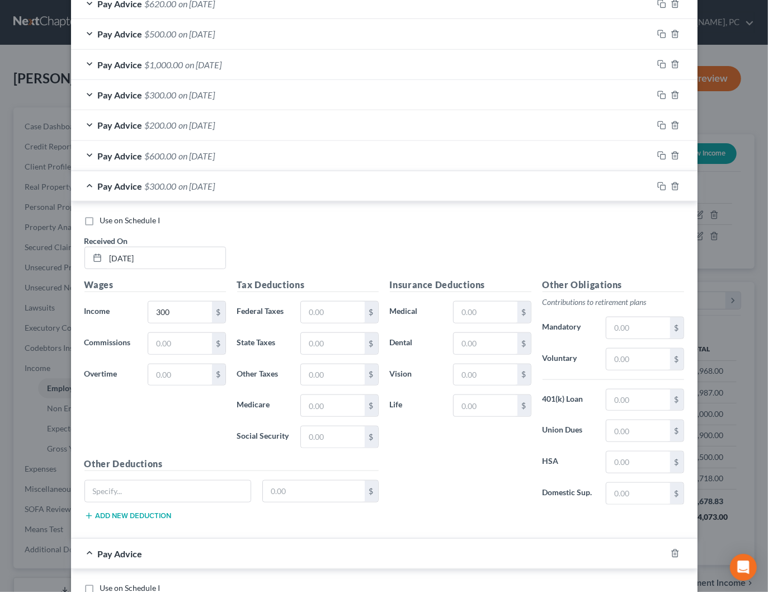
click at [218, 174] on div "Pay Advice $300.00 on 05/23/2025" at bounding box center [362, 186] width 582 height 30
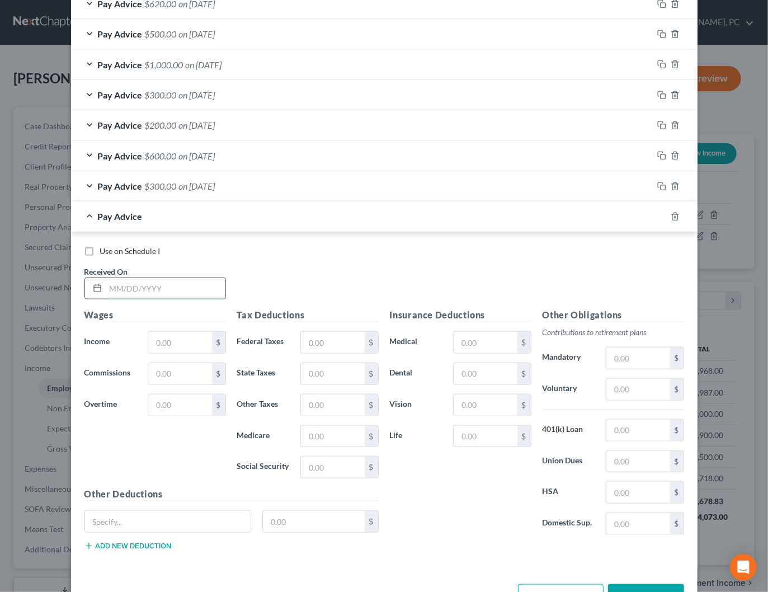
click at [176, 287] on input "text" at bounding box center [166, 288] width 120 height 21
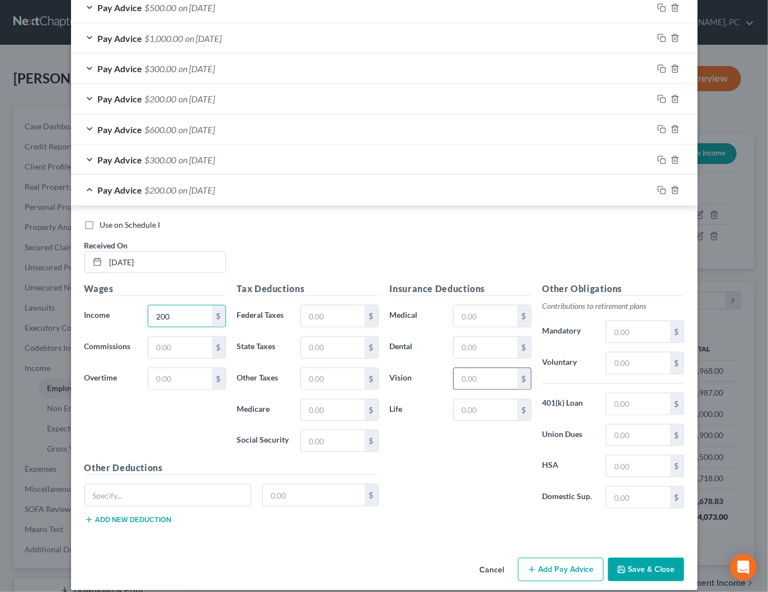
scroll to position [480, 0]
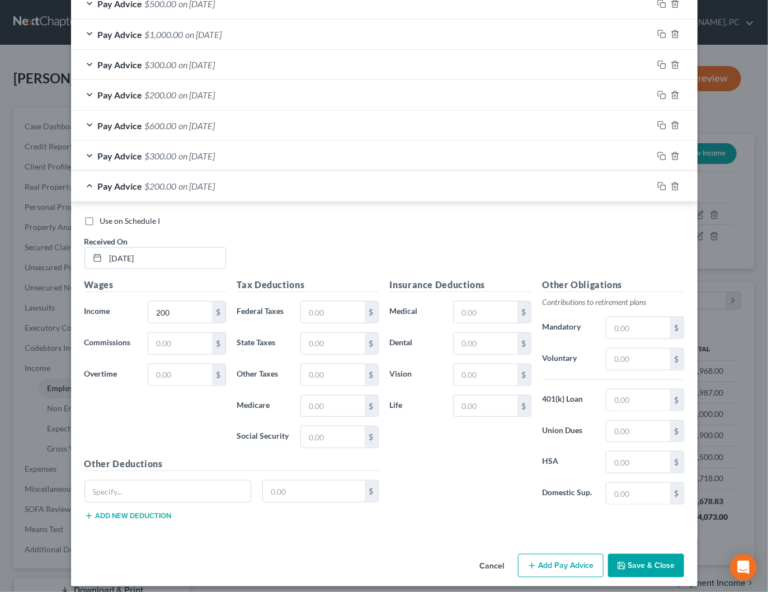
click at [545, 555] on button "Add Pay Advice" at bounding box center [561, 565] width 86 height 23
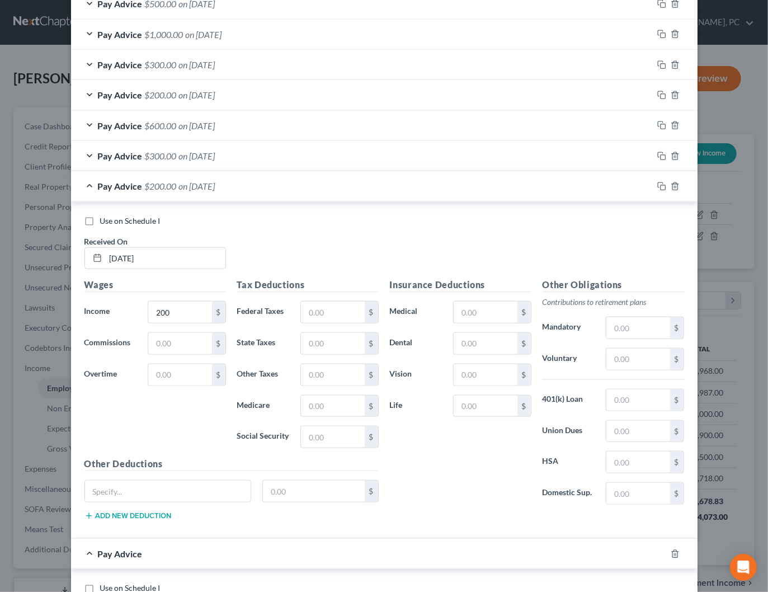
click at [358, 181] on div "Pay Advice $200.00 on 04/30/2025" at bounding box center [362, 186] width 582 height 30
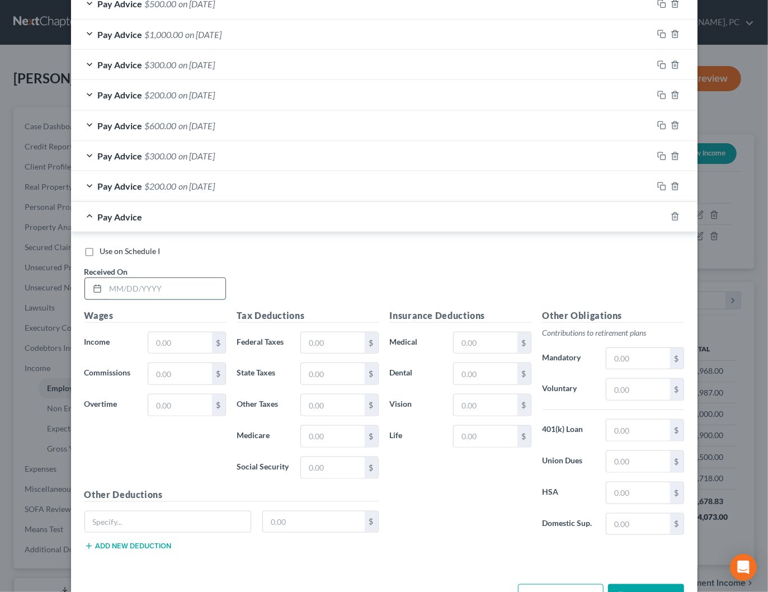
click at [150, 279] on input "text" at bounding box center [166, 288] width 120 height 21
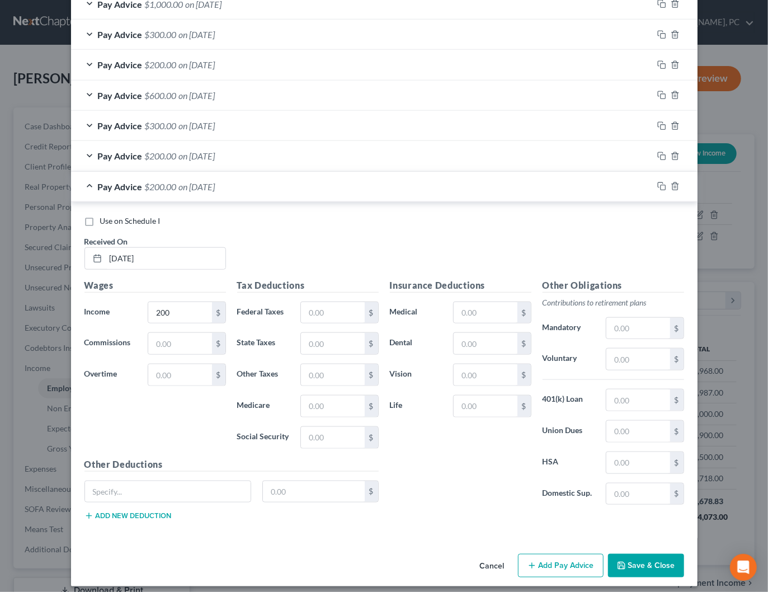
drag, startPoint x: 554, startPoint y: 559, endPoint x: 334, endPoint y: 262, distance: 369.9
click at [554, 559] on button "Add Pay Advice" at bounding box center [561, 565] width 86 height 23
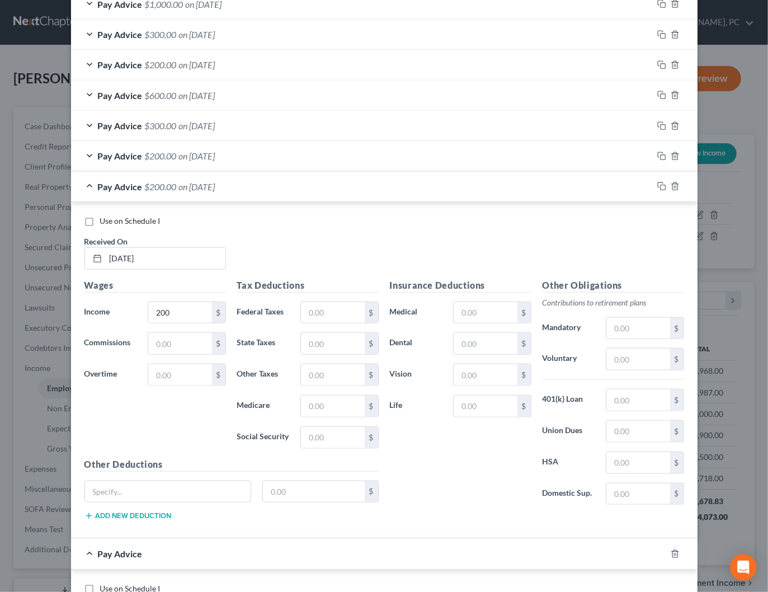
click at [215, 181] on span "on 04/29/2025" at bounding box center [197, 186] width 36 height 11
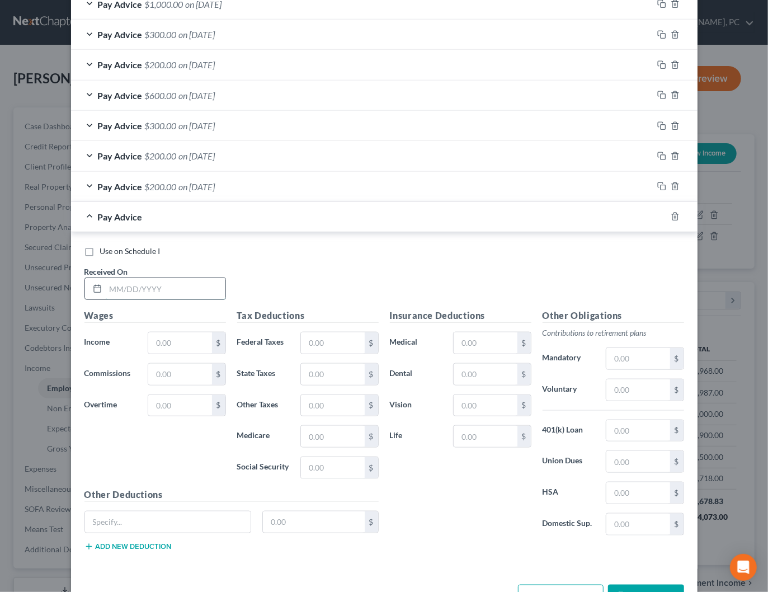
click at [178, 280] on input "text" at bounding box center [166, 288] width 120 height 21
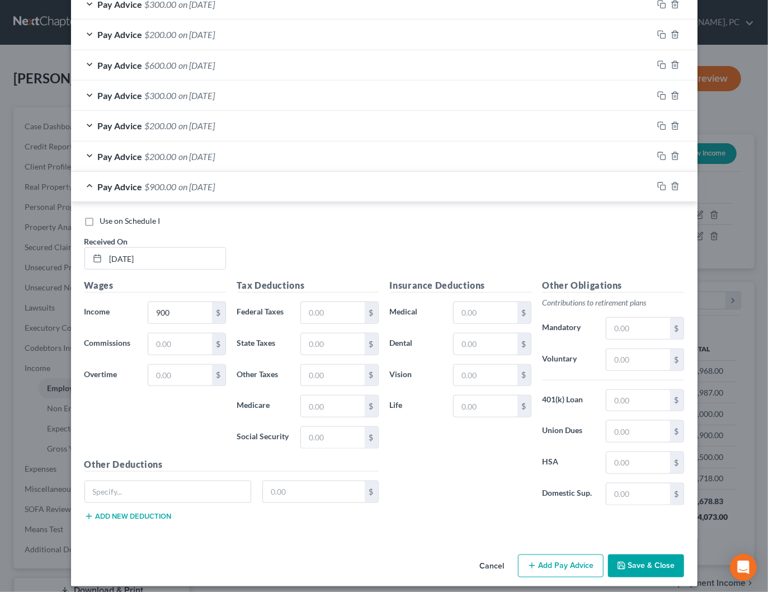
click at [569, 558] on button "Add Pay Advice" at bounding box center [561, 565] width 86 height 23
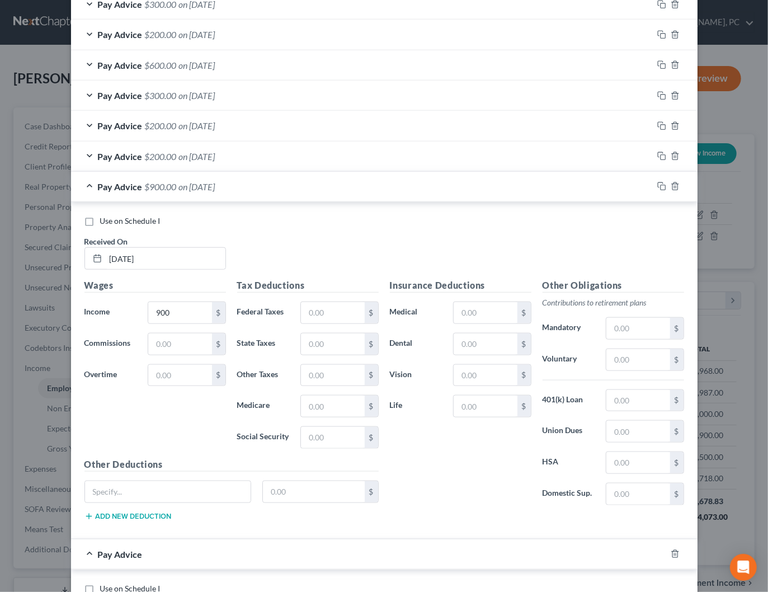
click at [215, 181] on span "on 04/24/2025" at bounding box center [197, 186] width 36 height 11
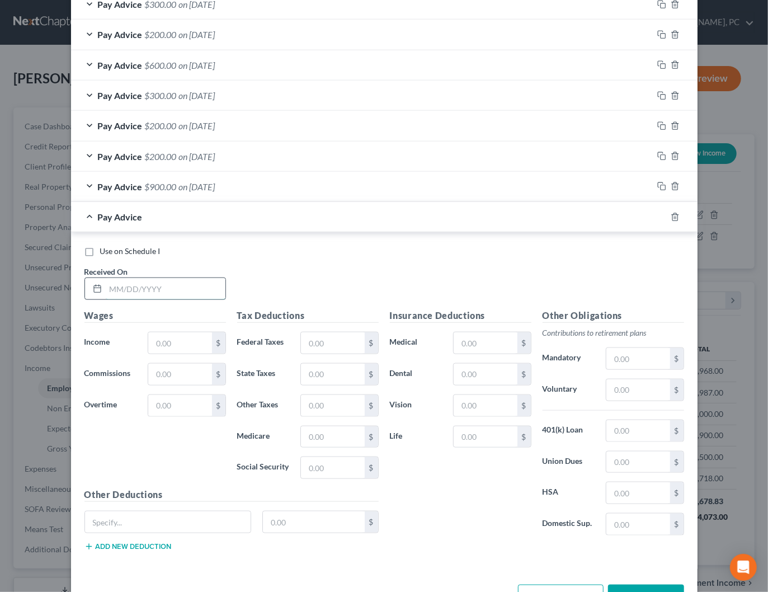
click at [188, 284] on input "text" at bounding box center [166, 288] width 120 height 21
click at [392, 252] on div "Use on Schedule I" at bounding box center [384, 251] width 600 height 11
click at [314, 221] on div "Pay Advice $3,800.00 on 04/17/2025" at bounding box center [362, 217] width 582 height 30
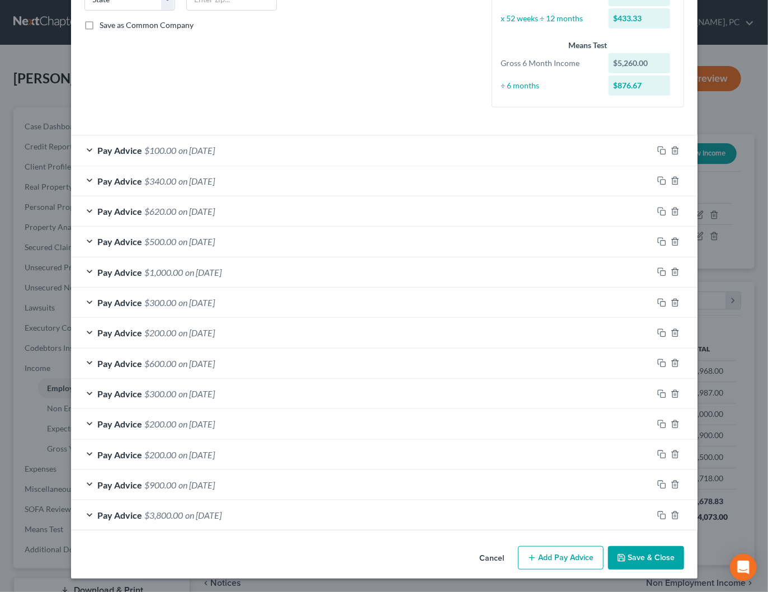
scroll to position [238, 0]
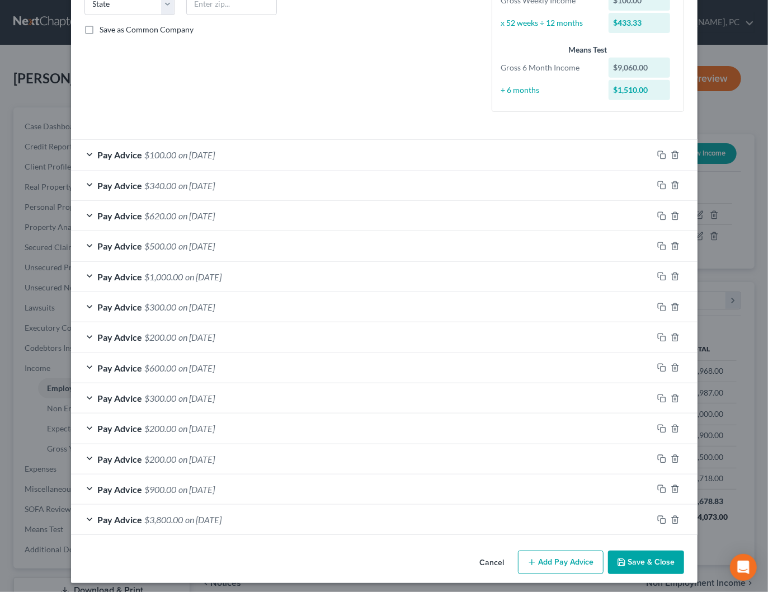
click at [174, 214] on span "$620.00" at bounding box center [161, 215] width 32 height 11
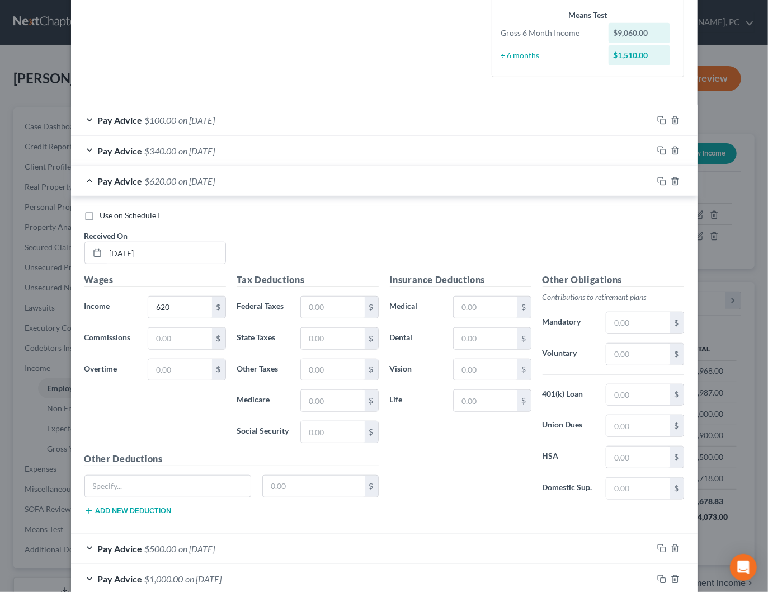
scroll to position [262, 0]
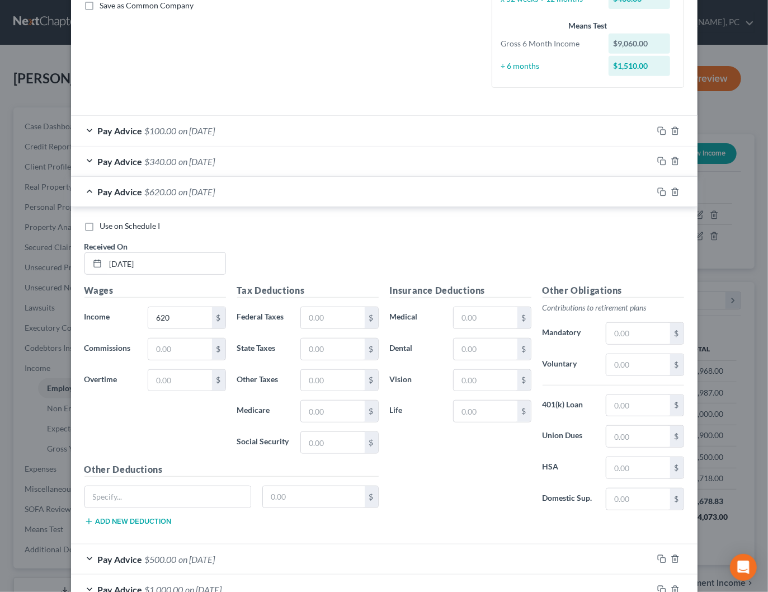
click at [153, 223] on span "Use on Schedule I" at bounding box center [130, 226] width 60 height 10
click at [112, 223] on input "Use on Schedule I" at bounding box center [108, 223] width 7 height 7
click at [273, 195] on span "- Use on Schedule I" at bounding box center [251, 191] width 67 height 11
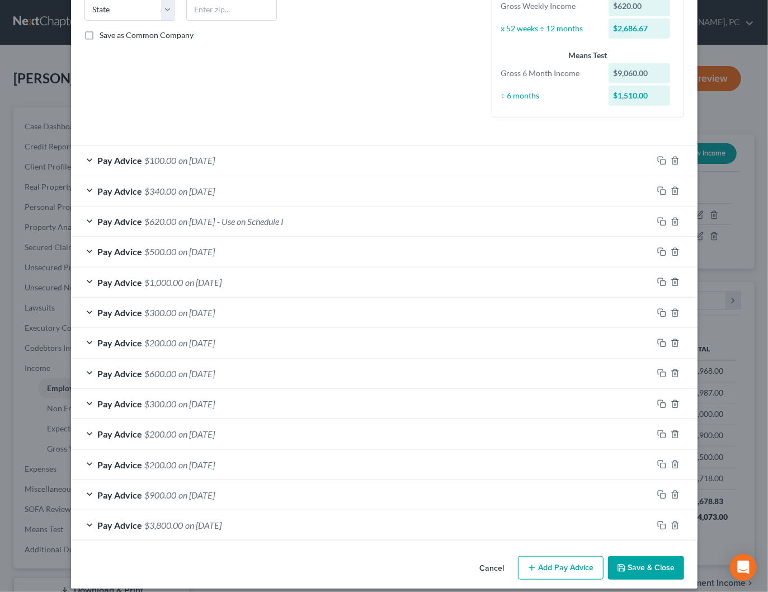
scroll to position [238, 0]
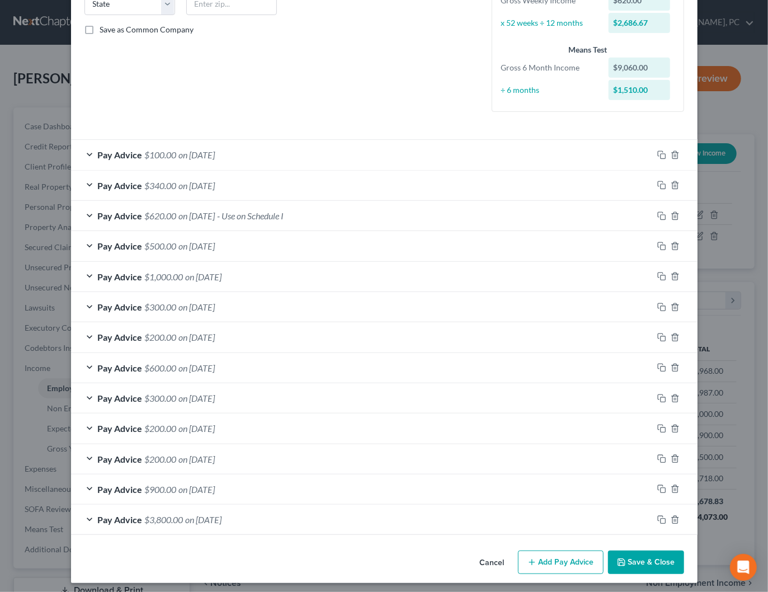
click at [644, 561] on button "Save & Close" at bounding box center [646, 561] width 76 height 23
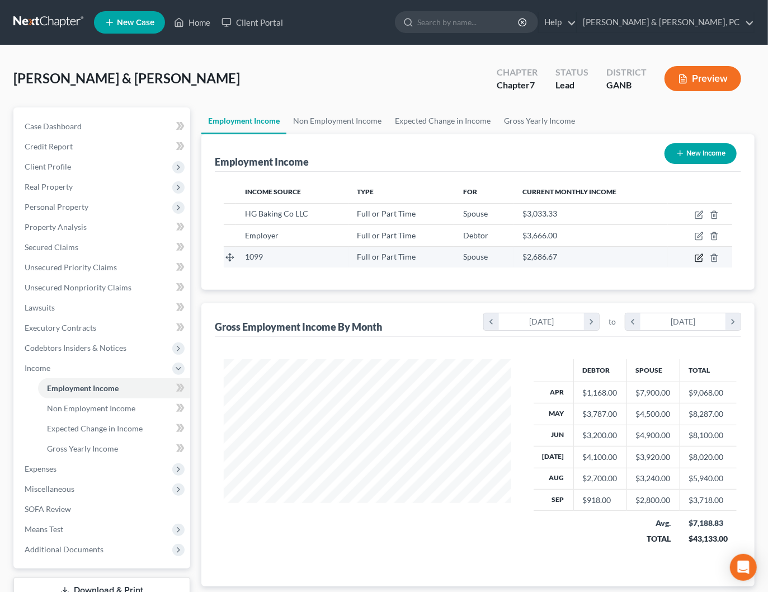
click at [700, 256] on icon "button" at bounding box center [699, 256] width 5 height 5
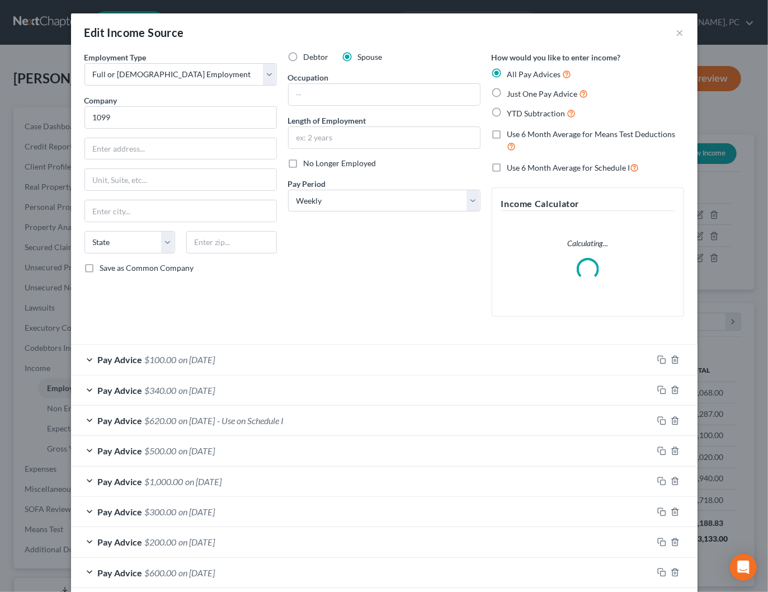
click at [684, 32] on div "Edit Income Source ×" at bounding box center [384, 32] width 626 height 38
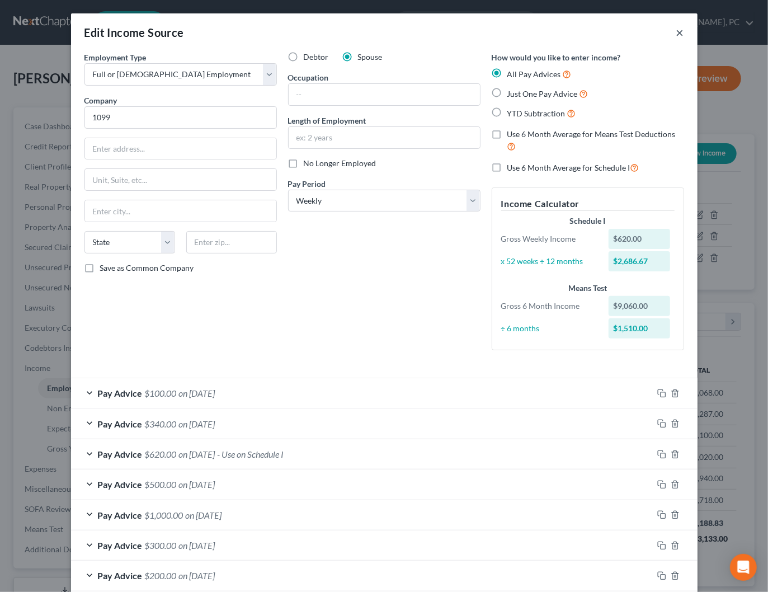
click at [680, 31] on button "×" at bounding box center [680, 32] width 8 height 13
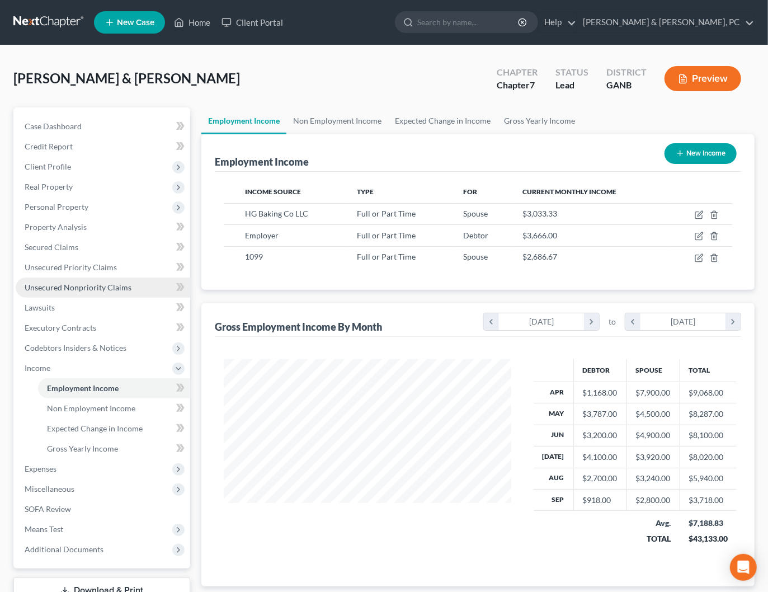
click at [50, 285] on span "Unsecured Nonpriority Claims" at bounding box center [78, 287] width 107 height 10
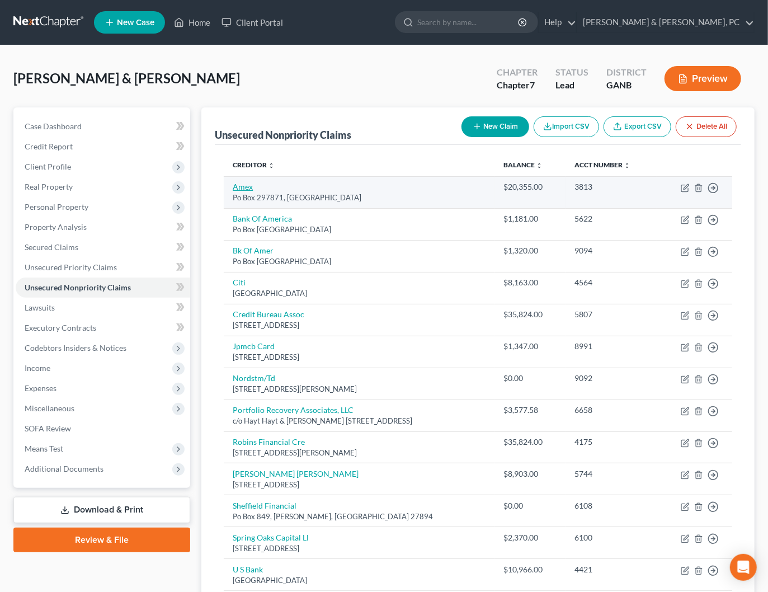
click at [247, 188] on link "Amex" at bounding box center [243, 187] width 20 height 10
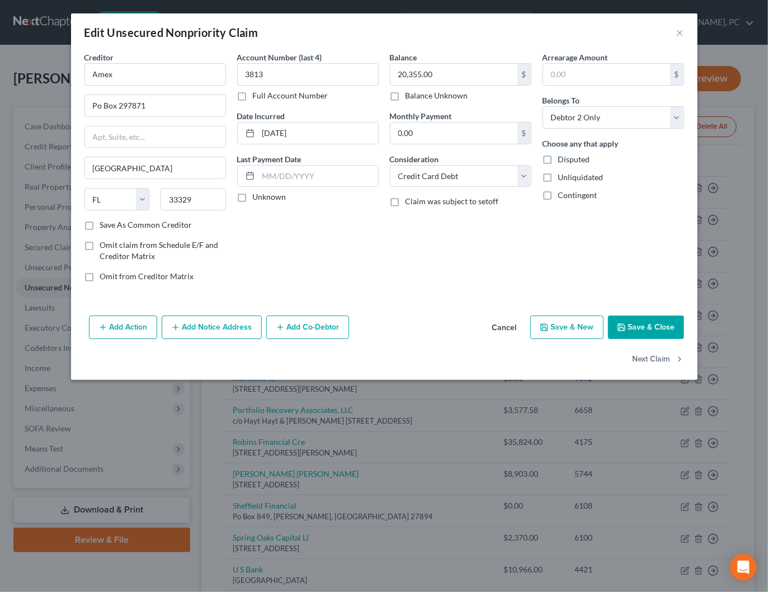
click at [268, 98] on label "Full Account Number" at bounding box center [291, 95] width 76 height 11
click at [265, 97] on input "Full Account Number" at bounding box center [260, 93] width 7 height 7
click at [270, 75] on input "3813" at bounding box center [308, 74] width 142 height 22
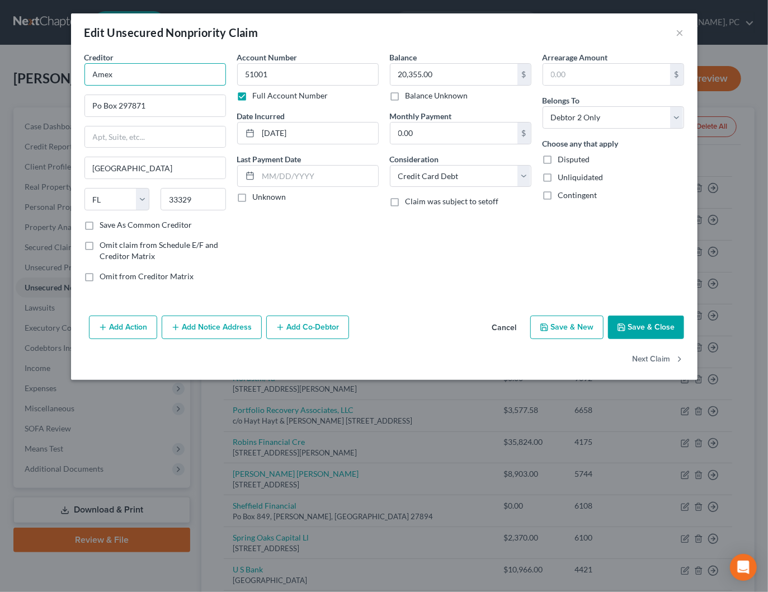
click at [172, 79] on input "Amex" at bounding box center [155, 74] width 142 height 22
click at [445, 69] on input "20,355.00" at bounding box center [453, 74] width 127 height 21
click at [444, 72] on input "20,355.00" at bounding box center [453, 74] width 127 height 21
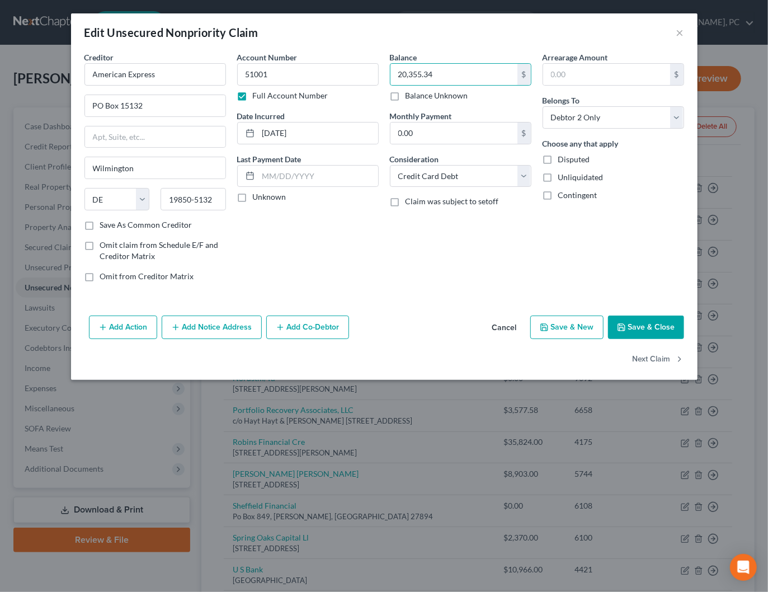
click at [643, 333] on button "Save & Close" at bounding box center [646, 326] width 76 height 23
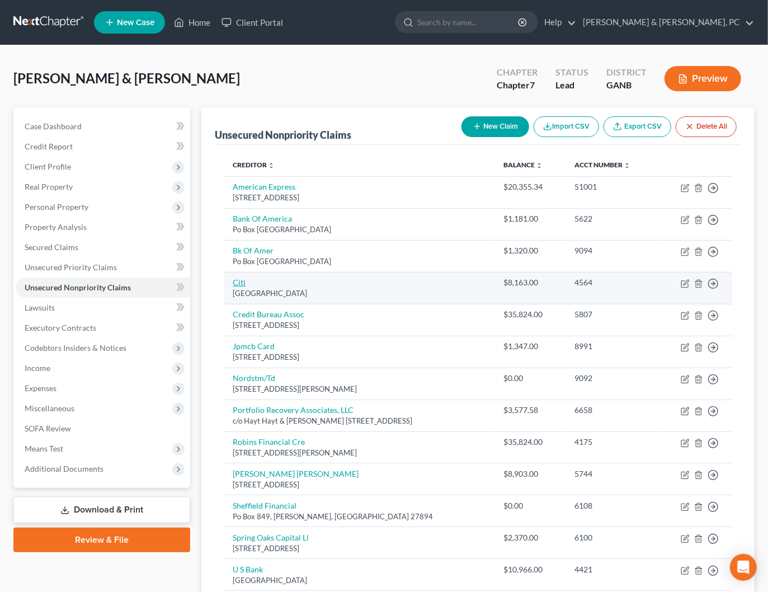
click at [241, 280] on link "Citi" at bounding box center [239, 282] width 13 height 10
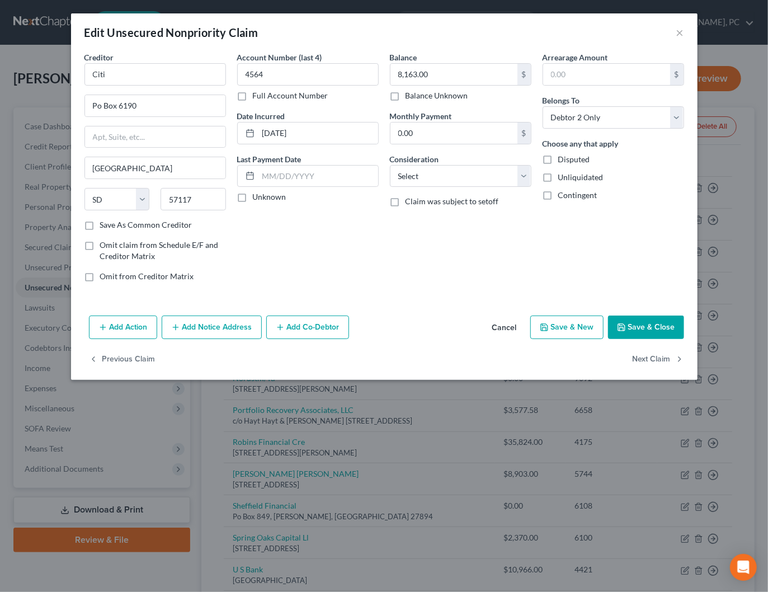
click at [493, 323] on button "Cancel" at bounding box center [504, 328] width 43 height 22
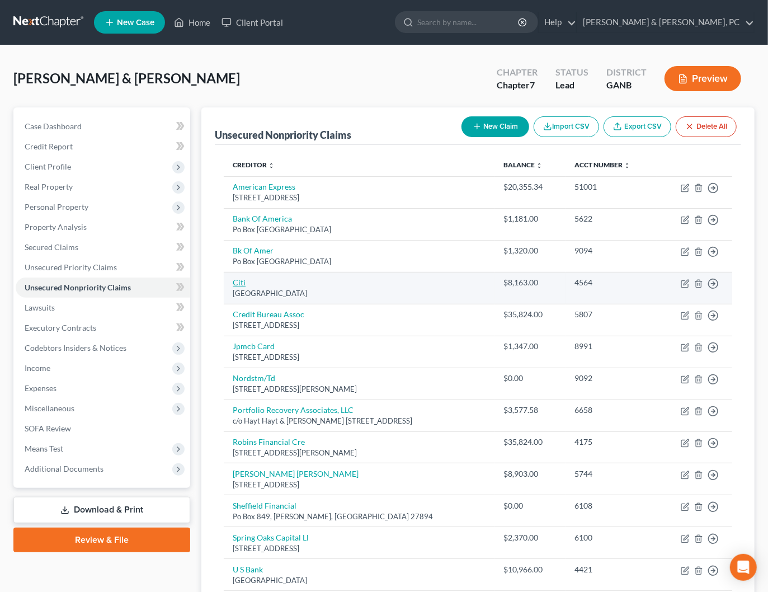
click at [243, 284] on link "Citi" at bounding box center [239, 282] width 13 height 10
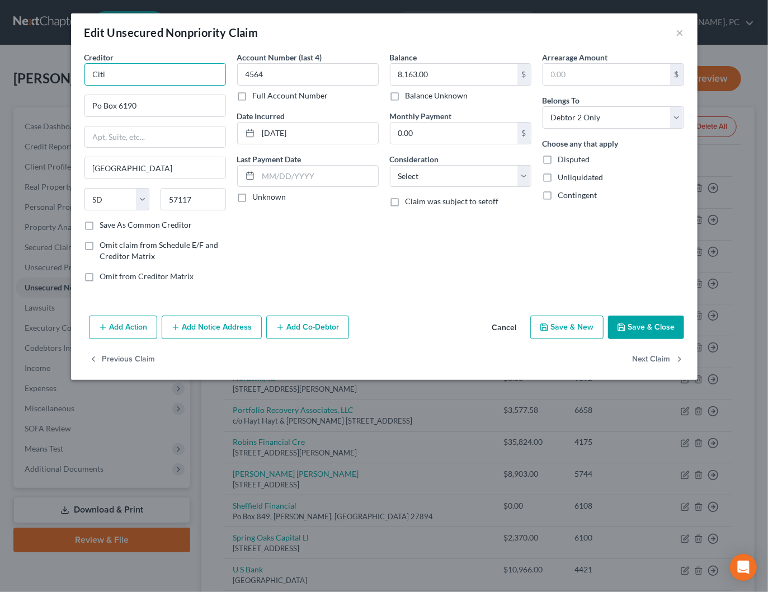
click at [169, 74] on input "Citi" at bounding box center [155, 74] width 142 height 22
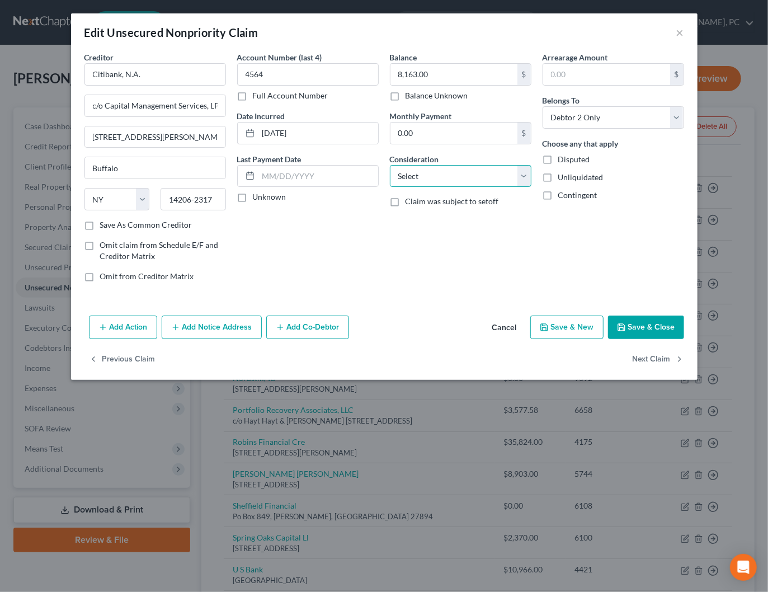
click at [436, 180] on select "Select Cable / Satellite Services Collection Agency Credit Card Debt Debt Couns…" at bounding box center [461, 176] width 142 height 22
click at [390, 165] on select "Select Cable / Satellite Services Collection Agency Credit Card Debt Debt Couns…" at bounding box center [461, 176] width 142 height 22
click at [447, 77] on input "8,163.00" at bounding box center [453, 74] width 127 height 21
click at [435, 72] on input "8,163.00" at bounding box center [453, 74] width 127 height 21
drag, startPoint x: 428, startPoint y: 74, endPoint x: 421, endPoint y: 73, distance: 7.3
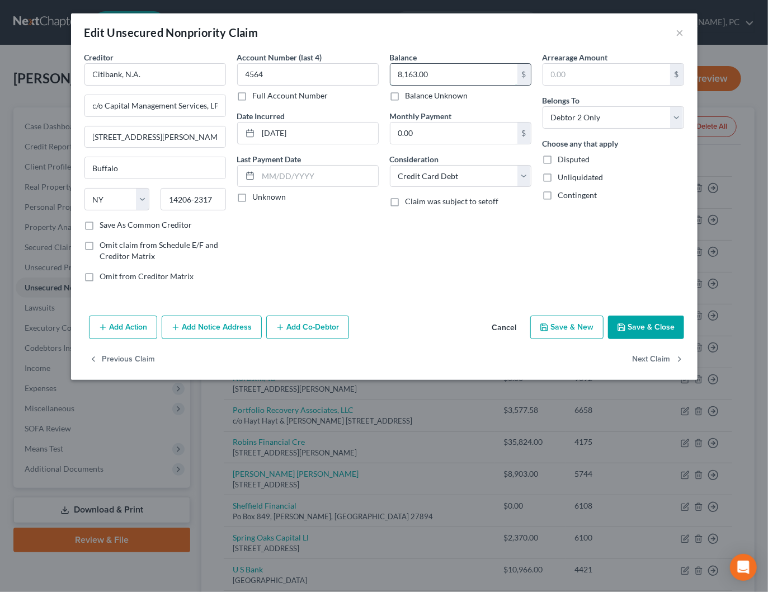
click at [421, 73] on input "8,163.00" at bounding box center [453, 74] width 127 height 21
click at [656, 326] on button "Save & Close" at bounding box center [646, 326] width 76 height 23
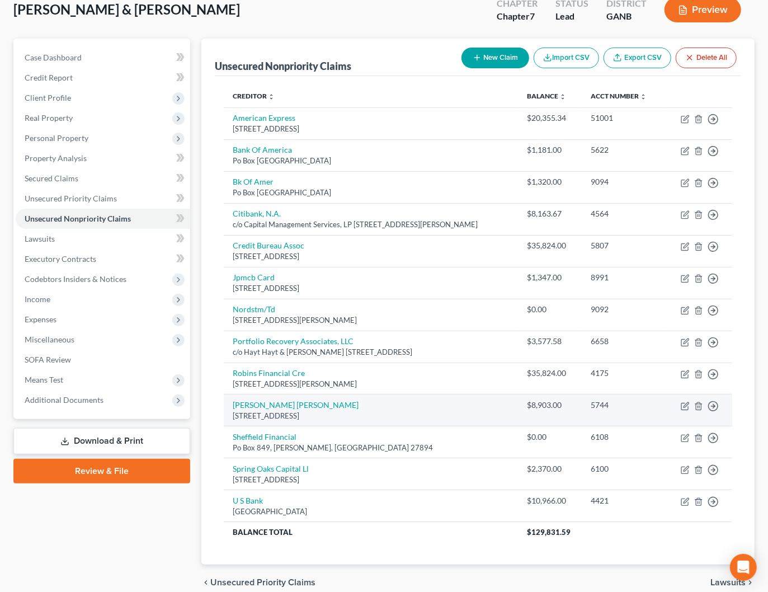
scroll to position [70, 0]
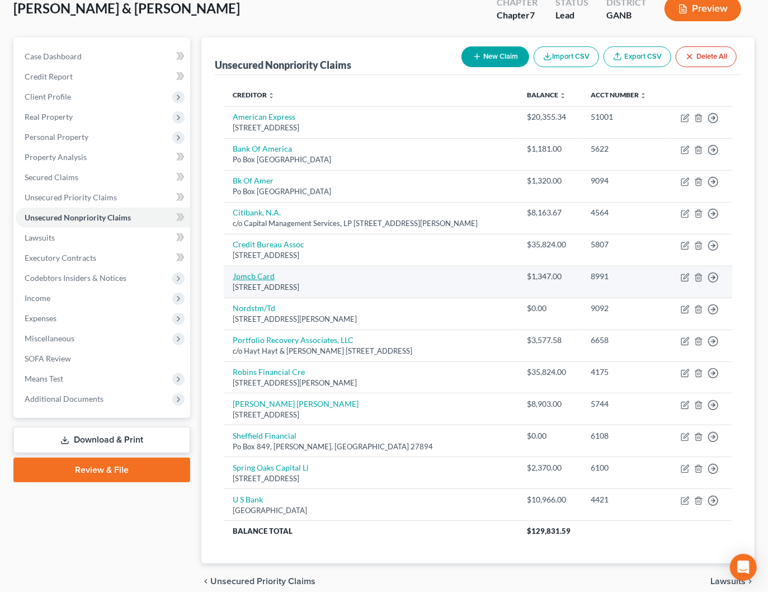
click at [256, 275] on link "Jpmcb Card" at bounding box center [254, 276] width 42 height 10
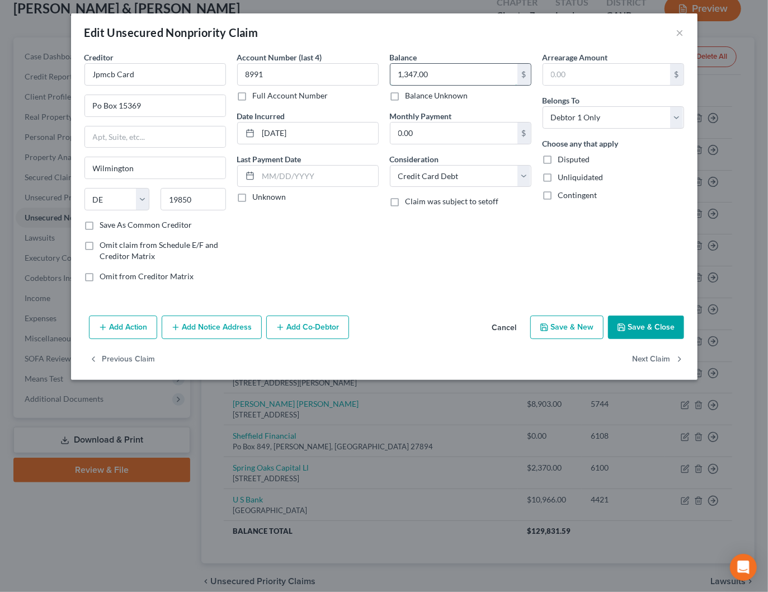
click at [444, 72] on input "1,347.00" at bounding box center [453, 74] width 127 height 21
click at [433, 72] on input "1,347.00" at bounding box center [453, 74] width 127 height 21
click at [162, 109] on input "Po Box 15369" at bounding box center [155, 105] width 140 height 21
drag, startPoint x: 173, startPoint y: 102, endPoint x: 125, endPoint y: 104, distance: 48.2
click at [125, 104] on input "Po Box 15369" at bounding box center [155, 105] width 140 height 21
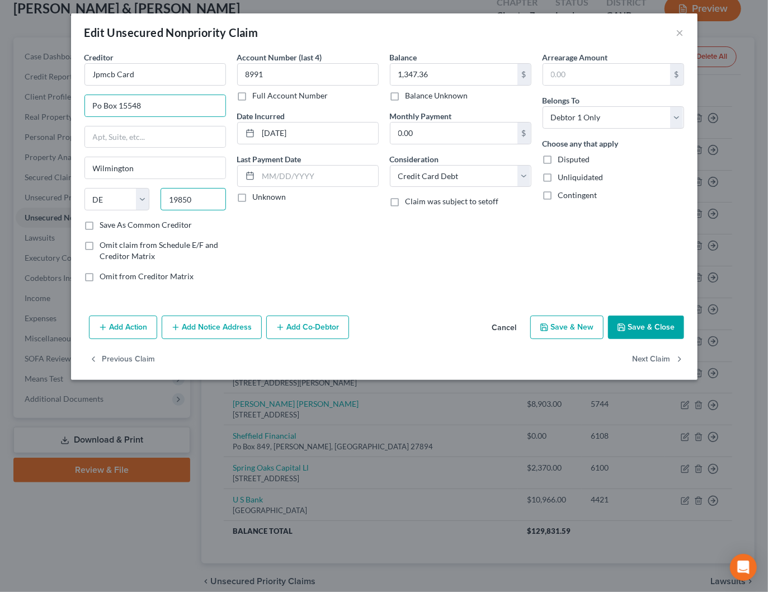
click at [200, 200] on input "19850" at bounding box center [193, 199] width 65 height 22
drag, startPoint x: 201, startPoint y: 197, endPoint x: 181, endPoint y: 197, distance: 19.6
click at [181, 197] on input "19850" at bounding box center [193, 199] width 65 height 22
click at [631, 322] on button "Save & Close" at bounding box center [646, 326] width 76 height 23
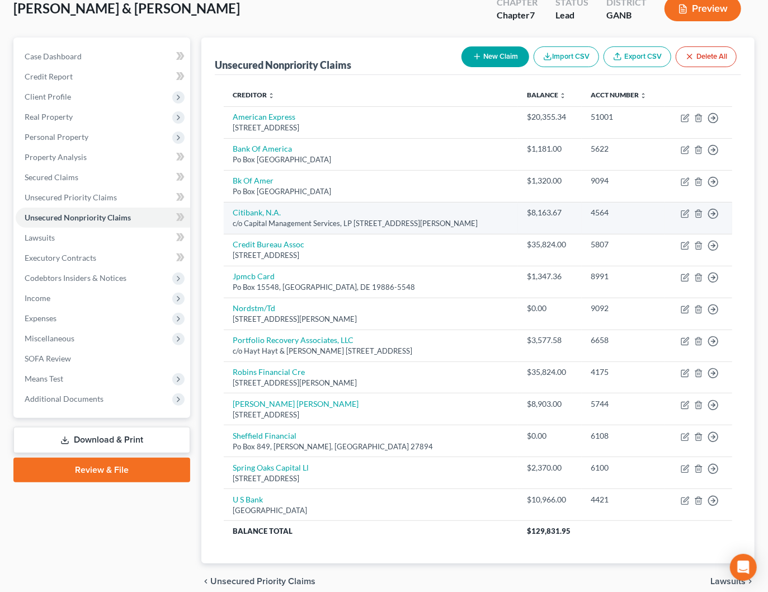
click at [246, 205] on td "Citibank, N.A. c/o Capital Management Services, LP 698 1/2 South Ogden Street, …" at bounding box center [371, 218] width 294 height 32
click at [251, 211] on link "Citibank, N.A." at bounding box center [257, 212] width 48 height 10
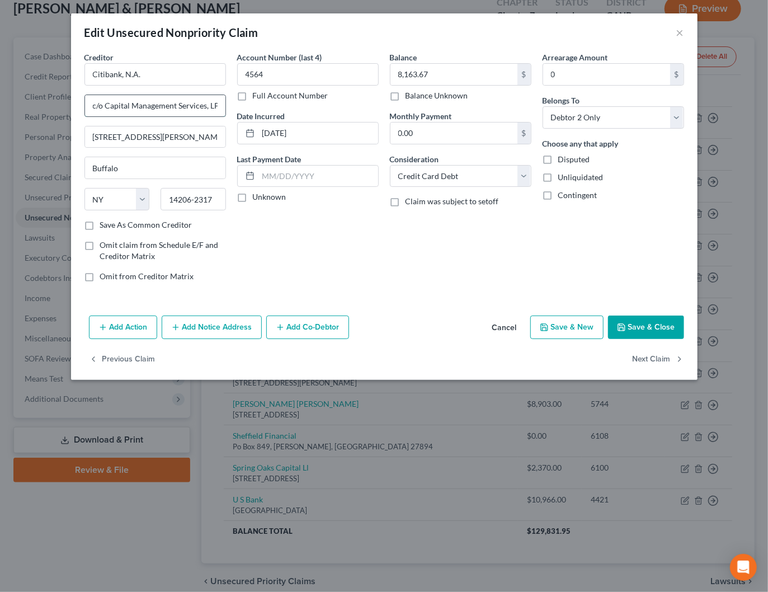
click at [158, 107] on input "c/o Capital Management Services, LP" at bounding box center [155, 105] width 140 height 21
drag, startPoint x: 110, startPoint y: 106, endPoint x: 329, endPoint y: 105, distance: 219.2
click at [329, 105] on div "Creditor * Citibank, N.A. c/o Capital Management Services, LP 698 1/2 South Ogd…" at bounding box center [384, 170] width 611 height 239
click at [297, 280] on div "Account Number (last 4) 4564 Full Account Number Date Incurred 02-03-2014 Last …" at bounding box center [308, 170] width 153 height 239
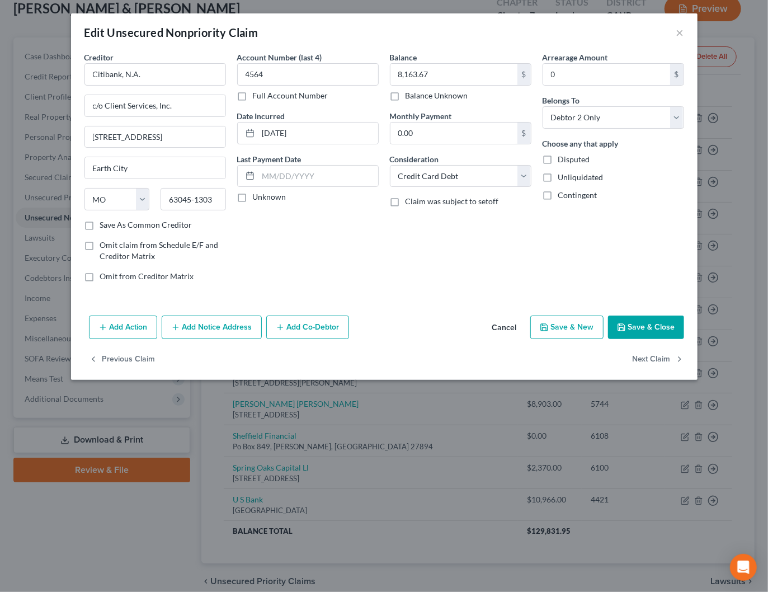
click at [171, 221] on label "Save As Common Creditor" at bounding box center [146, 224] width 92 height 11
click at [112, 221] on input "Save As Common Creditor" at bounding box center [108, 222] width 7 height 7
drag, startPoint x: 633, startPoint y: 317, endPoint x: 757, endPoint y: 192, distance: 175.6
click at [634, 317] on button "Save & Close" at bounding box center [646, 326] width 76 height 23
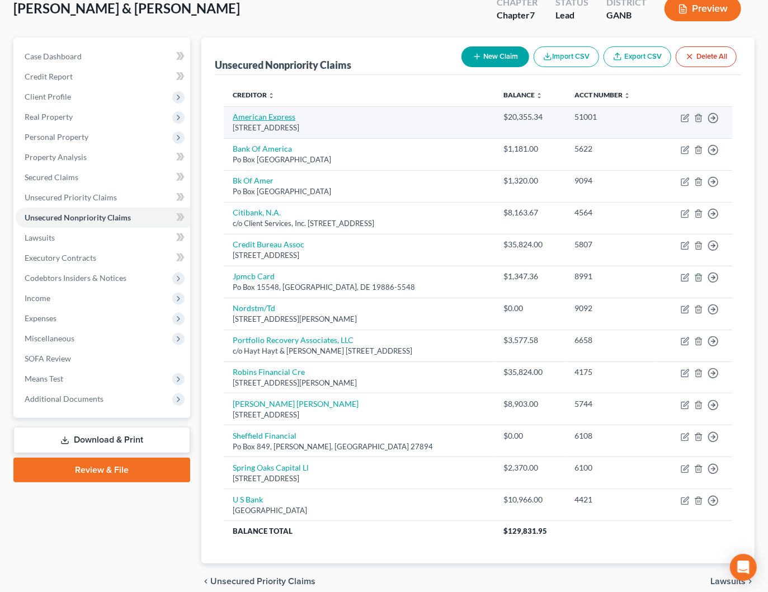
click at [282, 118] on link "American Express" at bounding box center [264, 117] width 63 height 10
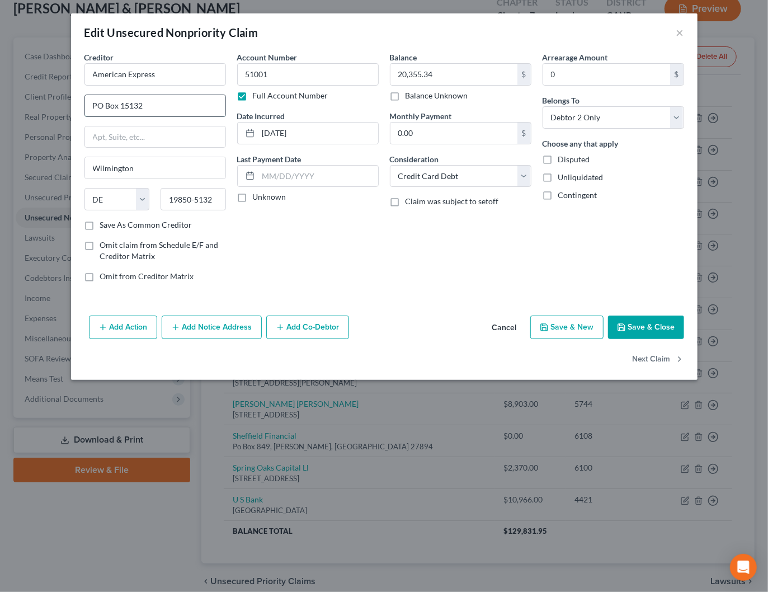
click at [187, 107] on input "PO Box 15132" at bounding box center [155, 105] width 140 height 21
click at [142, 222] on label "Save As Common Creditor" at bounding box center [146, 224] width 92 height 11
click at [112, 222] on input "Save As Common Creditor" at bounding box center [108, 222] width 7 height 7
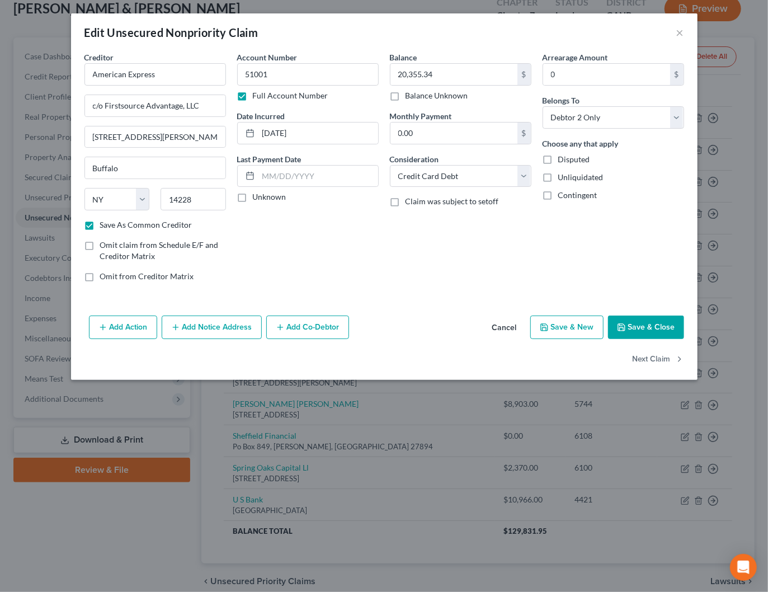
click at [639, 322] on button "Save & Close" at bounding box center [646, 326] width 76 height 23
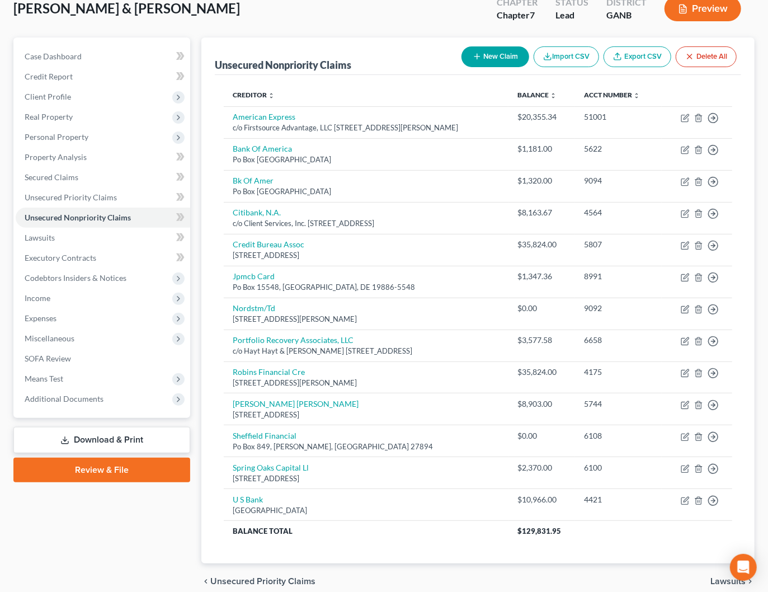
click at [490, 59] on button "New Claim" at bounding box center [495, 56] width 68 height 21
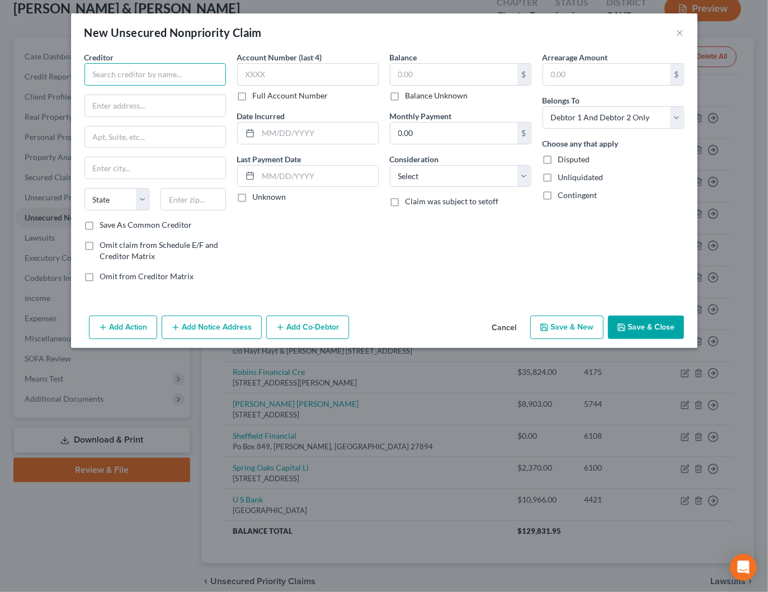
click at [197, 72] on input "text" at bounding box center [155, 74] width 142 height 22
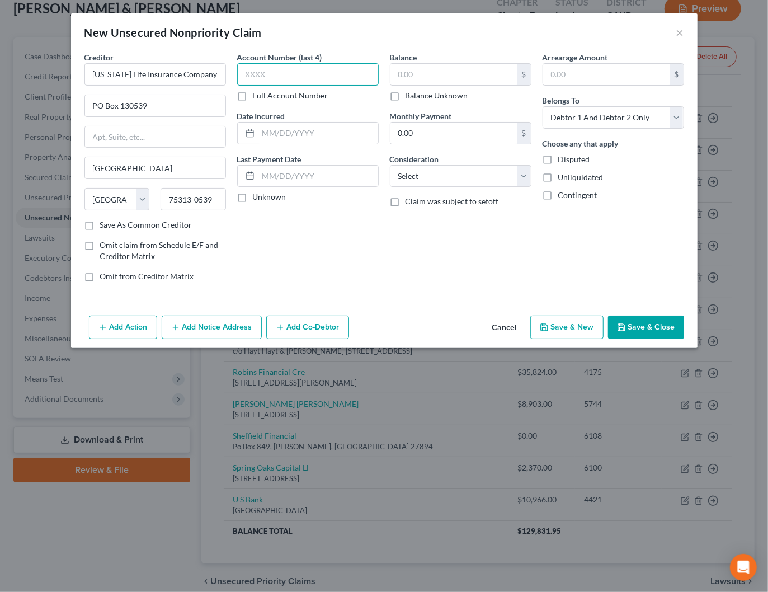
click at [292, 78] on input "text" at bounding box center [308, 74] width 142 height 22
click at [283, 93] on label "Full Account Number" at bounding box center [291, 95] width 76 height 11
click at [265, 93] on input "Full Account Number" at bounding box center [260, 93] width 7 height 7
click at [283, 74] on input "text" at bounding box center [308, 74] width 142 height 22
click at [593, 120] on select "Select Debtor 1 Only Debtor 2 Only Debtor 1 And Debtor 2 Only At Least One Of T…" at bounding box center [614, 117] width 142 height 22
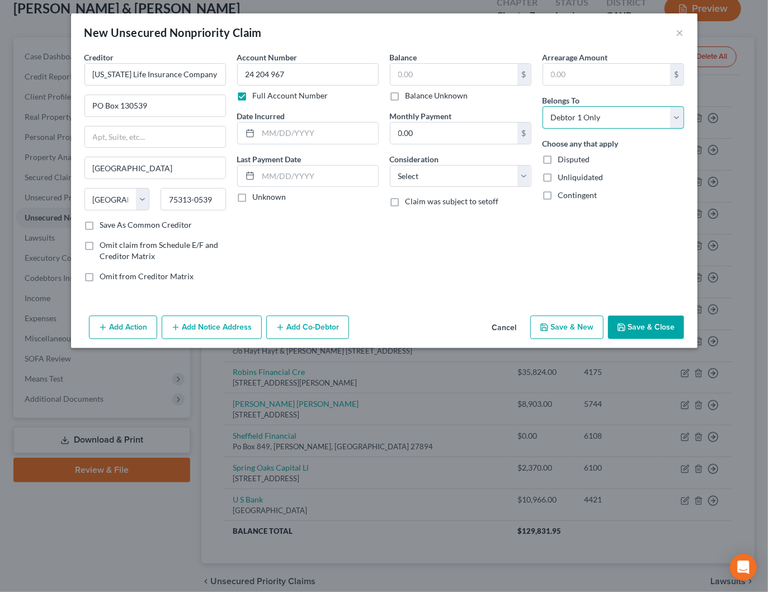
click at [543, 106] on select "Select Debtor 1 Only Debtor 2 Only Debtor 1 And Debtor 2 Only At Least One Of T…" at bounding box center [614, 117] width 142 height 22
click at [504, 180] on select "Select Cable / Satellite Services Collection Agency Credit Card Debt Debt Couns…" at bounding box center [461, 176] width 142 height 22
click at [390, 165] on select "Select Cable / Satellite Services Collection Agency Credit Card Debt Debt Couns…" at bounding box center [461, 176] width 142 height 22
click at [540, 253] on div "Arrearage Amount $ Belongs To * Select Debtor 1 Only Debtor 2 Only Debtor 1 And…" at bounding box center [613, 170] width 153 height 239
click at [415, 78] on input "text" at bounding box center [453, 74] width 127 height 21
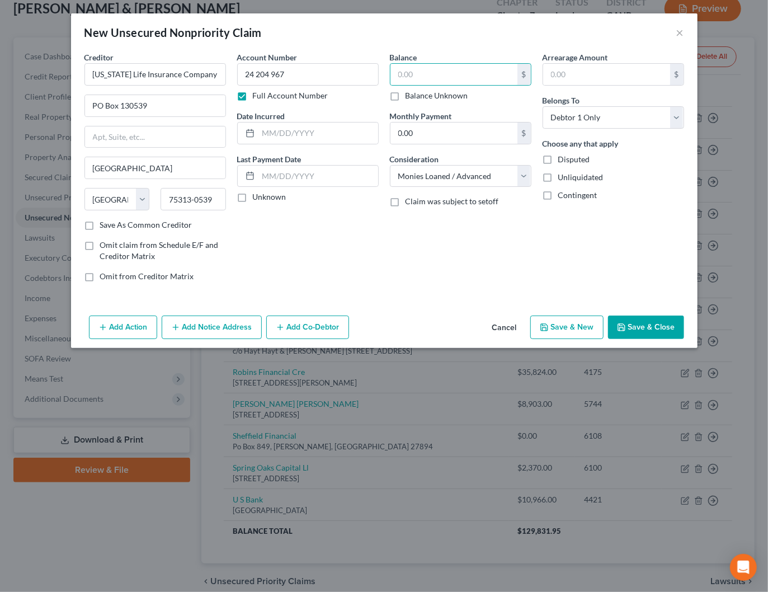
click at [470, 142] on div "Balance $ Balance Unknown Balance Undetermined $ Balance Unknown Monthly Paymen…" at bounding box center [460, 170] width 153 height 239
click at [423, 78] on input "text" at bounding box center [453, 74] width 127 height 21
click at [603, 248] on div "Arrearage Amount $ Belongs To * Select Debtor 1 Only Debtor 2 Only Debtor 1 And…" at bounding box center [613, 170] width 153 height 239
click at [663, 315] on button "Save & Close" at bounding box center [646, 326] width 76 height 23
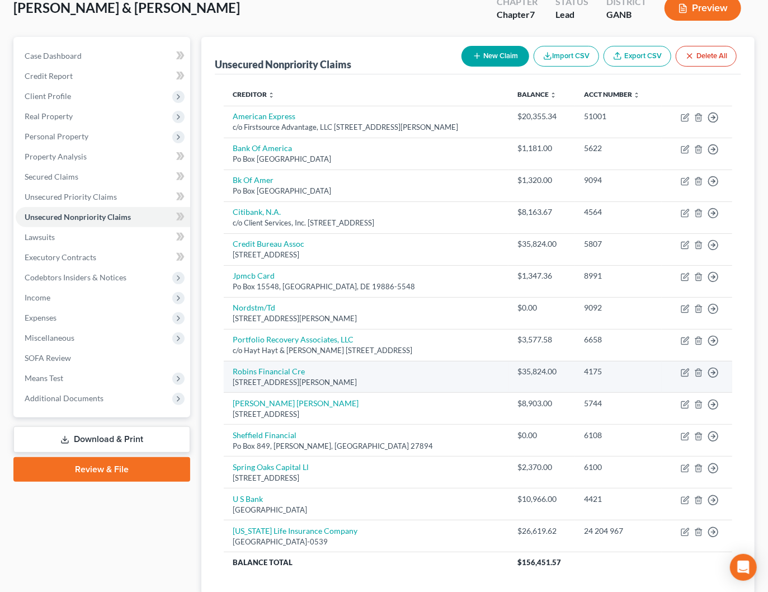
scroll to position [69, 0]
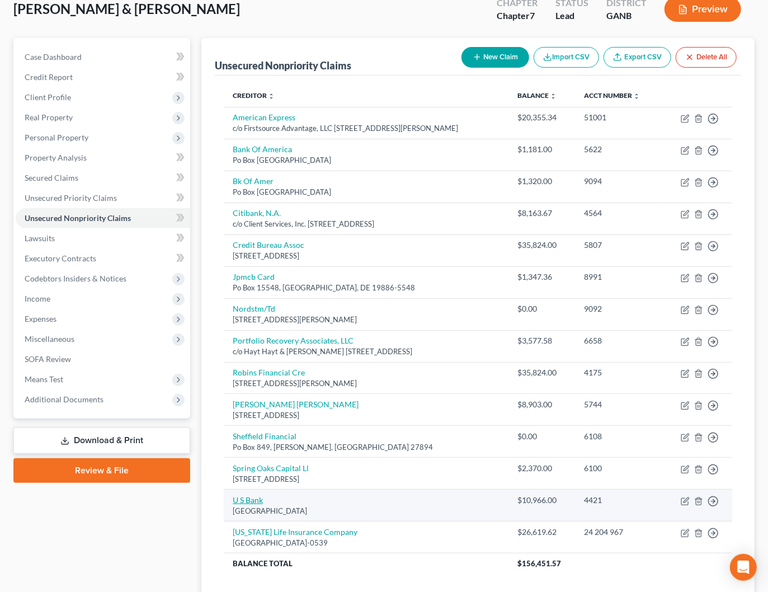
click at [254, 498] on link "U S Bank" at bounding box center [248, 500] width 30 height 10
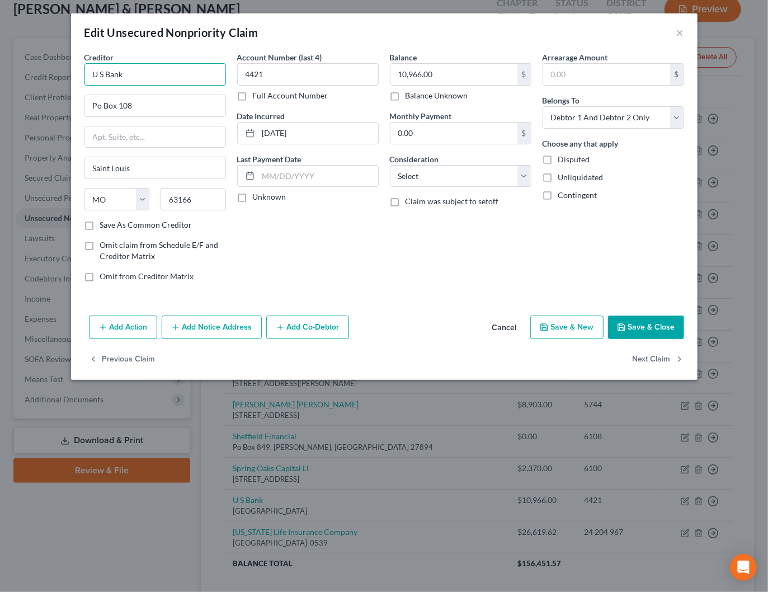
click at [102, 70] on input "U S Bank" at bounding box center [155, 74] width 142 height 22
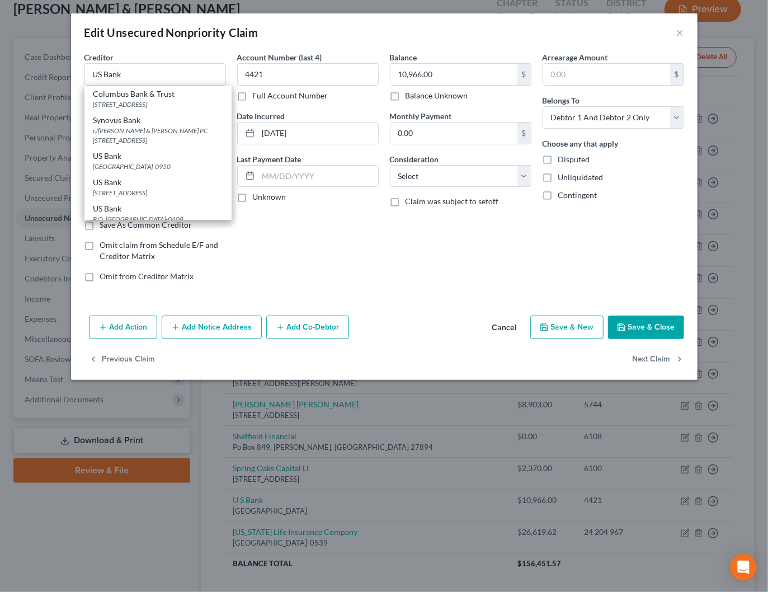
click at [413, 279] on div "Balance 10,966.00 $ Balance Unknown Balance Undetermined 10,966.00 $ Balance Un…" at bounding box center [460, 170] width 153 height 239
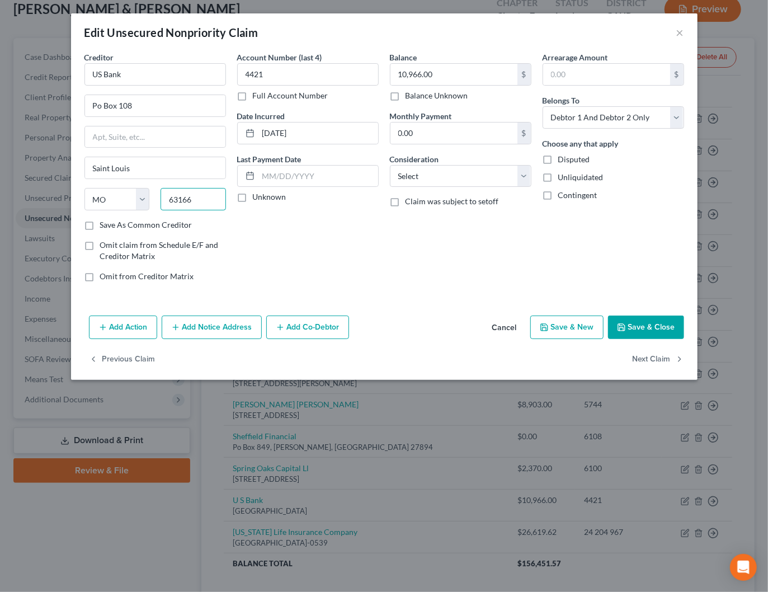
click at [218, 201] on input "63166" at bounding box center [193, 199] width 65 height 22
click at [160, 219] on label "Save As Common Creditor" at bounding box center [146, 224] width 92 height 11
click at [112, 219] on input "Save As Common Creditor" at bounding box center [108, 222] width 7 height 7
click at [446, 178] on select "Select Cable / Satellite Services Collection Agency Credit Card Debt Debt Couns…" at bounding box center [461, 176] width 142 height 22
click at [390, 165] on select "Select Cable / Satellite Services Collection Agency Credit Card Debt Debt Couns…" at bounding box center [461, 176] width 142 height 22
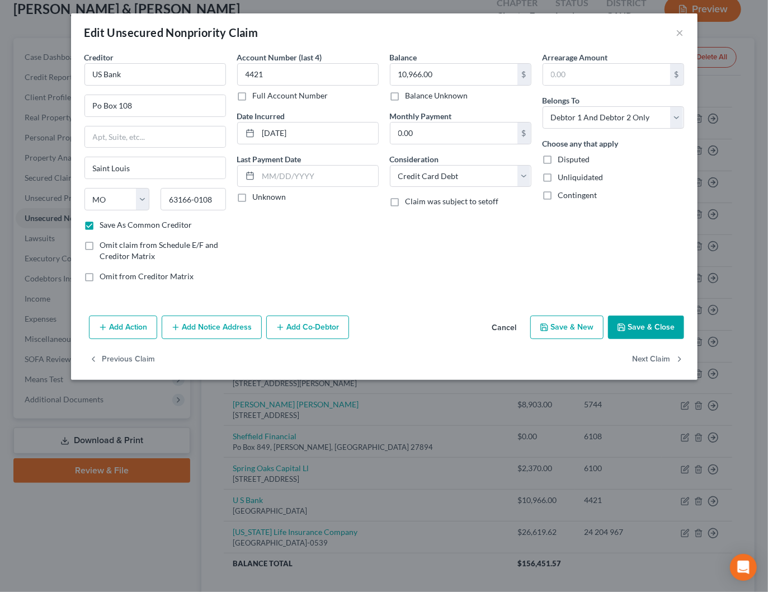
click at [647, 230] on div "Arrearage Amount $ Belongs To * Select Debtor 1 Only Debtor 2 Only Debtor 1 And…" at bounding box center [613, 170] width 153 height 239
drag, startPoint x: 649, startPoint y: 310, endPoint x: 654, endPoint y: 320, distance: 11.3
click at [649, 312] on div "Add Action Add Notice Address Add Co-Debtor Cancel Save & New Save & Close" at bounding box center [384, 329] width 626 height 37
drag, startPoint x: 654, startPoint y: 320, endPoint x: 699, endPoint y: 287, distance: 55.6
click at [654, 320] on button "Save & Close" at bounding box center [646, 326] width 76 height 23
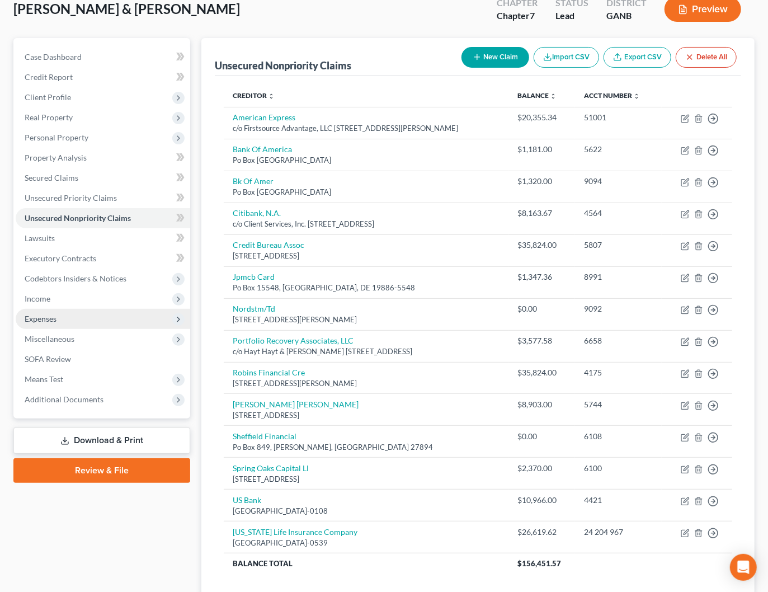
click at [45, 316] on span "Expenses" at bounding box center [41, 319] width 32 height 10
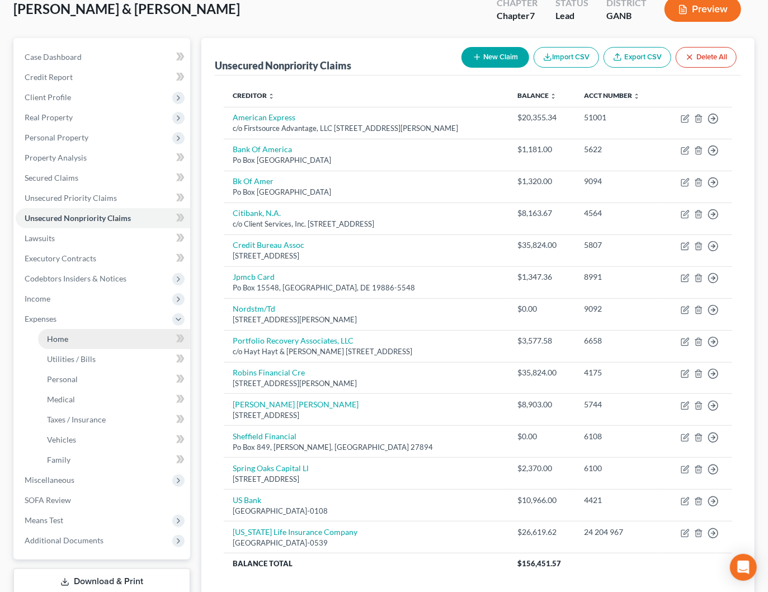
click at [68, 338] on link "Home" at bounding box center [114, 339] width 152 height 20
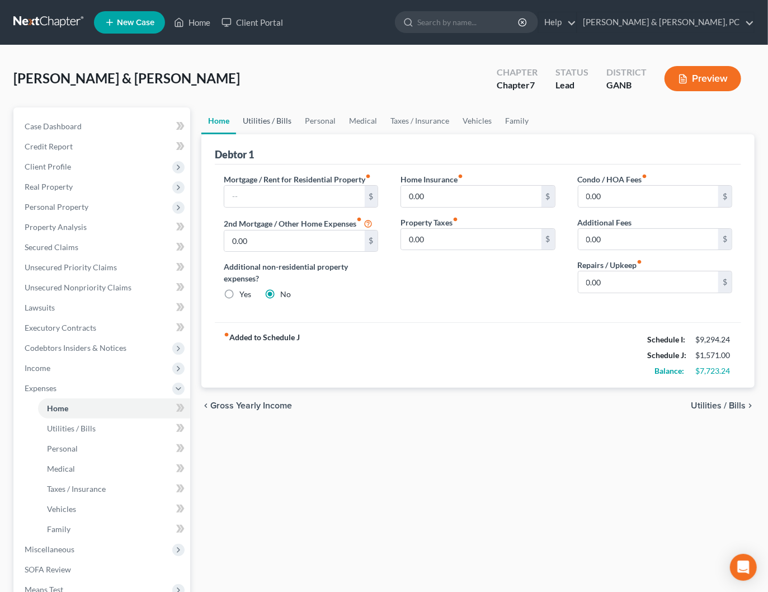
click at [267, 114] on link "Utilities / Bills" at bounding box center [267, 120] width 62 height 27
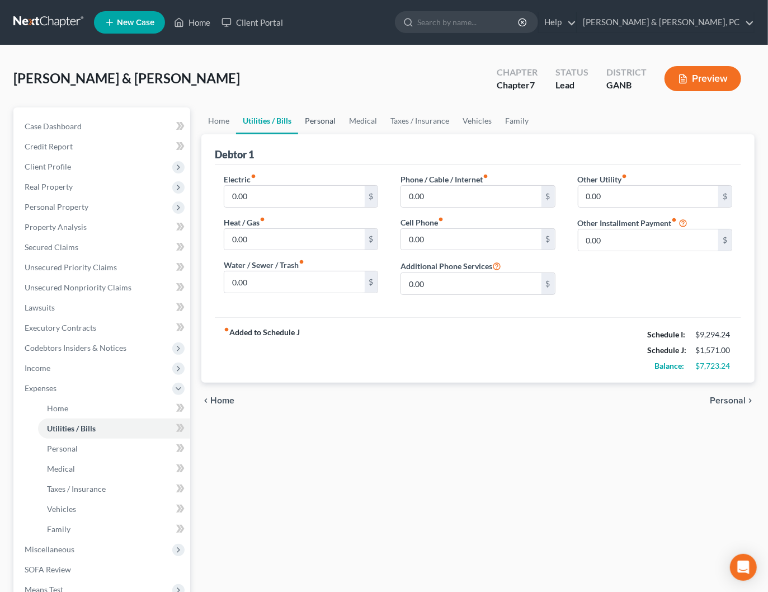
click at [317, 119] on link "Personal" at bounding box center [320, 120] width 44 height 27
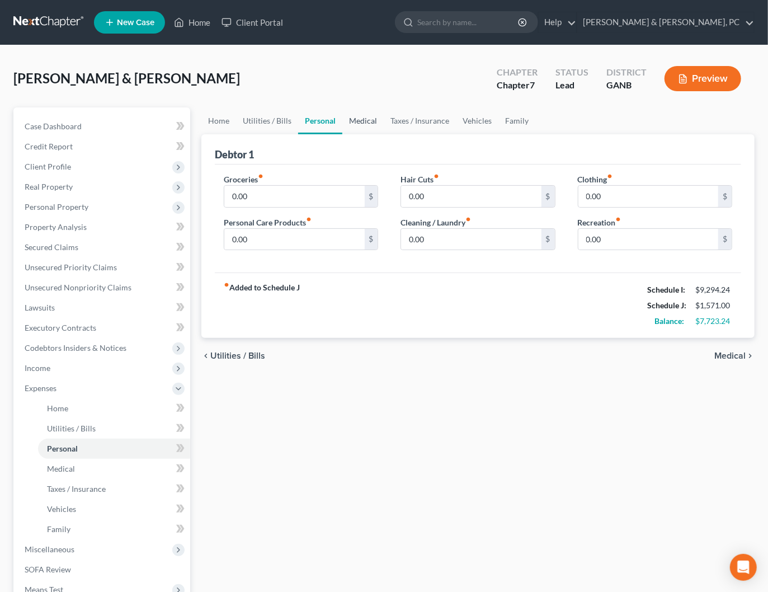
click at [359, 124] on link "Medical" at bounding box center [362, 120] width 41 height 27
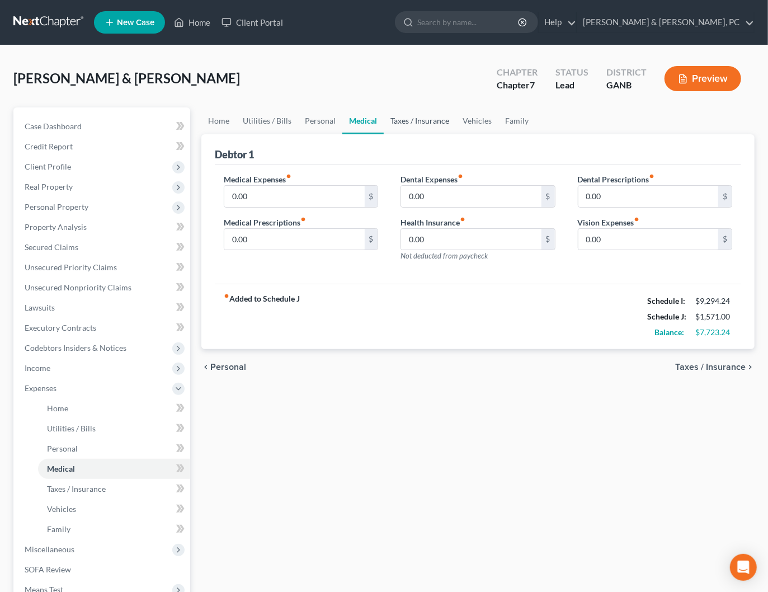
click at [398, 124] on link "Taxes / Insurance" at bounding box center [420, 120] width 72 height 27
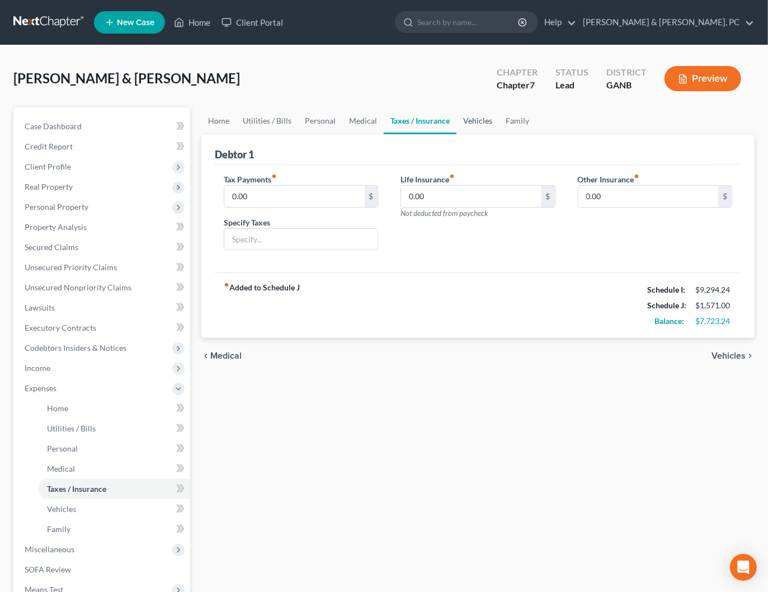
click at [475, 124] on link "Vehicles" at bounding box center [477, 120] width 43 height 27
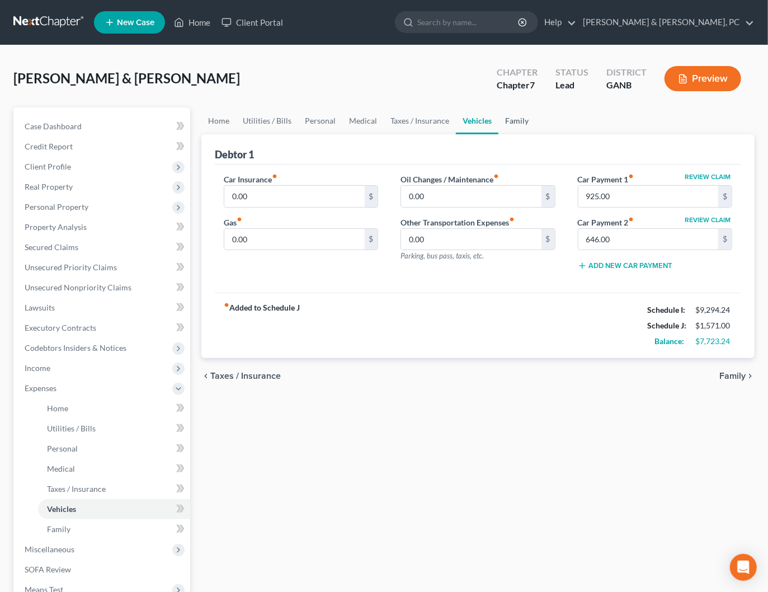
click at [521, 122] on link "Family" at bounding box center [516, 120] width 37 height 27
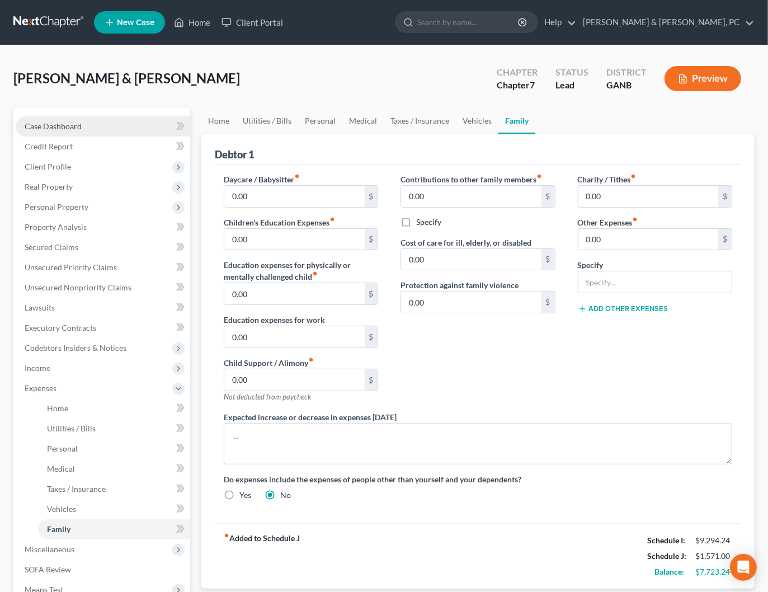
click at [61, 130] on span "Case Dashboard" at bounding box center [53, 126] width 57 height 10
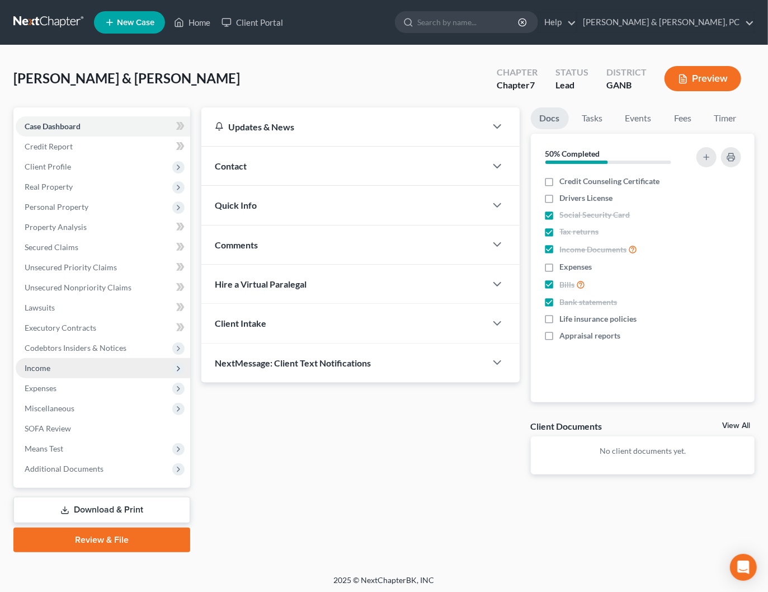
click at [61, 368] on span "Income" at bounding box center [103, 368] width 174 height 20
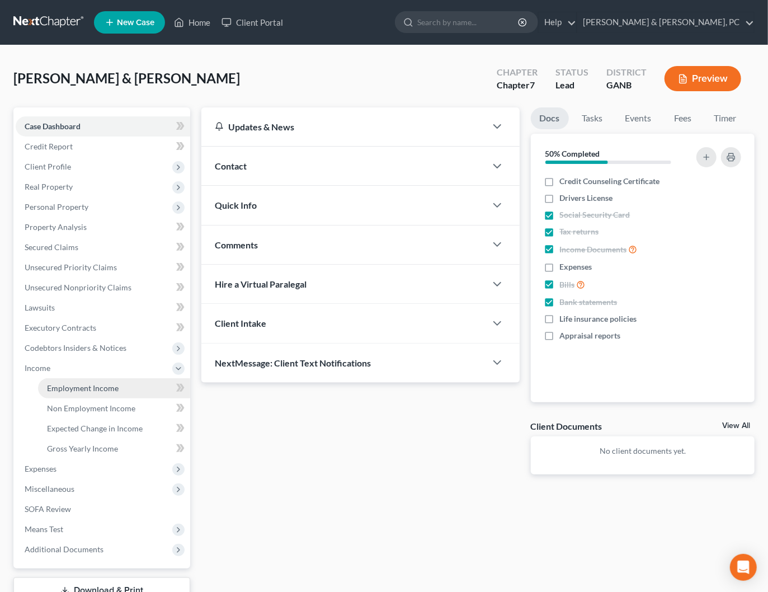
click at [58, 381] on link "Employment Income" at bounding box center [114, 388] width 152 height 20
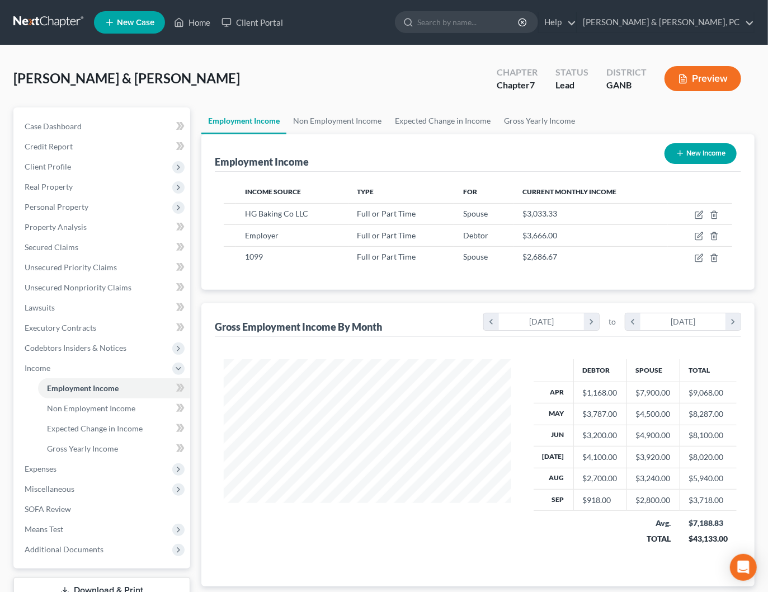
scroll to position [199, 309]
click at [697, 210] on icon "button" at bounding box center [699, 214] width 9 height 9
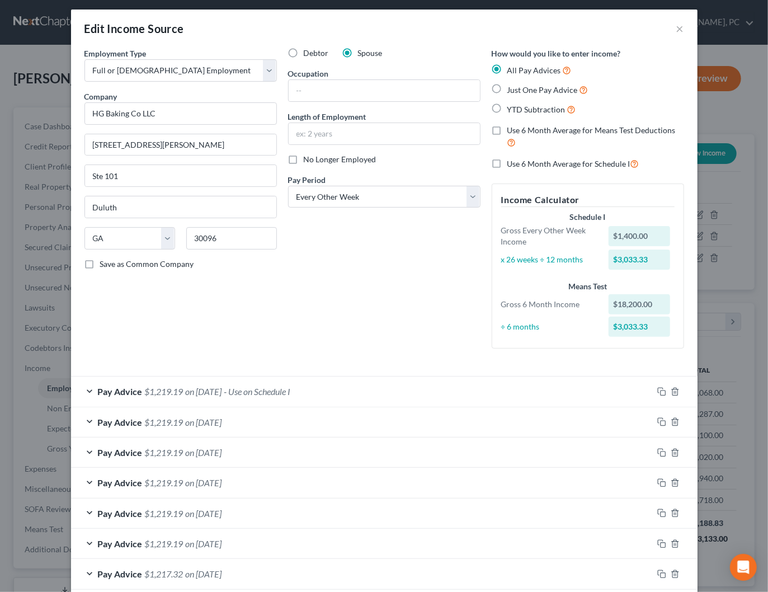
scroll to position [0, 0]
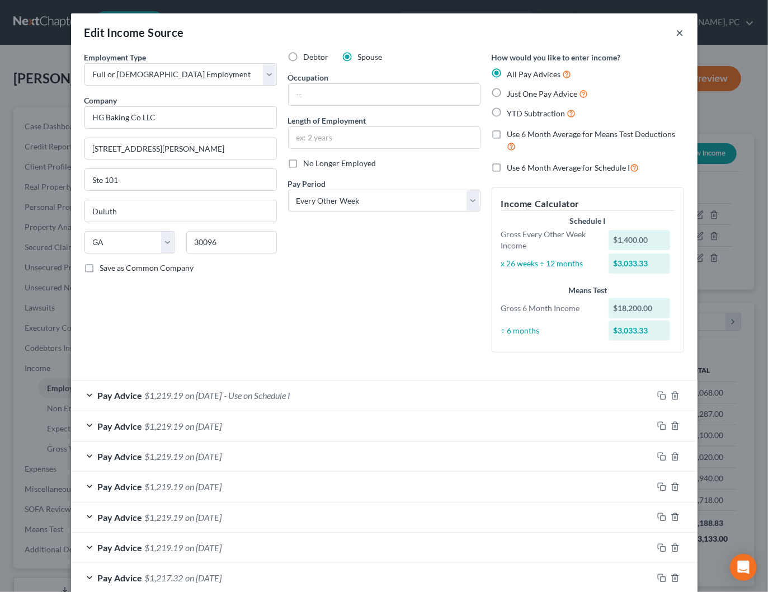
click at [682, 29] on button "×" at bounding box center [680, 32] width 8 height 13
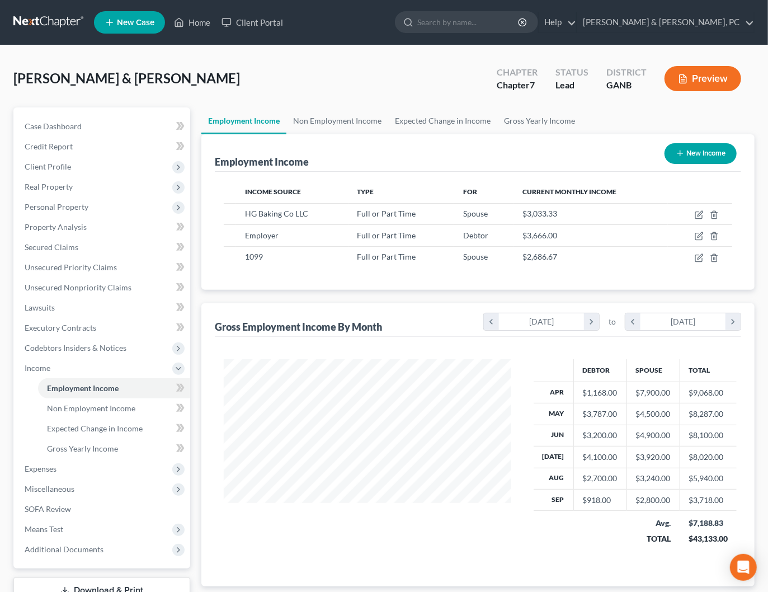
click at [52, 18] on link at bounding box center [49, 22] width 72 height 20
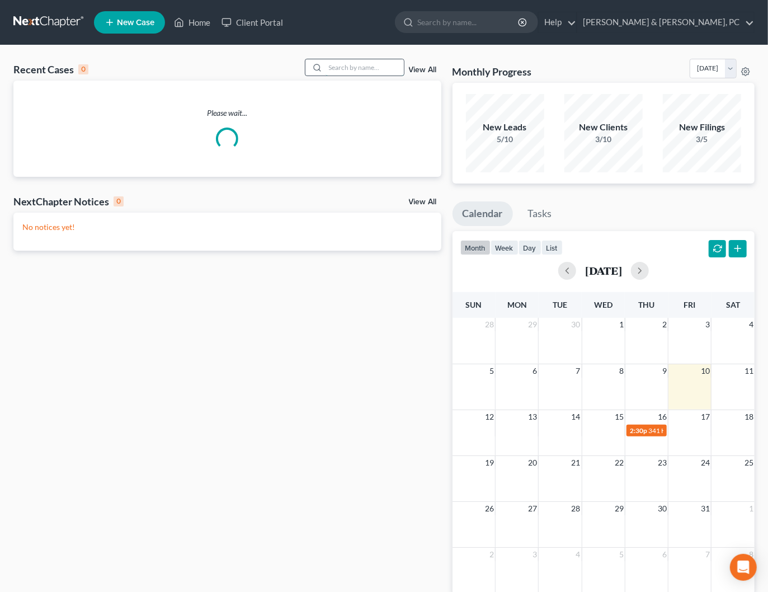
click at [345, 67] on input "search" at bounding box center [365, 67] width 78 height 16
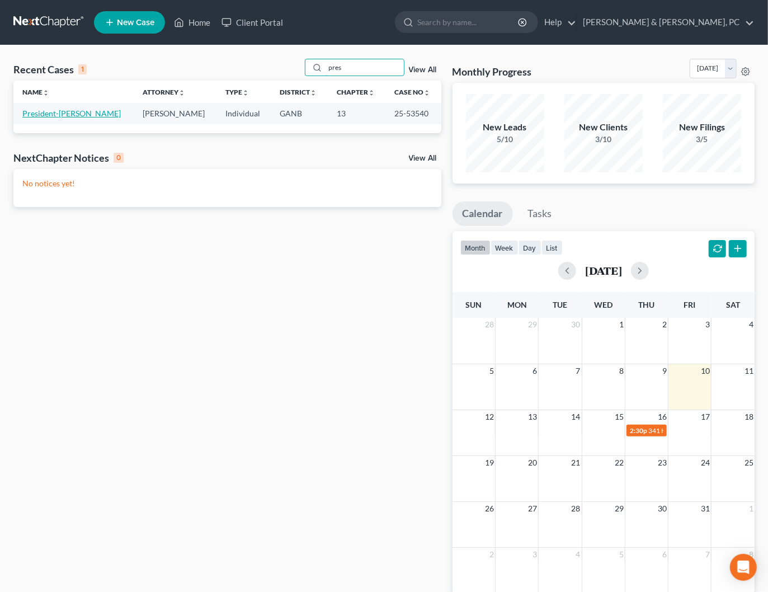
type input "pres"
click at [45, 112] on link "President-[PERSON_NAME]" at bounding box center [71, 114] width 98 height 10
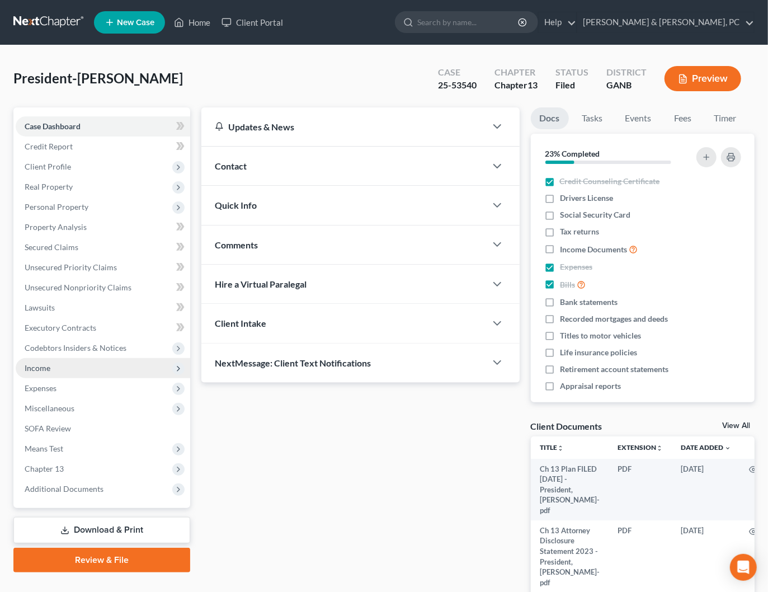
click at [53, 366] on span "Income" at bounding box center [103, 368] width 174 height 20
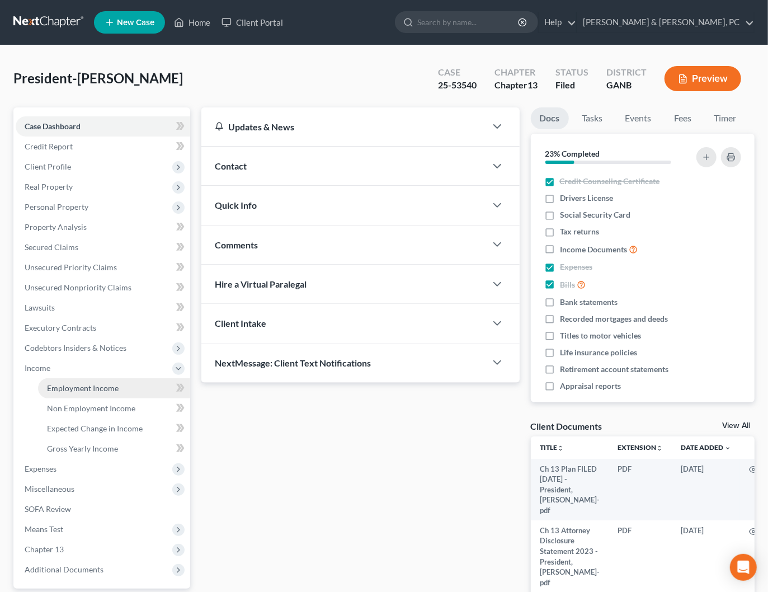
click at [68, 386] on span "Employment Income" at bounding box center [83, 388] width 72 height 10
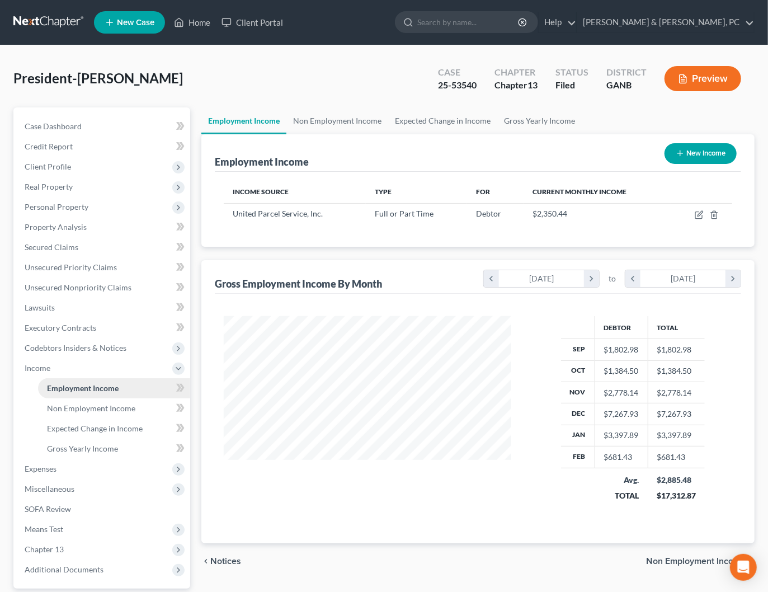
scroll to position [199, 309]
click at [36, 369] on span "Income" at bounding box center [38, 368] width 26 height 10
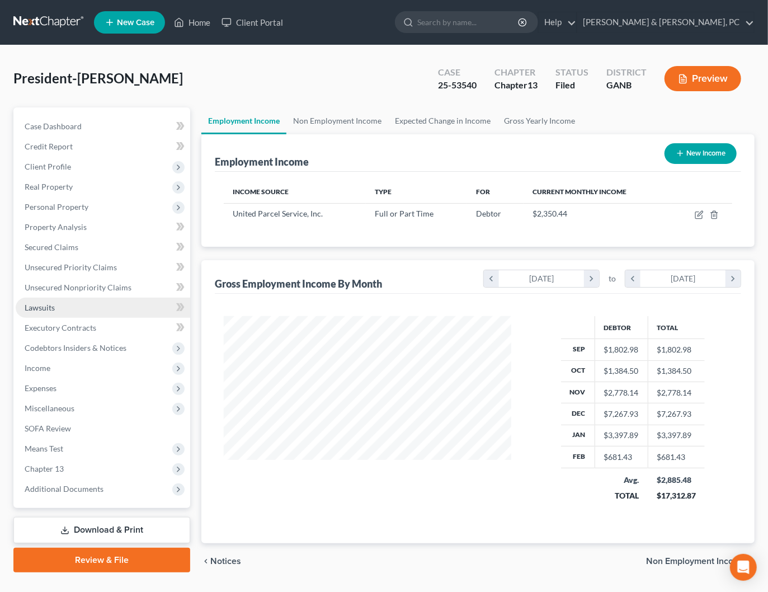
click at [38, 309] on span "Lawsuits" at bounding box center [40, 308] width 30 height 10
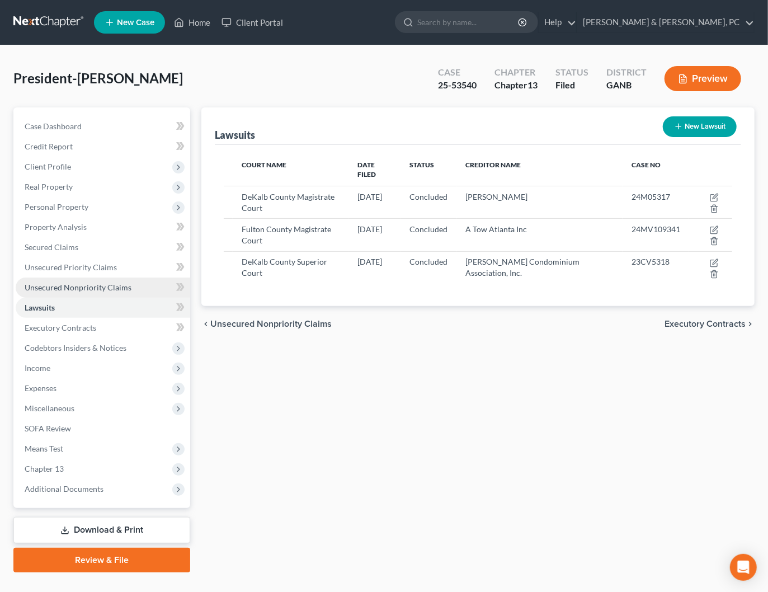
click at [45, 287] on span "Unsecured Nonpriority Claims" at bounding box center [78, 287] width 107 height 10
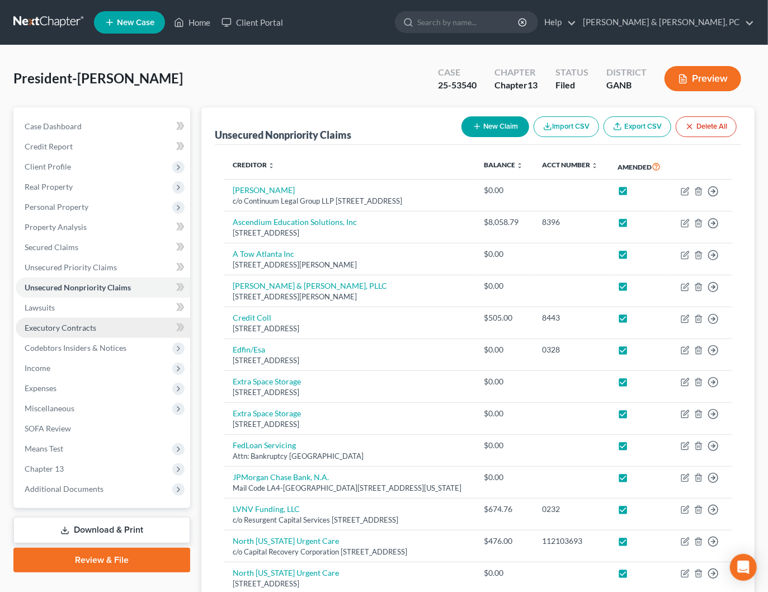
click at [79, 331] on span "Executory Contracts" at bounding box center [61, 328] width 72 height 10
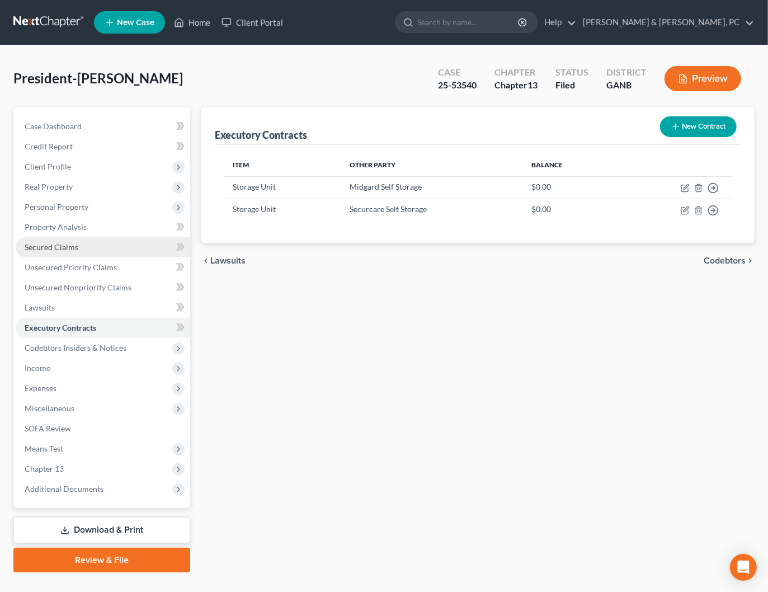
click at [60, 247] on span "Secured Claims" at bounding box center [52, 247] width 54 height 10
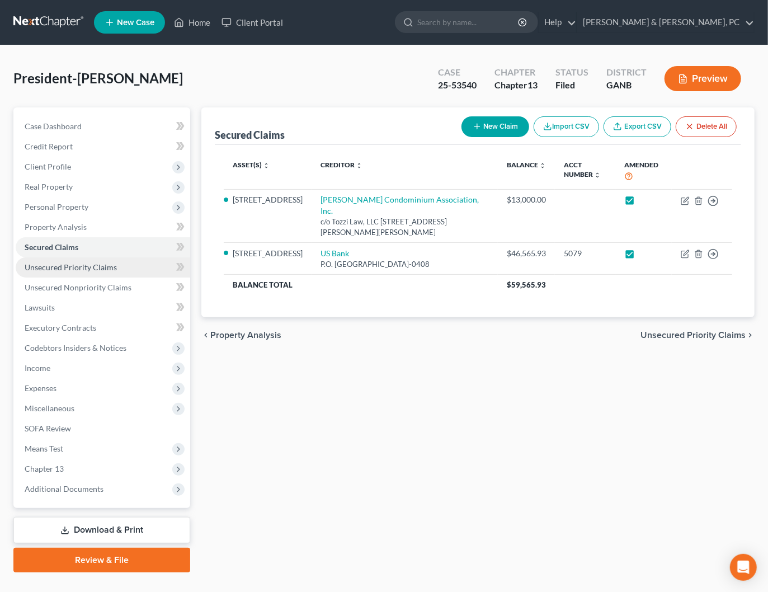
click at [61, 270] on span "Unsecured Priority Claims" at bounding box center [71, 267] width 92 height 10
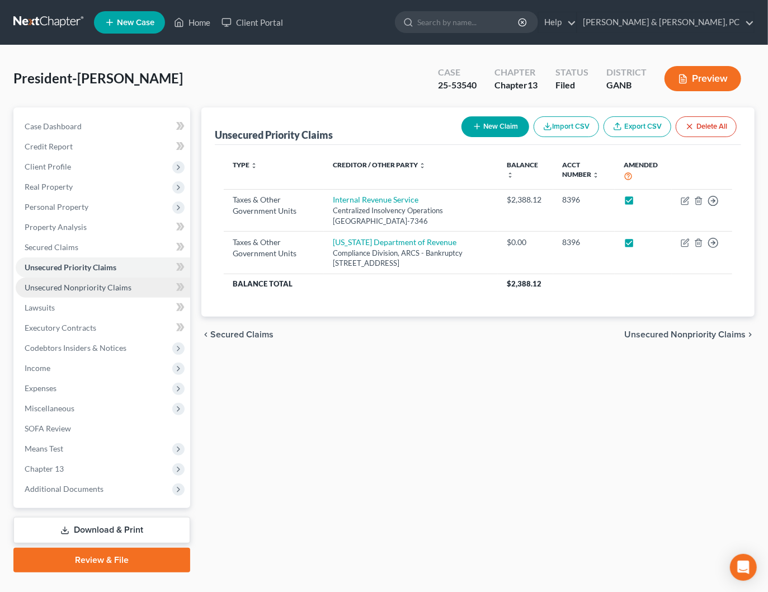
click at [59, 281] on link "Unsecured Nonpriority Claims" at bounding box center [103, 287] width 174 height 20
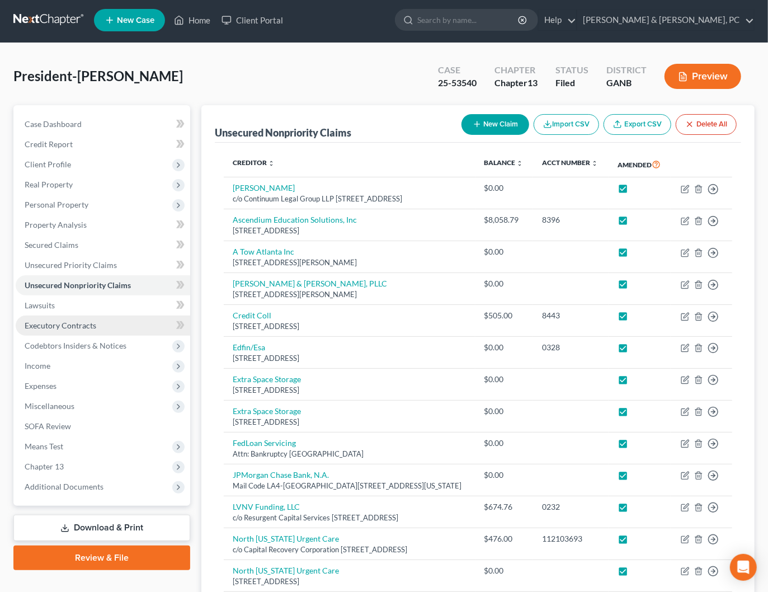
scroll to position [4, 0]
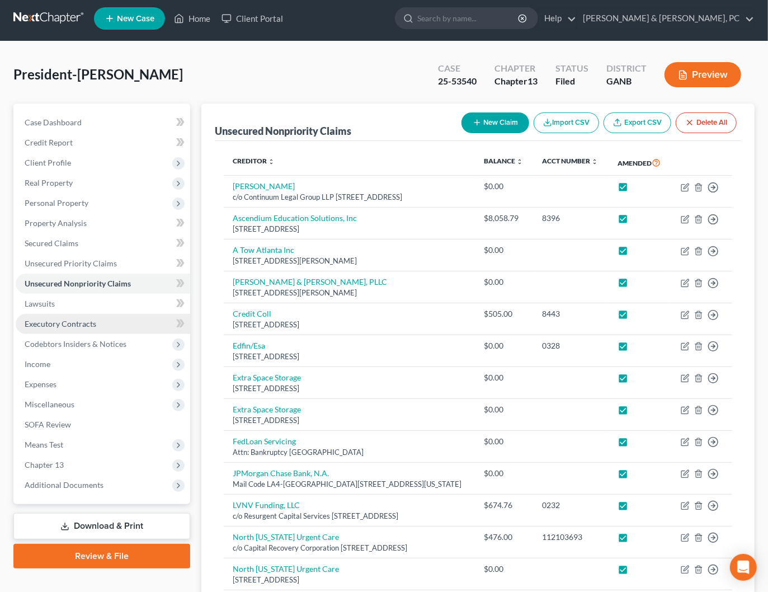
click at [68, 328] on link "Executory Contracts" at bounding box center [103, 324] width 174 height 20
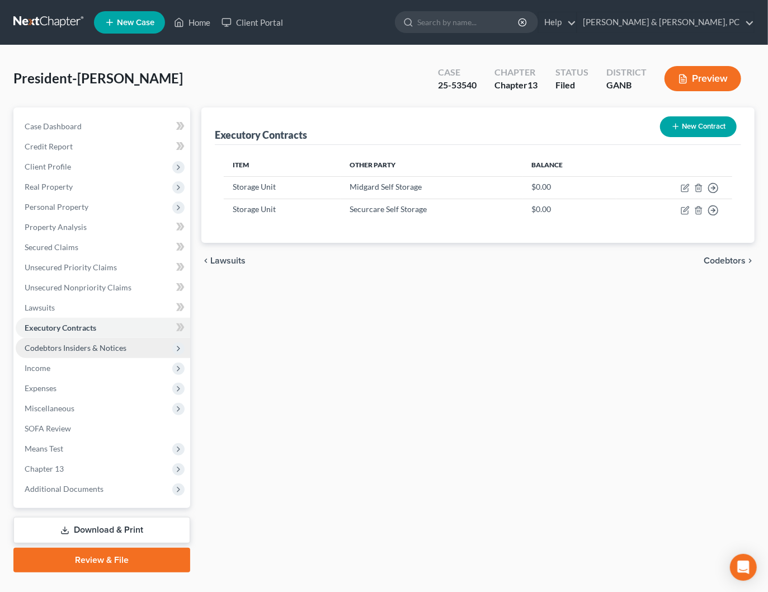
click at [65, 347] on span "Codebtors Insiders & Notices" at bounding box center [76, 348] width 102 height 10
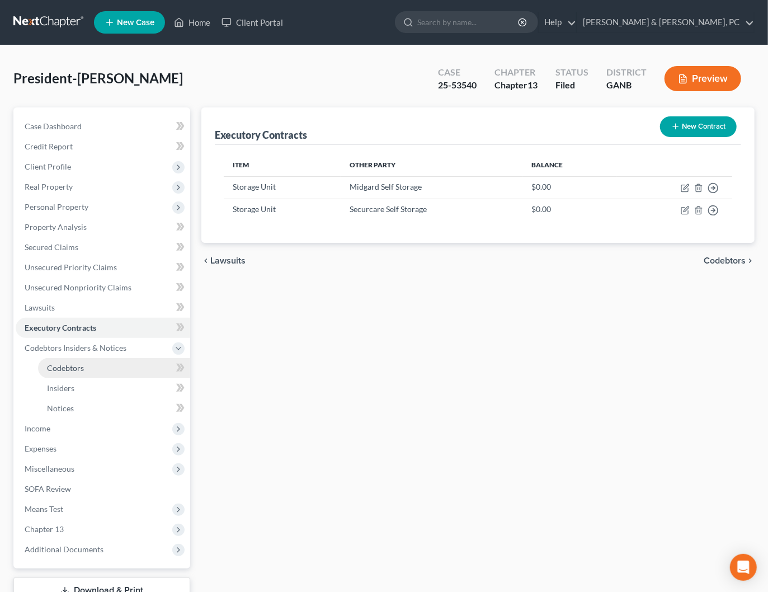
click at [79, 370] on span "Codebtors" at bounding box center [65, 368] width 37 height 10
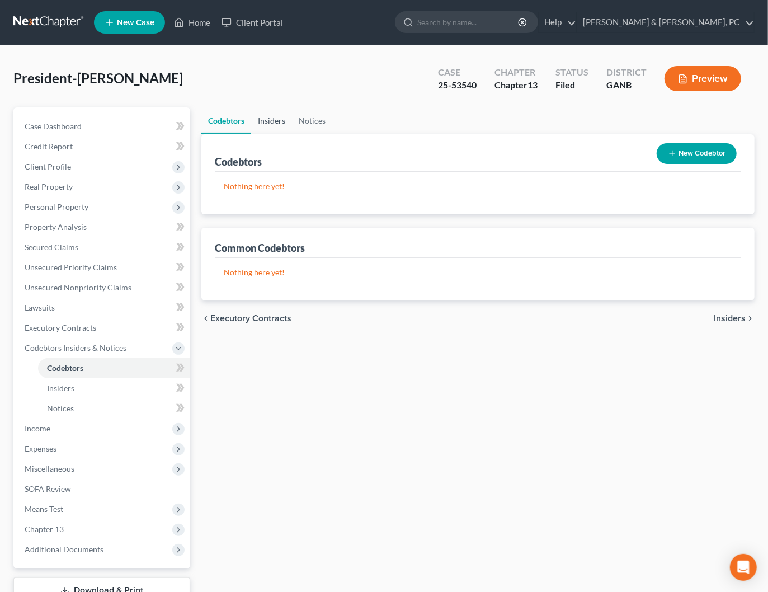
click at [285, 121] on link "Insiders" at bounding box center [271, 120] width 41 height 27
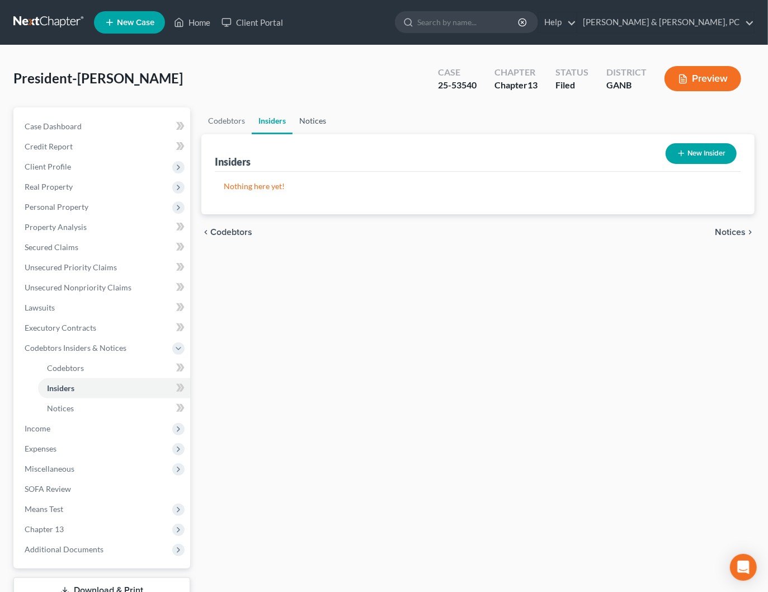
click at [309, 117] on link "Notices" at bounding box center [313, 120] width 40 height 27
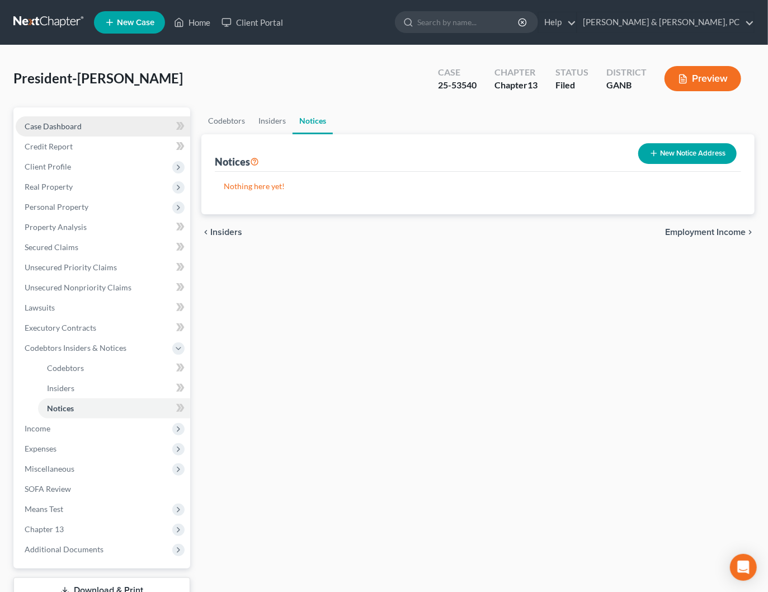
click at [79, 125] on span "Case Dashboard" at bounding box center [53, 126] width 57 height 10
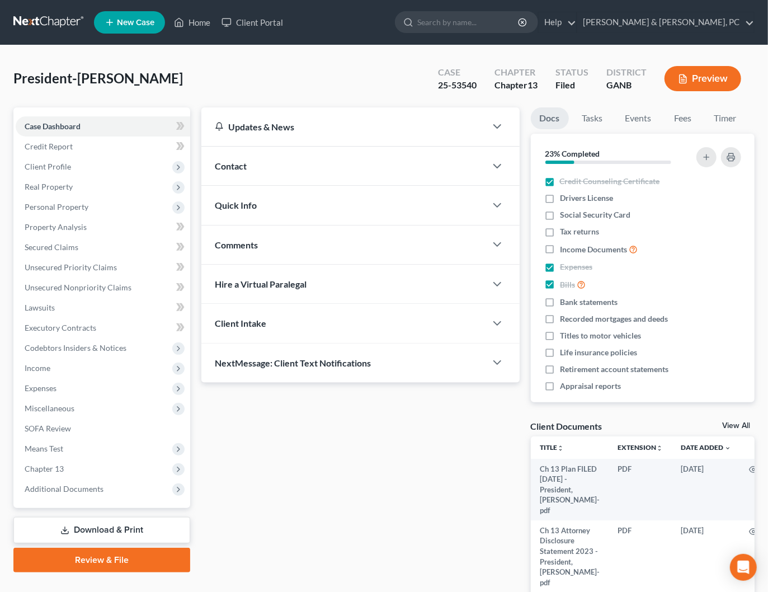
click at [69, 11] on nav "Home New Case Client Portal Blevins & Hong, PC shong@cobbcountylaw.com My Accou…" at bounding box center [384, 22] width 768 height 45
click at [64, 17] on link at bounding box center [49, 22] width 72 height 20
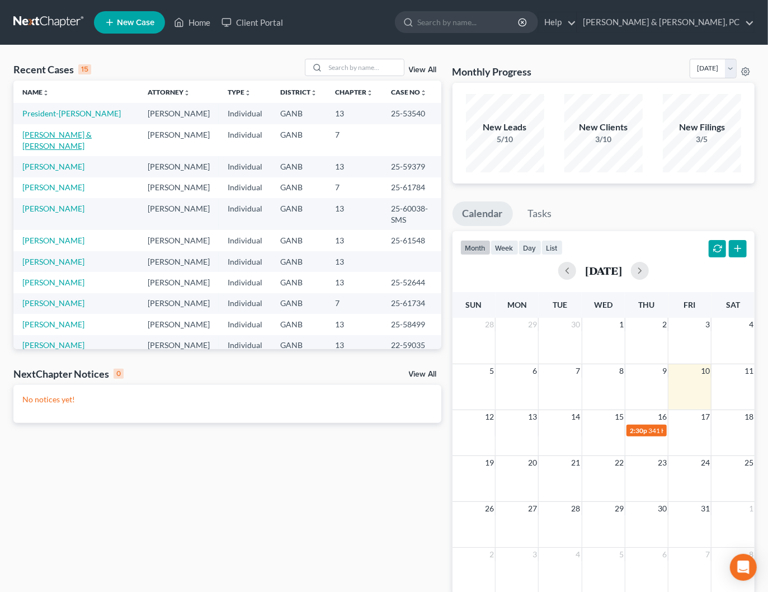
click at [36, 137] on link "[PERSON_NAME] & [PERSON_NAME]" at bounding box center [56, 140] width 69 height 21
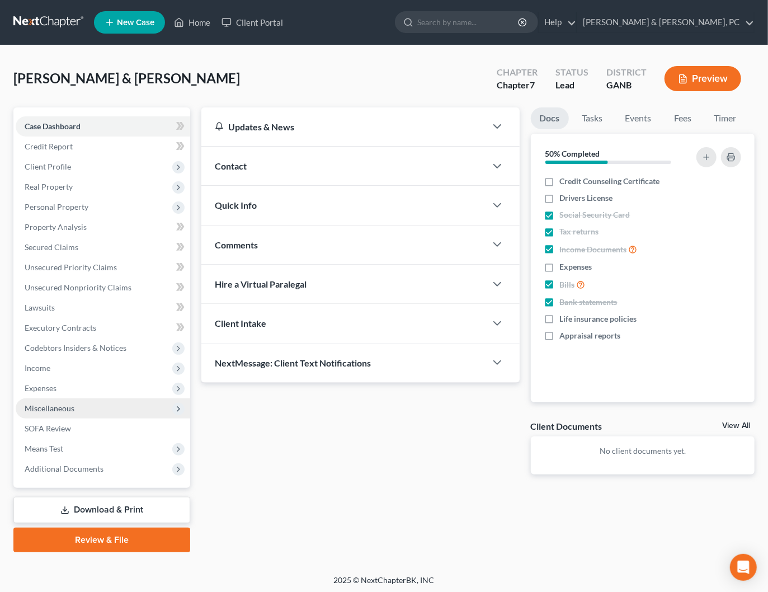
click at [60, 410] on span "Miscellaneous" at bounding box center [50, 408] width 50 height 10
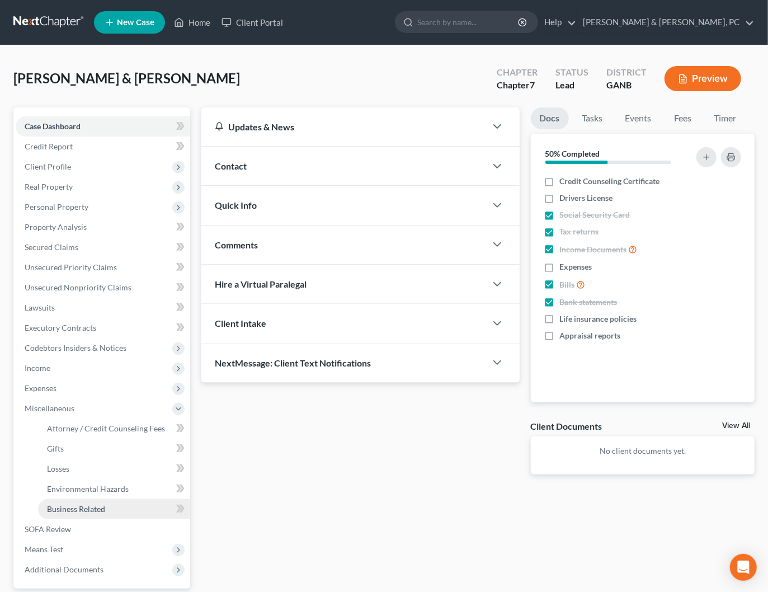
click at [119, 507] on link "Business Related" at bounding box center [114, 509] width 152 height 20
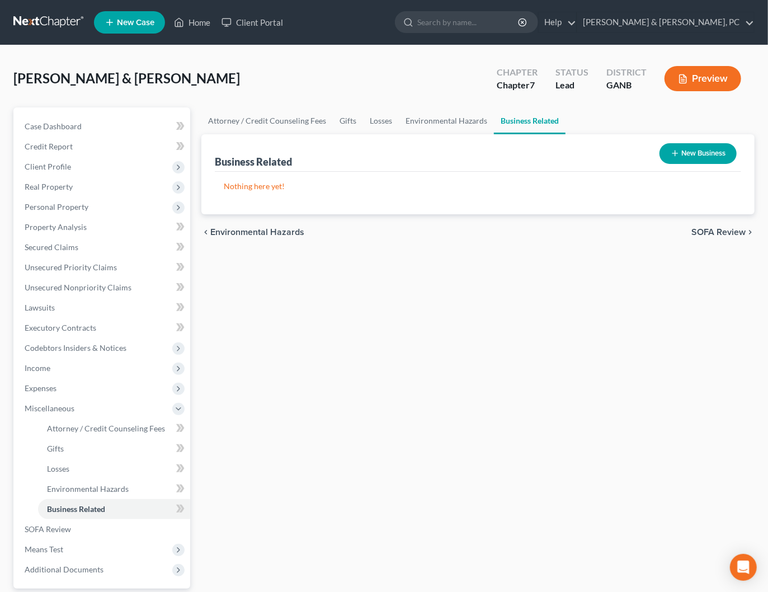
click at [706, 152] on button "New Business" at bounding box center [697, 153] width 77 height 21
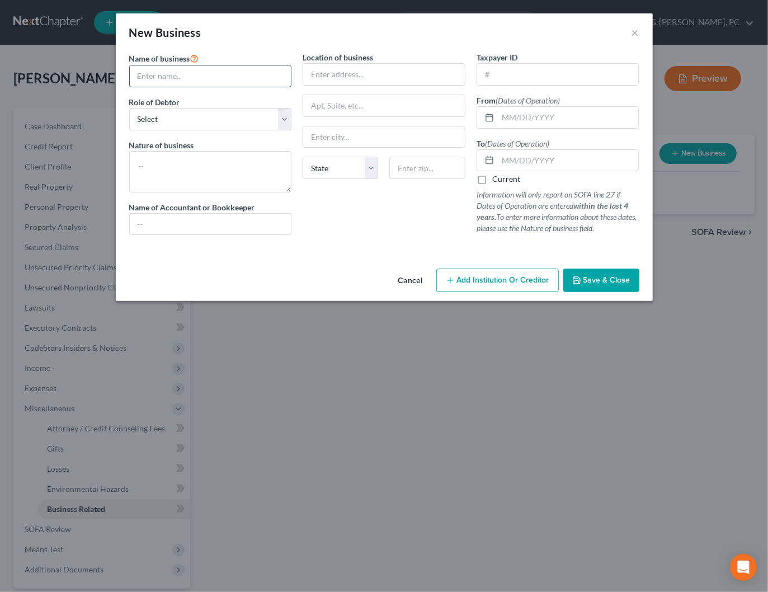
click at [166, 79] on input "text" at bounding box center [211, 75] width 162 height 21
paste input "2NE1 LED, INC."
type input "2NE1 LED, INC."
click at [205, 173] on textarea at bounding box center [210, 171] width 163 height 41
click at [196, 116] on select "Select A member of a limited liability company (LLC) or limited liability partn…" at bounding box center [210, 119] width 163 height 22
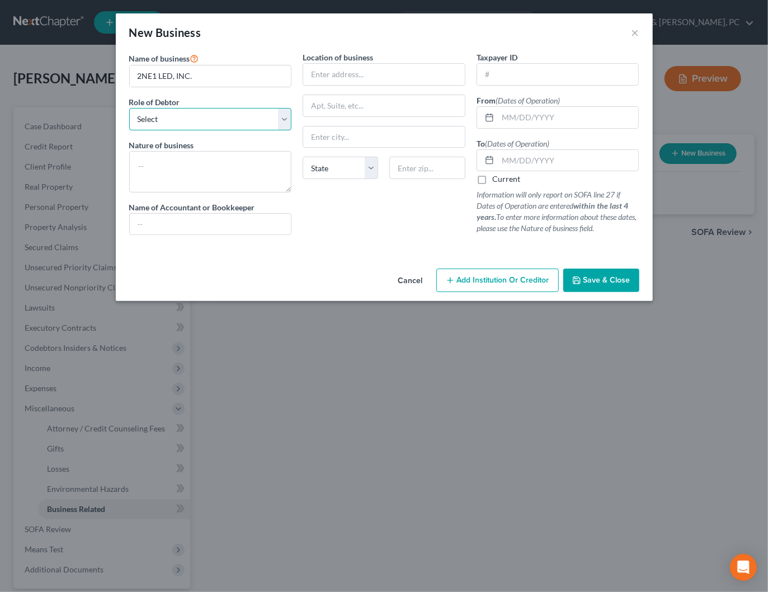
select select "member"
click at [129, 108] on select "Select A member of a limited liability company (LLC) or limited liability partn…" at bounding box center [210, 119] width 163 height 22
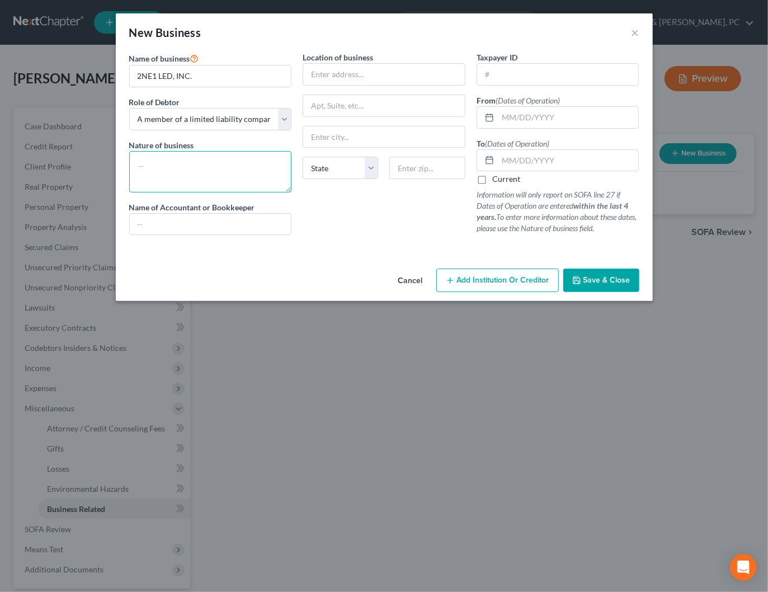
click at [183, 167] on textarea at bounding box center [210, 171] width 163 height 41
click at [194, 218] on input "text" at bounding box center [211, 224] width 162 height 21
click at [389, 82] on input "text" at bounding box center [384, 74] width 162 height 21
click at [375, 83] on input "text" at bounding box center [384, 74] width 162 height 21
paste input "3463 Dunbar Ln"
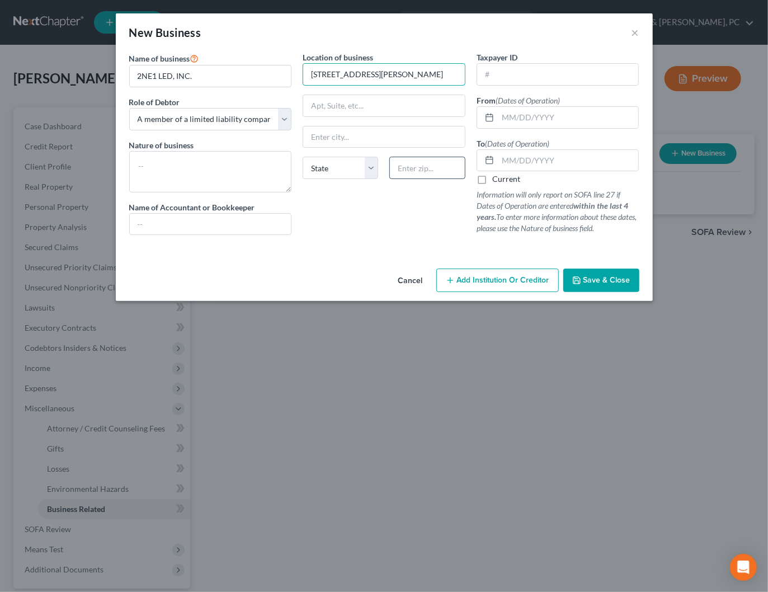
type input "3463 Dunbar Ln"
click at [415, 171] on input "text" at bounding box center [427, 168] width 76 height 22
type input "30024"
type input "Suwanee"
select select "10"
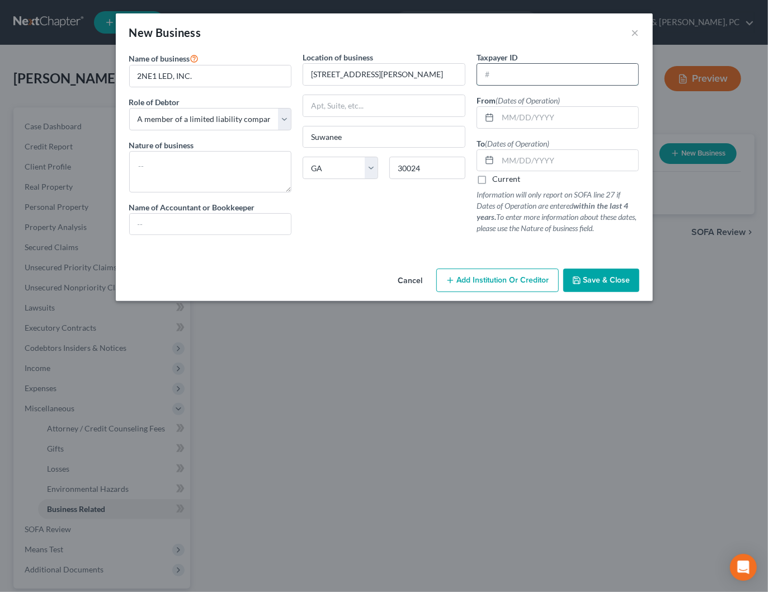
paste input "82-5523432"
type input "82-5523432"
click at [567, 119] on input "text" at bounding box center [568, 117] width 141 height 21
type input "05/08/2018"
click at [522, 156] on input "09/192025" at bounding box center [568, 160] width 141 height 21
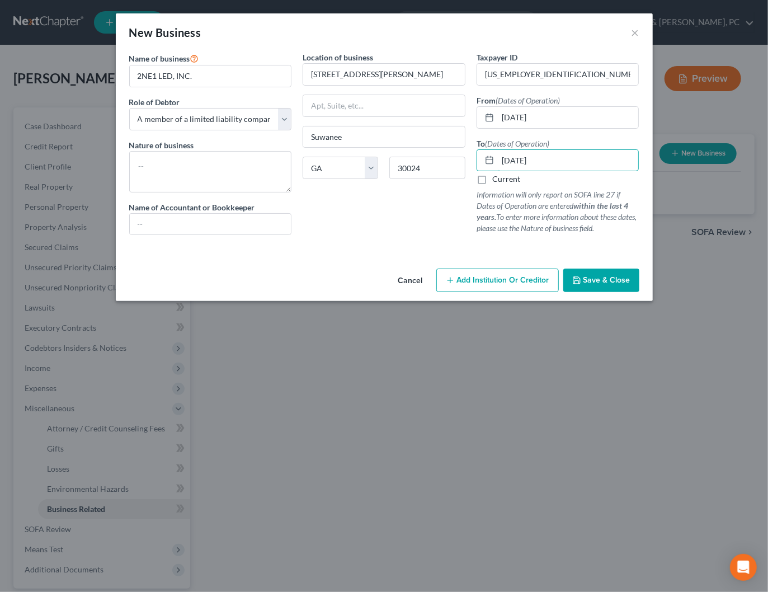
type input "09/19/2025"
click at [613, 277] on span "Save & Close" at bounding box center [606, 280] width 47 height 10
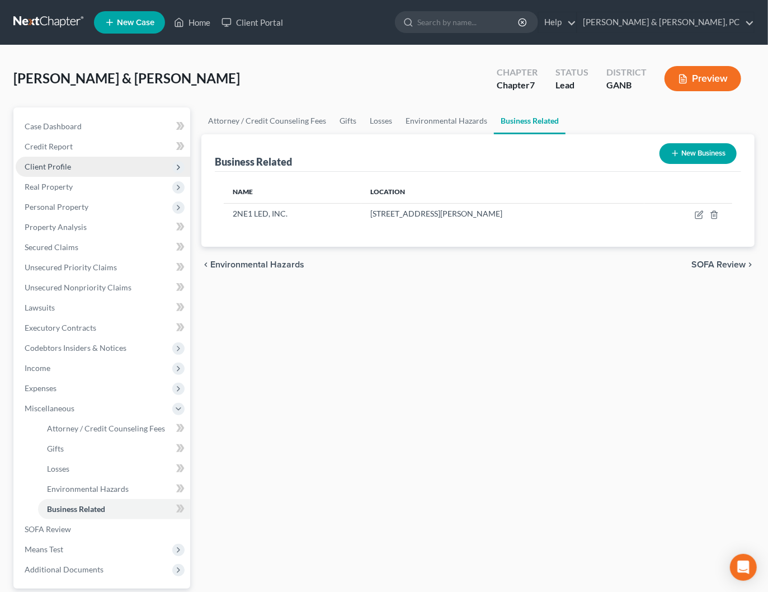
click at [59, 159] on span "Client Profile" at bounding box center [103, 167] width 174 height 20
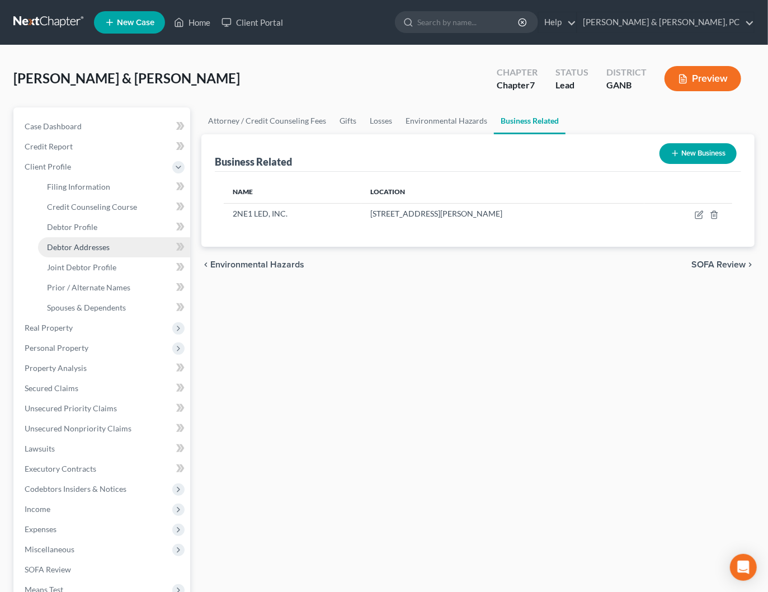
click at [81, 244] on span "Debtor Addresses" at bounding box center [78, 247] width 63 height 10
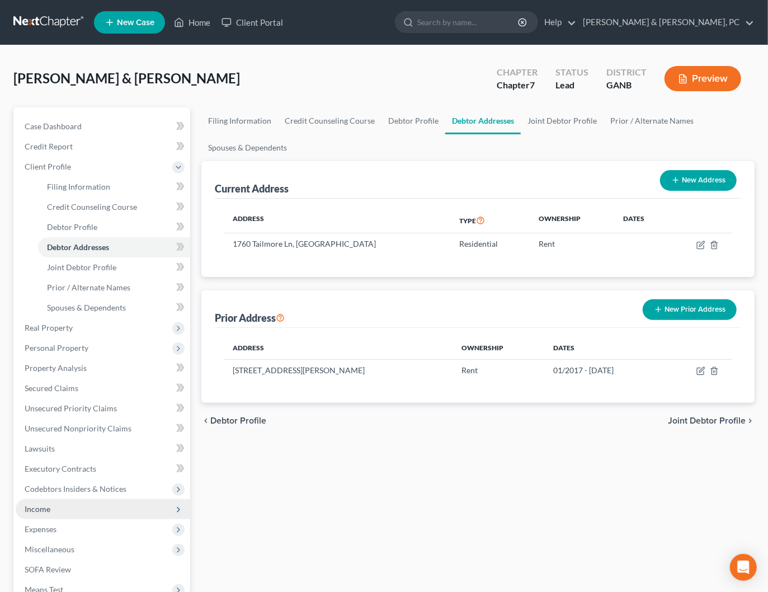
click at [54, 507] on span "Income" at bounding box center [103, 509] width 174 height 20
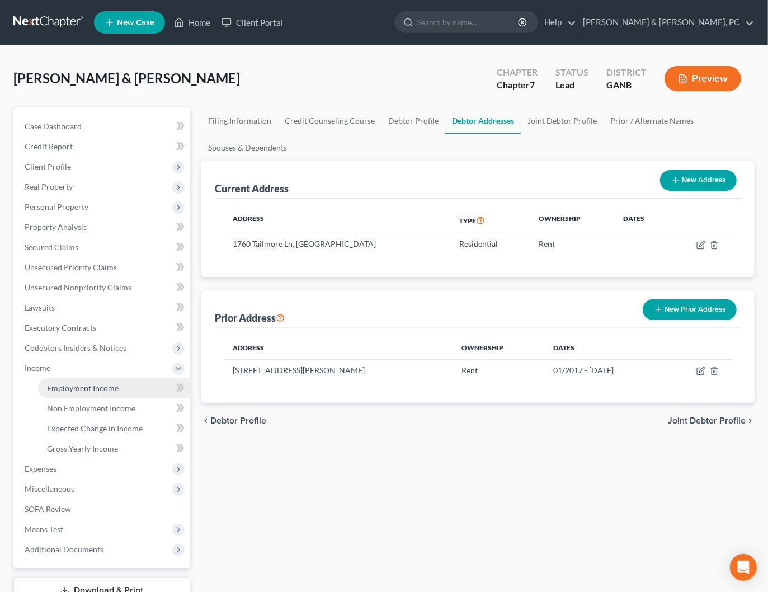
click at [98, 388] on span "Employment Income" at bounding box center [83, 388] width 72 height 10
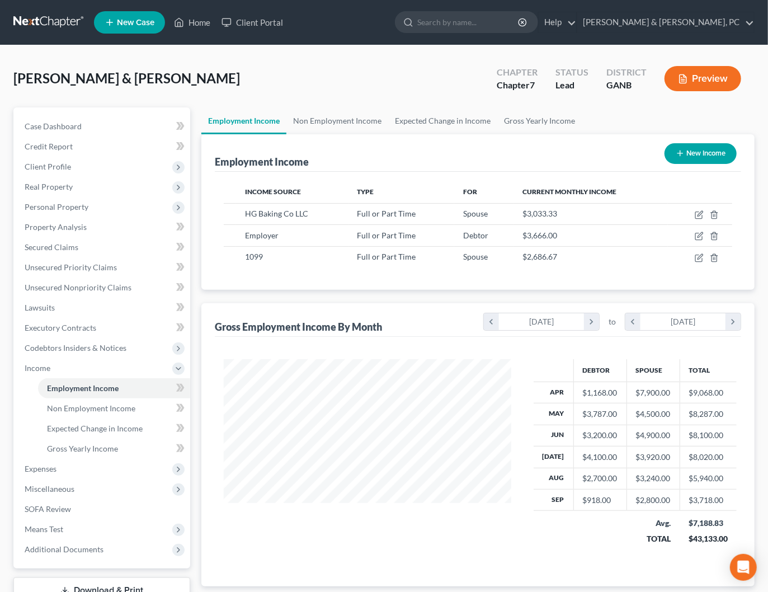
scroll to position [199, 309]
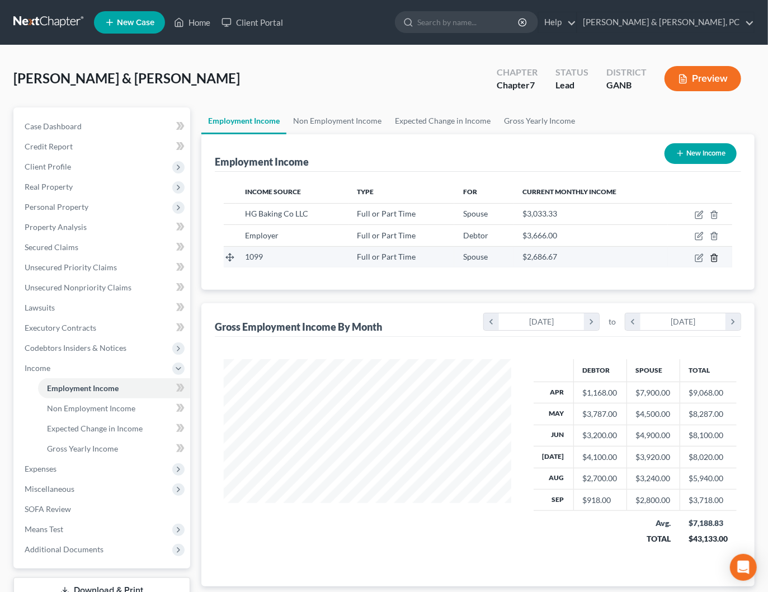
click at [715, 258] on line "button" at bounding box center [715, 258] width 0 height 2
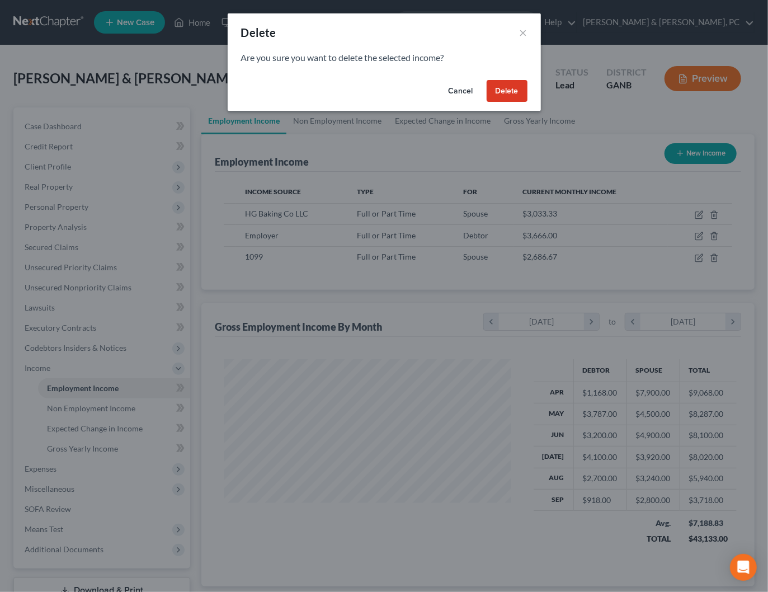
click at [498, 88] on button "Delete" at bounding box center [507, 91] width 41 height 22
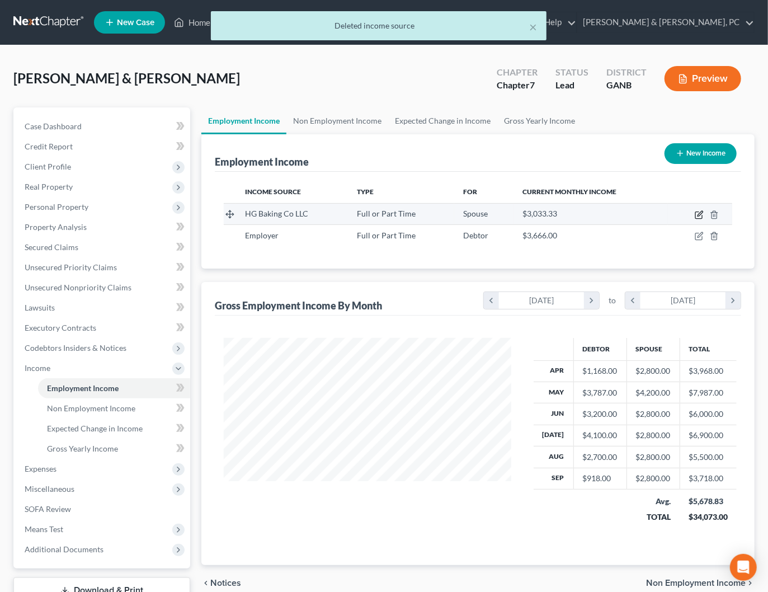
click at [699, 215] on icon "button" at bounding box center [699, 214] width 9 height 9
select select "0"
select select "10"
select select "2"
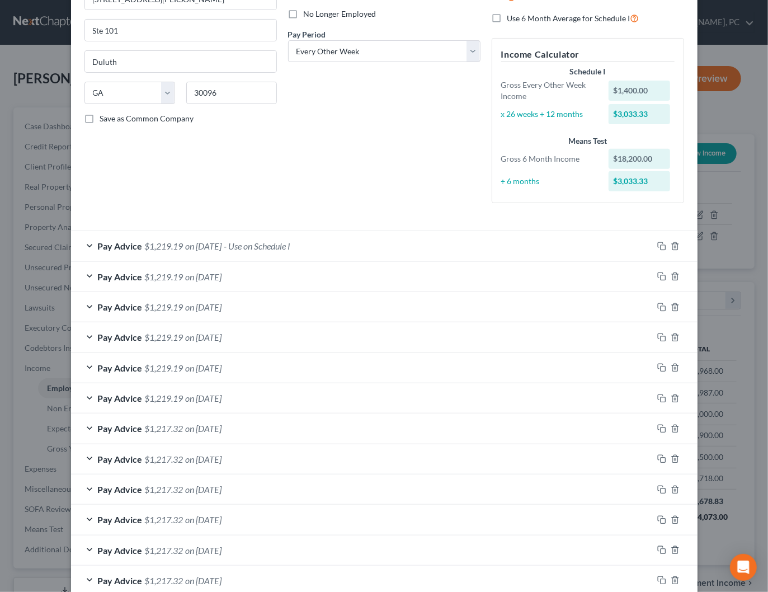
scroll to position [240, 0]
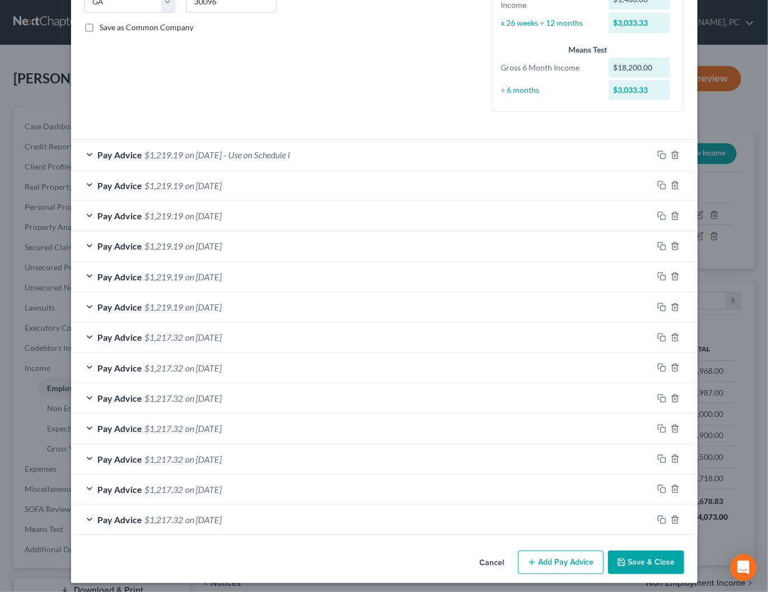
click at [547, 557] on button "Add Pay Advice" at bounding box center [561, 561] width 86 height 23
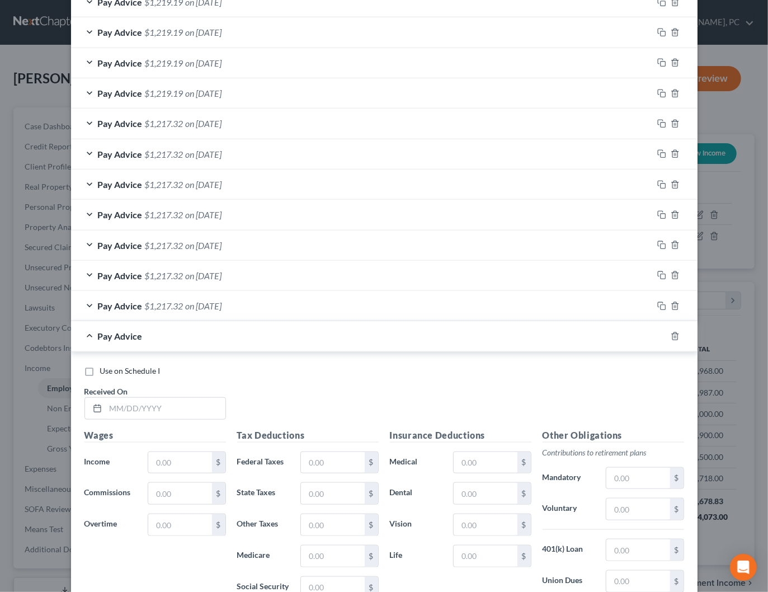
scroll to position [465, 0]
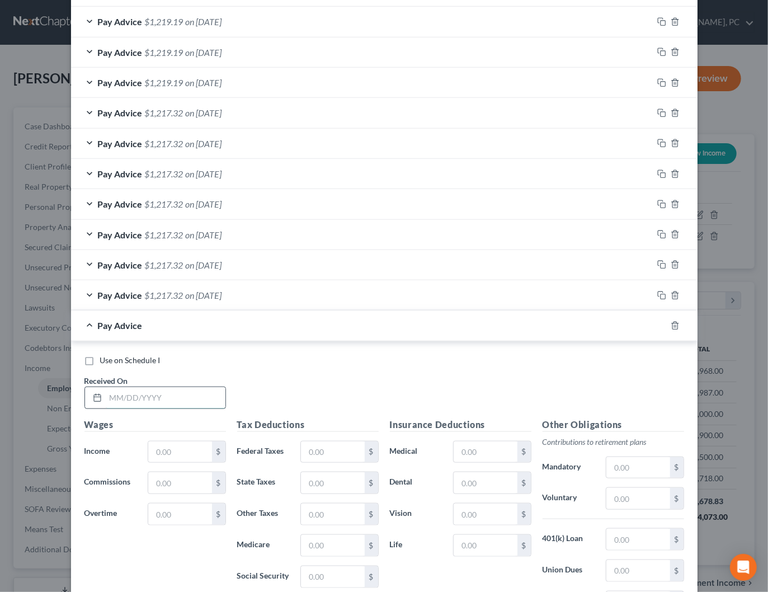
click at [147, 388] on input "text" at bounding box center [166, 397] width 120 height 21
type input "08/05/2025"
click at [177, 450] on input "text" at bounding box center [179, 451] width 63 height 21
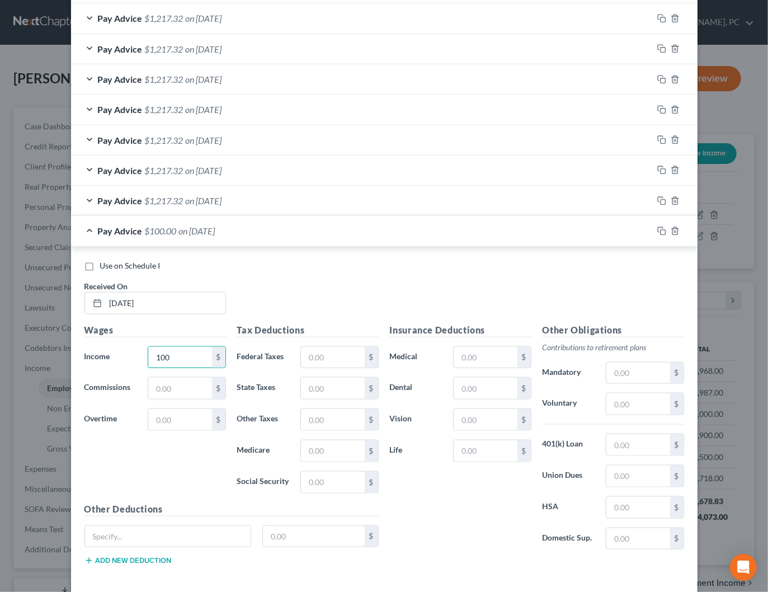
scroll to position [603, 0]
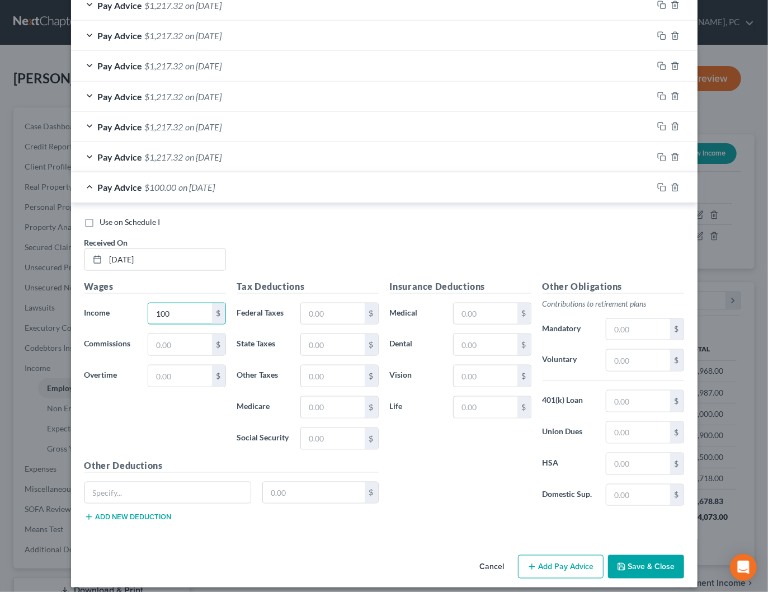
type input "100"
click at [557, 560] on button "Add Pay Advice" at bounding box center [561, 566] width 86 height 23
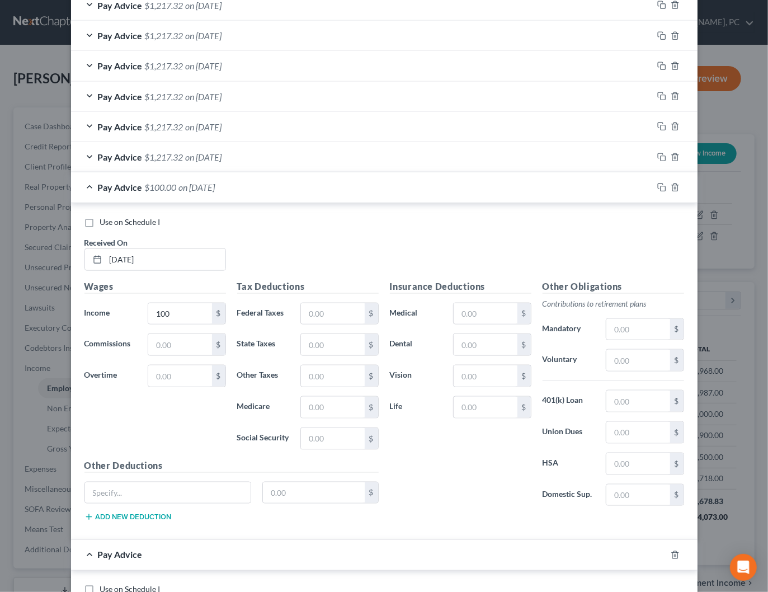
click at [215, 186] on span "on 08/05/2025" at bounding box center [197, 187] width 36 height 11
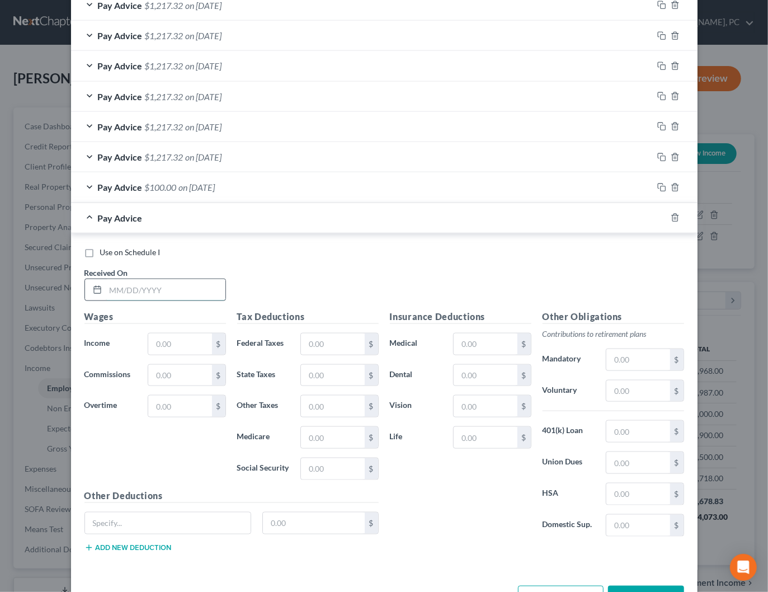
click at [187, 286] on input "text" at bounding box center [166, 289] width 120 height 21
type input "08/04/2025"
type input "340"
click at [305, 218] on div "Pay Advice $340.00 on 08/04/2025" at bounding box center [362, 218] width 582 height 30
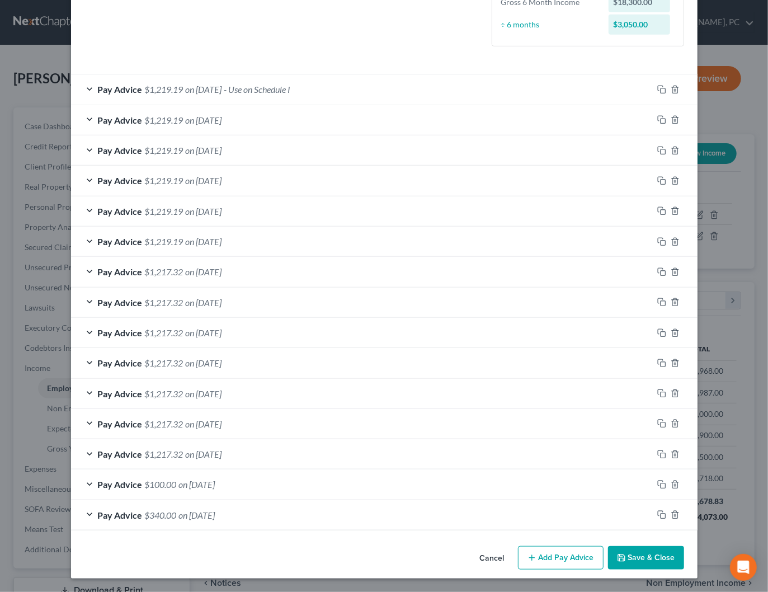
scroll to position [301, 0]
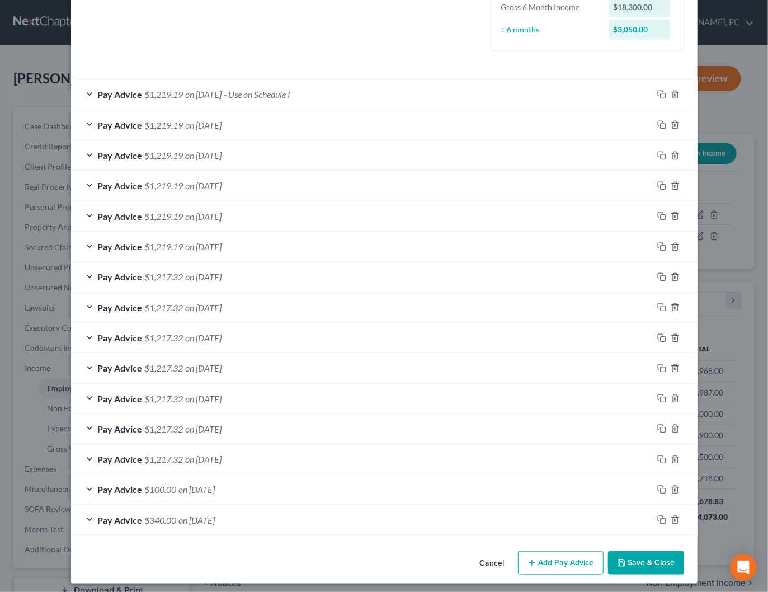
drag, startPoint x: 563, startPoint y: 554, endPoint x: 362, endPoint y: 489, distance: 210.8
click at [563, 554] on button "Add Pay Advice" at bounding box center [561, 562] width 86 height 23
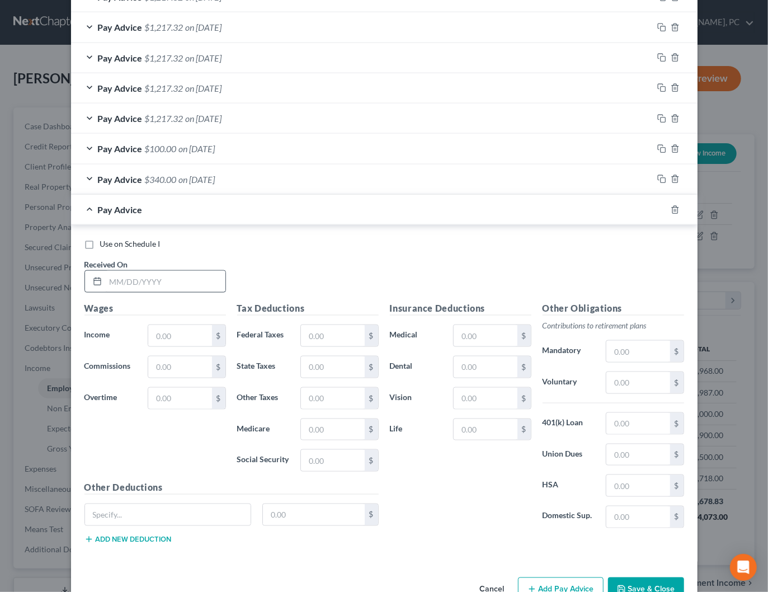
scroll to position [650, 0]
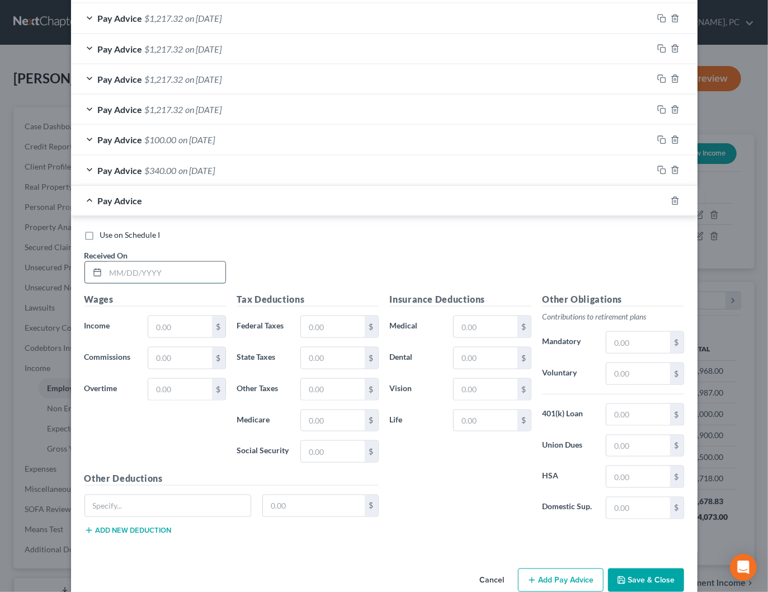
click at [160, 270] on input "text" at bounding box center [166, 272] width 120 height 21
type input "07/31/2025"
click at [168, 321] on input "text" at bounding box center [179, 326] width 63 height 21
type input "620"
click at [565, 568] on button "Add Pay Advice" at bounding box center [561, 579] width 86 height 23
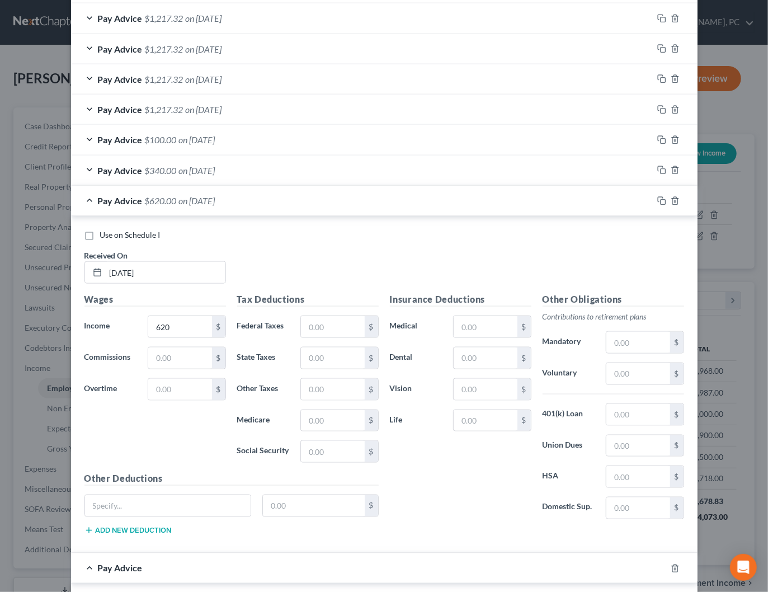
click at [277, 198] on div "Pay Advice $620.00 on 07/31/2025" at bounding box center [362, 201] width 582 height 30
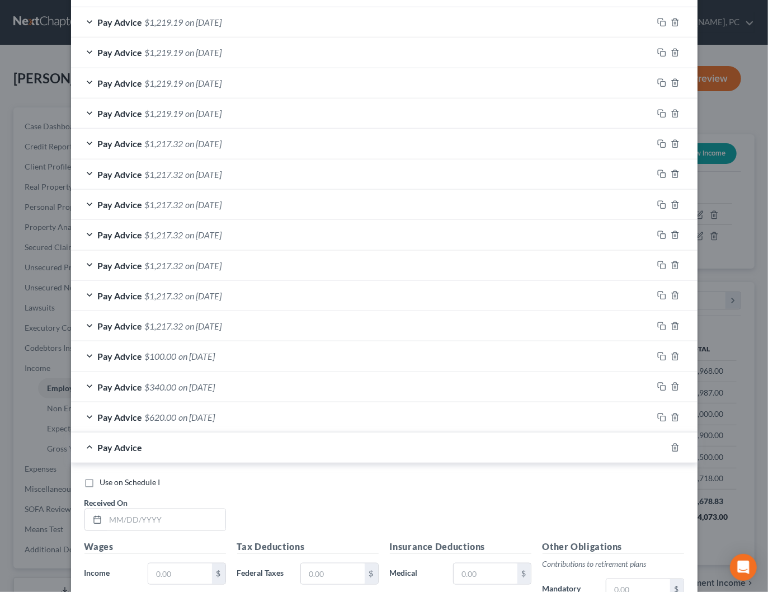
scroll to position [432, 0]
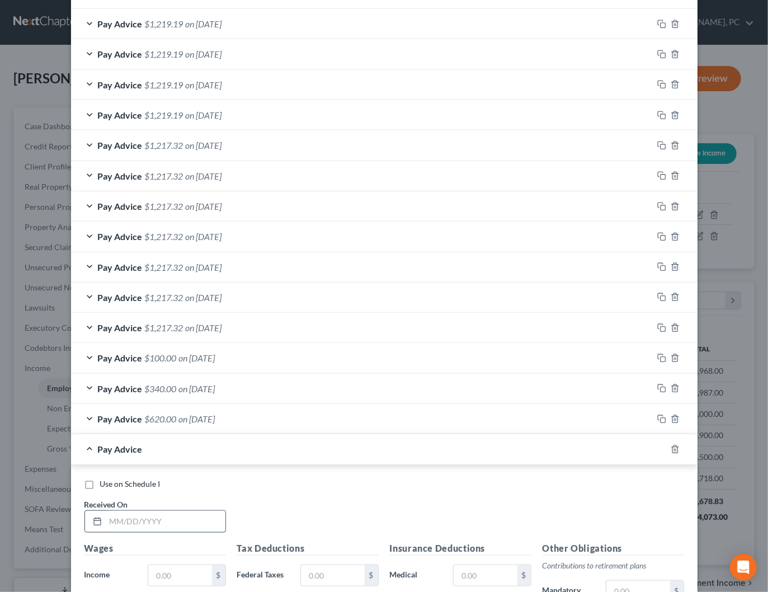
click at [159, 517] on input "text" at bounding box center [166, 521] width 120 height 21
type input "07/24/2025"
type input "500"
click at [293, 448] on div "Pay Advice $500.00 on 07/24/2025" at bounding box center [362, 449] width 582 height 30
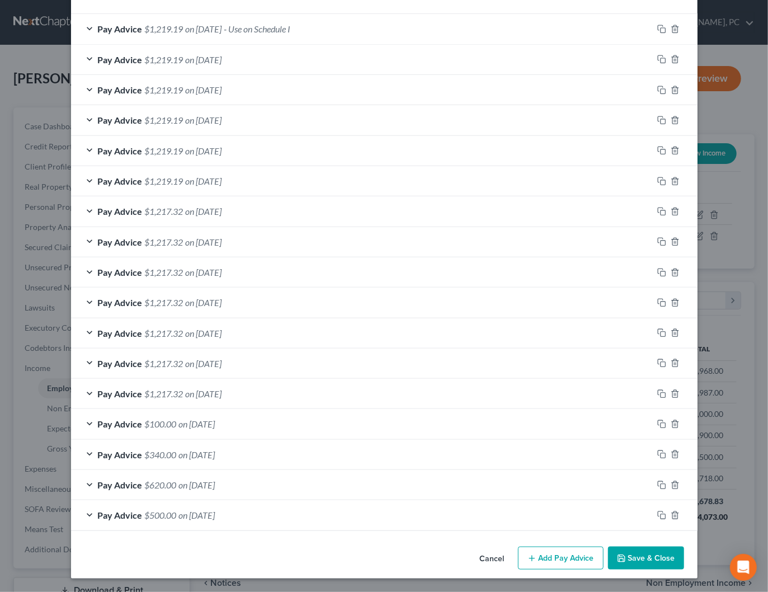
scroll to position [361, 0]
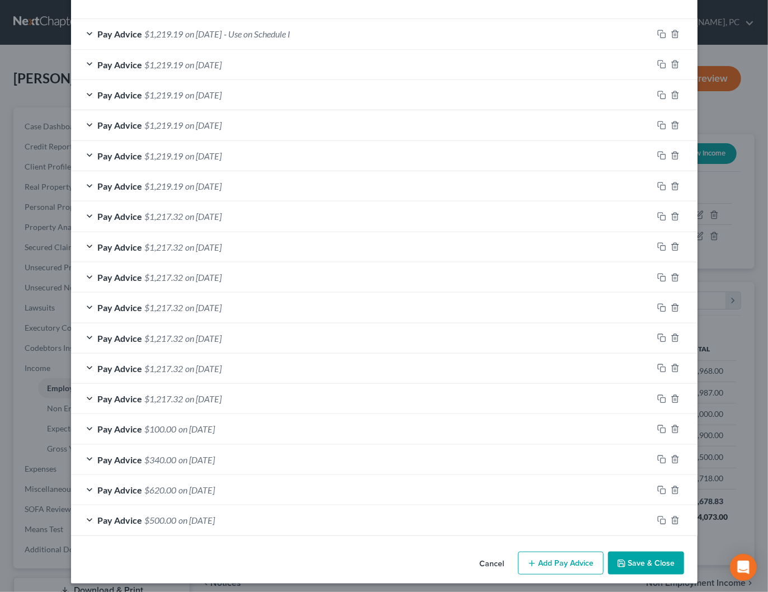
click at [648, 553] on button "Save & Close" at bounding box center [646, 562] width 76 height 23
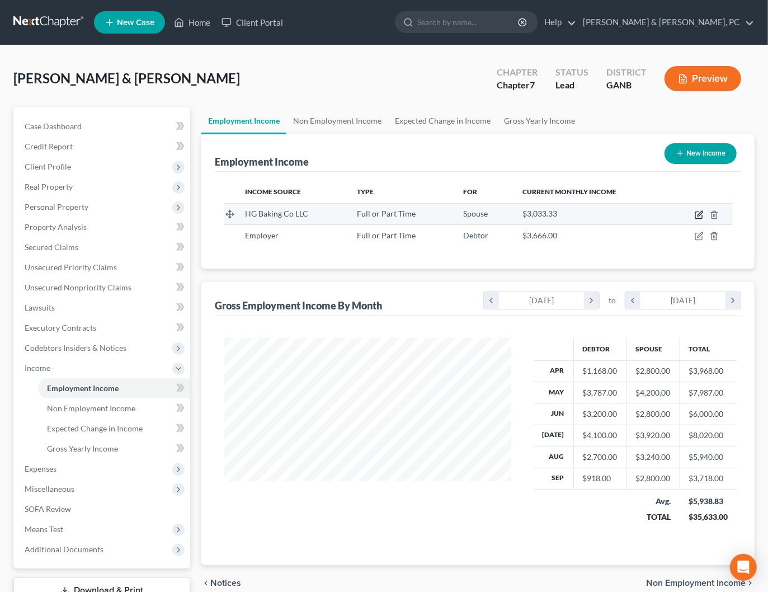
click at [697, 214] on icon "button" at bounding box center [699, 214] width 9 height 9
select select "0"
select select "10"
select select "2"
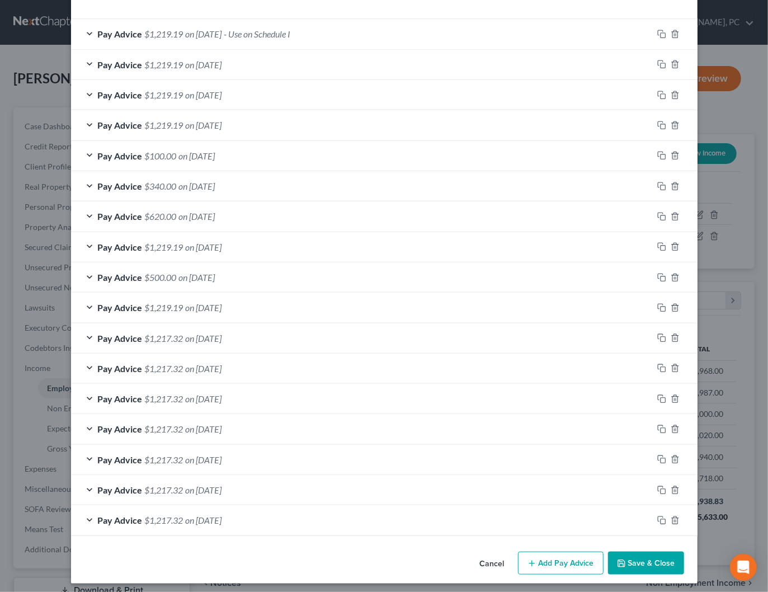
click at [562, 552] on button "Add Pay Advice" at bounding box center [561, 562] width 86 height 23
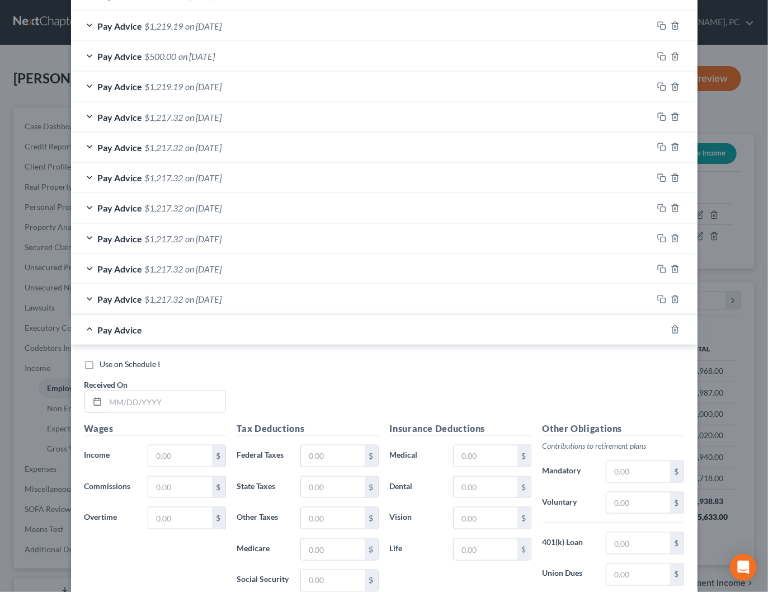
scroll to position [590, 0]
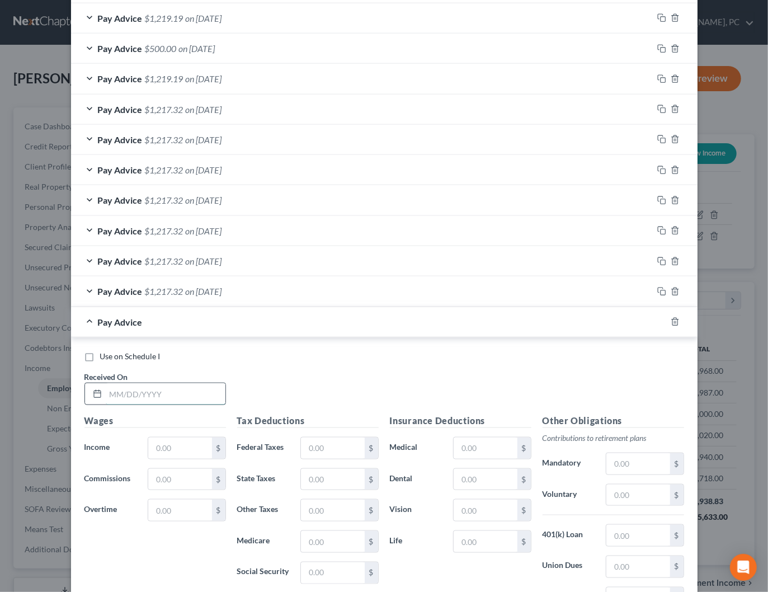
click at [181, 385] on input "text" at bounding box center [166, 393] width 120 height 21
type input "06/23/2025"
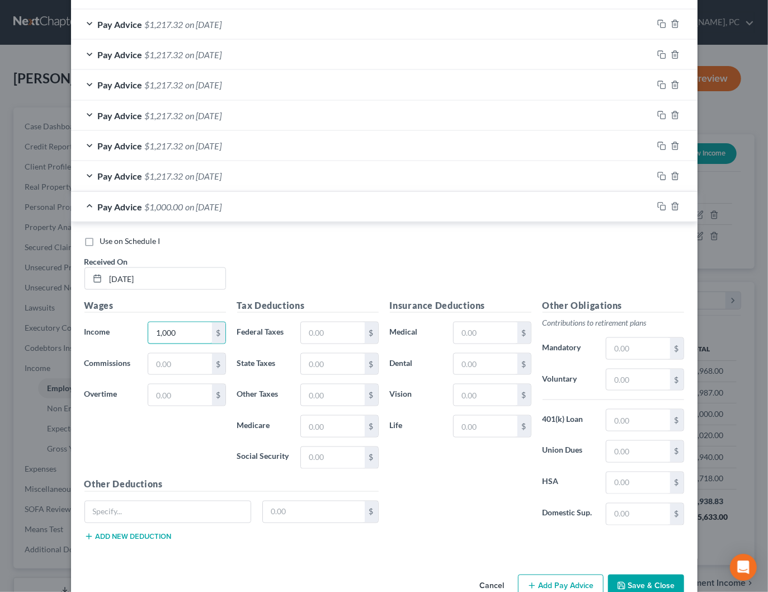
scroll to position [724, 0]
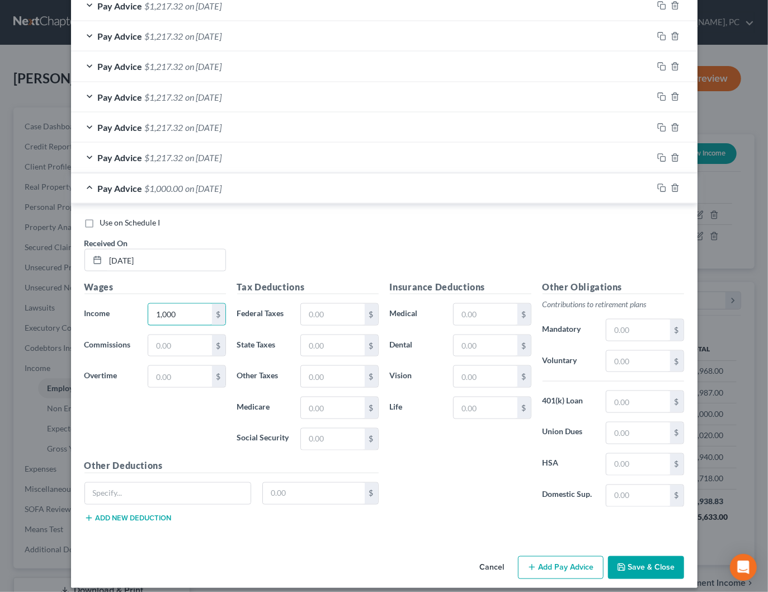
type input "1,000"
click at [566, 556] on button "Add Pay Advice" at bounding box center [561, 567] width 86 height 23
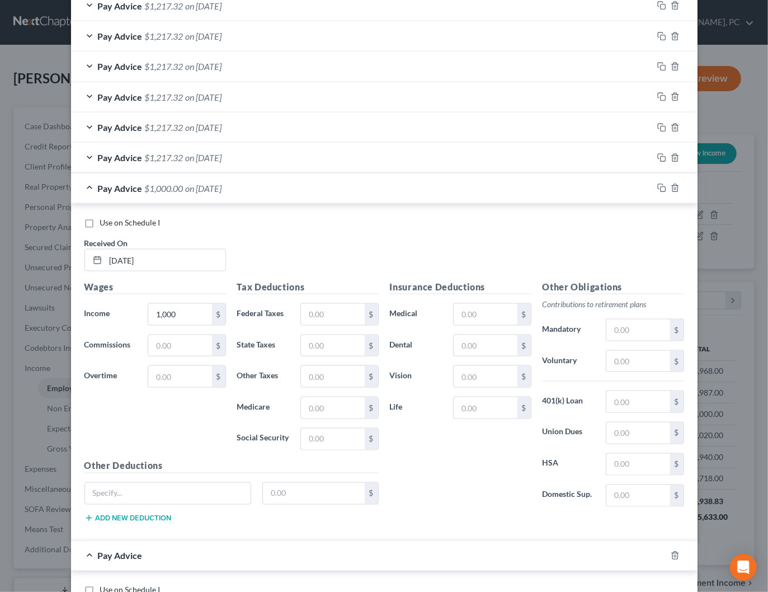
click at [257, 188] on div "Pay Advice $1,000.00 on 06/23/2025" at bounding box center [362, 188] width 582 height 30
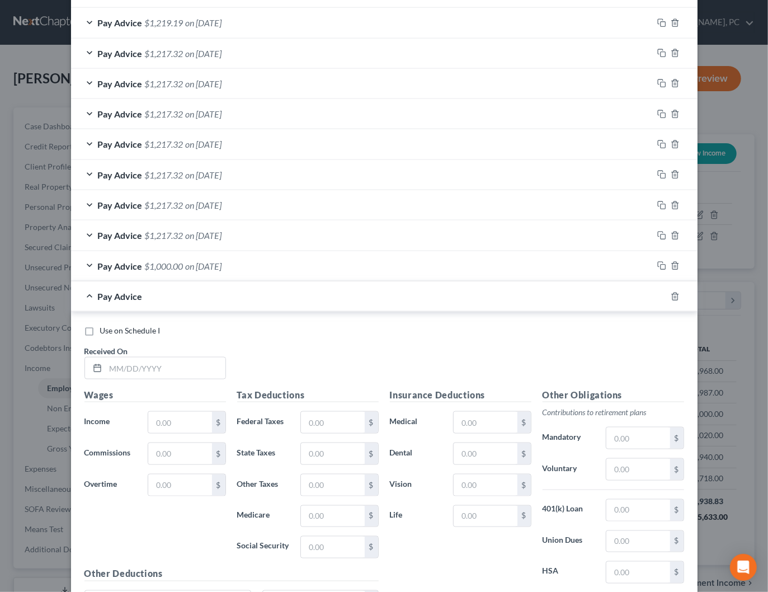
scroll to position [649, 0]
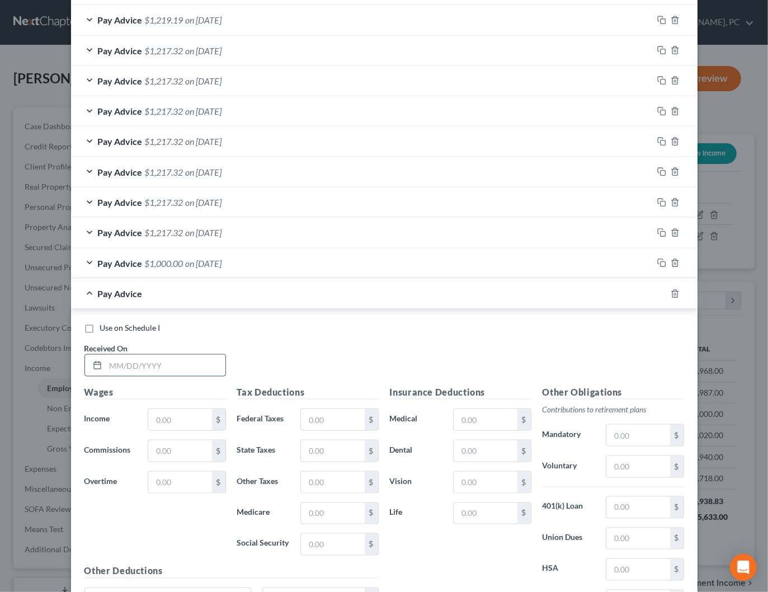
click at [168, 355] on input "text" at bounding box center [166, 365] width 120 height 21
type input "06/17/2025"
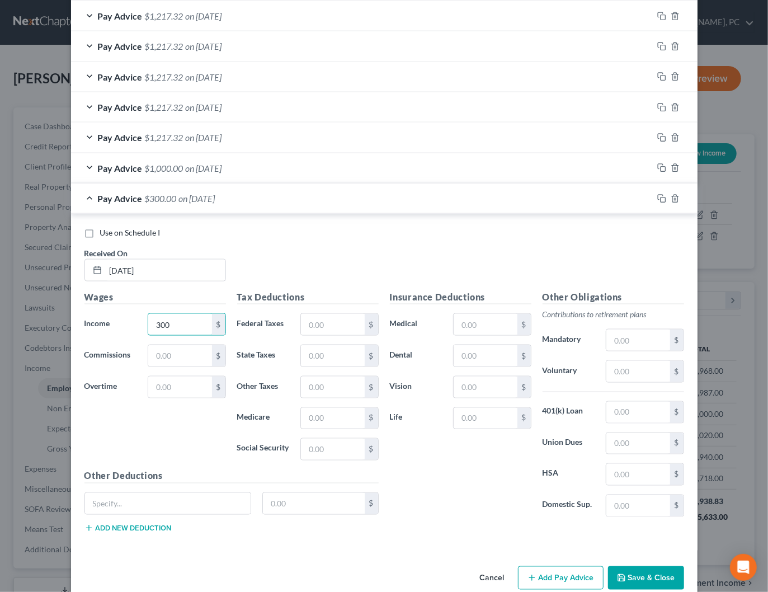
scroll to position [754, 0]
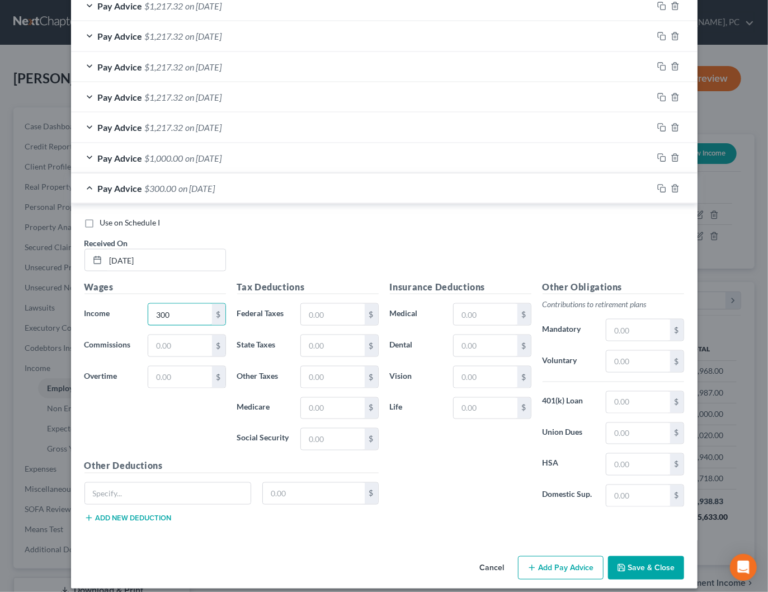
type input "300"
click at [560, 556] on button "Add Pay Advice" at bounding box center [561, 567] width 86 height 23
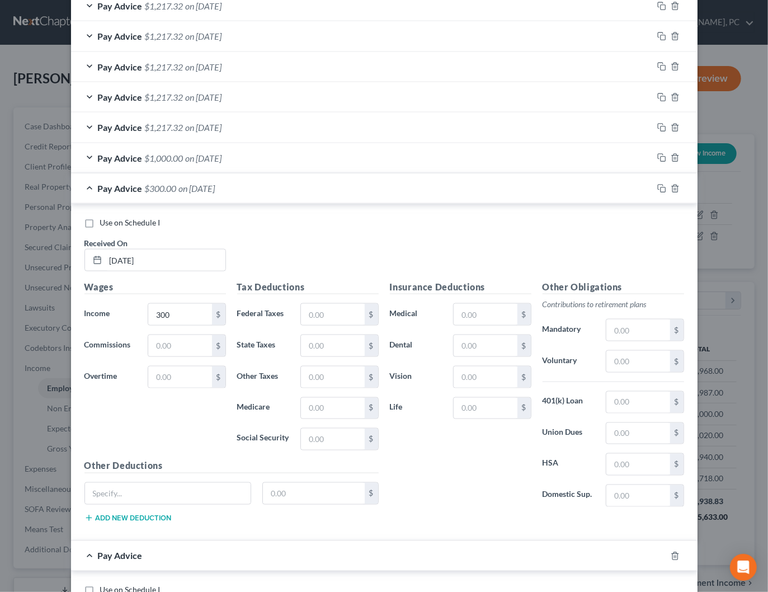
click at [290, 190] on div "Pay Advice $300.00 on 06/17/2025" at bounding box center [362, 188] width 582 height 30
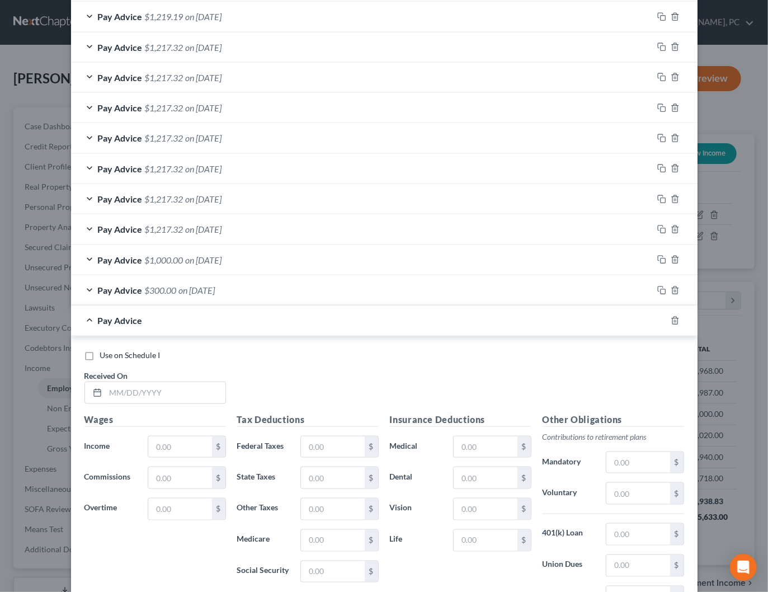
scroll to position [654, 0]
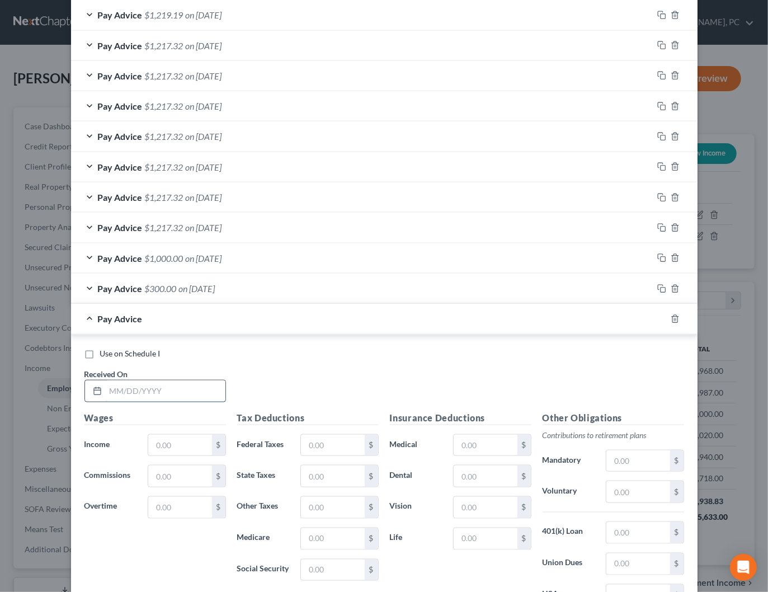
click at [185, 387] on input "text" at bounding box center [166, 390] width 120 height 21
type input "06/09/2025"
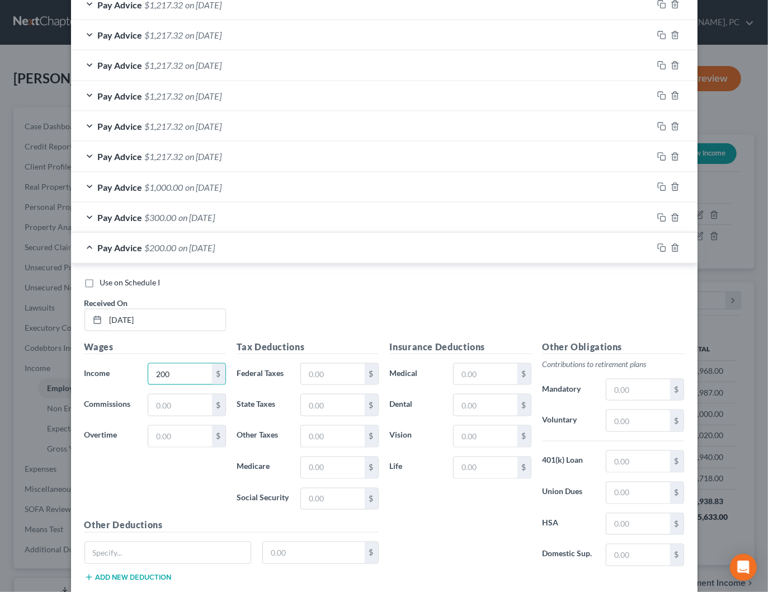
scroll to position [784, 0]
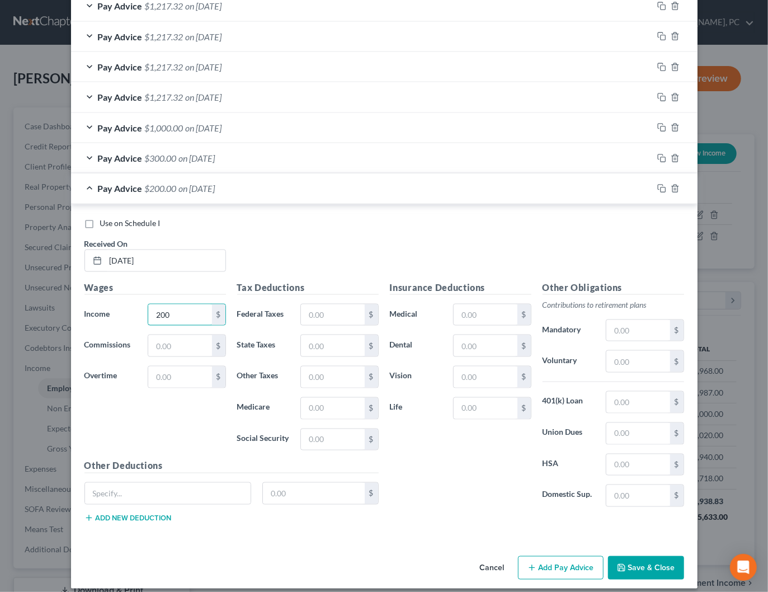
type input "200"
click at [555, 561] on button "Add Pay Advice" at bounding box center [561, 567] width 86 height 23
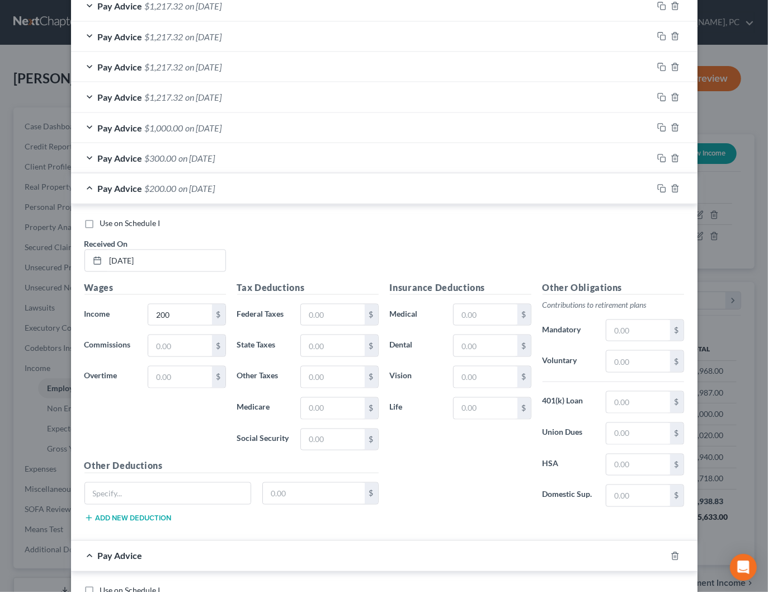
click at [250, 188] on div "Pay Advice $200.00 on 06/09/2025" at bounding box center [362, 188] width 582 height 30
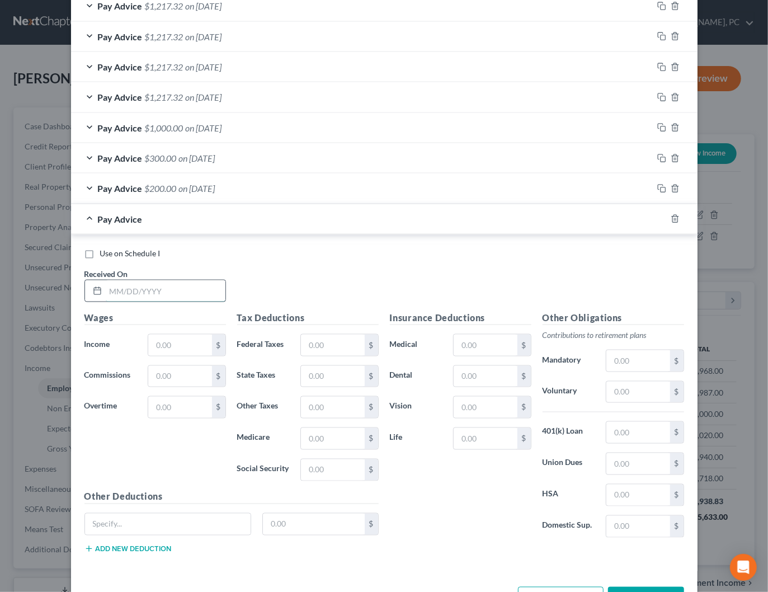
click at [138, 286] on input "text" at bounding box center [166, 290] width 120 height 21
type input "06/02/2025"
type input "600"
click at [554, 587] on button "Add Pay Advice" at bounding box center [561, 598] width 86 height 23
click at [365, 220] on div "Pay Advice $600.00 on 06/02/2025" at bounding box center [362, 219] width 582 height 30
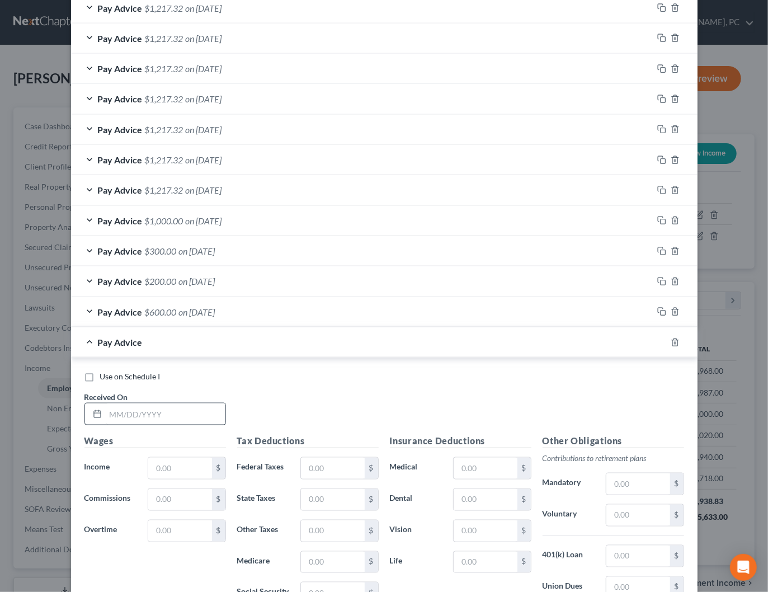
scroll to position [694, 0]
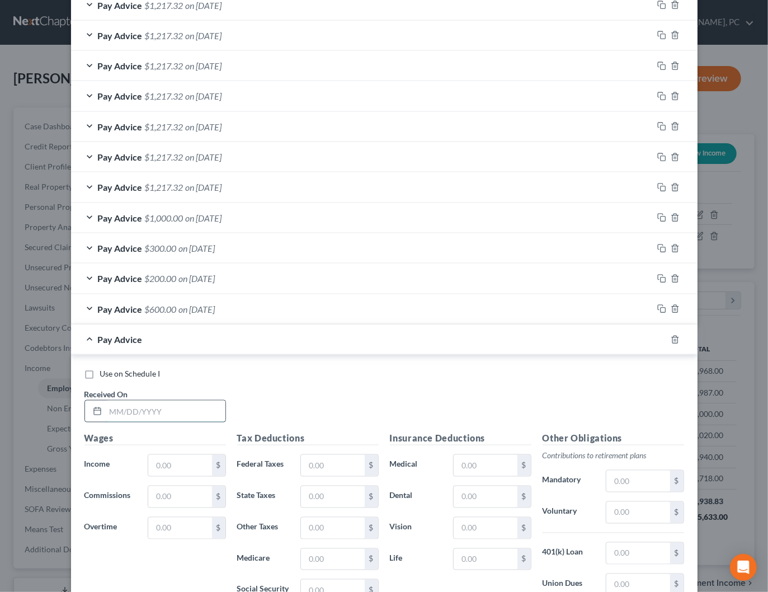
click at [168, 400] on input "text" at bounding box center [166, 410] width 120 height 21
type input "05/23/2025"
click at [185, 461] on input "text" at bounding box center [179, 465] width 63 height 21
type input "300"
click at [289, 333] on div "Pay Advice $300.00 on 05/23/2025" at bounding box center [362, 339] width 582 height 30
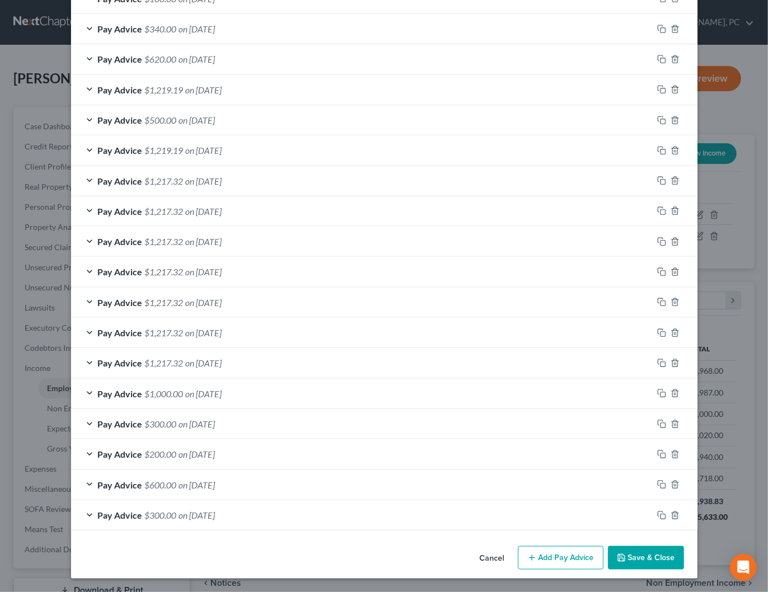
scroll to position [512, 0]
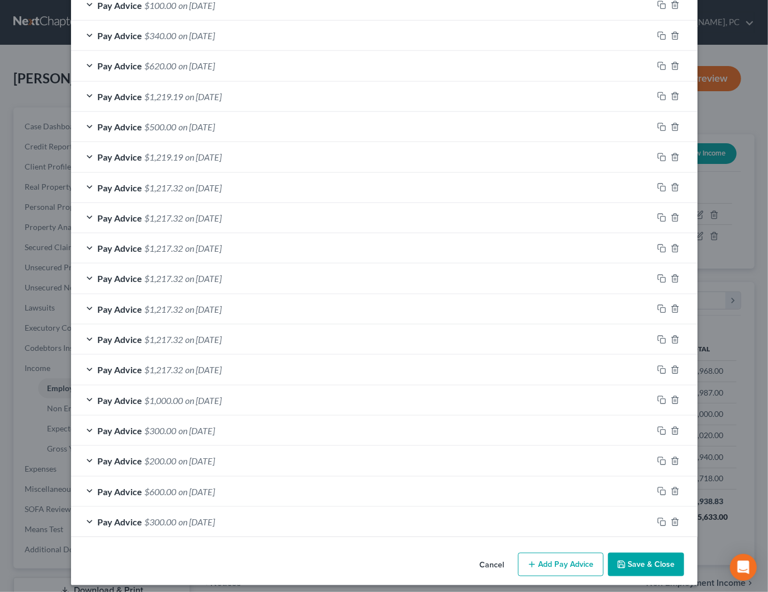
click at [646, 557] on button "Save & Close" at bounding box center [646, 564] width 76 height 23
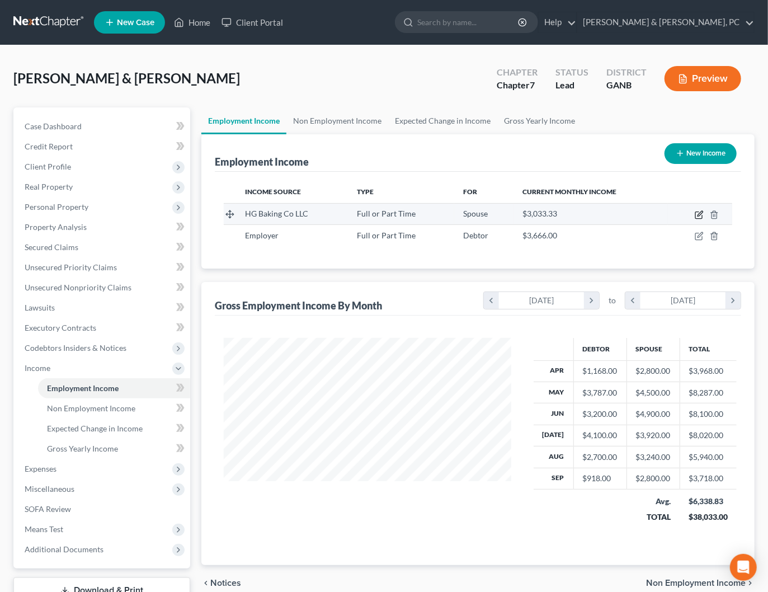
click at [696, 213] on icon "button" at bounding box center [699, 214] width 9 height 9
select select "0"
select select "10"
select select "2"
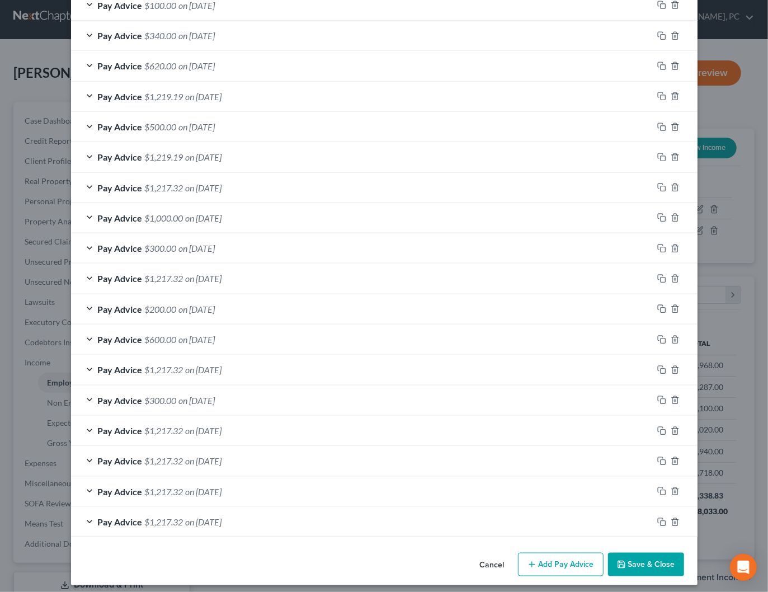
scroll to position [507, 0]
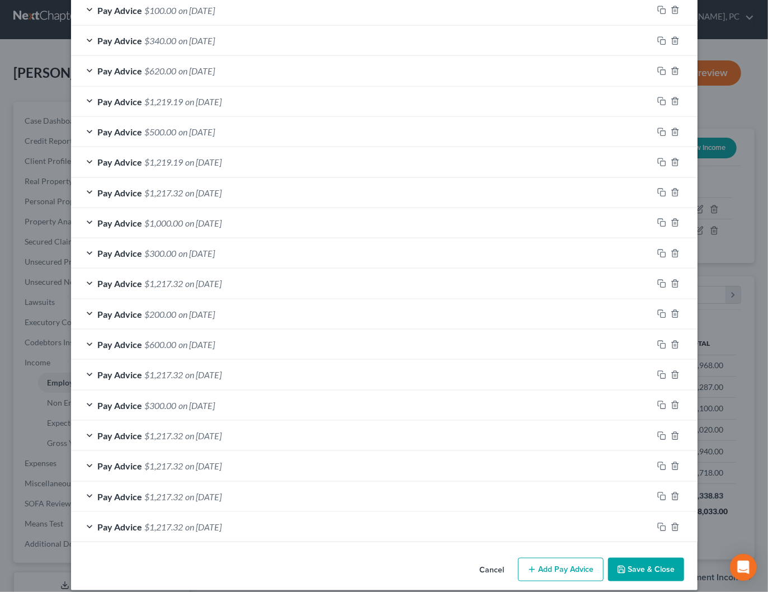
click at [549, 564] on button "Add Pay Advice" at bounding box center [561, 569] width 86 height 23
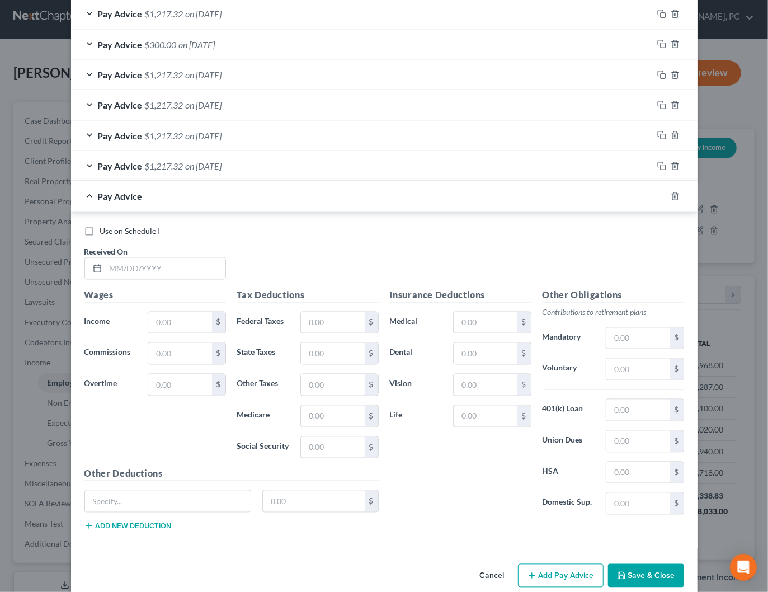
scroll to position [874, 0]
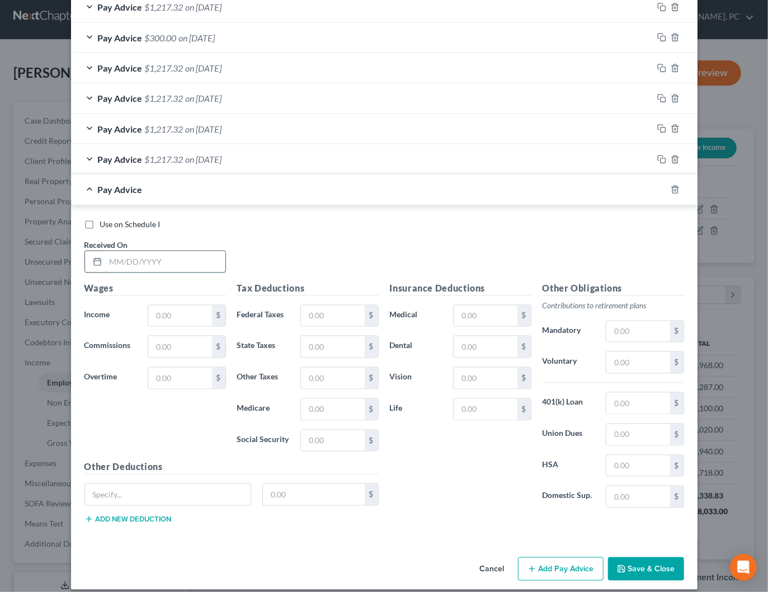
click at [182, 255] on input "text" at bounding box center [166, 261] width 120 height 21
type input "04/30/2025"
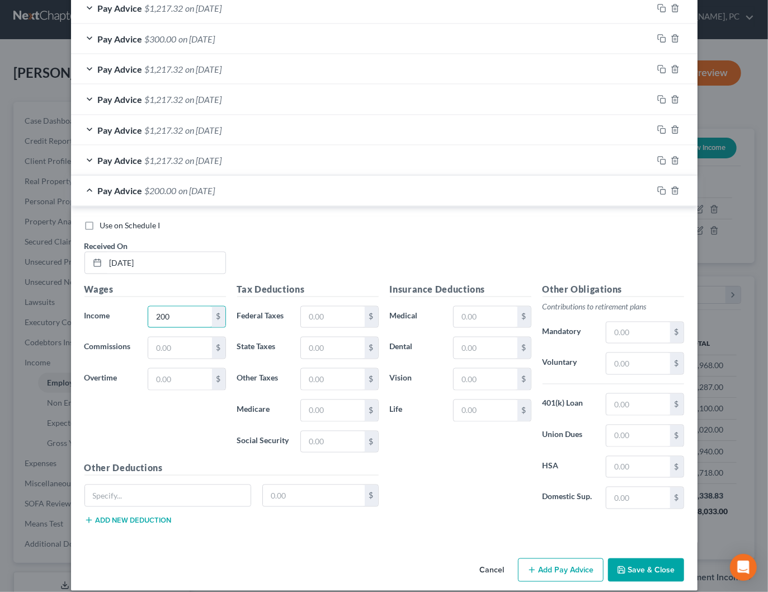
type input "200"
click at [554, 558] on button "Add Pay Advice" at bounding box center [561, 569] width 86 height 23
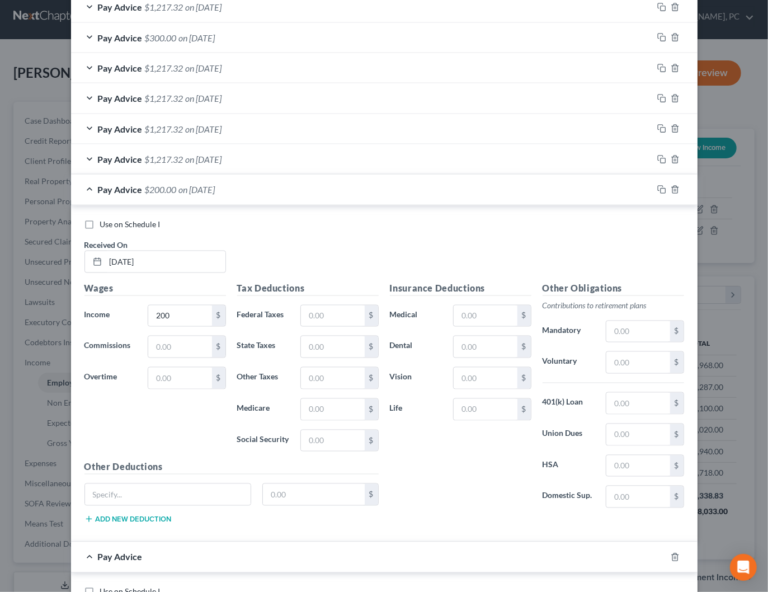
click at [272, 184] on div "Pay Advice $200.00 on 04/30/2025" at bounding box center [362, 189] width 582 height 30
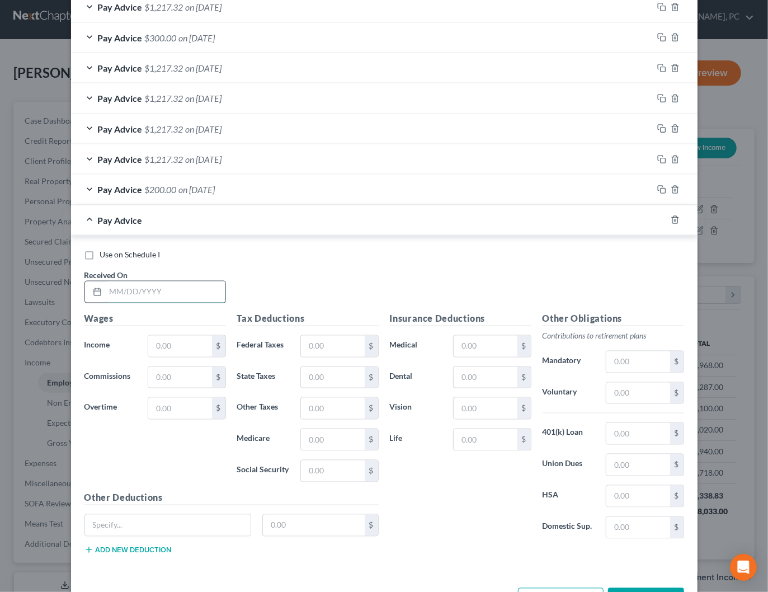
click at [186, 281] on input "text" at bounding box center [166, 291] width 120 height 21
type input "04/29/2025"
type input "200"
drag, startPoint x: 552, startPoint y: 582, endPoint x: 480, endPoint y: 519, distance: 95.5
click at [552, 588] on button "Add Pay Advice" at bounding box center [561, 599] width 86 height 23
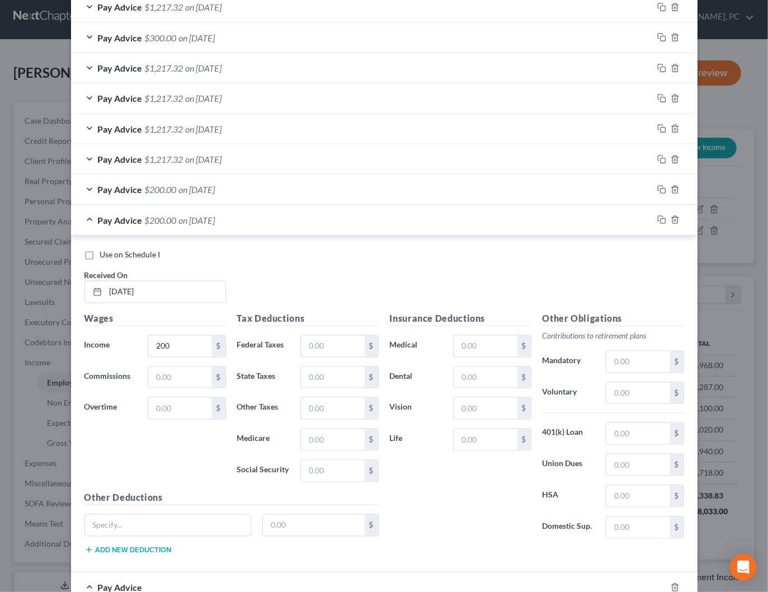
click at [251, 213] on div "Pay Advice $200.00 on 04/29/2025" at bounding box center [362, 220] width 582 height 30
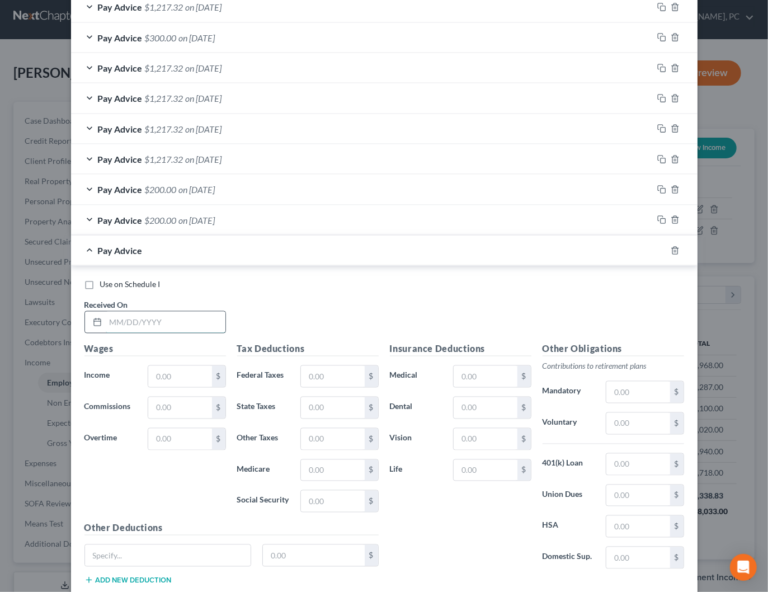
click at [170, 320] on input "text" at bounding box center [166, 322] width 120 height 21
type input "04/24/2025"
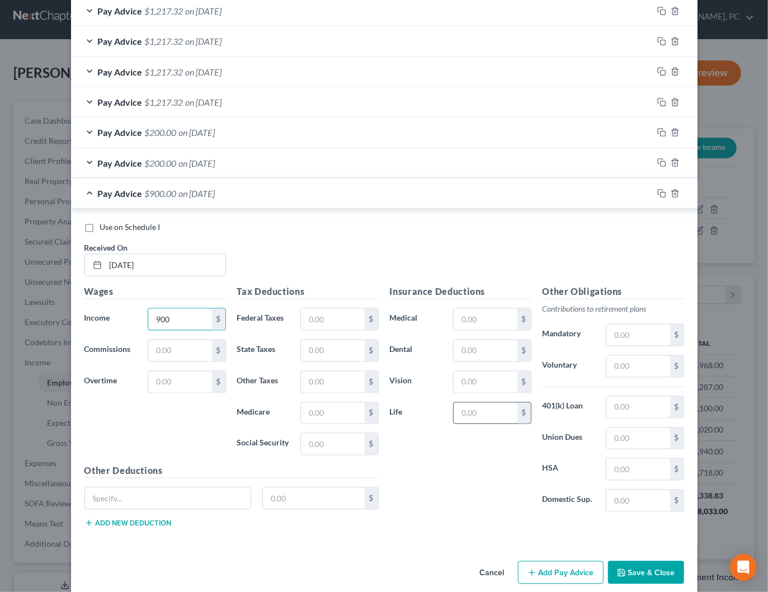
scroll to position [935, 0]
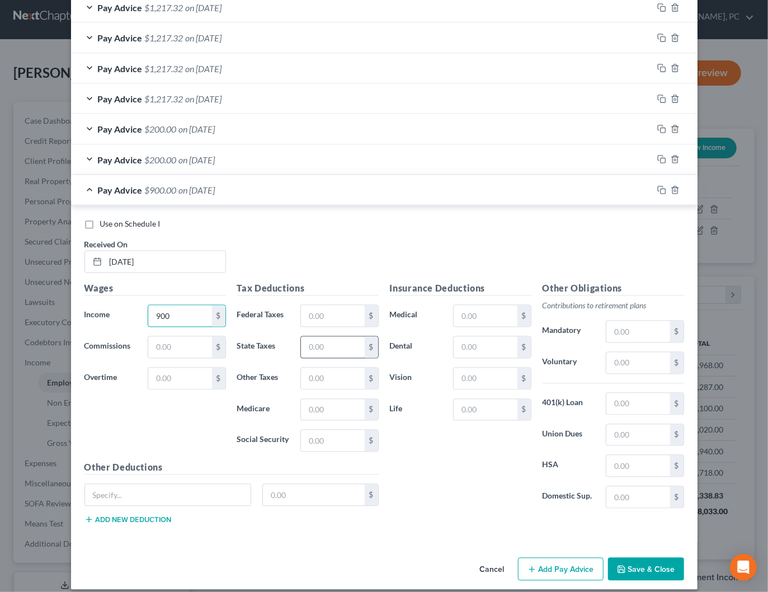
type input "900"
click at [553, 558] on button "Add Pay Advice" at bounding box center [561, 569] width 86 height 23
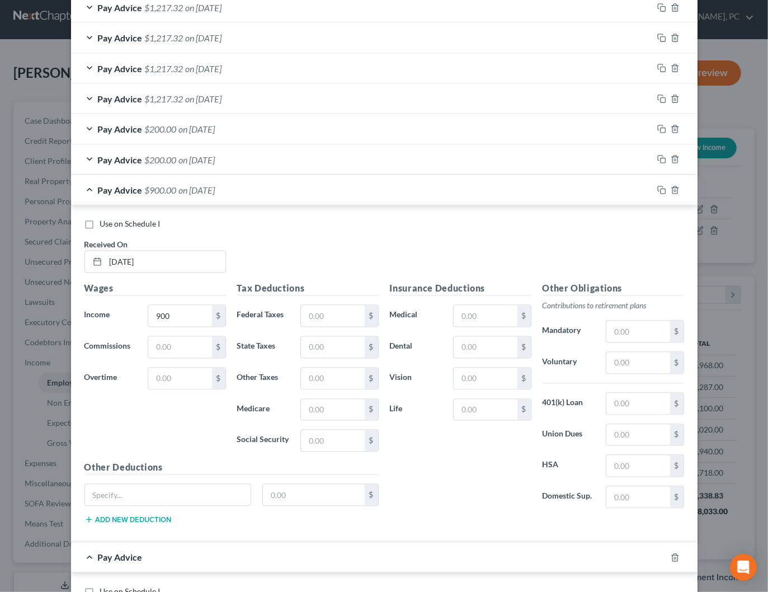
click at [215, 187] on span "on 04/24/2025" at bounding box center [197, 190] width 36 height 11
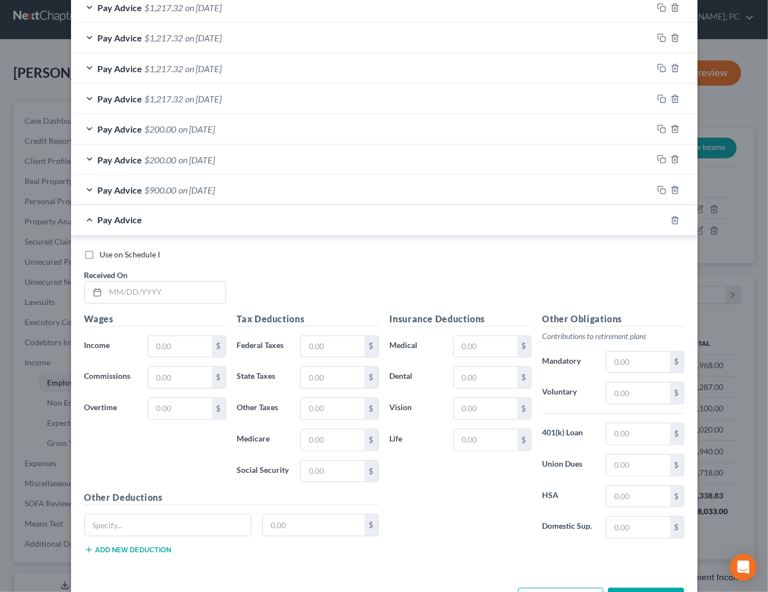
scroll to position [935, 0]
click at [163, 281] on input "text" at bounding box center [166, 291] width 120 height 21
type input "04/17/2025"
click at [179, 345] on input "text" at bounding box center [179, 346] width 63 height 21
type input "3,800"
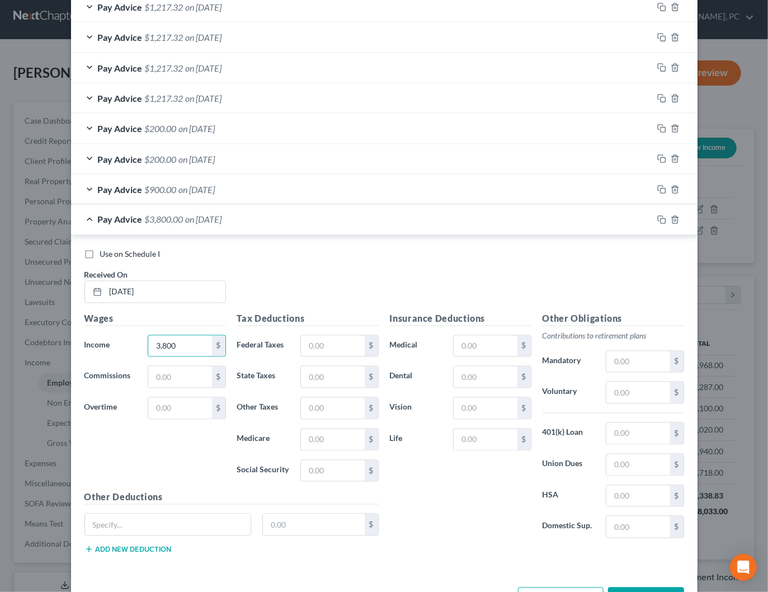
click at [304, 284] on div "Use on Schedule I Received On * 04/17/2025" at bounding box center [384, 280] width 611 height 63
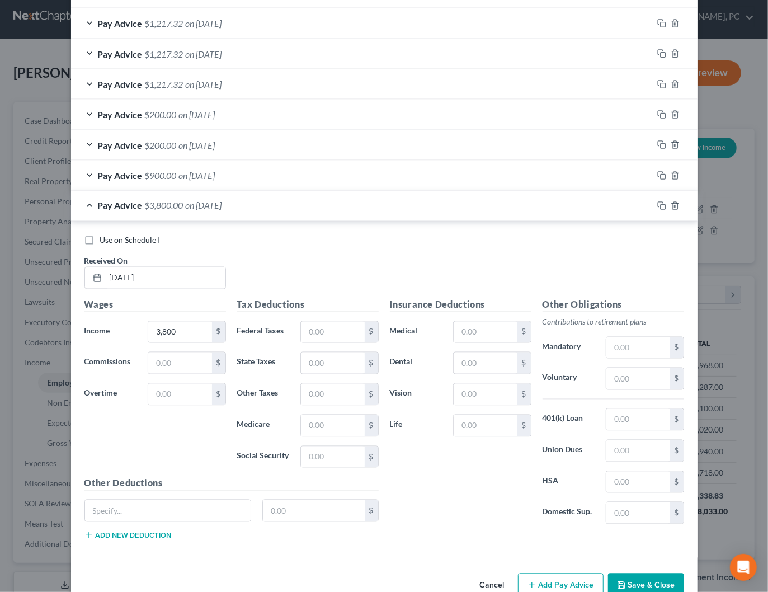
click at [267, 205] on div "Pay Advice $3,800.00 on 04/17/2025" at bounding box center [362, 206] width 582 height 30
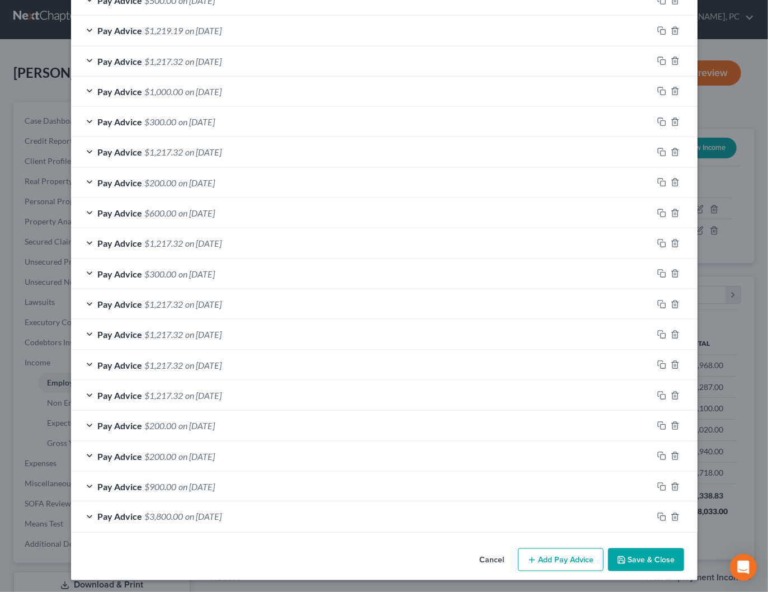
scroll to position [633, 0]
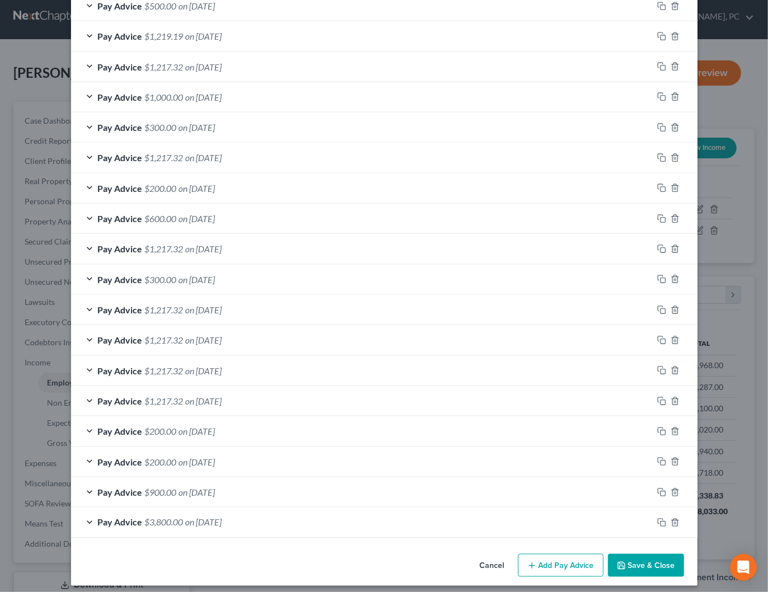
click at [645, 549] on div "Cancel Add Pay Advice Save & Close" at bounding box center [384, 567] width 626 height 37
click at [648, 557] on button "Save & Close" at bounding box center [646, 565] width 76 height 23
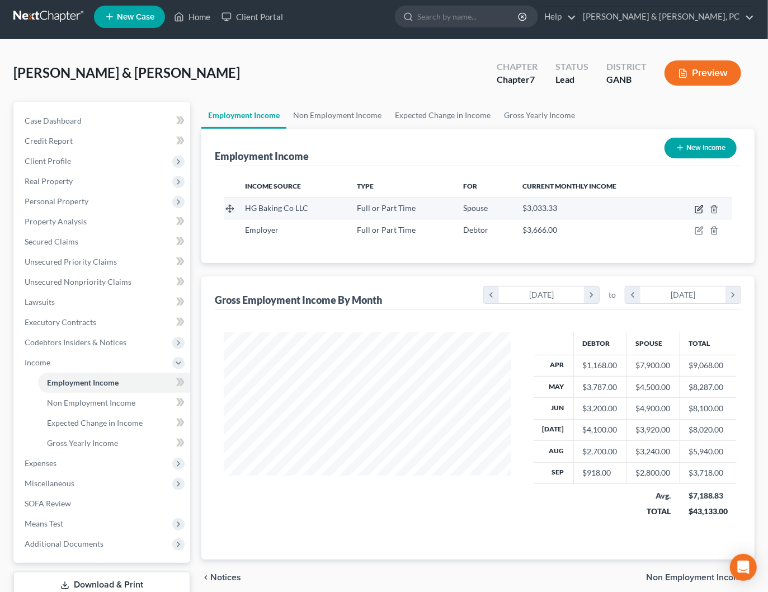
click at [699, 211] on icon "button" at bounding box center [699, 209] width 9 height 9
select select "0"
select select "10"
select select "2"
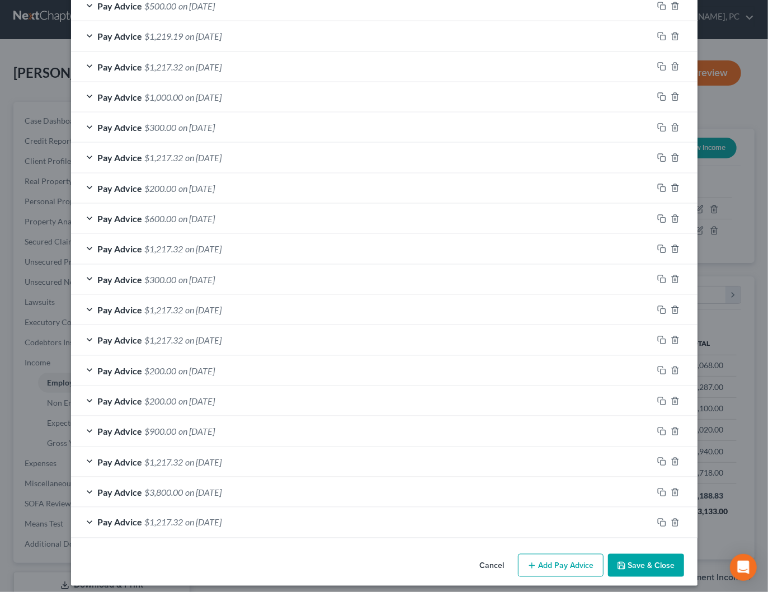
click at [638, 558] on button "Save & Close" at bounding box center [646, 565] width 76 height 23
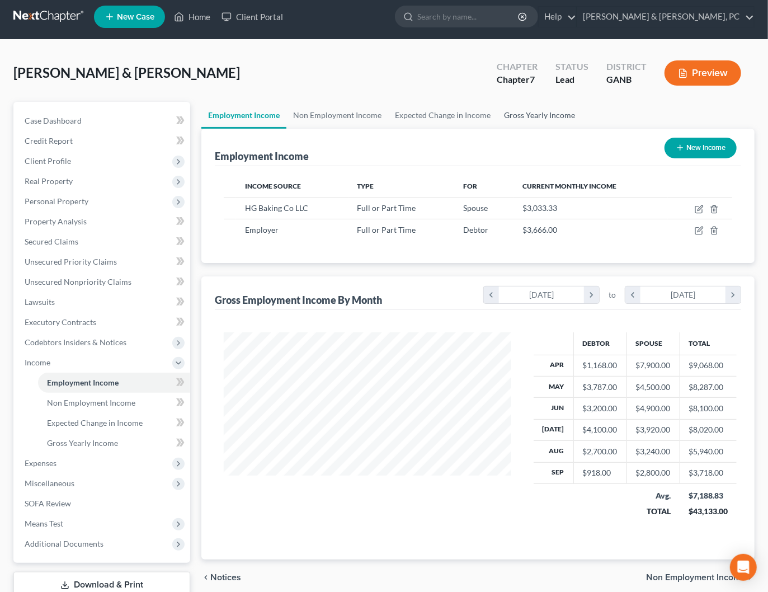
click at [532, 114] on link "Gross Yearly Income" at bounding box center [539, 115] width 84 height 27
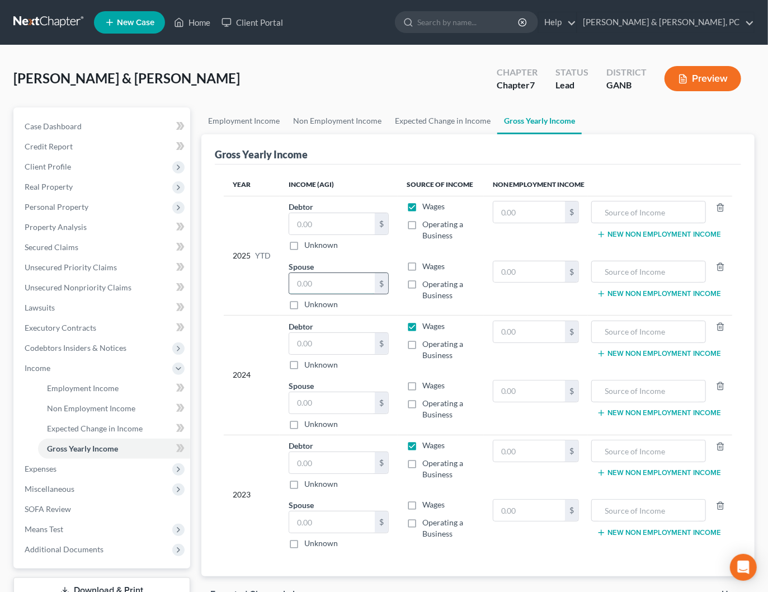
click at [333, 288] on input "text" at bounding box center [332, 283] width 86 height 21
type input "35,660"
click at [318, 225] on input "text" at bounding box center [332, 223] width 86 height 21
type input "17,873"
click at [347, 343] on input "text" at bounding box center [332, 343] width 86 height 21
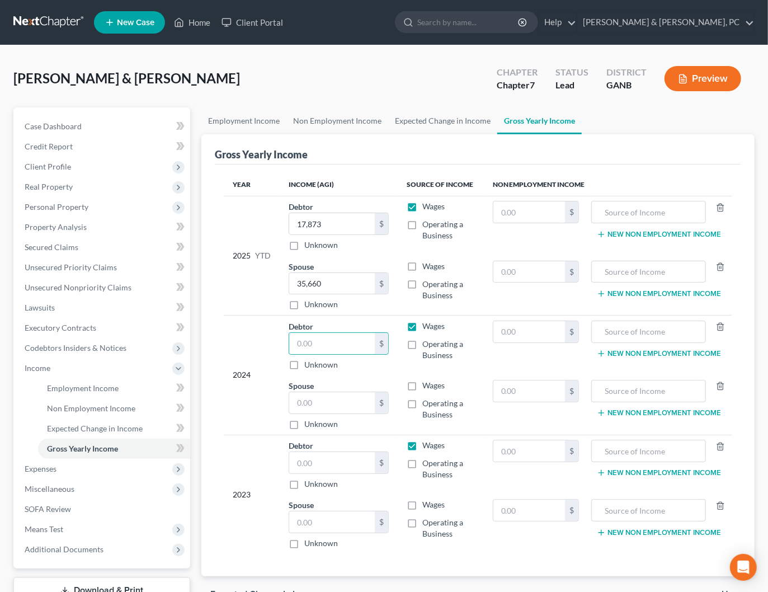
click at [223, 289] on div "Year Income (AGI) Source of Income Non Employment Income 2025 YTD Debtor 17,873…" at bounding box center [478, 370] width 526 height 412
click at [422, 265] on label "Wages" at bounding box center [433, 266] width 22 height 11
click at [427, 265] on input "Wages" at bounding box center [430, 264] width 7 height 7
checkbox input "true"
click at [422, 382] on label "Wages" at bounding box center [433, 385] width 22 height 11
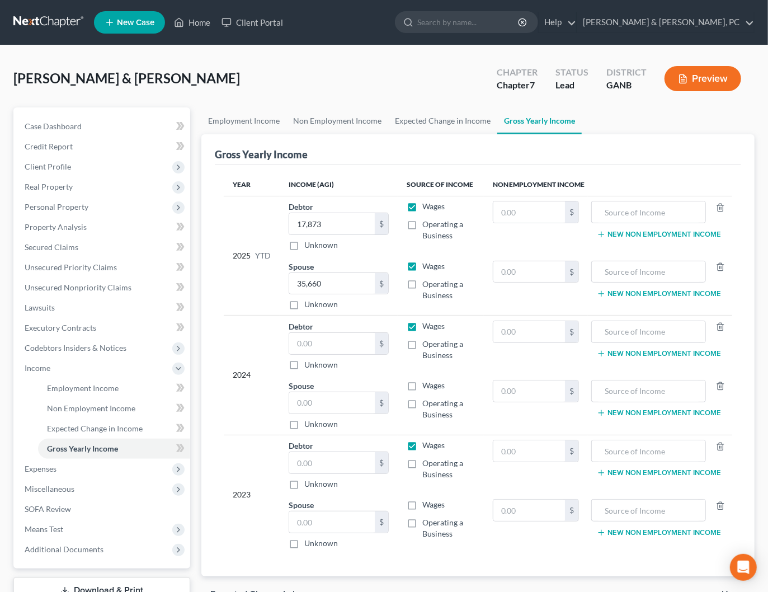
click at [427, 382] on input "Wages" at bounding box center [430, 383] width 7 height 7
checkbox input "true"
click at [422, 499] on label "Wages" at bounding box center [433, 504] width 22 height 11
click at [427, 499] on input "Wages" at bounding box center [430, 502] width 7 height 7
checkbox input "true"
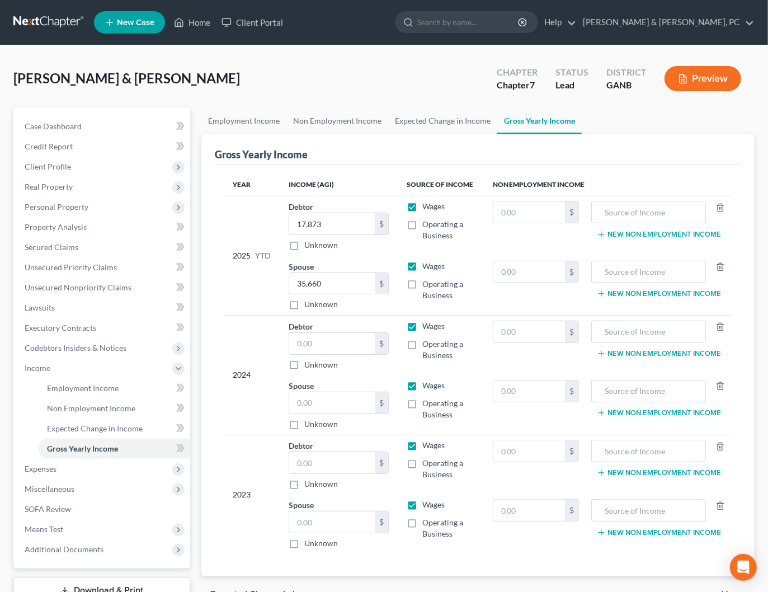
click at [422, 520] on label "Operating a Business" at bounding box center [448, 528] width 53 height 22
click at [427, 520] on input "Operating a Business" at bounding box center [430, 520] width 7 height 7
checkbox input "true"
click at [422, 400] on label "Operating a Business" at bounding box center [448, 409] width 53 height 22
click at [427, 400] on input "Operating a Business" at bounding box center [430, 401] width 7 height 7
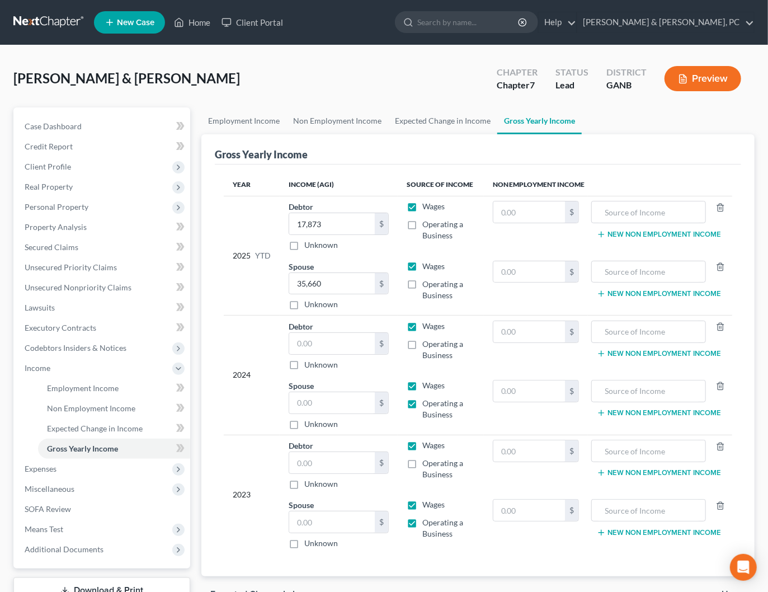
click at [422, 400] on label "Operating a Business" at bounding box center [448, 409] width 53 height 22
click at [427, 400] on input "Operating a Business" at bounding box center [430, 401] width 7 height 7
checkbox input "false"
drag, startPoint x: 412, startPoint y: 521, endPoint x: 413, endPoint y: 466, distance: 54.3
click at [422, 520] on label "Operating a Business" at bounding box center [448, 528] width 53 height 22
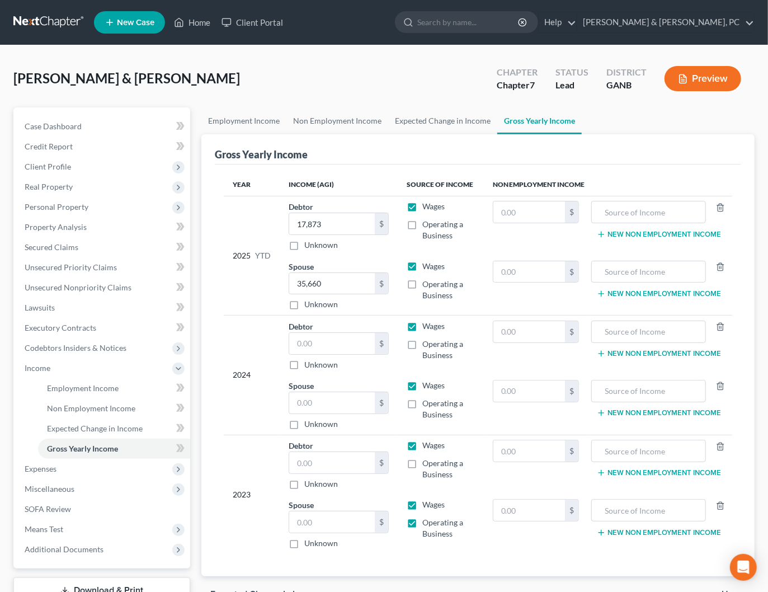
click at [427, 520] on input "Operating a Business" at bounding box center [430, 520] width 7 height 7
checkbox input "false"
click at [422, 458] on label "Operating a Business" at bounding box center [448, 469] width 53 height 22
click at [427, 458] on input "Operating a Business" at bounding box center [430, 461] width 7 height 7
checkbox input "true"
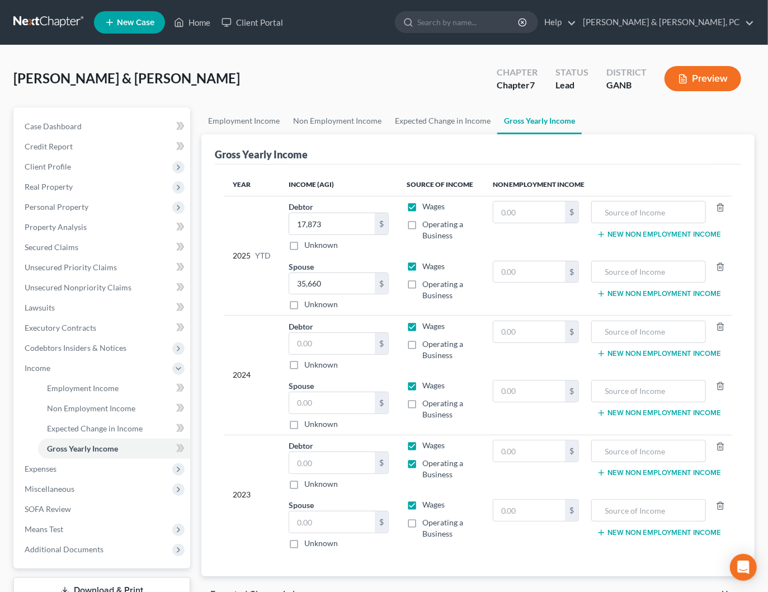
click at [422, 343] on label "Operating a Business" at bounding box center [448, 349] width 53 height 22
click at [427, 343] on input "Operating a Business" at bounding box center [430, 341] width 7 height 7
checkbox input "true"
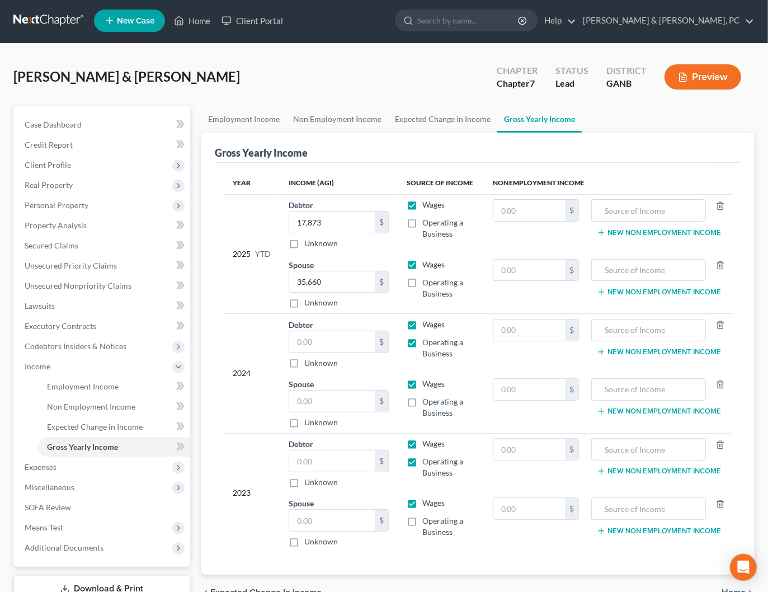
click at [422, 219] on label "Operating a Business" at bounding box center [448, 228] width 53 height 22
click at [427, 219] on input "Operating a Business" at bounding box center [430, 220] width 7 height 7
checkbox input "true"
click at [532, 267] on input "text" at bounding box center [529, 270] width 72 height 21
type input "3,300"
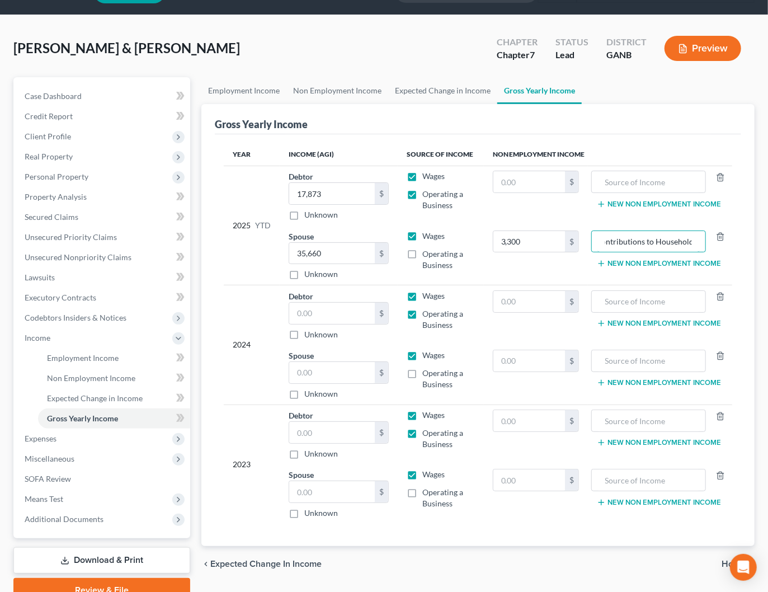
scroll to position [0, 0]
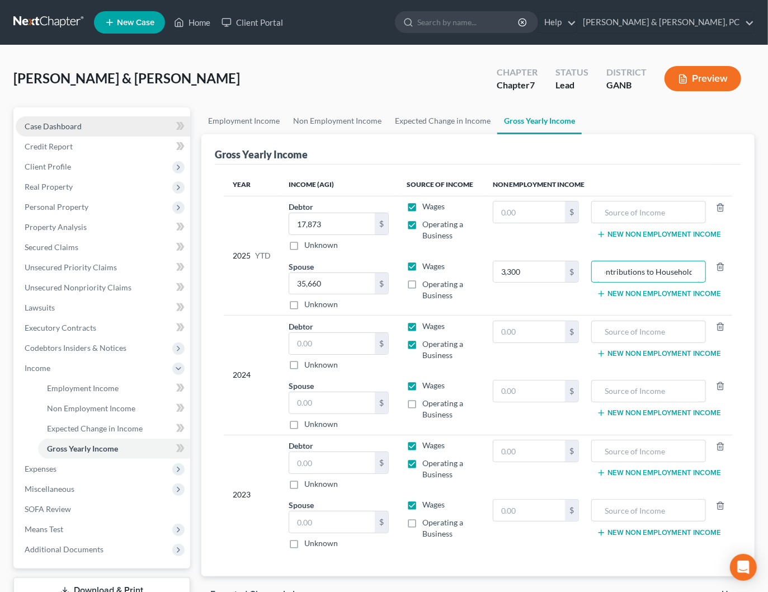
type input "Contributions to Household"
click at [67, 128] on span "Case Dashboard" at bounding box center [53, 126] width 57 height 10
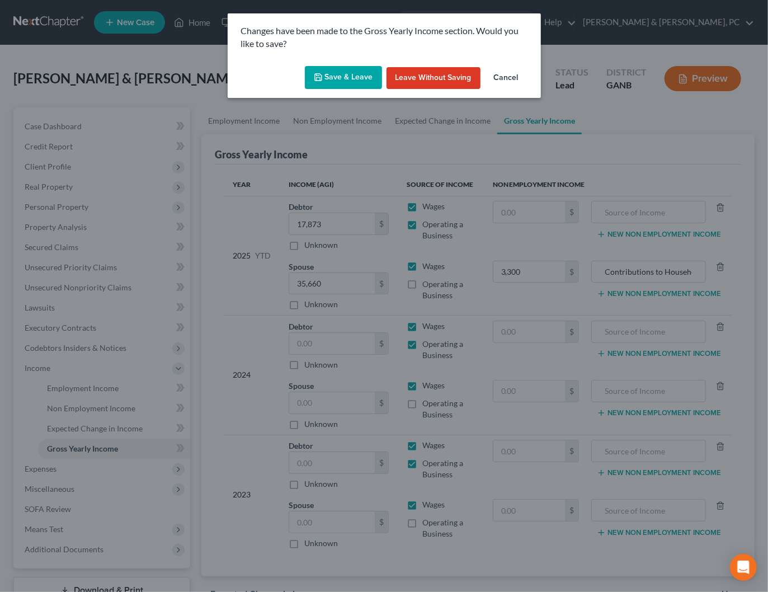
click at [338, 83] on button "Save & Leave" at bounding box center [343, 77] width 77 height 23
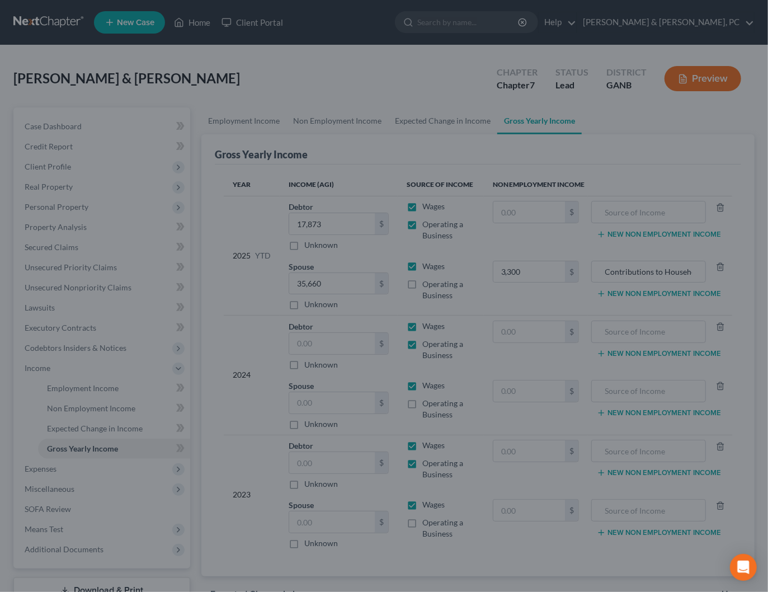
type input "3,300.00"
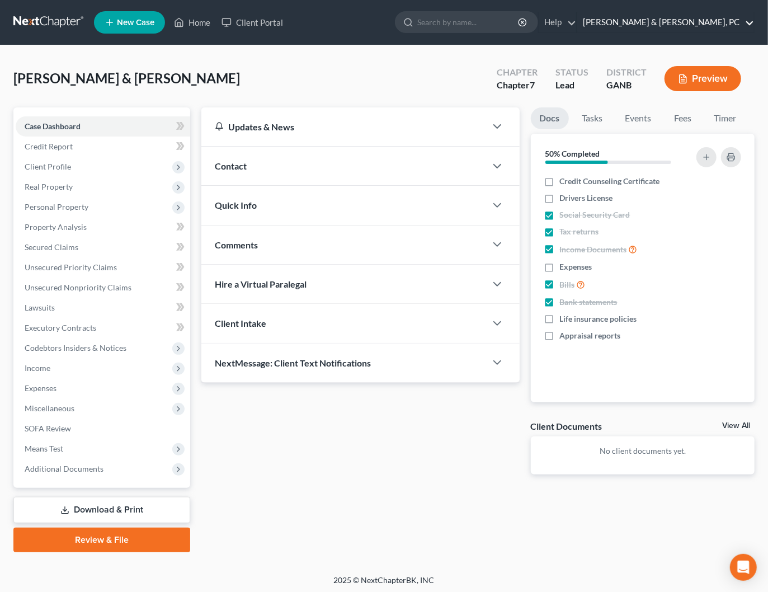
click at [693, 20] on link "Blevins & Hong, PC" at bounding box center [665, 22] width 177 height 20
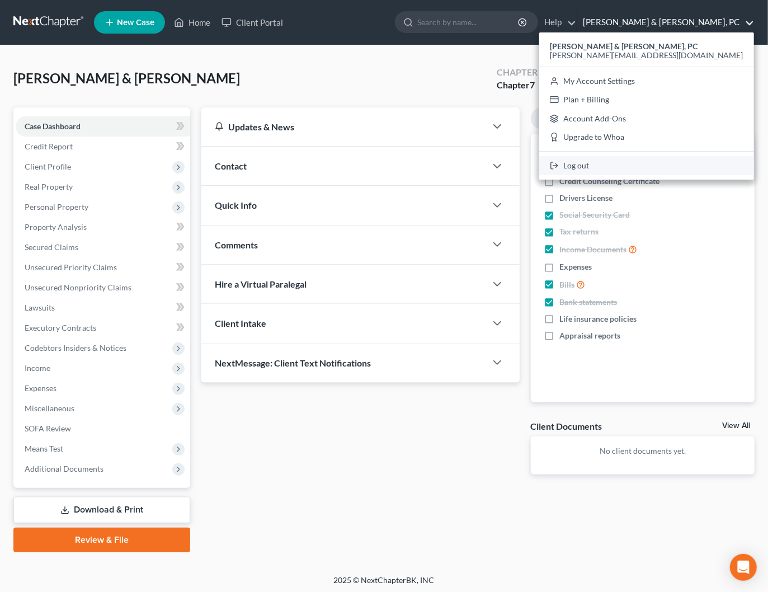
drag, startPoint x: 678, startPoint y: 168, endPoint x: 680, endPoint y: 160, distance: 8.7
click at [678, 168] on link "Log out" at bounding box center [646, 165] width 215 height 19
